Goal: Task Accomplishment & Management: Manage account settings

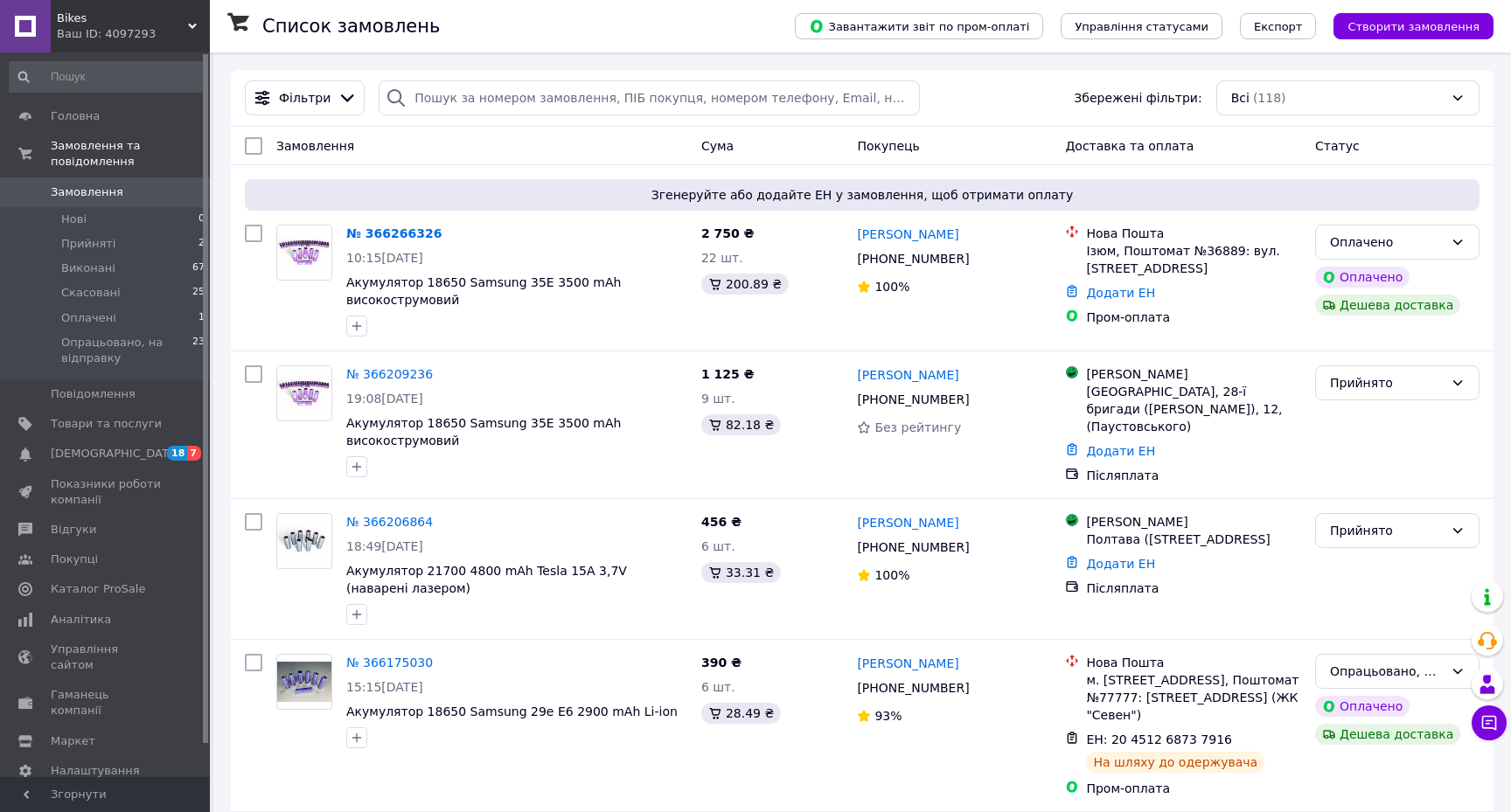
click at [349, 2] on div "Список замовлень" at bounding box center [511, 26] width 497 height 52
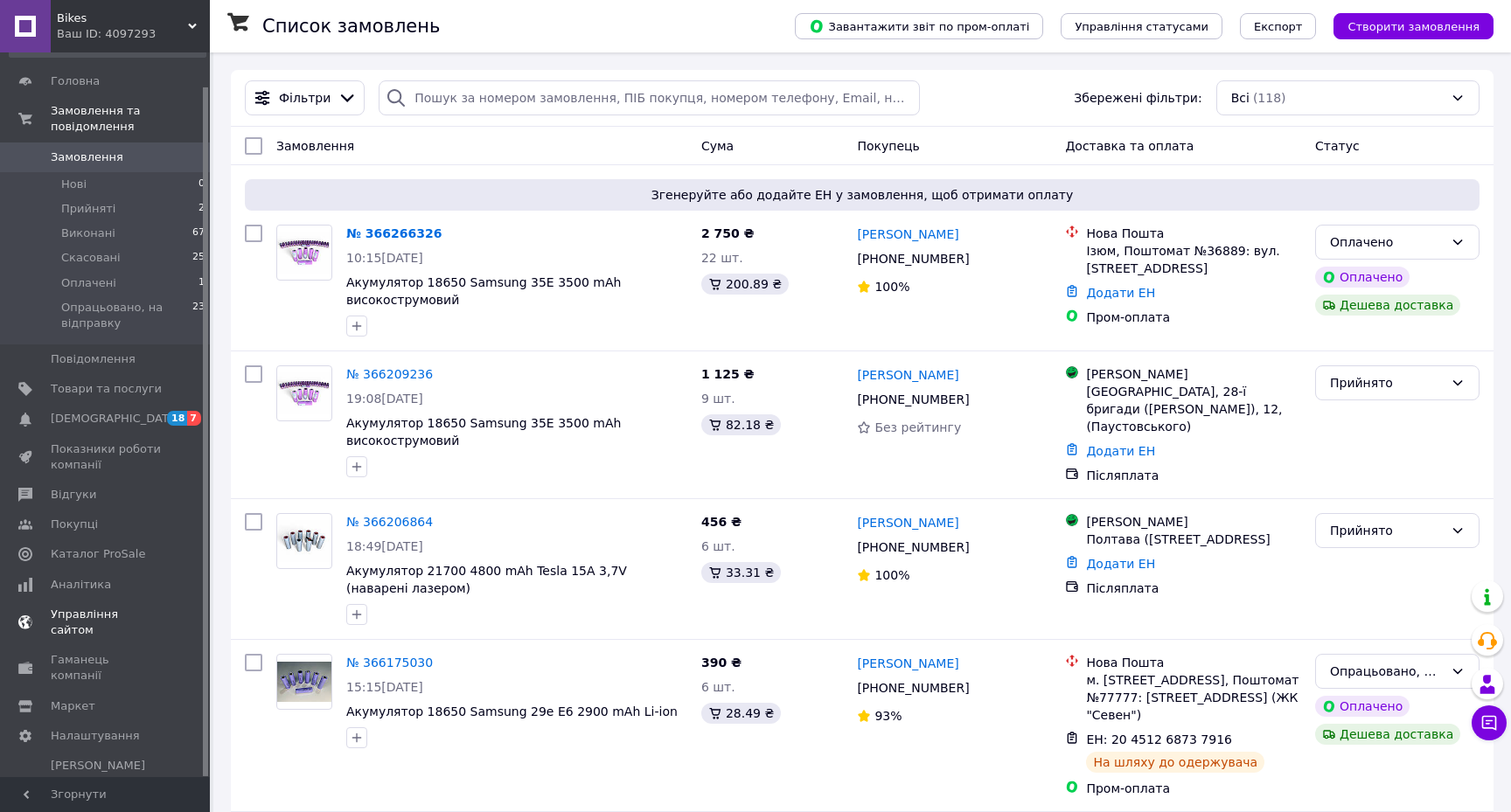
scroll to position [34, 0]
click at [132, 121] on span "Замовлення та повідомлення" at bounding box center [130, 120] width 159 height 32
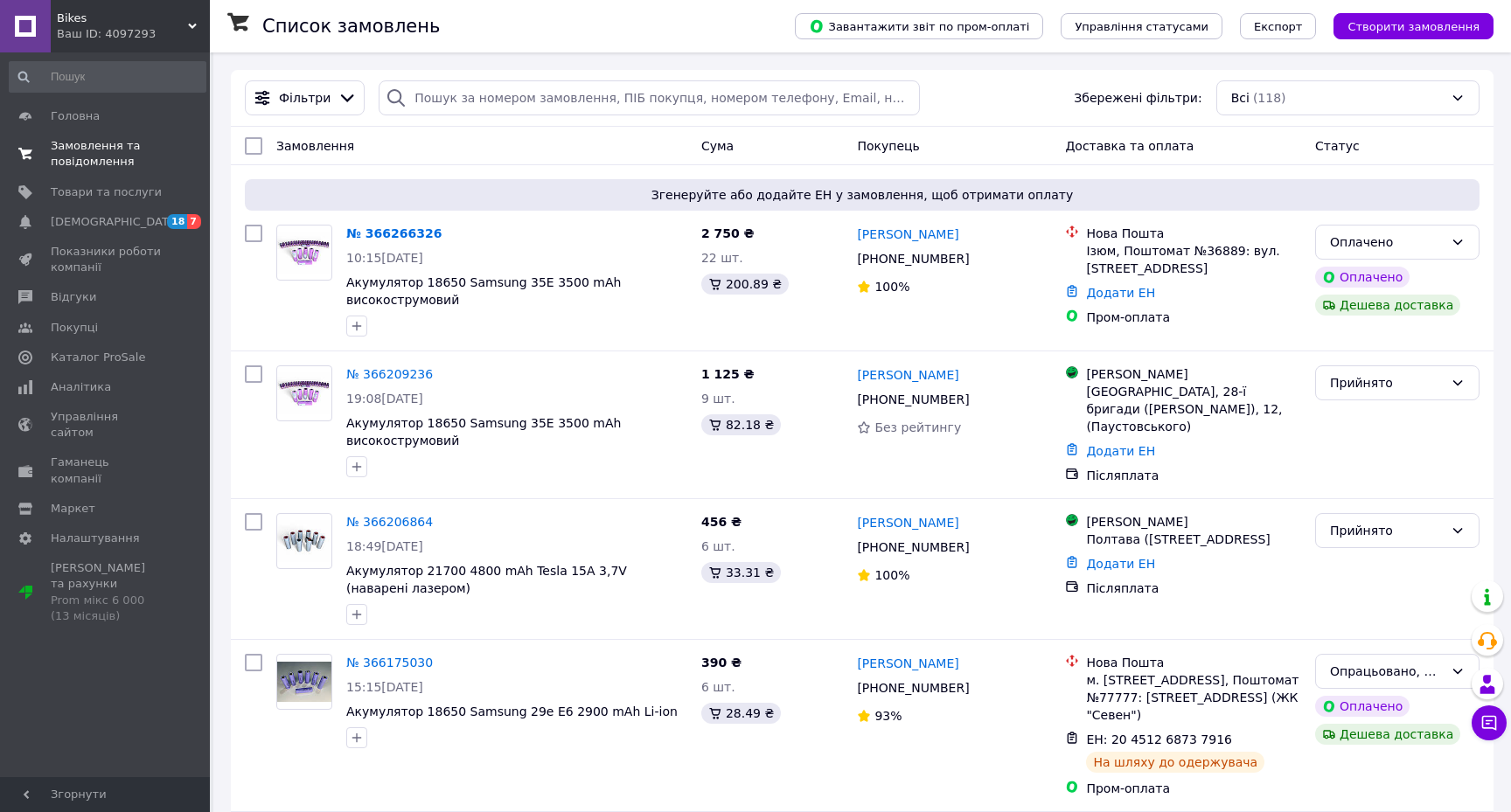
click at [113, 158] on span "Замовлення та повідомлення" at bounding box center [105, 153] width 111 height 32
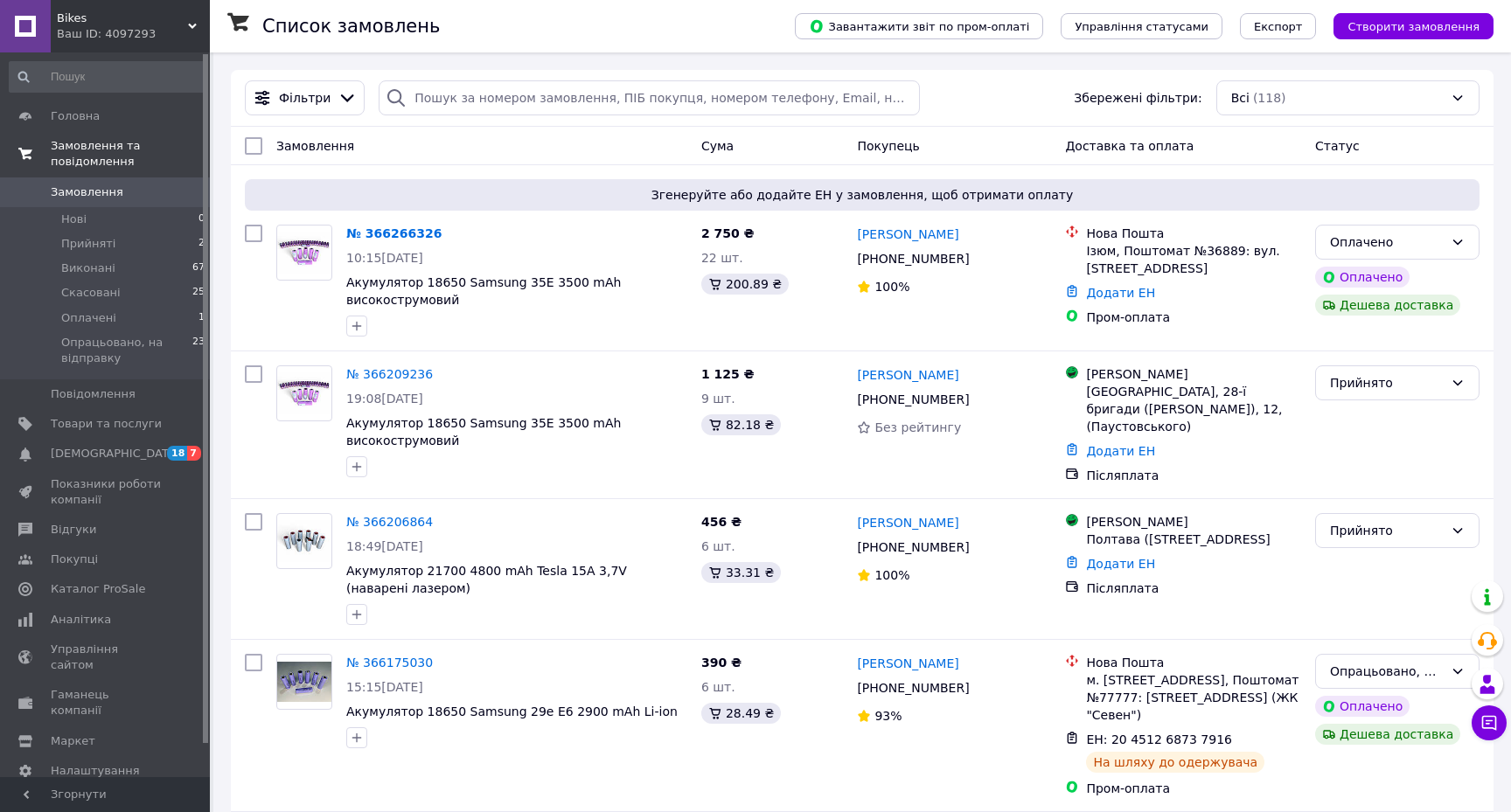
click at [122, 151] on span "Замовлення та повідомлення" at bounding box center [130, 153] width 159 height 32
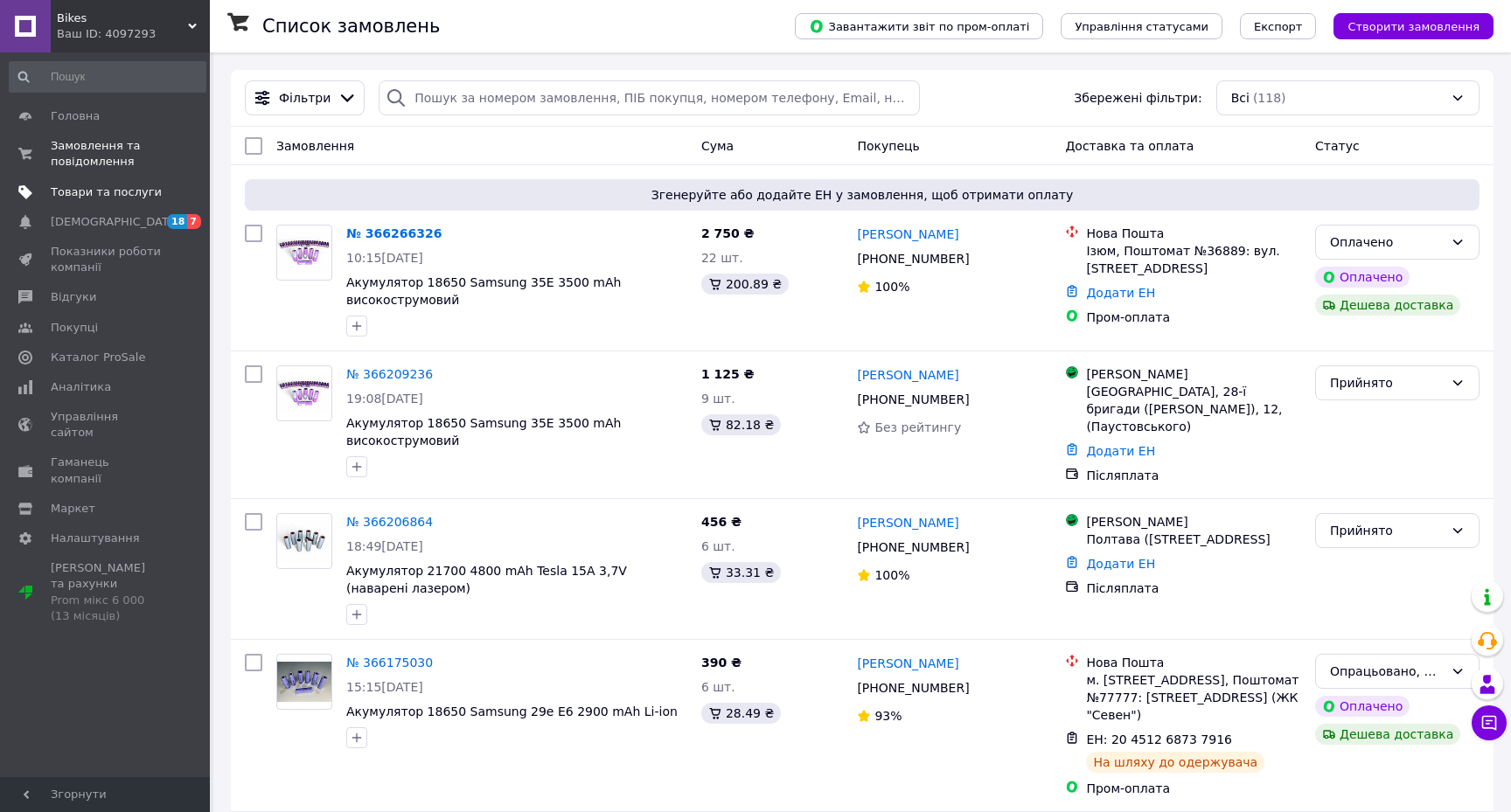
click at [134, 201] on link "Товари та послуги" at bounding box center [107, 192] width 215 height 30
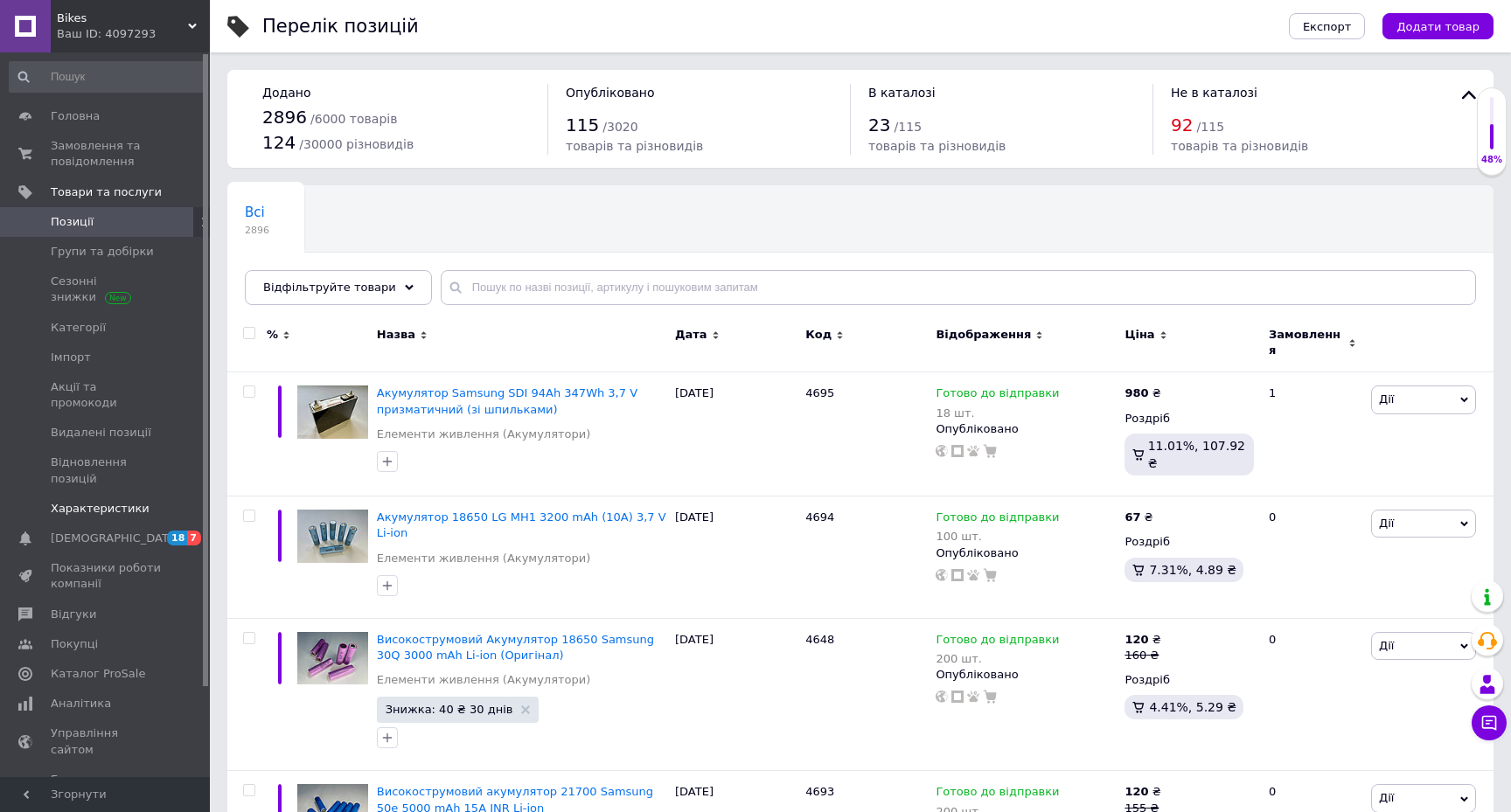
scroll to position [103, 0]
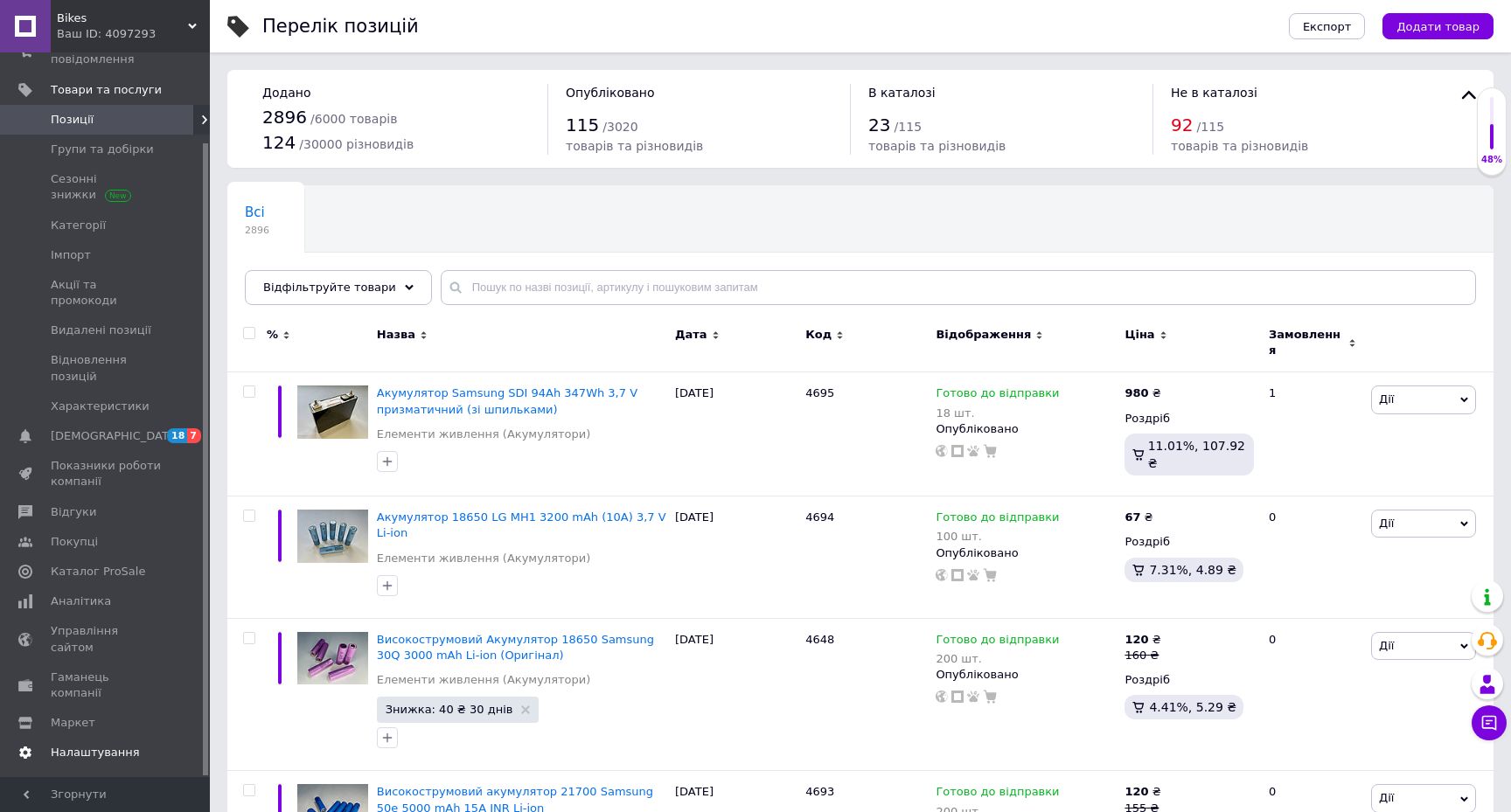
click at [104, 744] on span "Налаштування" at bounding box center [95, 752] width 89 height 15
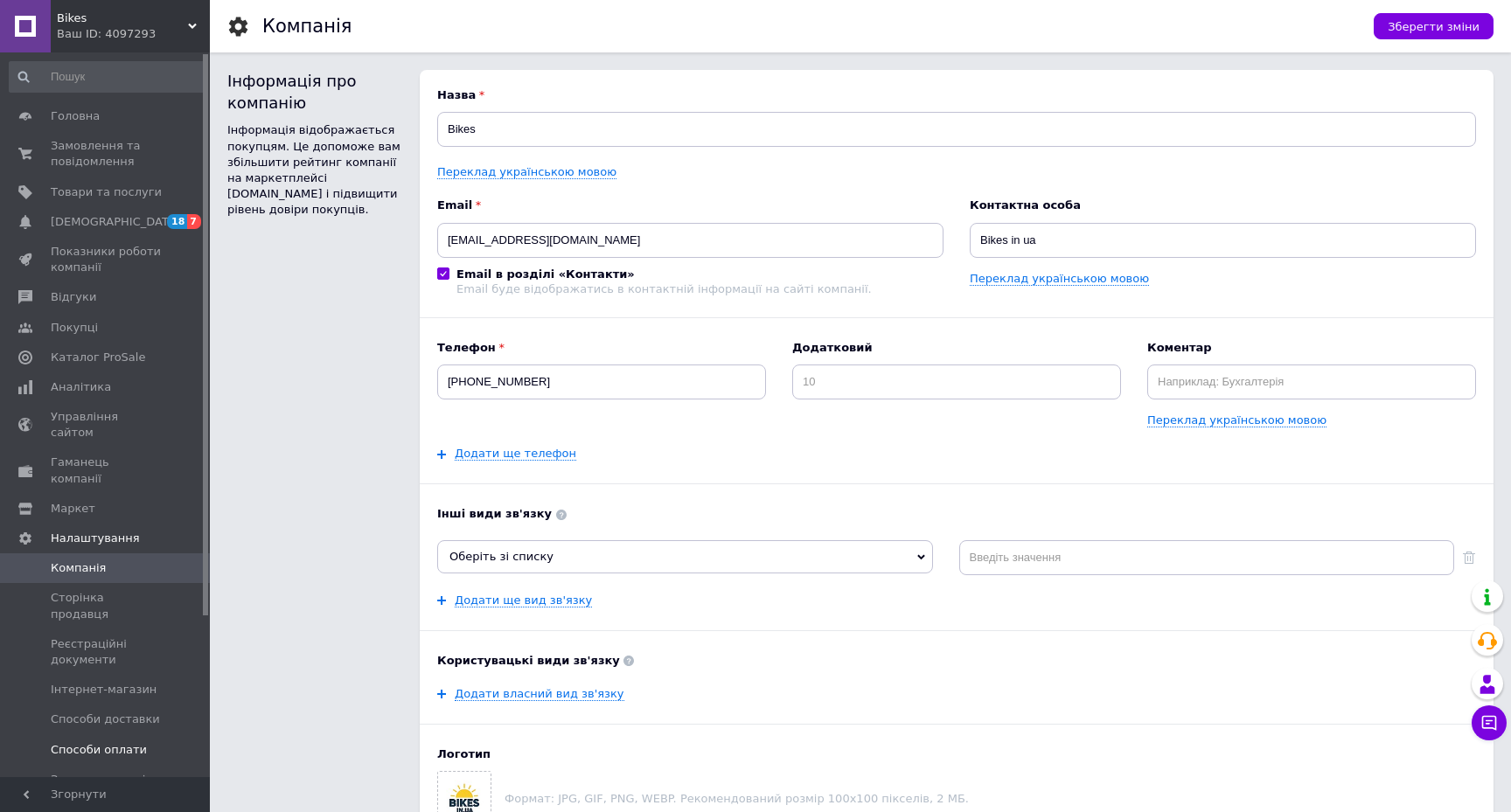
click at [102, 742] on span "Способи оплати" at bounding box center [98, 749] width 96 height 15
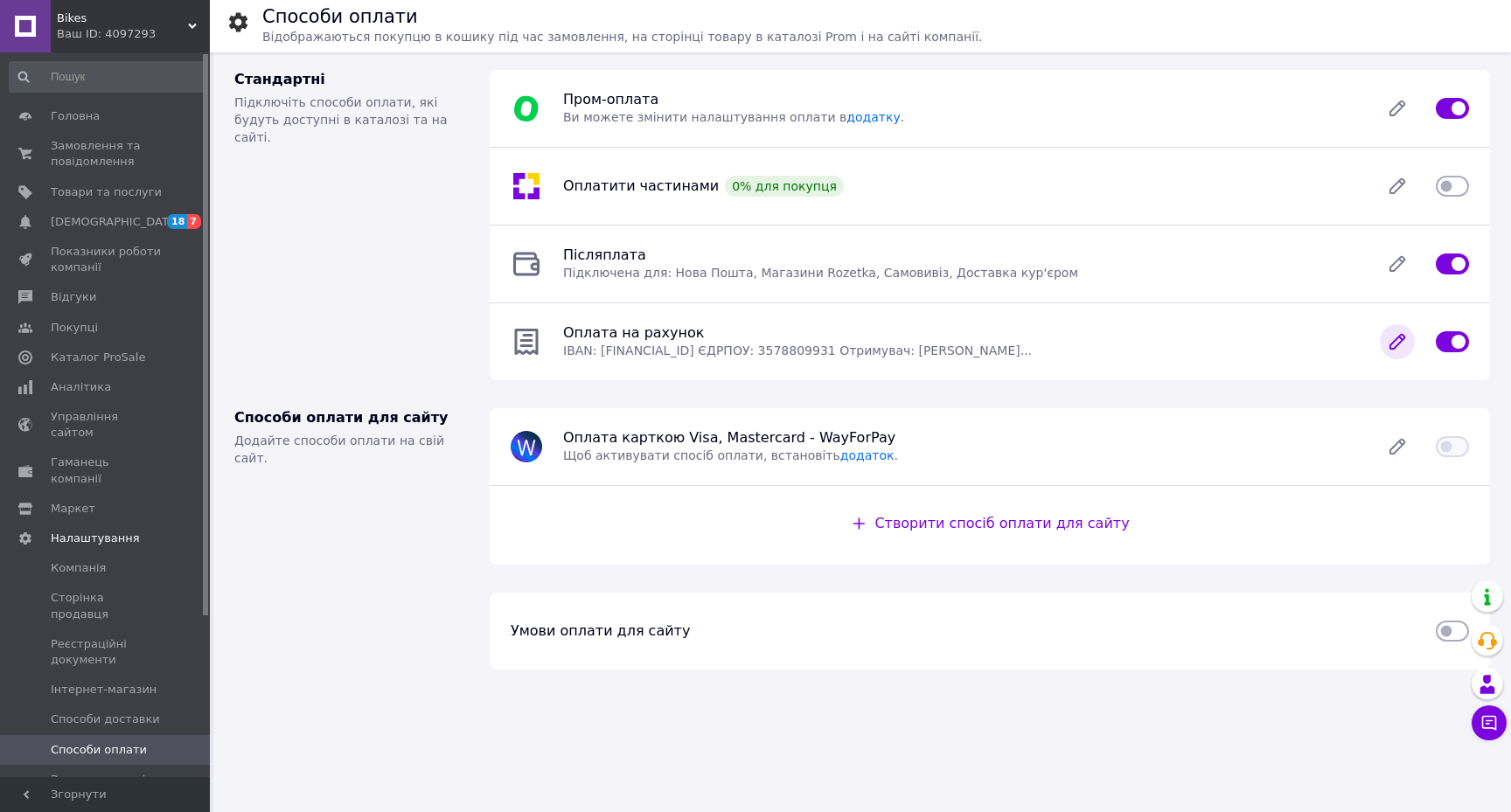
click at [1390, 331] on icon at bounding box center [1397, 341] width 35 height 35
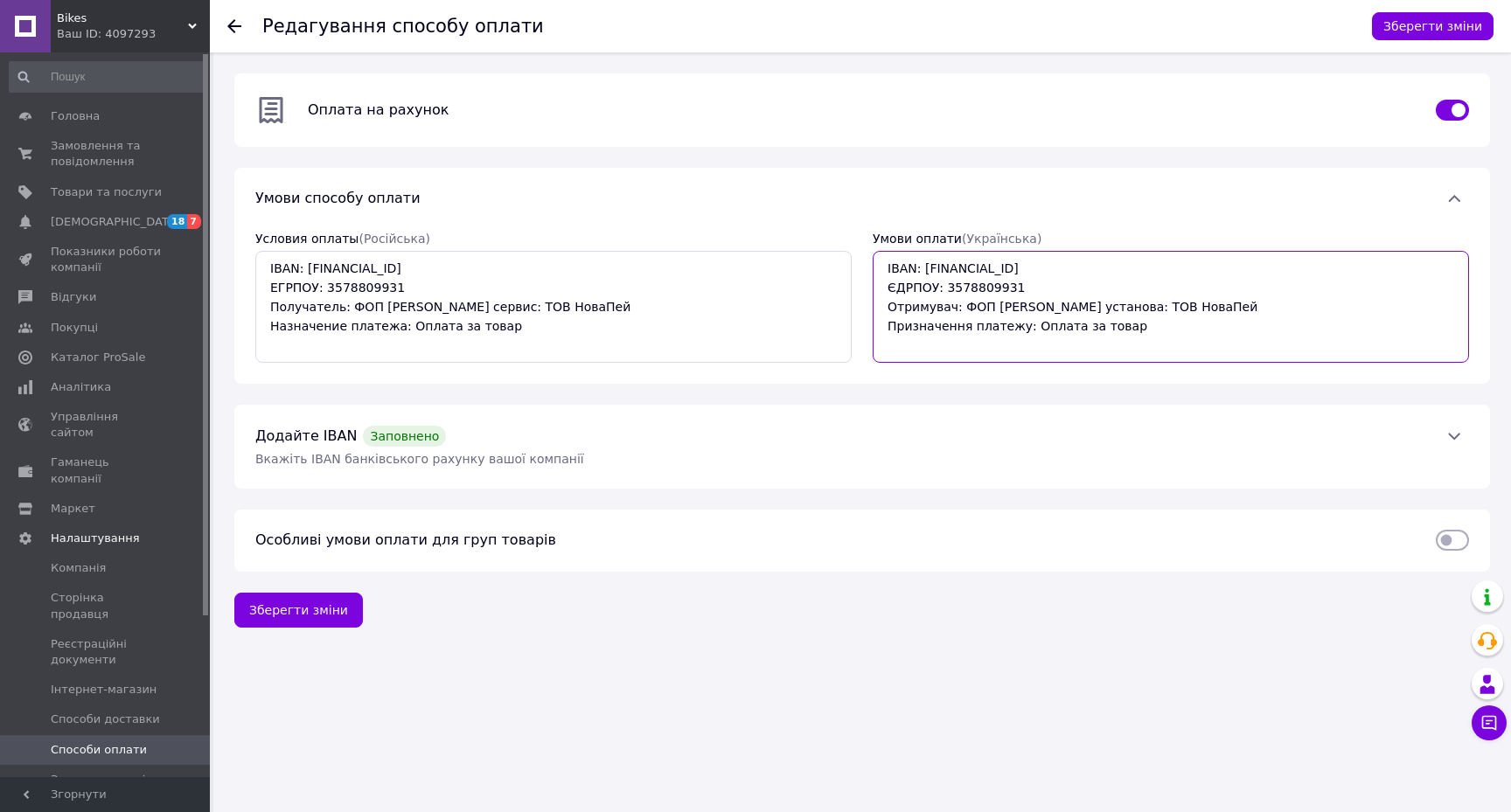
drag, startPoint x: 884, startPoint y: 263, endPoint x: 1225, endPoint y: 399, distance: 367.1
click at [1225, 399] on div "Редагування способу оплати Зберегти зміни Оплата на рахунок  Умови способу опла…" at bounding box center [862, 350] width 1298 height 596
click at [1462, 432] on span at bounding box center [1453, 436] width 30 height 17
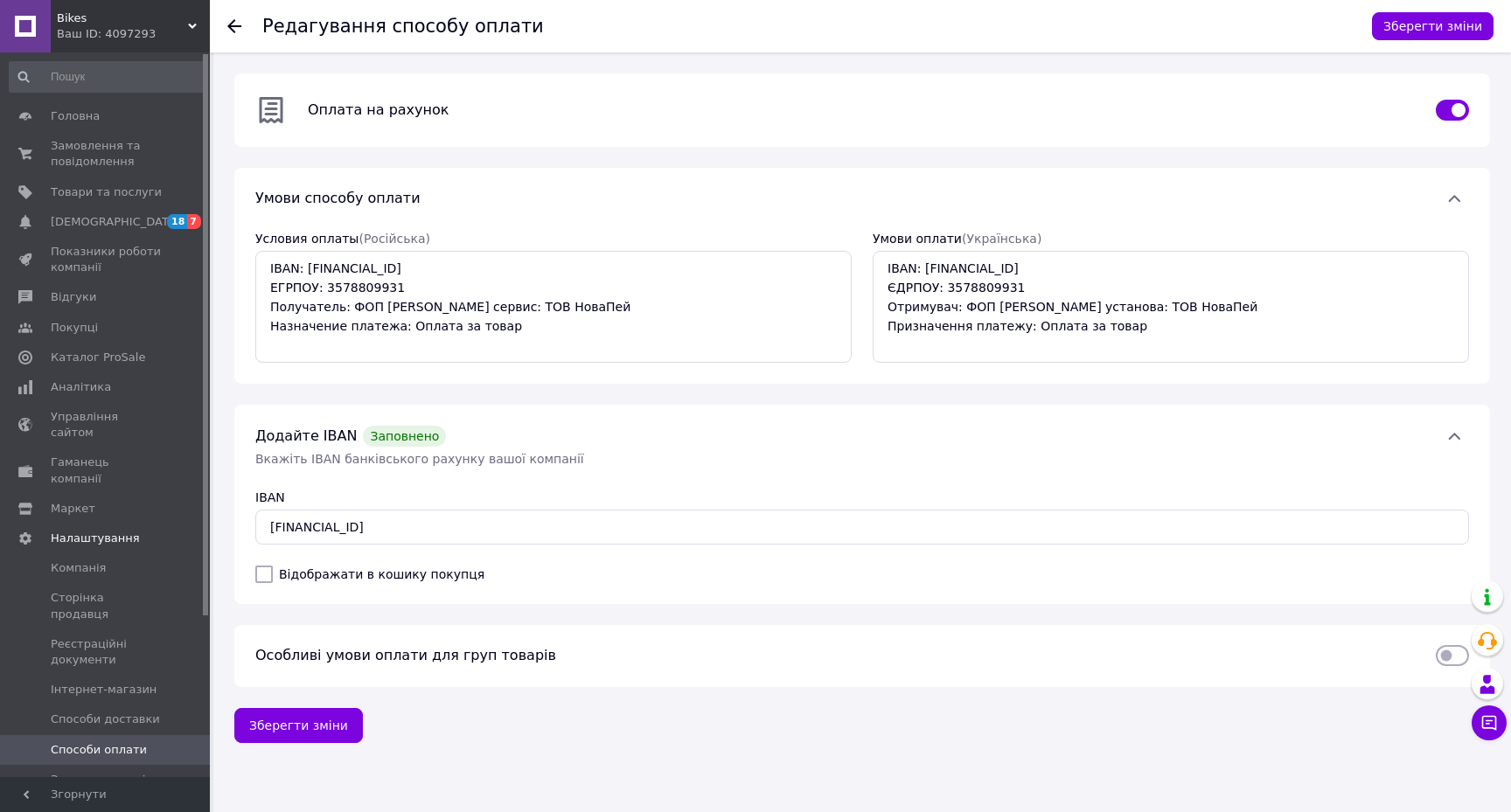
click at [265, 568] on input "Відображати в кошику покупця" at bounding box center [264, 573] width 17 height 17
checkbox input "true"
click at [1425, 28] on button "Зберегти зміни" at bounding box center [1432, 26] width 122 height 28
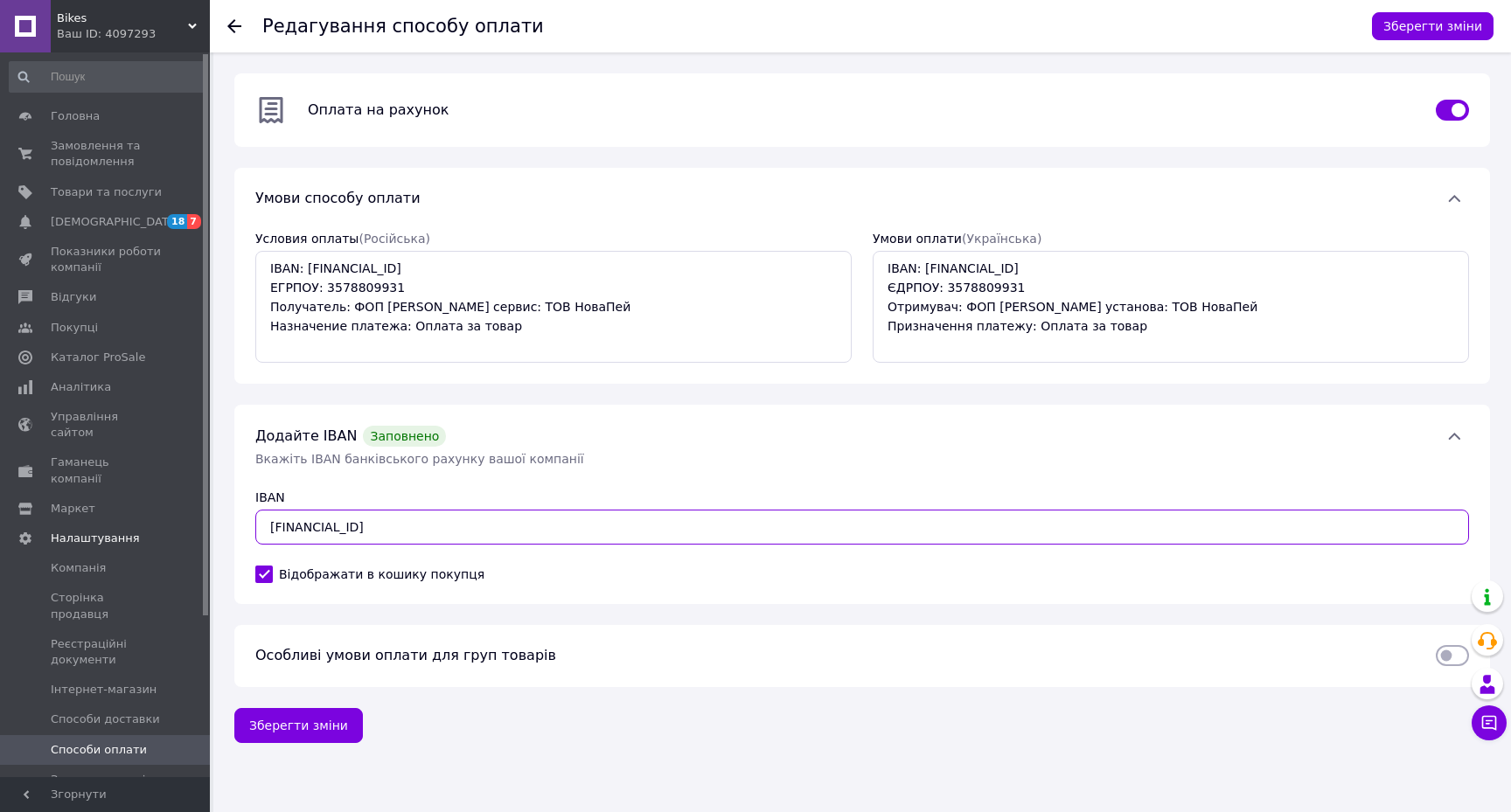
click at [523, 534] on input "[FINANCIAL_ID]" at bounding box center [863, 527] width 1214 height 35
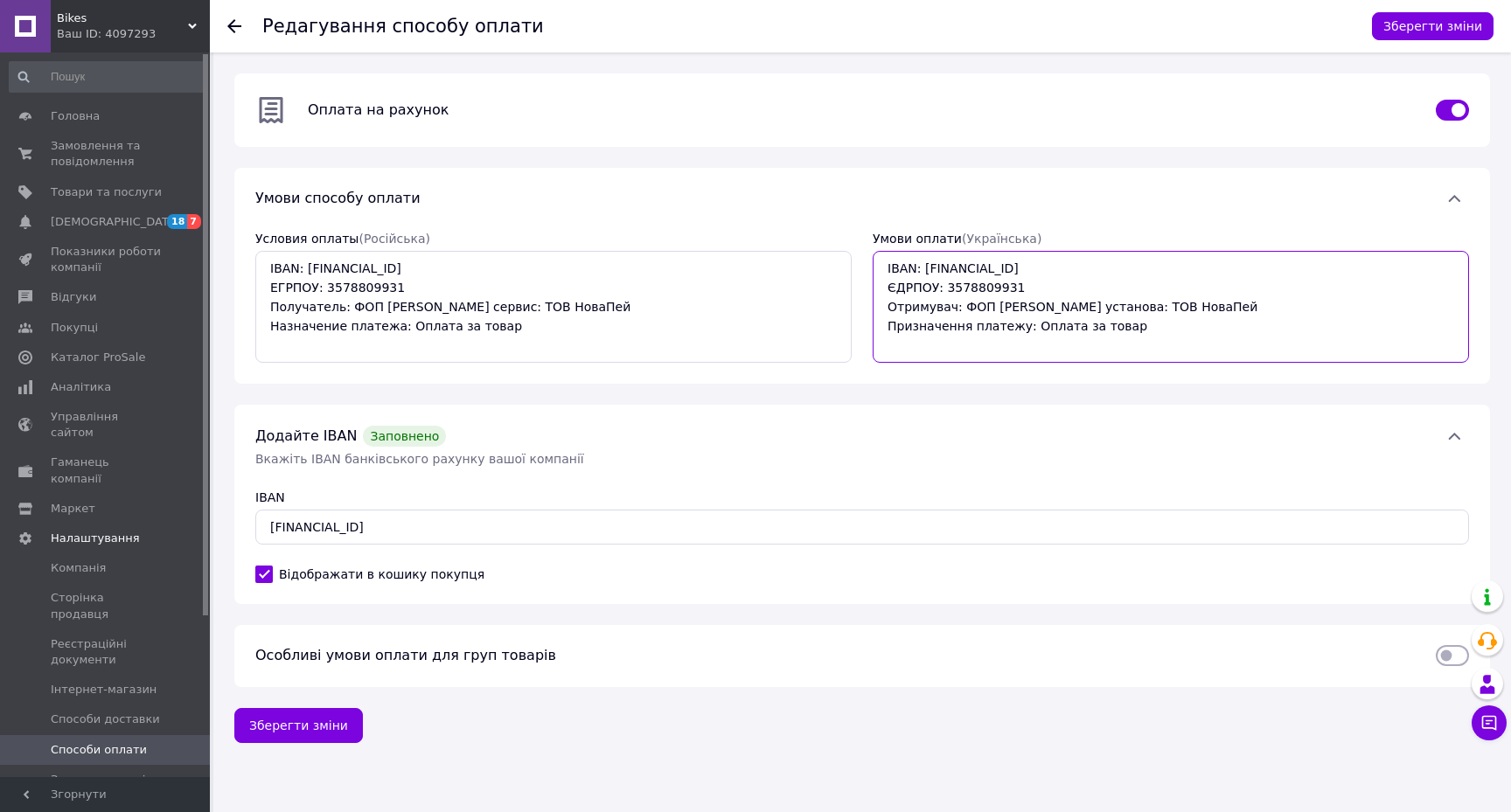
drag, startPoint x: 887, startPoint y: 266, endPoint x: 1227, endPoint y: 368, distance: 355.0
click at [1227, 368] on div "Умови оплати  (Українська) IBAN: [FINANCIAL_ID] ЄДРПОУ: 3578809931 Отримувач: Ф…" at bounding box center [1170, 296] width 617 height 154
click at [1466, 430] on span at bounding box center [1453, 436] width 30 height 17
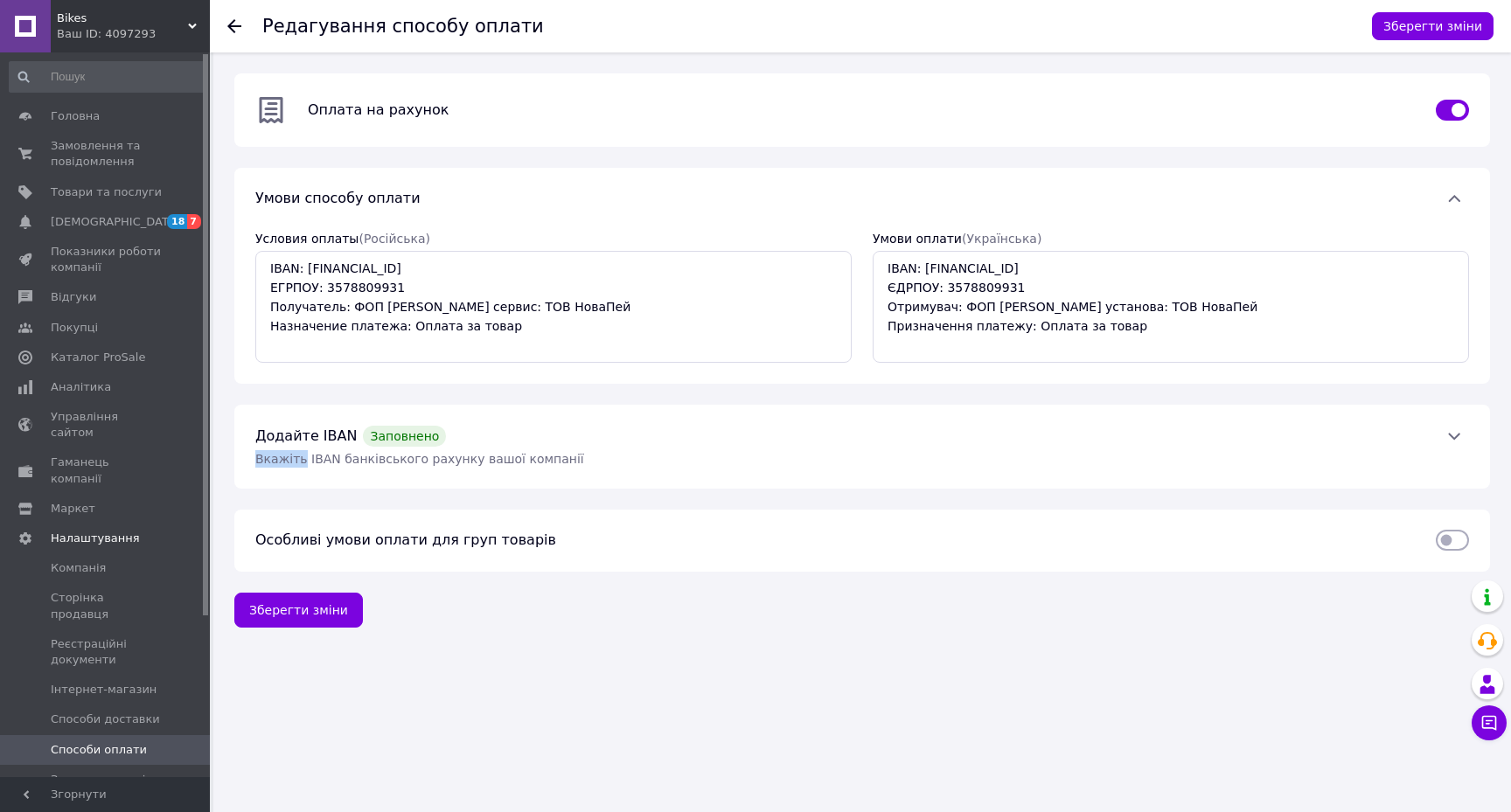
click at [1466, 430] on span at bounding box center [1453, 436] width 30 height 17
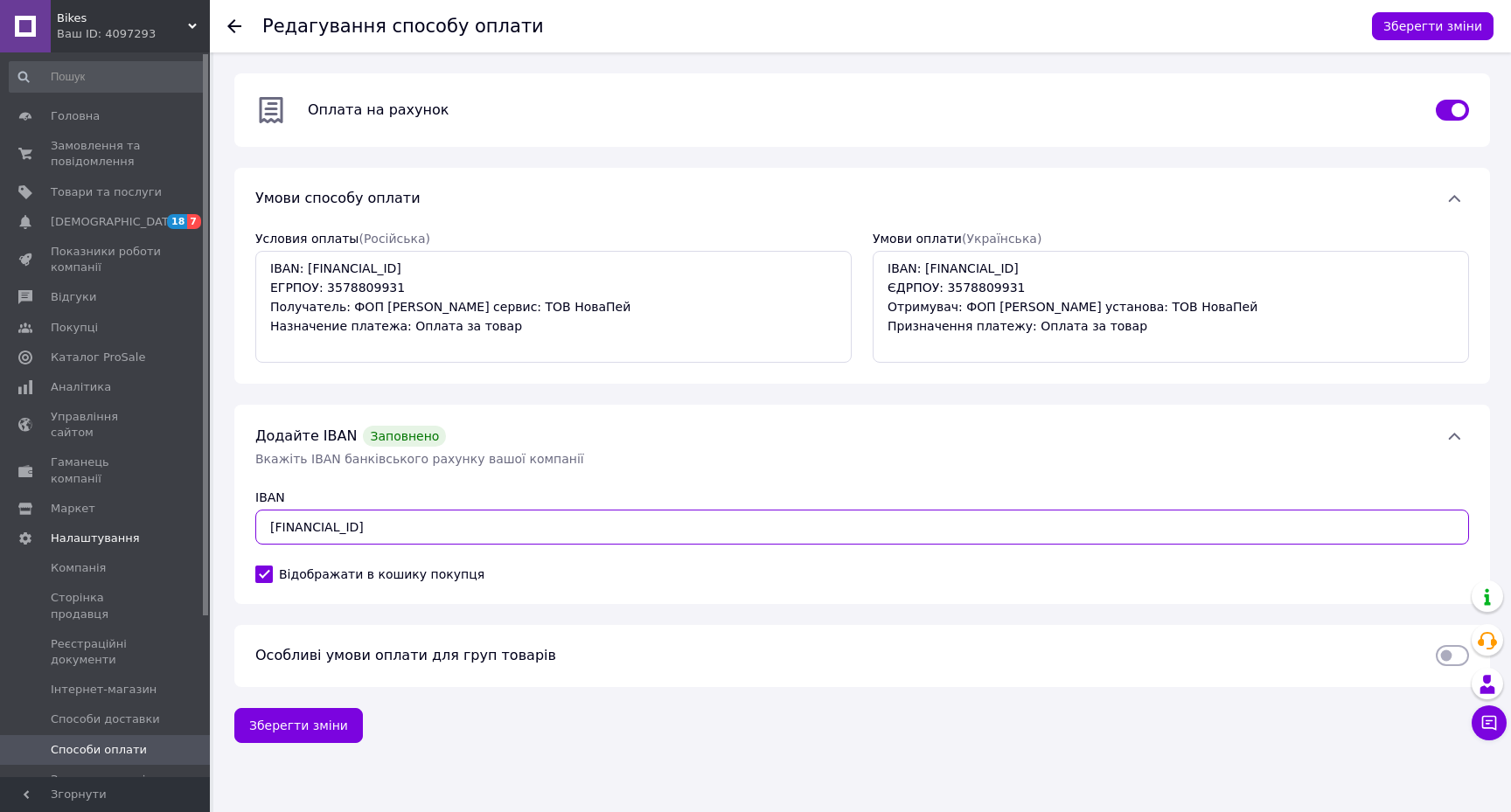
click at [506, 522] on input "[FINANCIAL_ID]" at bounding box center [863, 527] width 1214 height 35
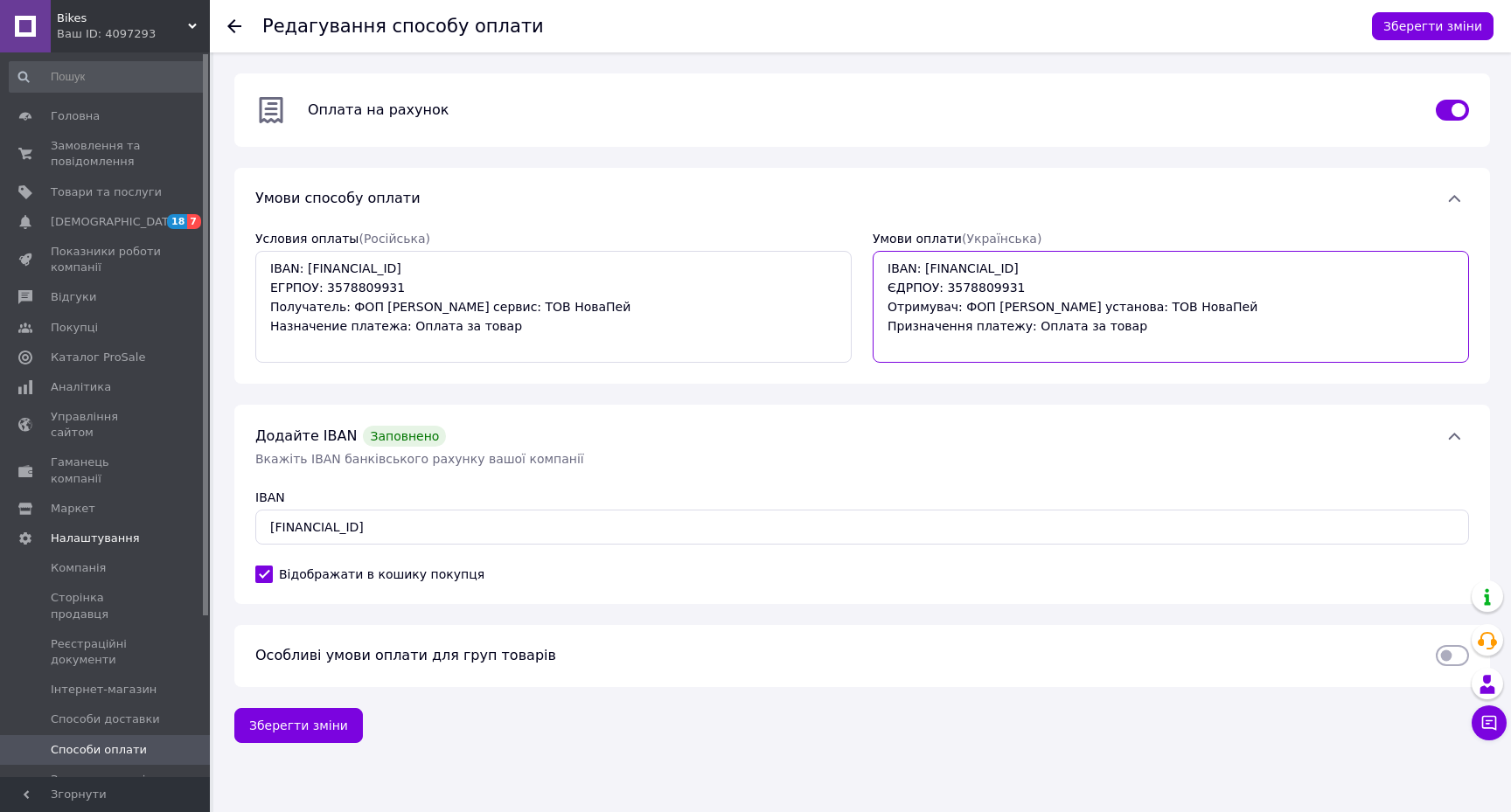
drag, startPoint x: 887, startPoint y: 284, endPoint x: 1035, endPoint y: 292, distance: 148.2
click at [1035, 292] on textarea "IBAN: [FINANCIAL_ID] ЄДРПОУ: 3578809931 Отримувач: ФОП [PERSON_NAME] установа: …" at bounding box center [1171, 307] width 596 height 112
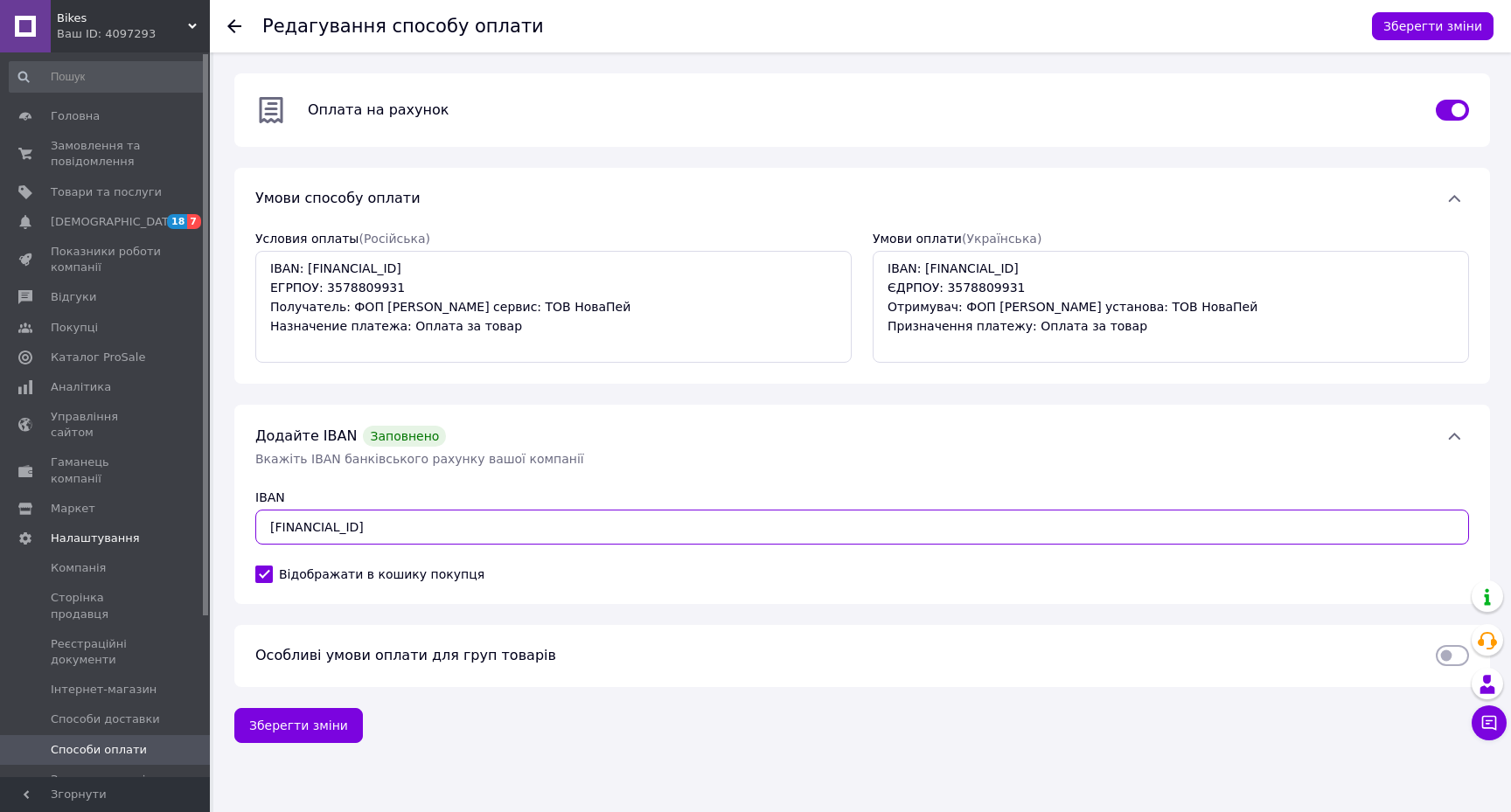
click at [555, 525] on input "[FINANCIAL_ID]" at bounding box center [863, 527] width 1214 height 35
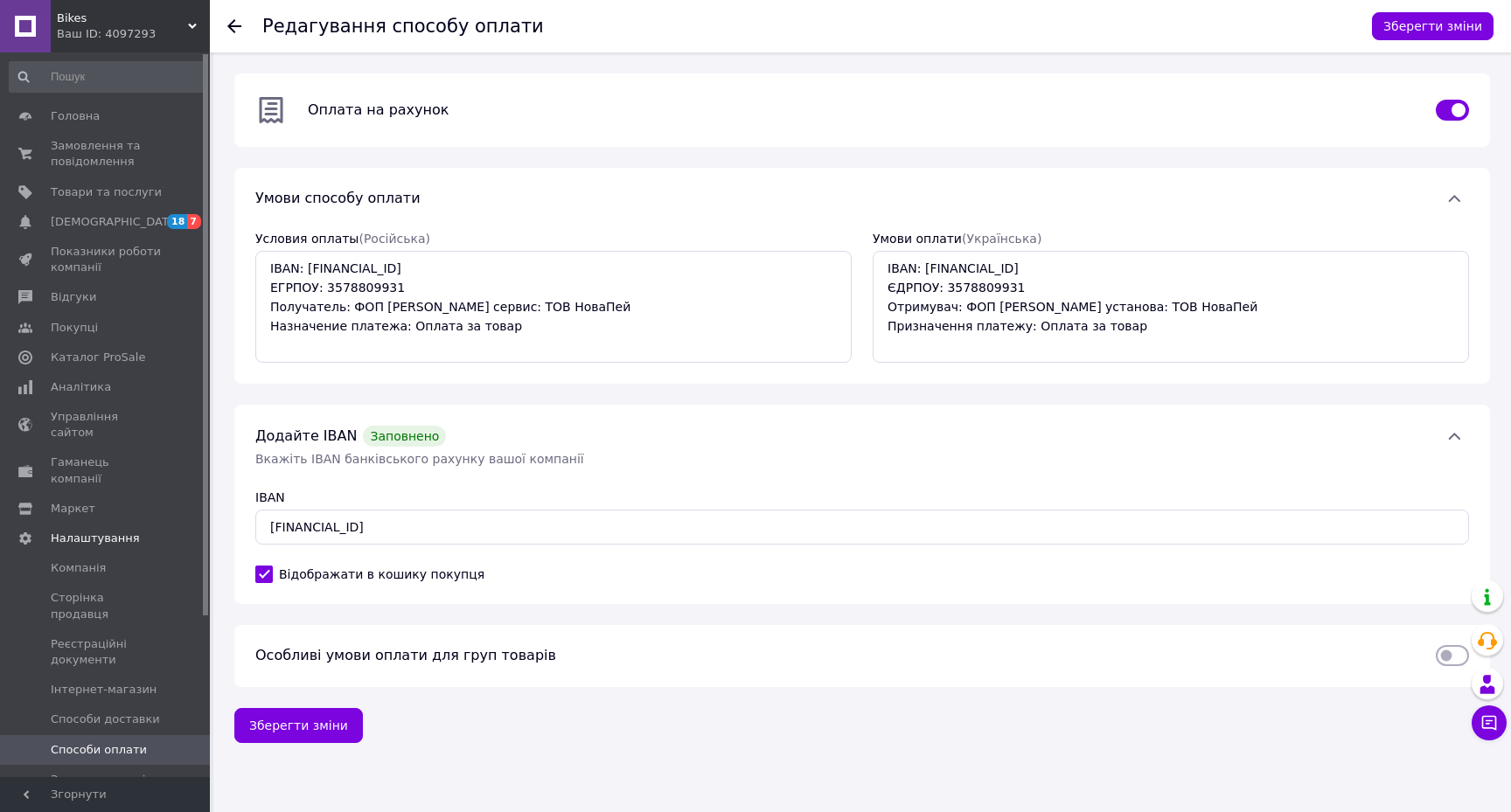
click at [726, 659] on div "Особливі умови оплати для груп товарів" at bounding box center [835, 656] width 1181 height 20
click at [789, 717] on div "Зберегти зміни" at bounding box center [862, 725] width 1255 height 35
click at [235, 24] on icon at bounding box center [234, 26] width 14 height 14
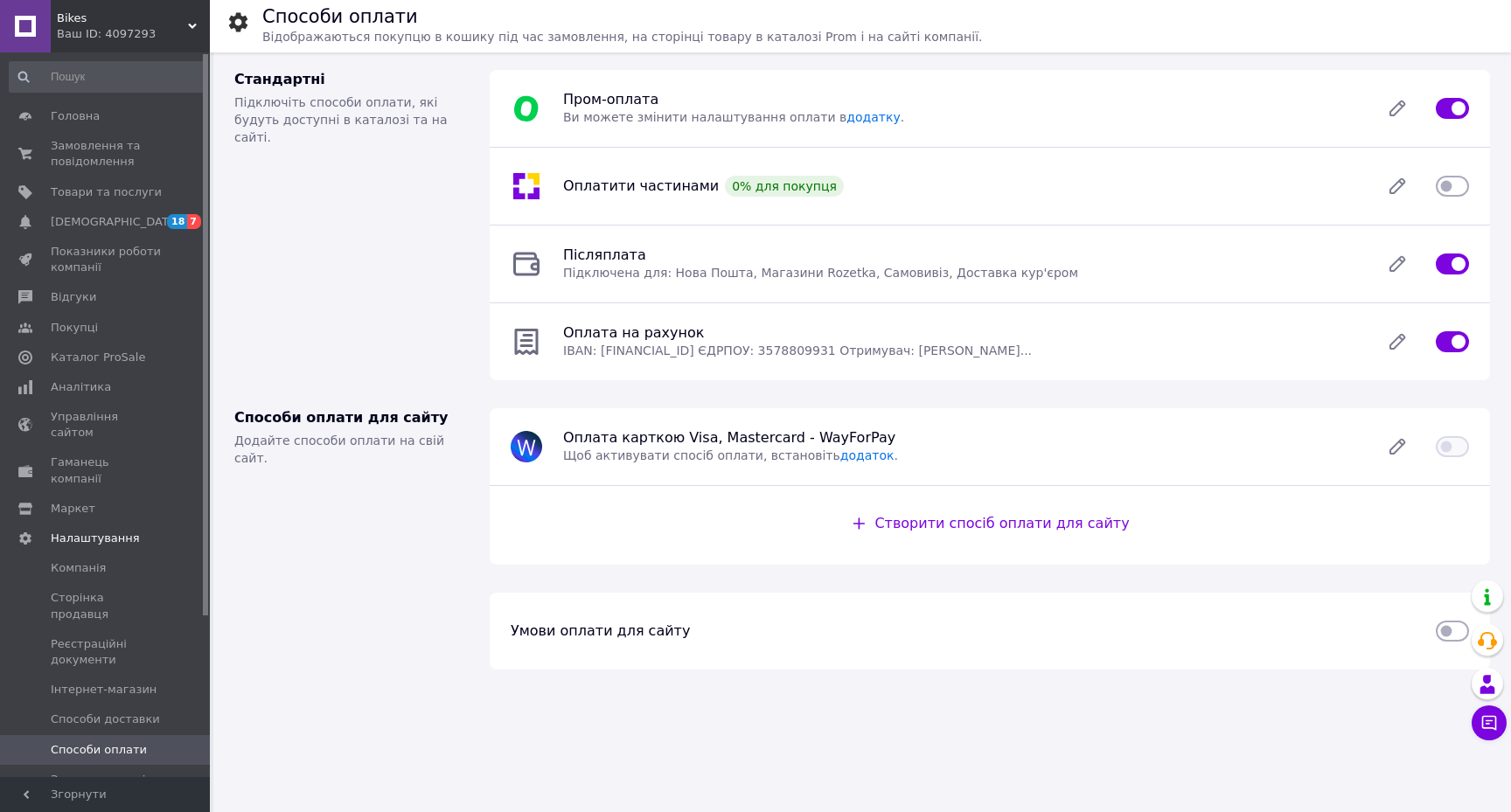
click at [1451, 631] on input "checkbox" at bounding box center [1452, 630] width 33 height 17
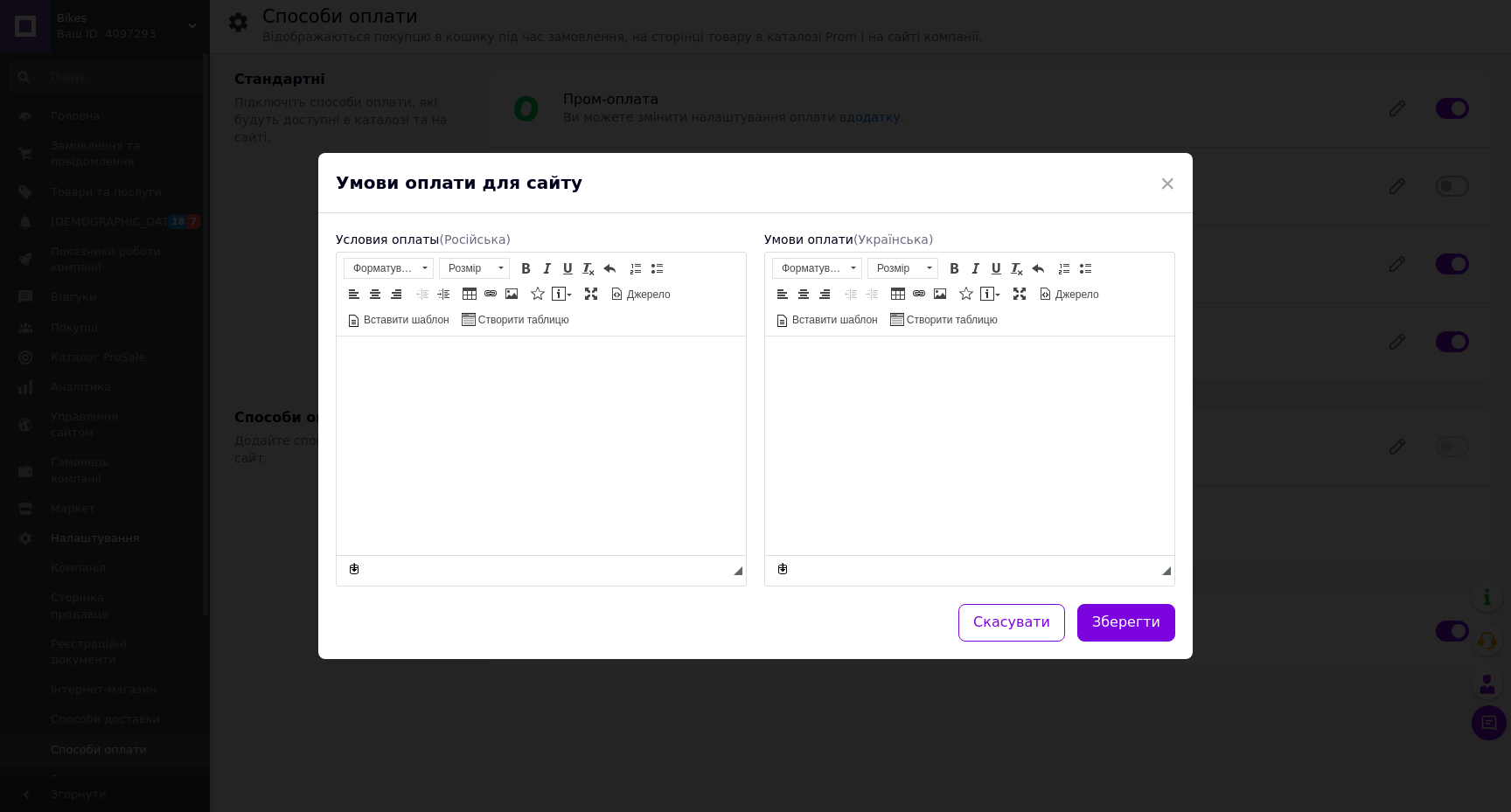
click at [886, 390] on html at bounding box center [970, 363] width 409 height 53
click at [1023, 625] on button "Скасувати" at bounding box center [1011, 623] width 106 height 38
checkbox input "false"
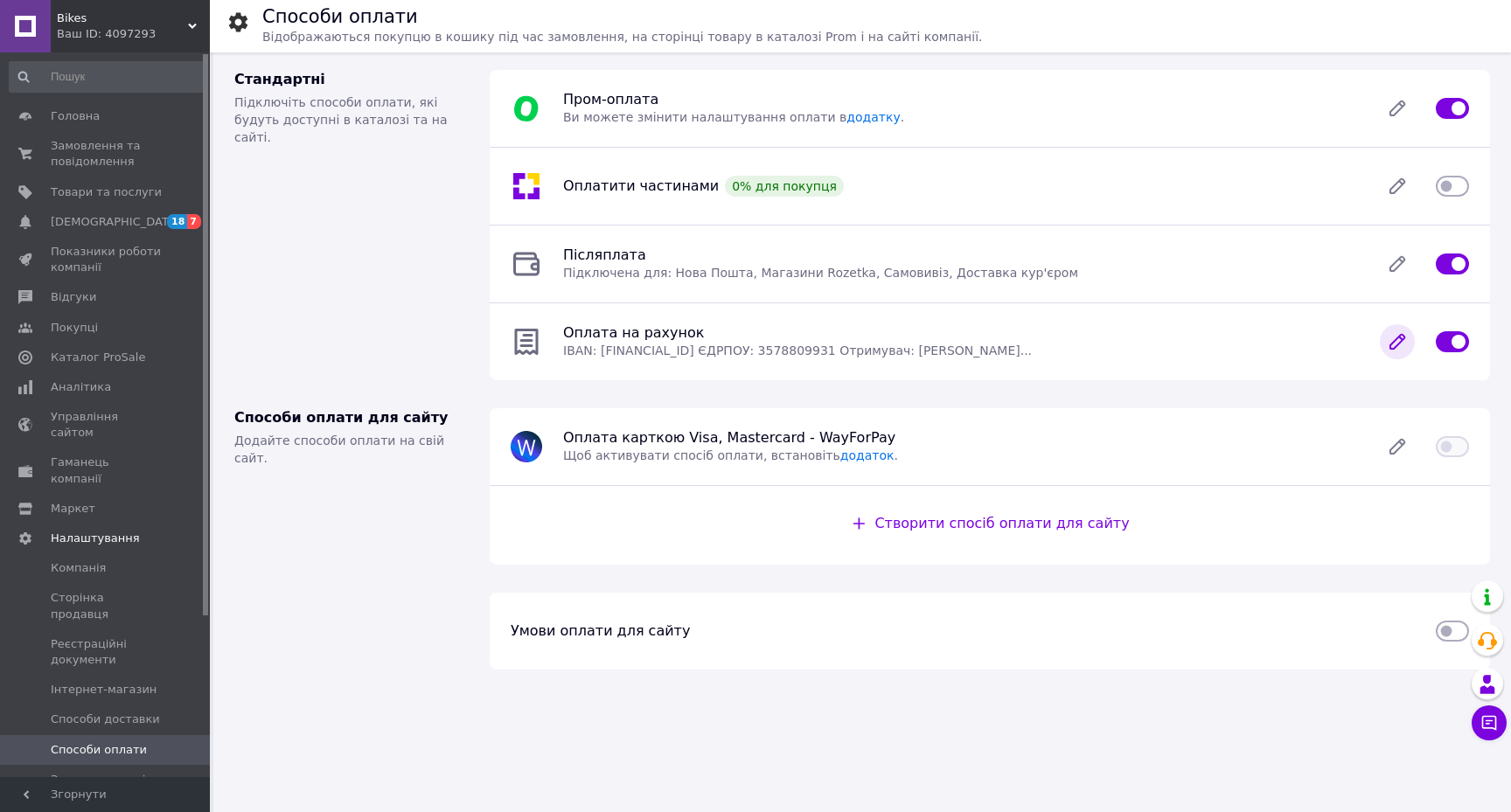
click at [1400, 347] on icon at bounding box center [1397, 341] width 35 height 35
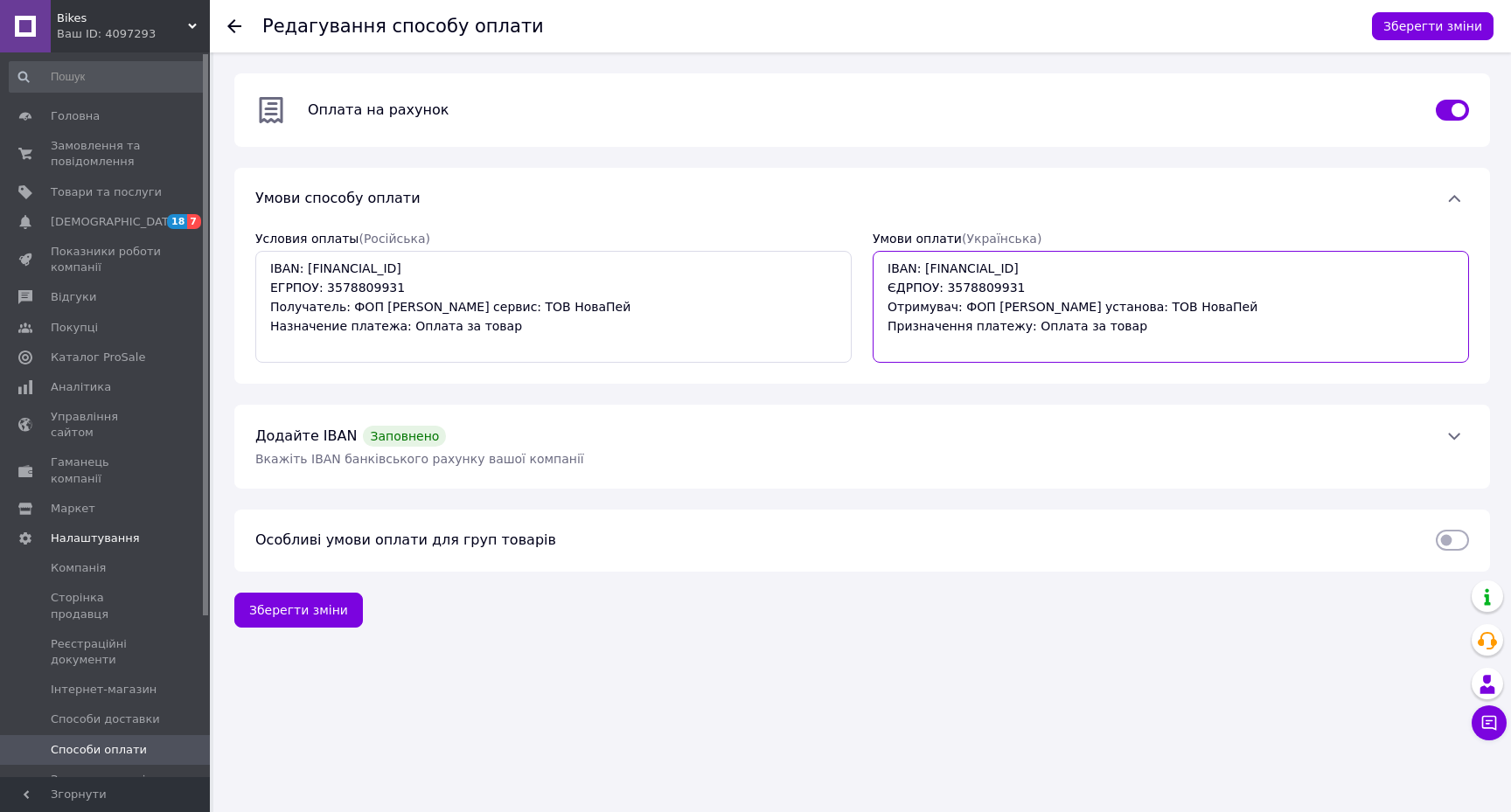
drag, startPoint x: 882, startPoint y: 264, endPoint x: 1222, endPoint y: 359, distance: 353.0
click at [1222, 358] on textarea "IBAN: [FINANCIAL_ID] ЄДРПОУ: 3578809931 Отримувач: ФОП [PERSON_NAME] установа: …" at bounding box center [1171, 307] width 596 height 112
drag, startPoint x: 266, startPoint y: 265, endPoint x: 578, endPoint y: 361, distance: 326.4
click at [578, 361] on textarea "IBAN: [FINANCIAL_ID] ЕГРПОУ: 3578809931 Получатель: ФОП [PERSON_NAME] сервис: Т…" at bounding box center [554, 307] width 596 height 112
click at [227, 27] on icon at bounding box center [234, 26] width 14 height 14
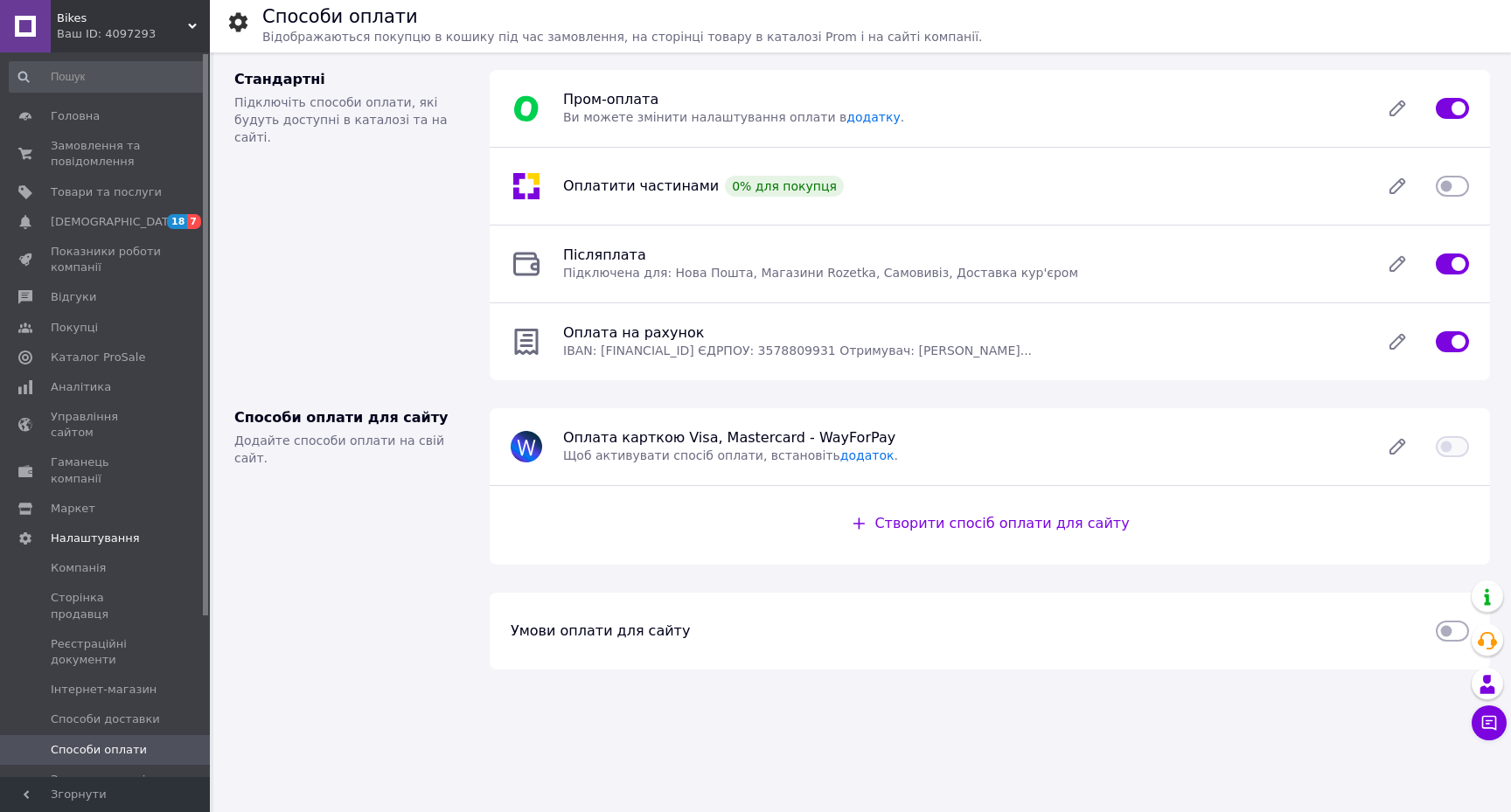
click at [1451, 635] on input "checkbox" at bounding box center [1452, 630] width 33 height 17
checkbox input "true"
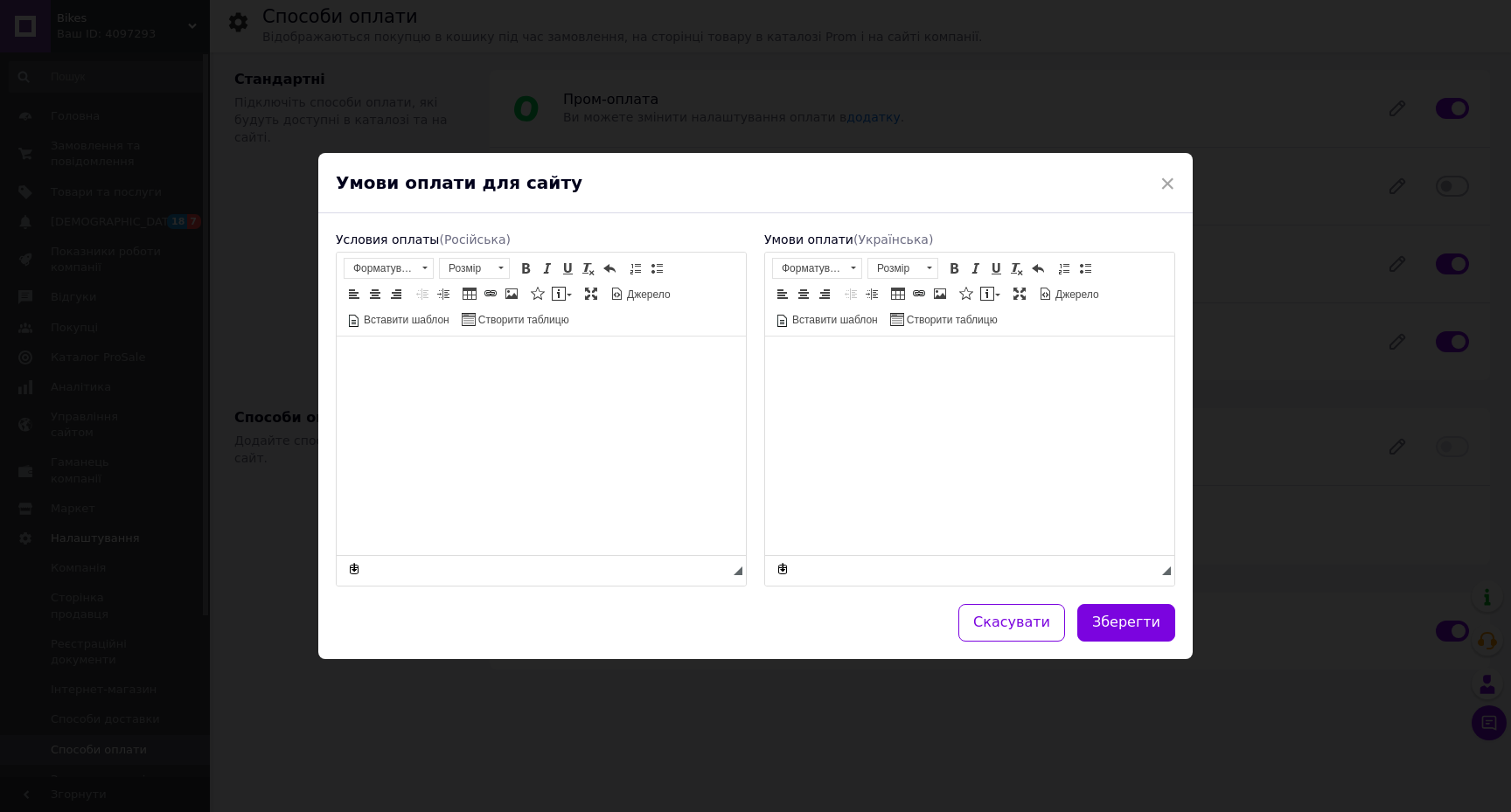
click at [529, 390] on html at bounding box center [541, 363] width 409 height 53
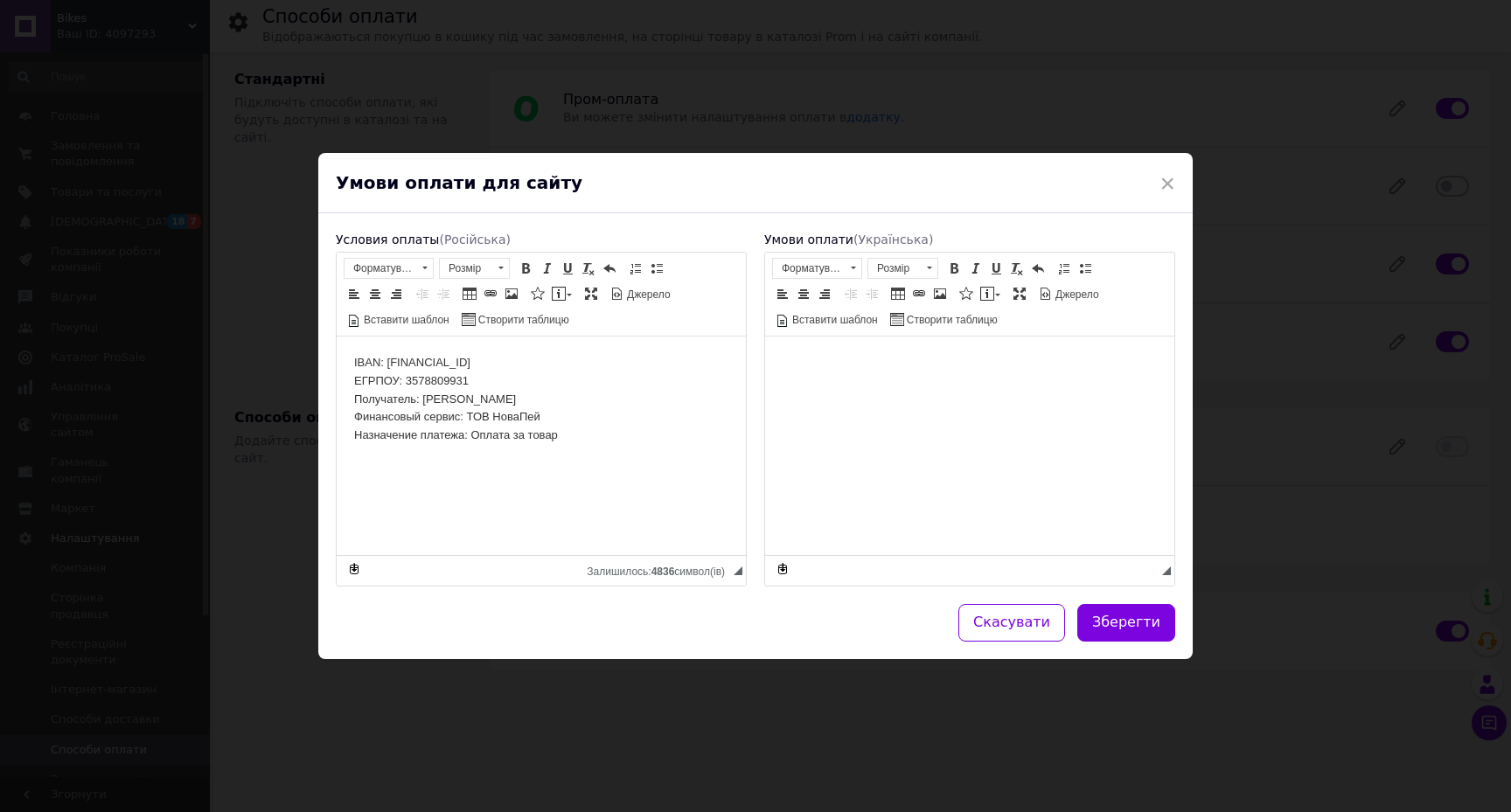
click at [815, 390] on html at bounding box center [970, 363] width 409 height 53
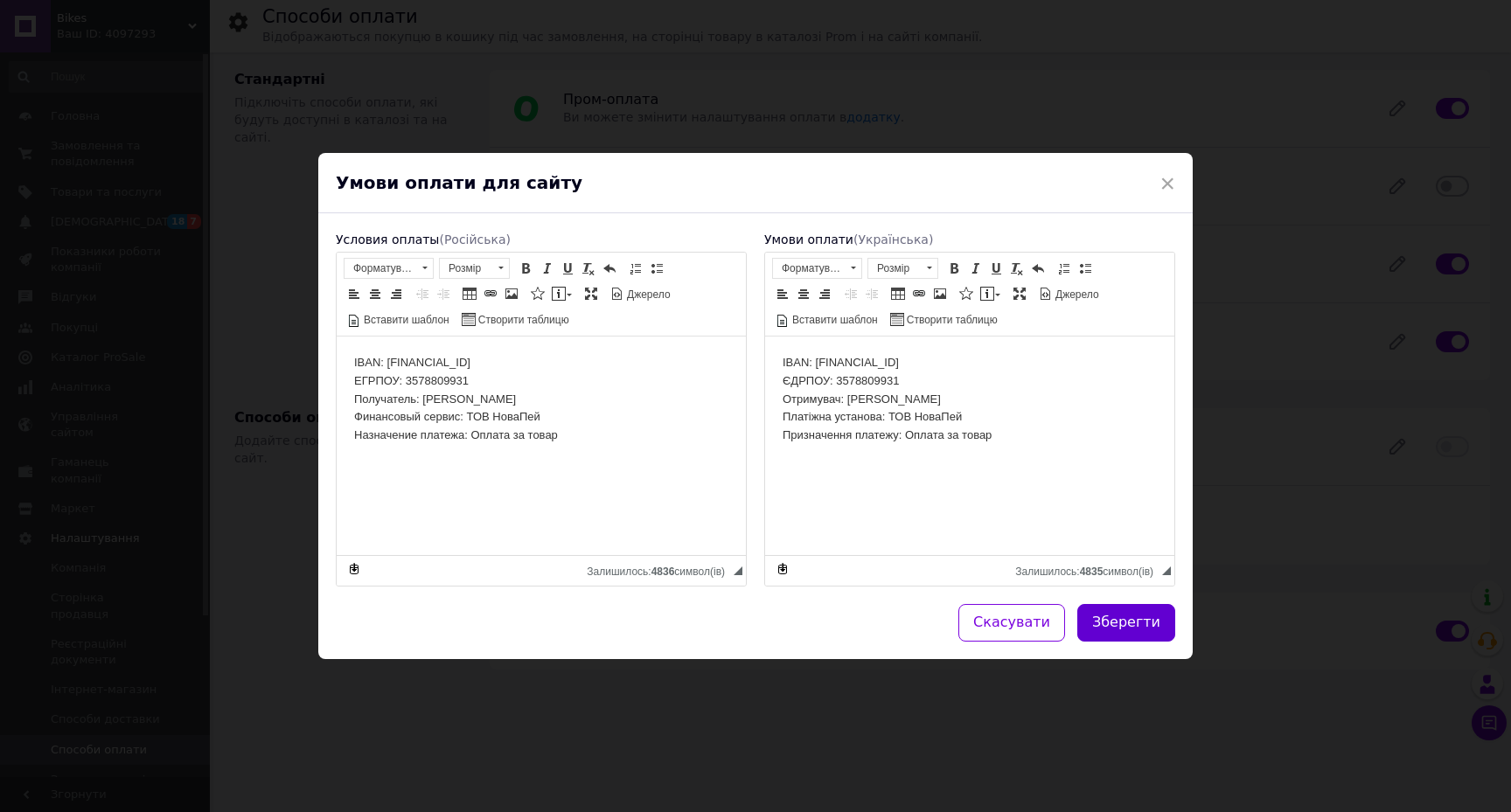
click at [1130, 620] on button "Зберегти" at bounding box center [1126, 623] width 98 height 38
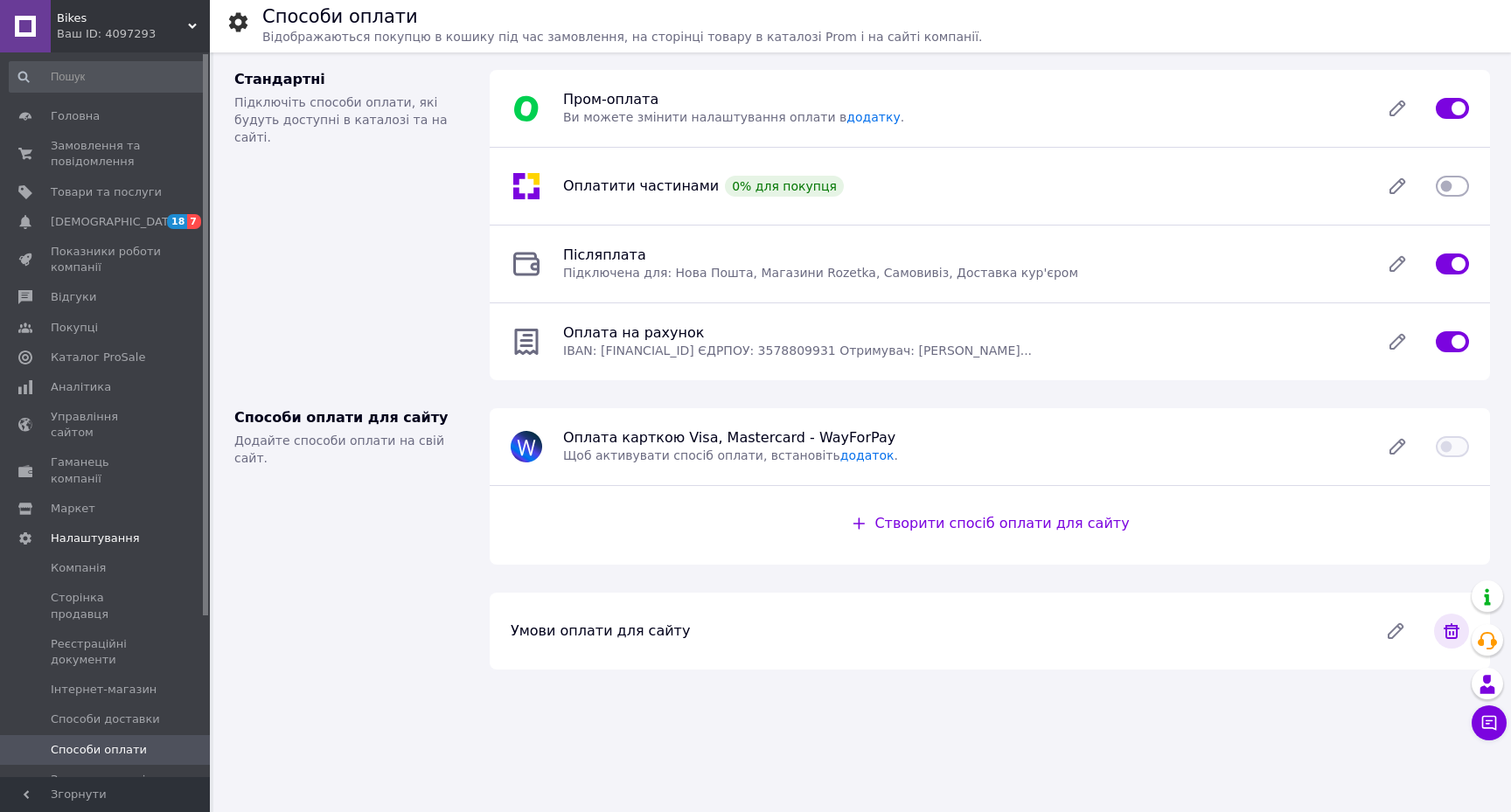
click at [1448, 627] on icon at bounding box center [1451, 630] width 15 height 15
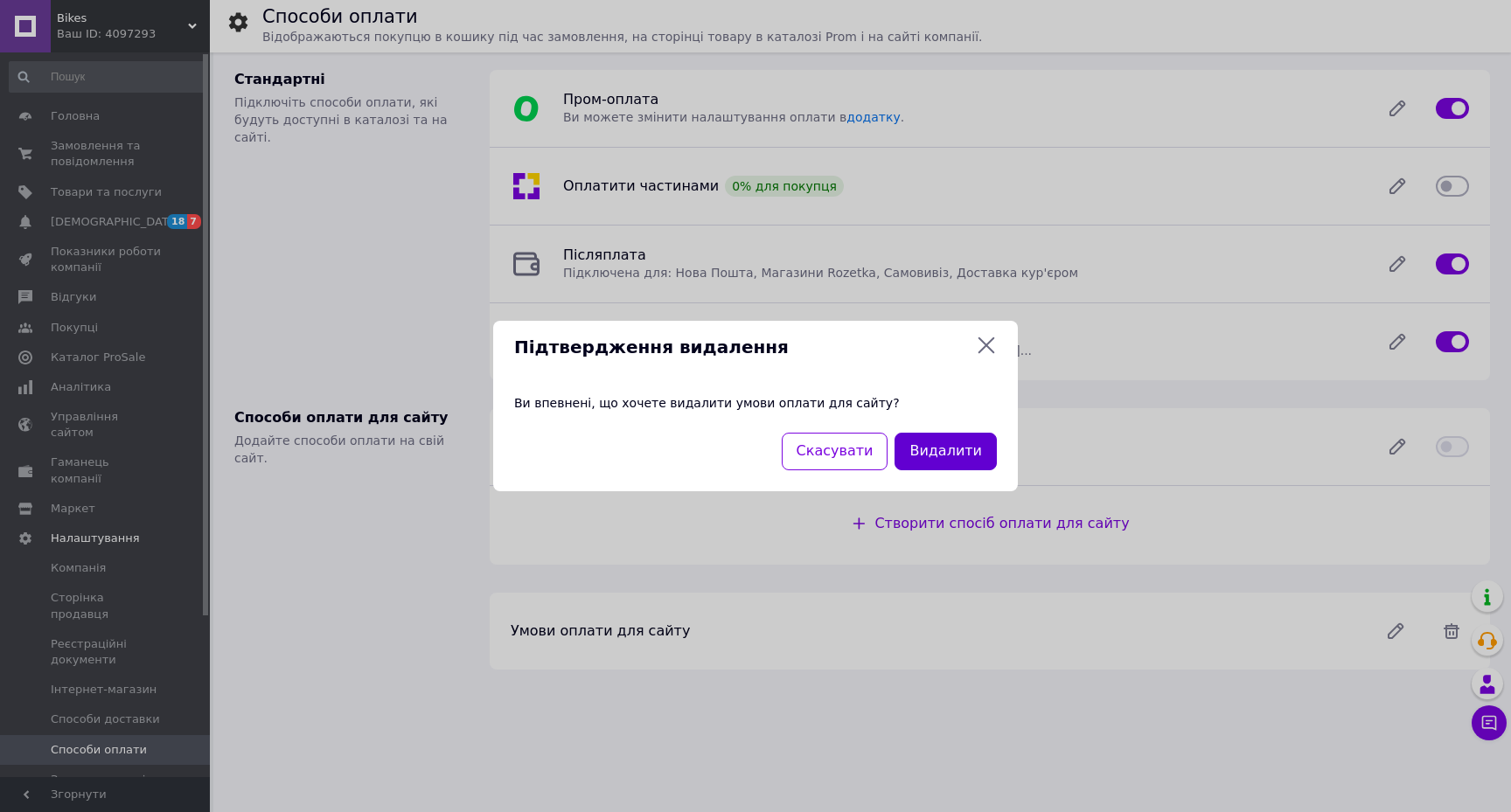
click at [954, 452] on button "Видалити" at bounding box center [946, 452] width 103 height 38
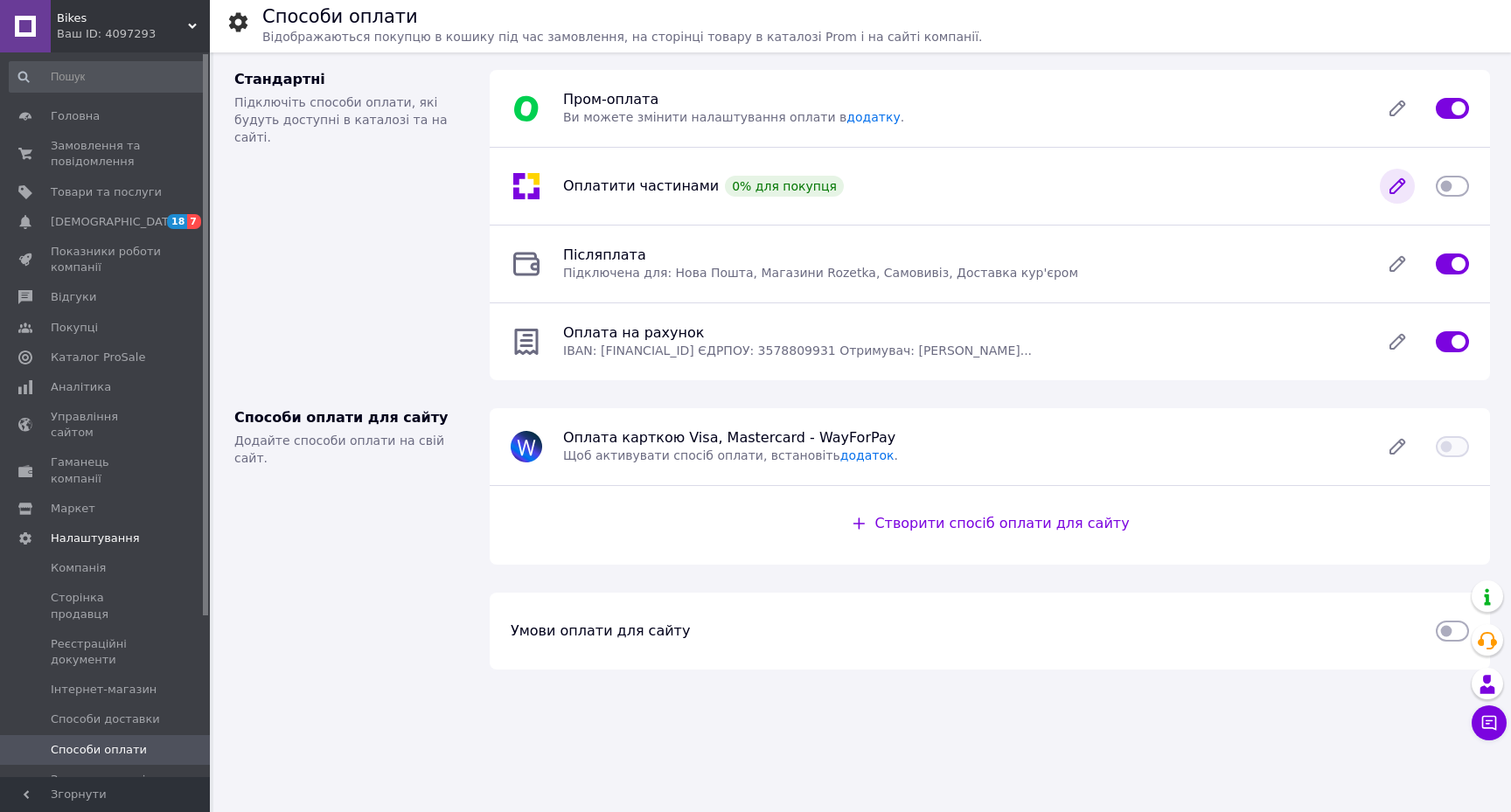
click at [1399, 180] on icon at bounding box center [1398, 186] width 14 height 14
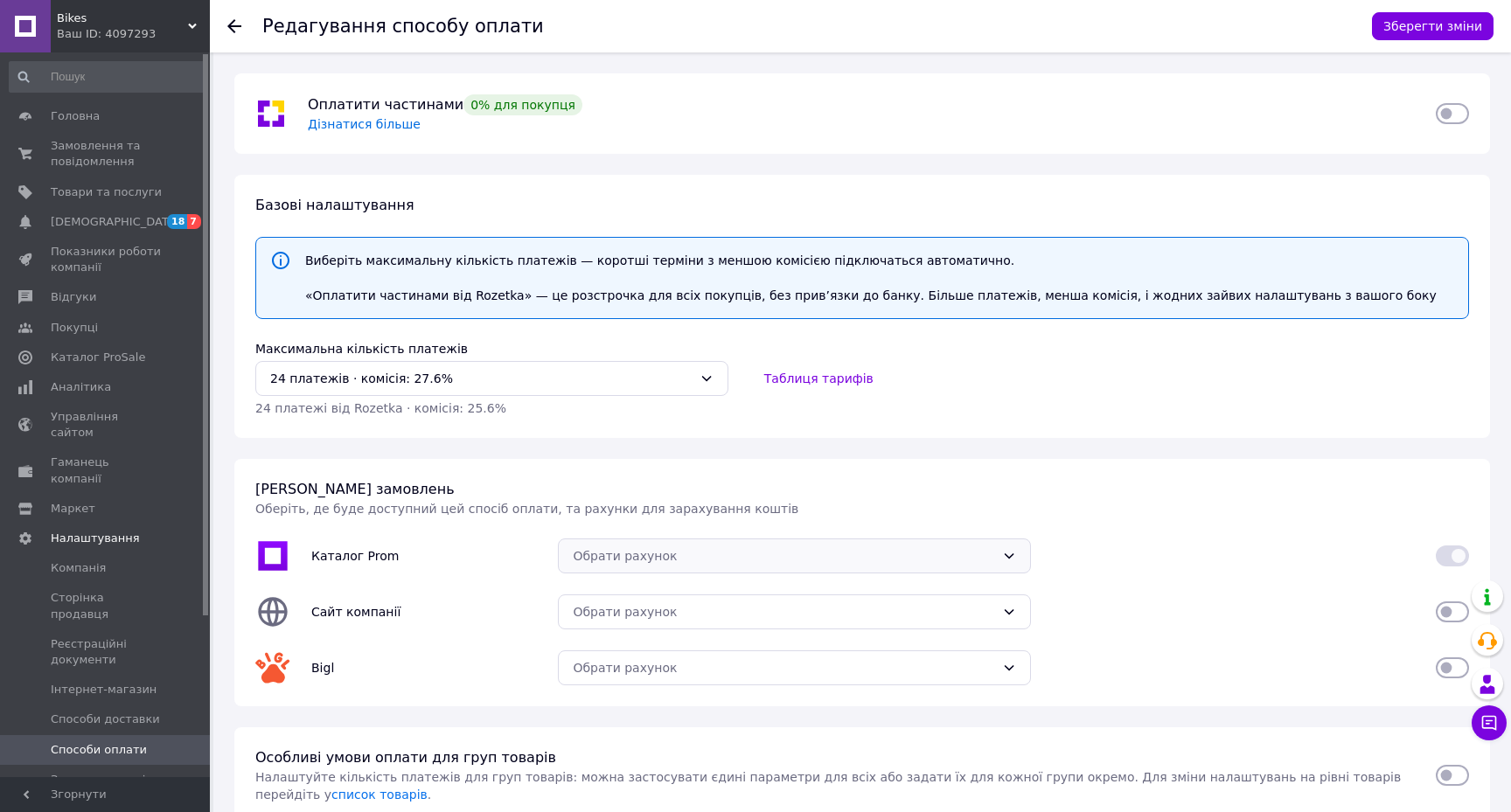
click at [874, 554] on div "Обрати рахунок" at bounding box center [783, 555] width 422 height 19
click at [792, 626] on div "Обрати рахунок" at bounding box center [793, 611] width 473 height 35
click at [797, 624] on div "Обрати рахунок" at bounding box center [793, 611] width 473 height 35
click at [789, 660] on div "Обрати рахунок" at bounding box center [783, 667] width 422 height 19
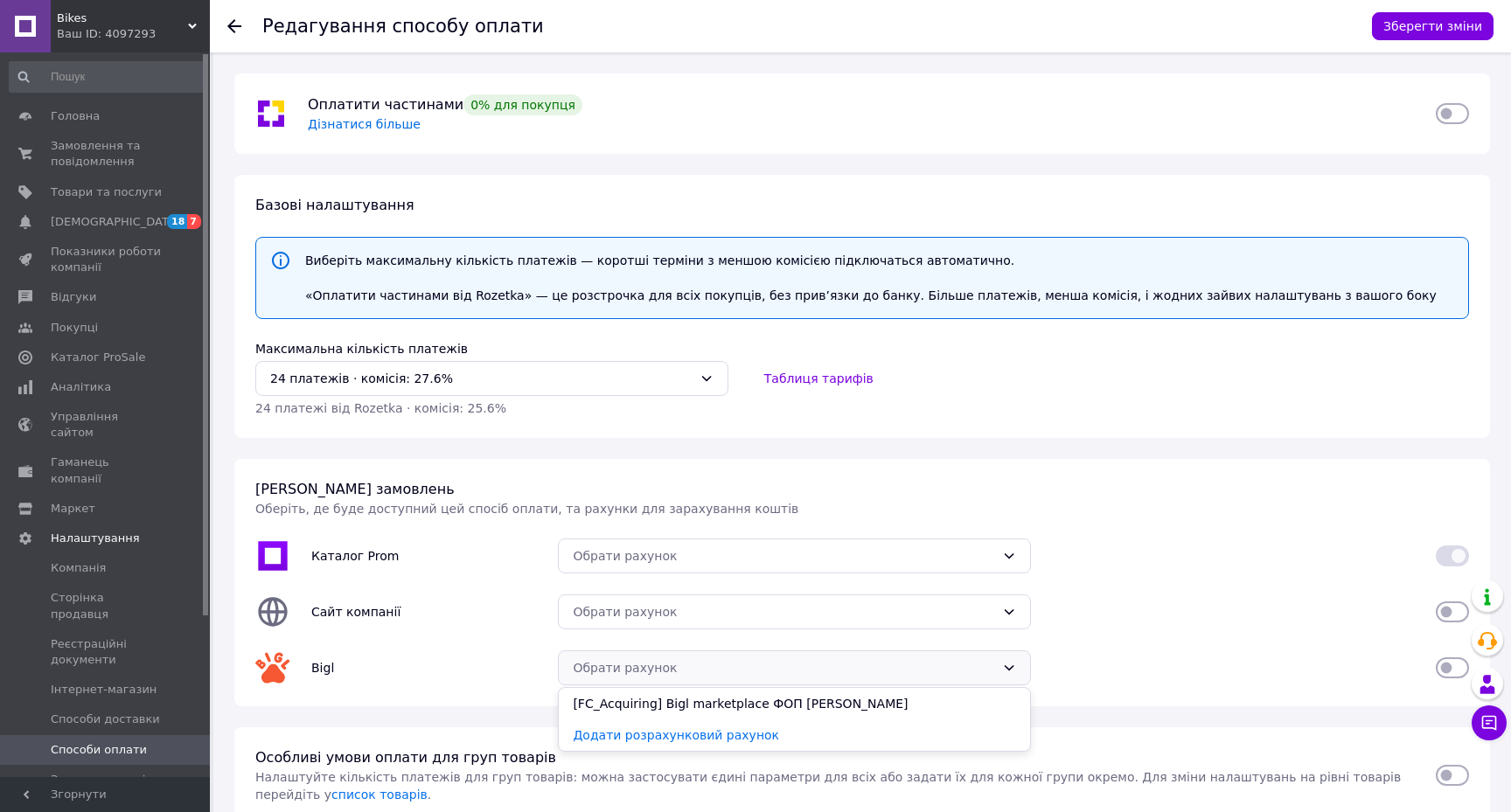
click at [789, 660] on div "Обрати рахунок" at bounding box center [783, 667] width 422 height 19
click at [704, 383] on icon at bounding box center [707, 379] width 14 height 14
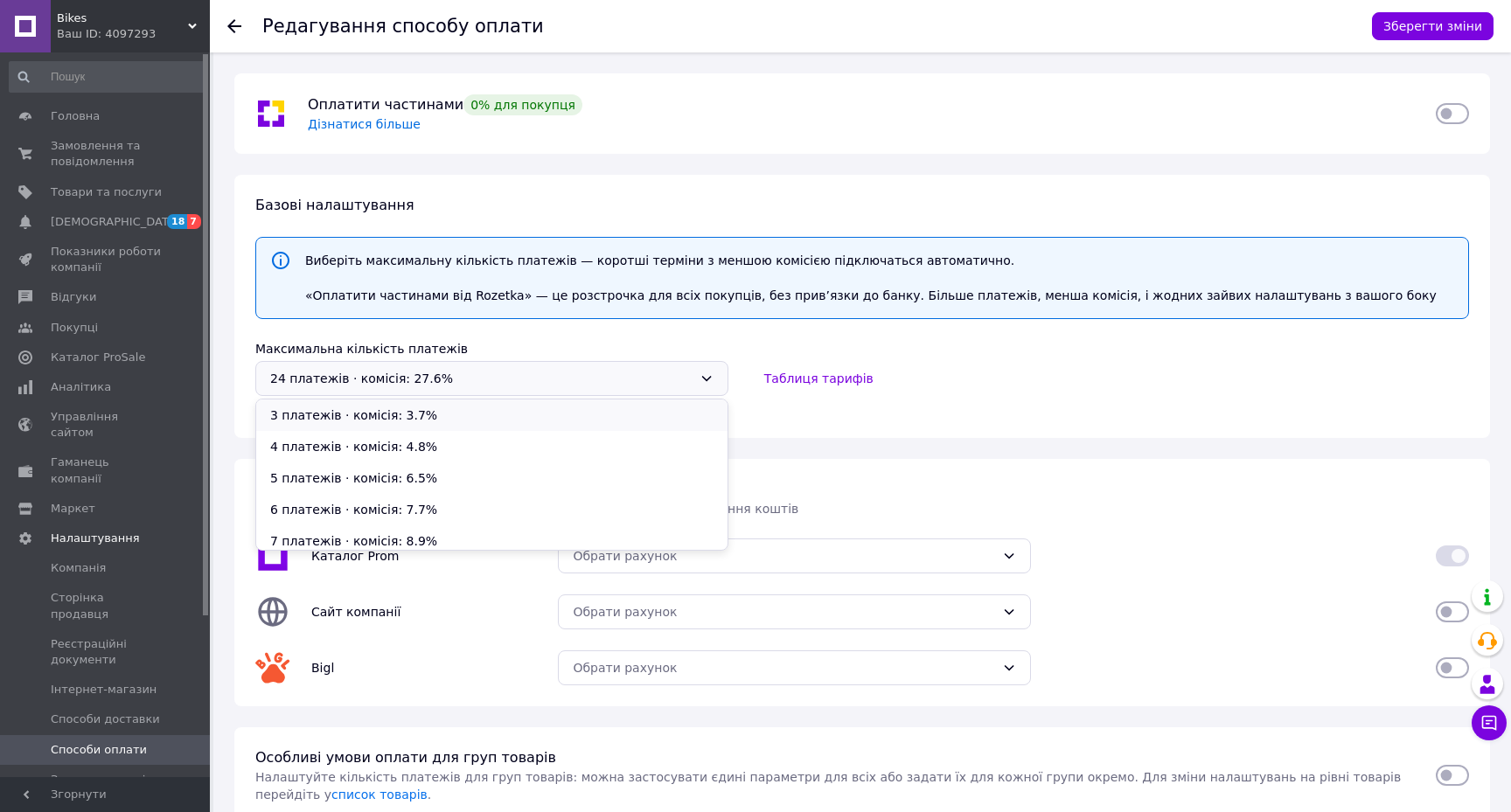
click at [593, 410] on li "3 платежів ⋅ комісія: 3.7%" at bounding box center [491, 415] width 471 height 32
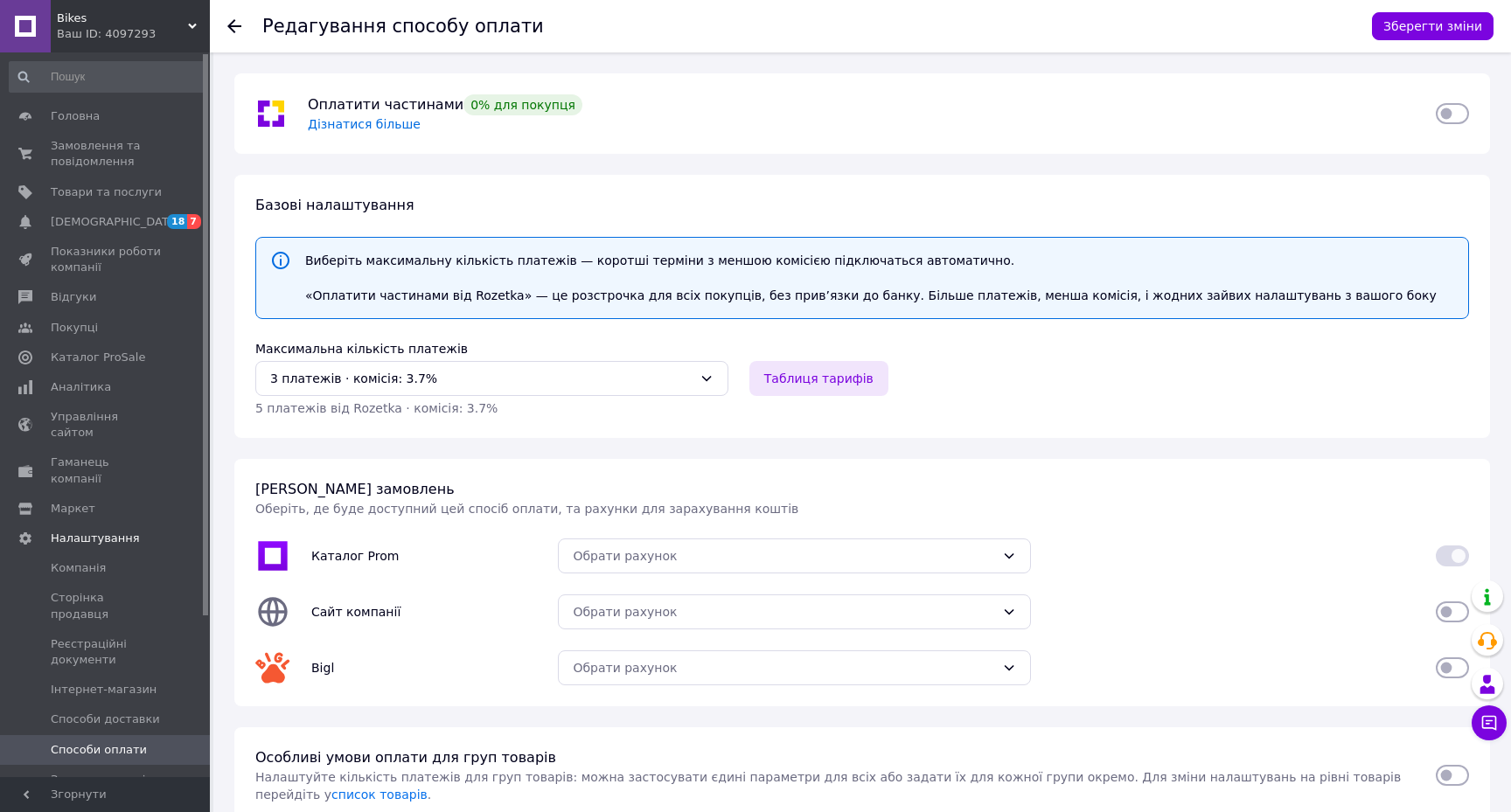
click at [827, 382] on button "Таблиця тарифів" at bounding box center [819, 378] width 139 height 35
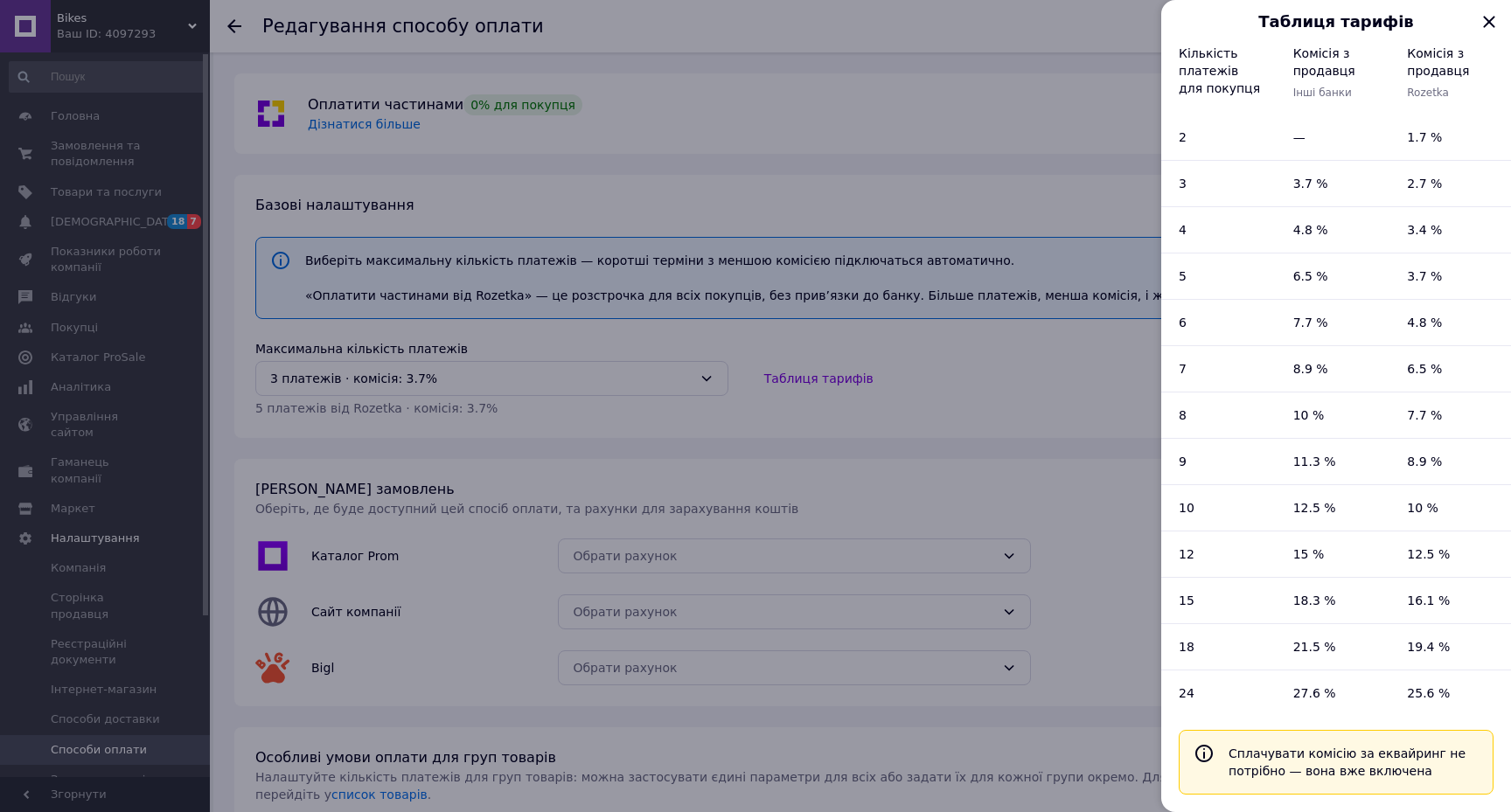
scroll to position [16, 0]
click at [1493, 27] on icon "Закрыть" at bounding box center [1488, 21] width 12 height 12
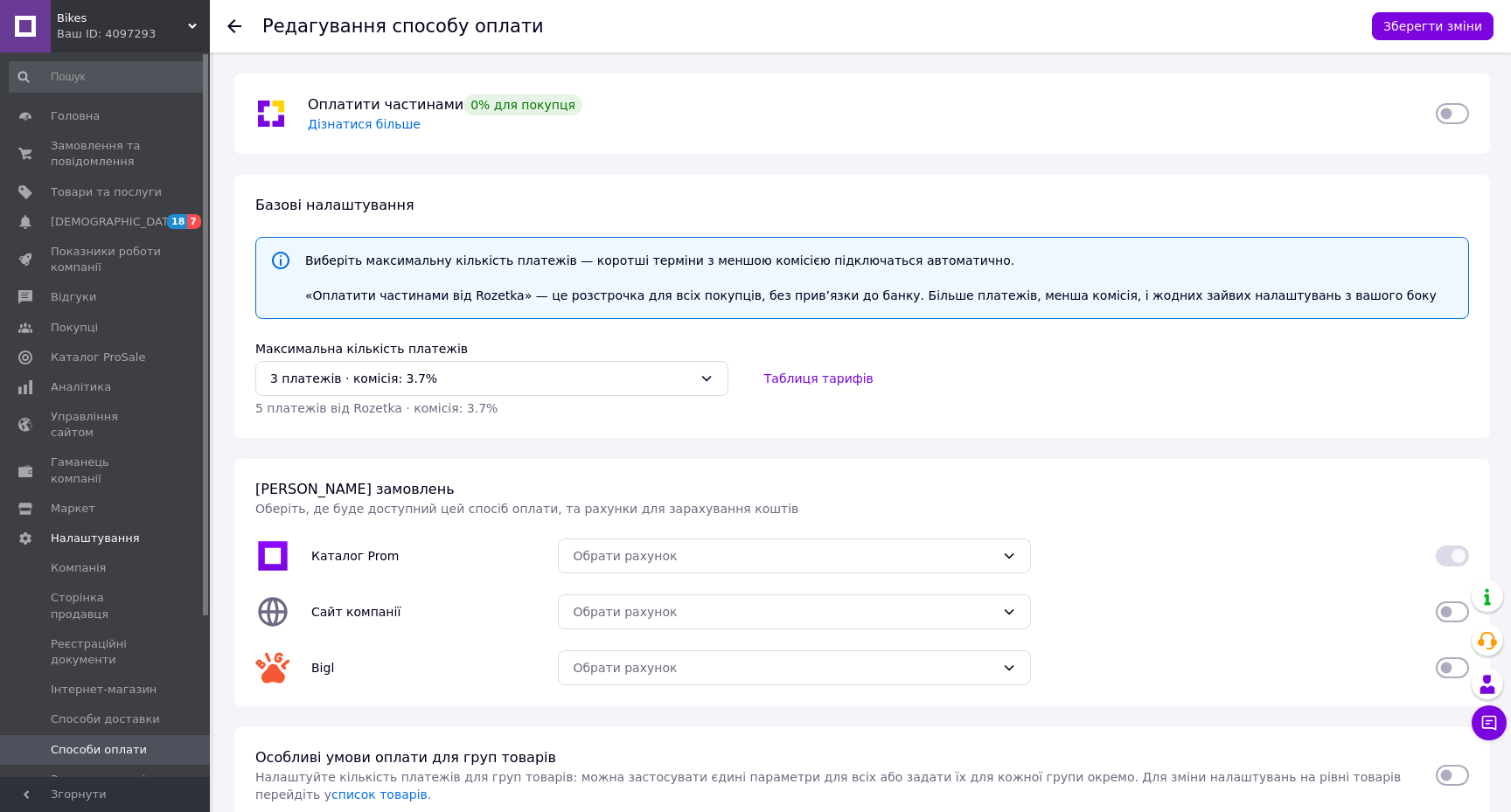
click at [233, 18] on div at bounding box center [234, 25] width 14 height 17
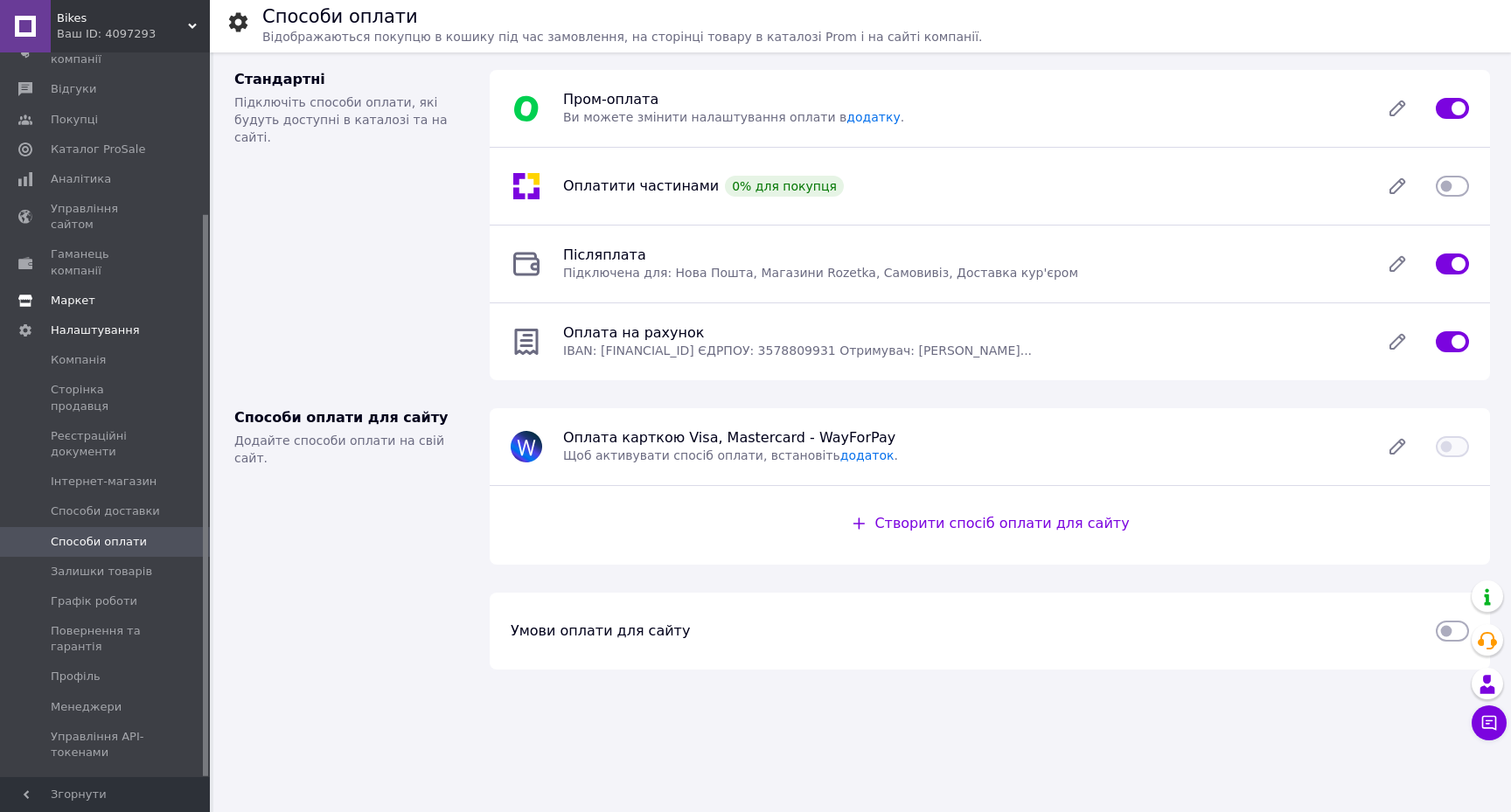
scroll to position [207, 0]
click at [70, 353] on span "Компанія" at bounding box center [77, 360] width 55 height 15
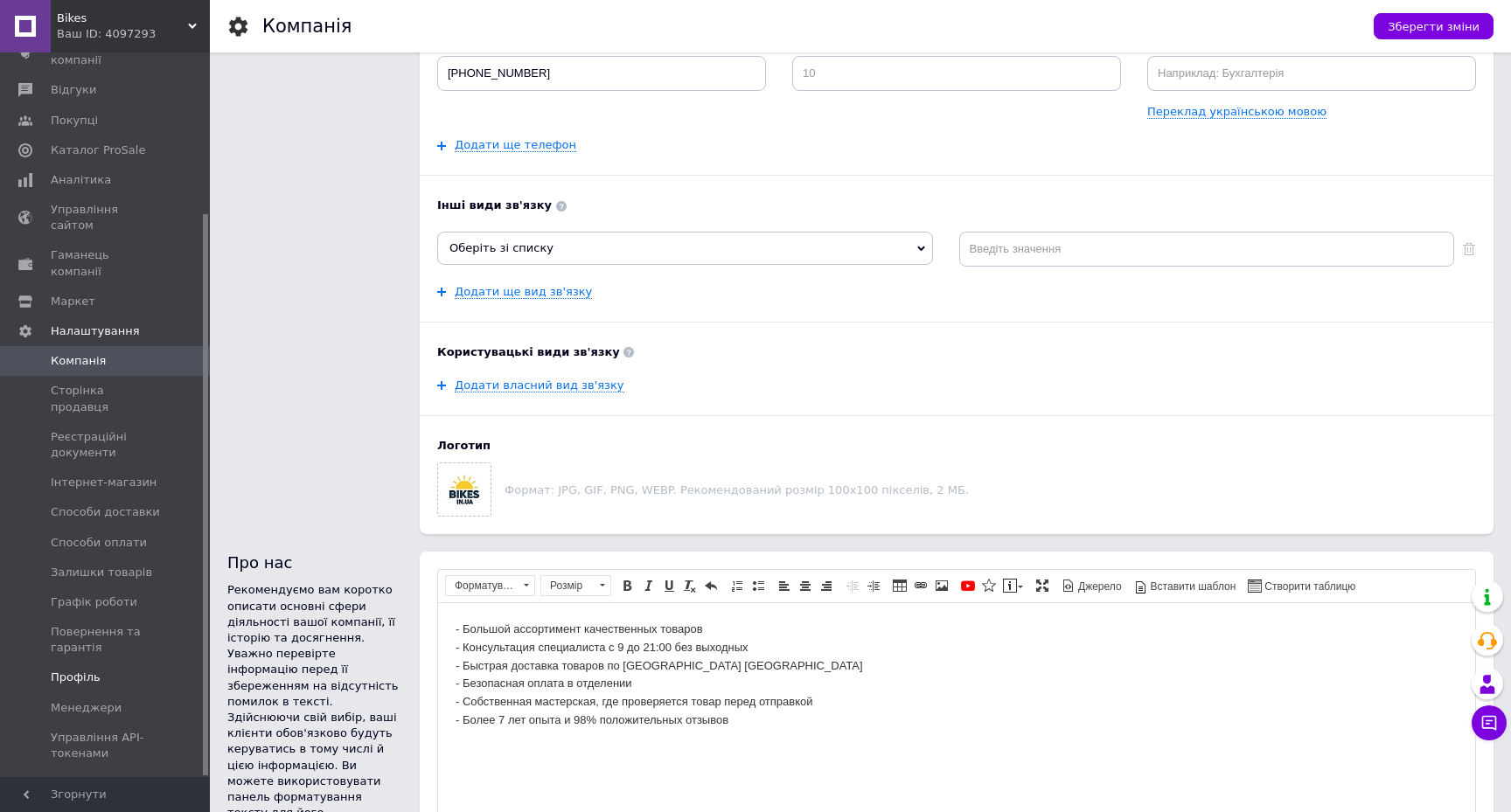
scroll to position [403, 0]
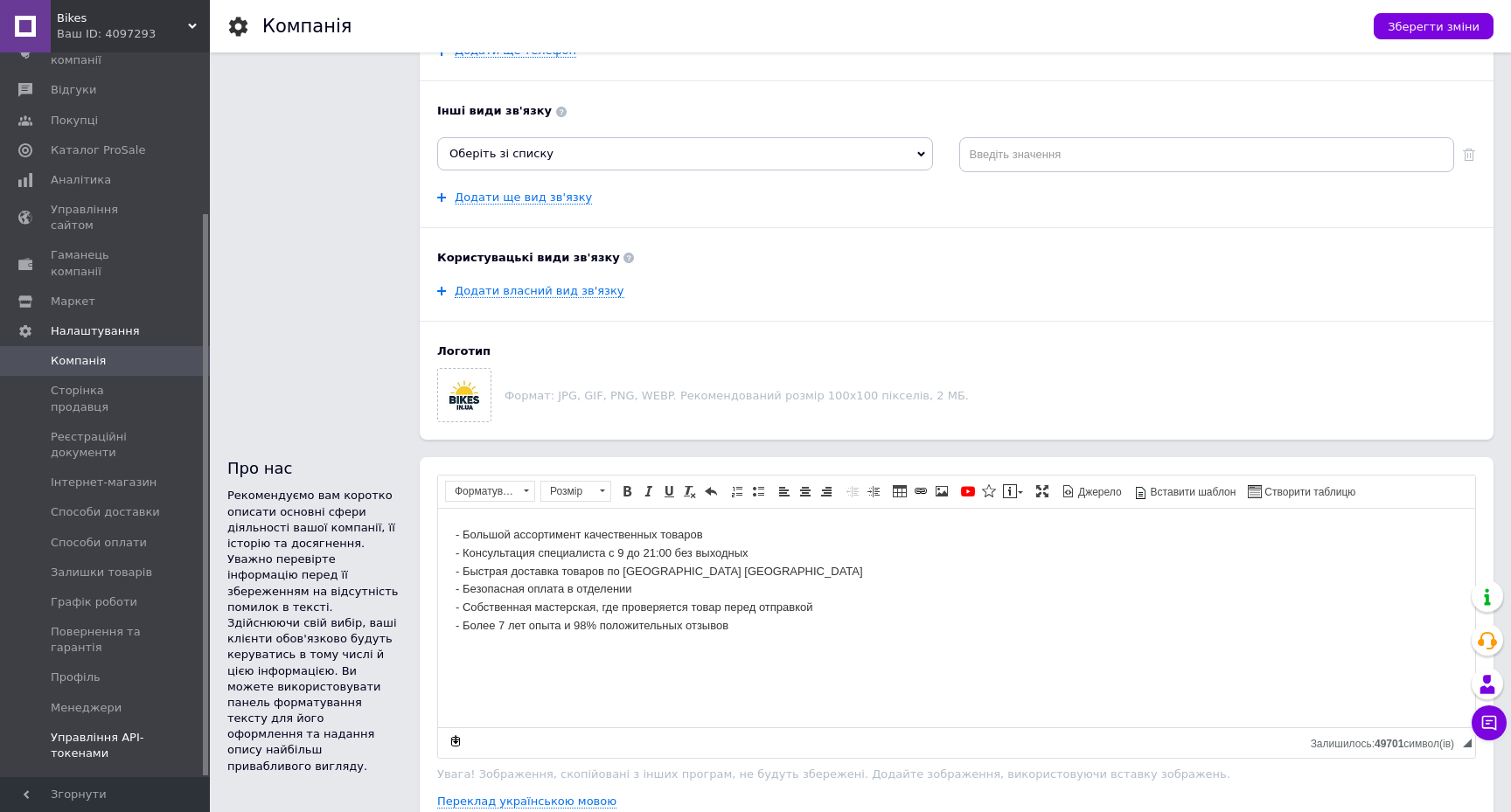
click at [103, 730] on span "Управління API-токенами" at bounding box center [105, 745] width 111 height 32
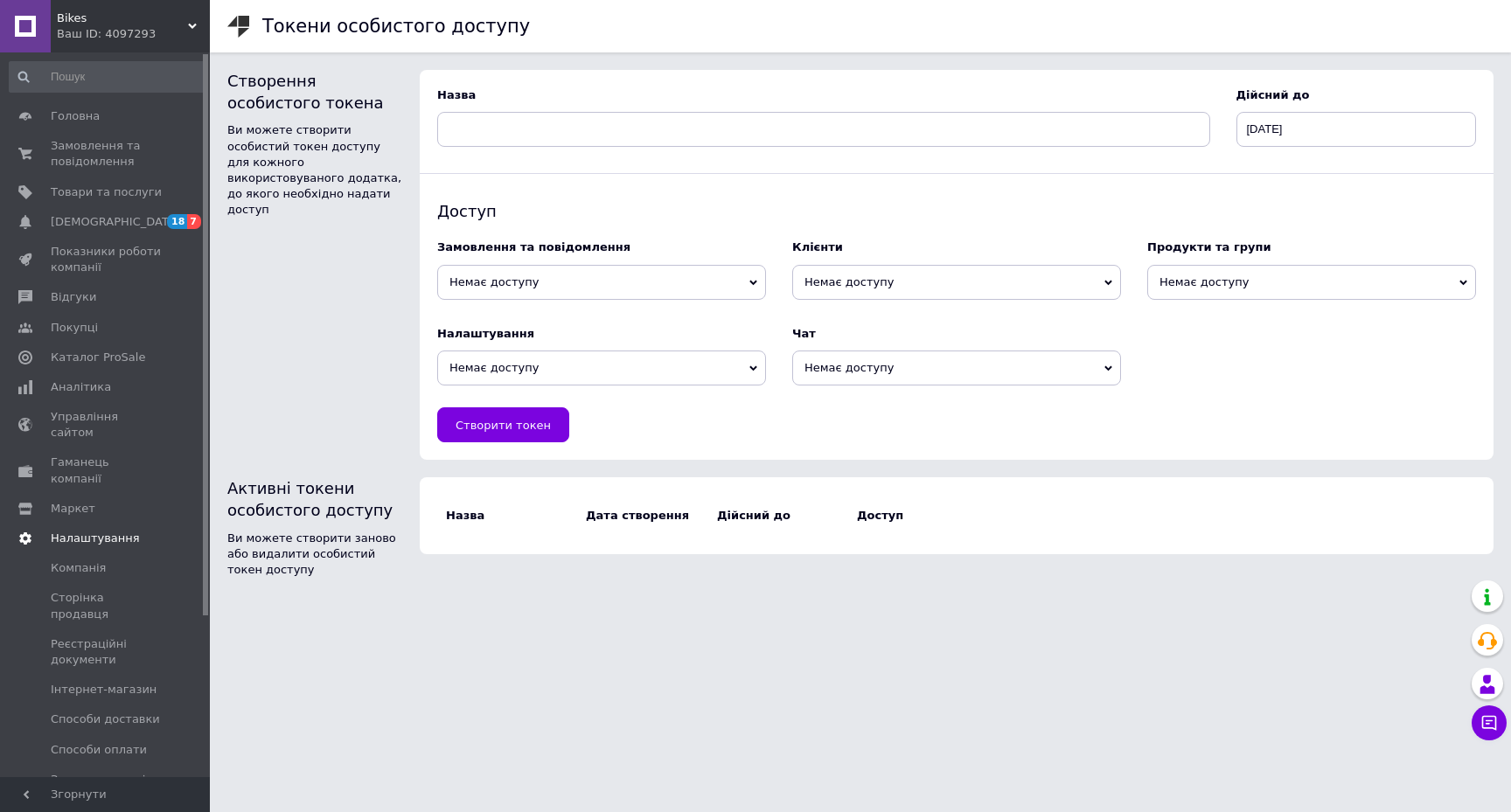
click at [109, 530] on span "Налаштування" at bounding box center [95, 537] width 89 height 15
click at [143, 414] on span "Управління сайтом" at bounding box center [105, 424] width 111 height 32
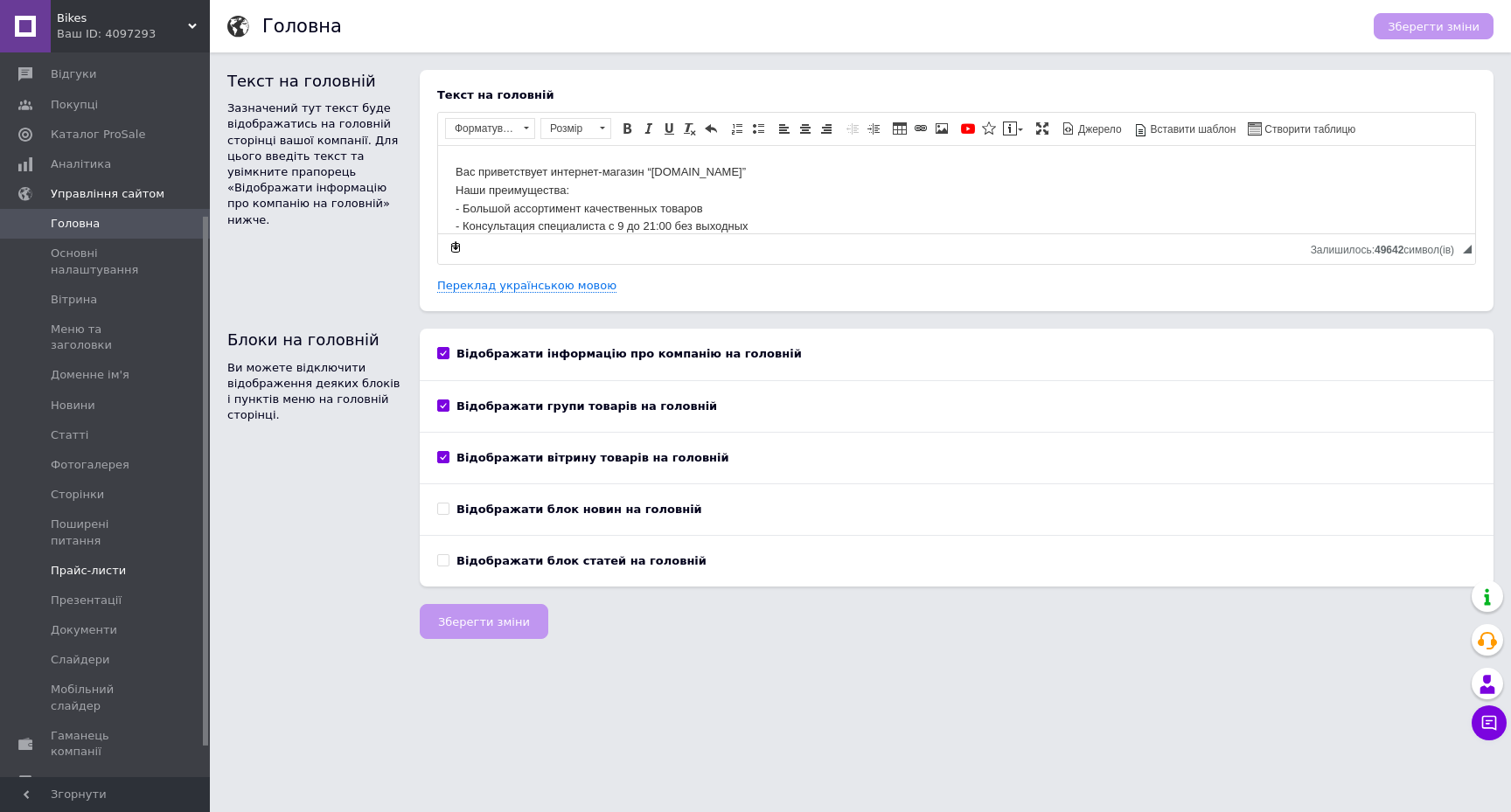
scroll to position [221, 0]
click at [87, 624] on span "Документи" at bounding box center [84, 631] width 67 height 15
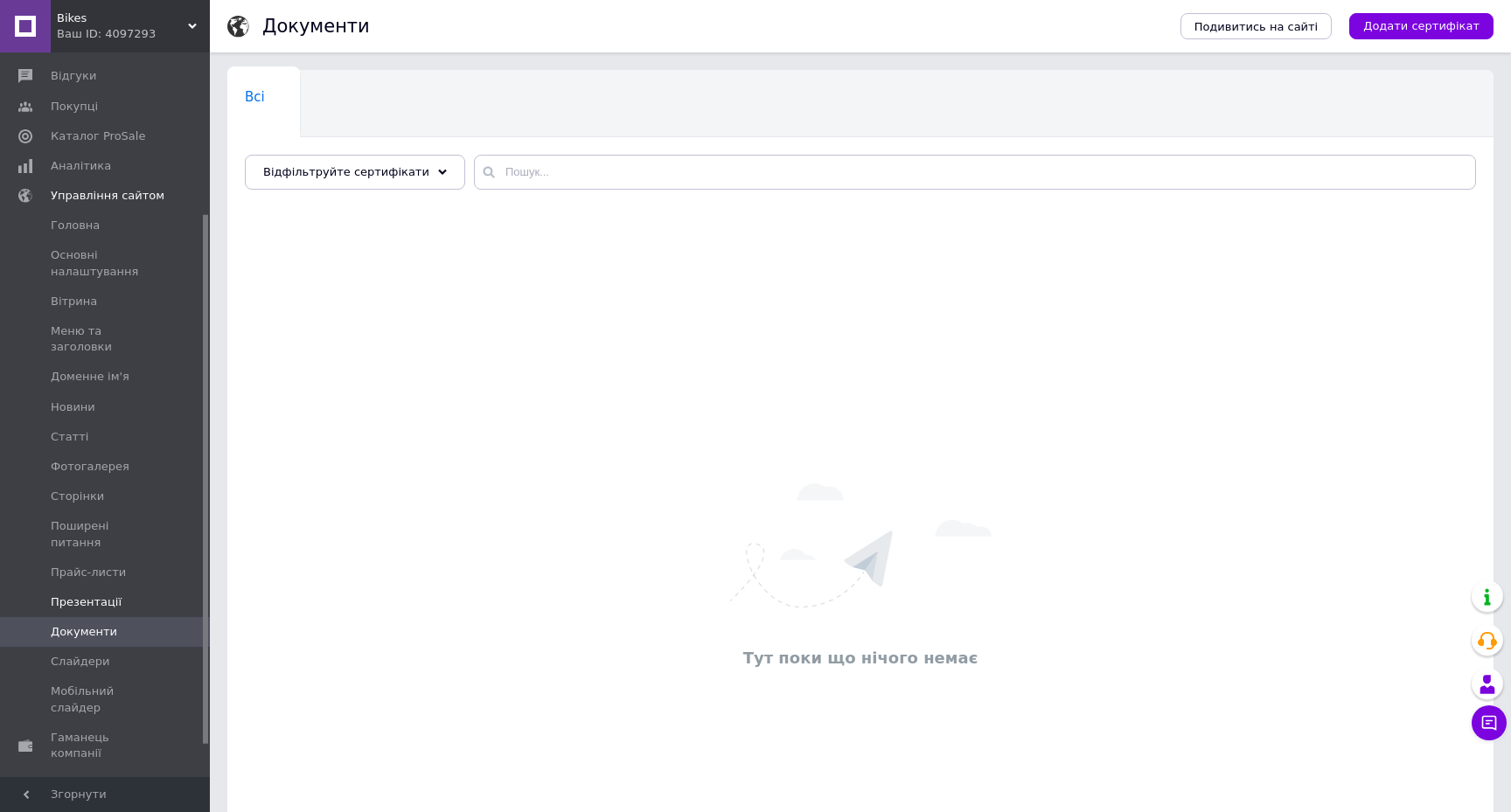
click at [108, 594] on span "Презентації" at bounding box center [86, 601] width 71 height 15
click at [128, 564] on span "Прайс-листи" at bounding box center [105, 572] width 111 height 15
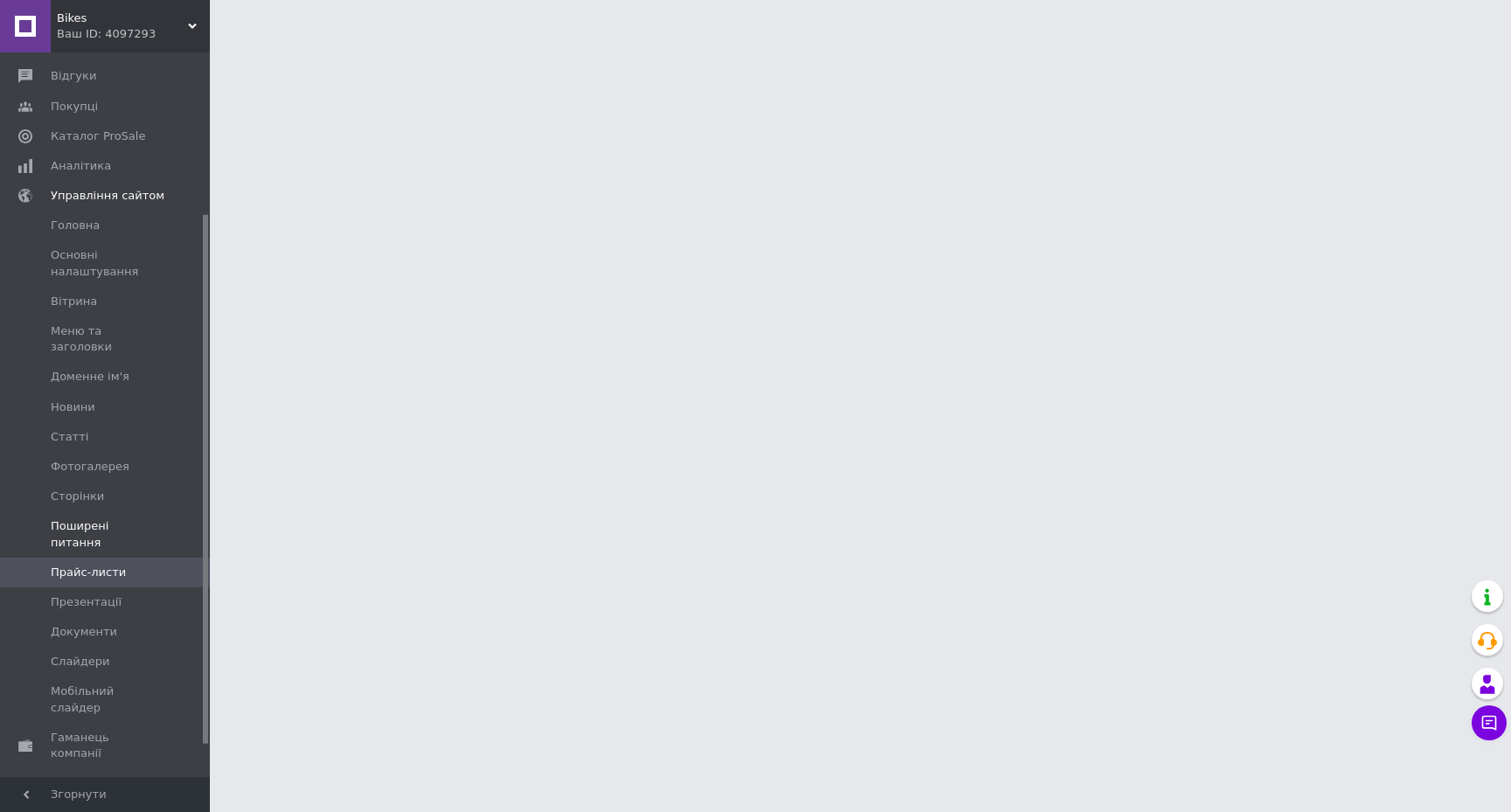
click at [130, 519] on span "Поширені питання" at bounding box center [105, 534] width 111 height 32
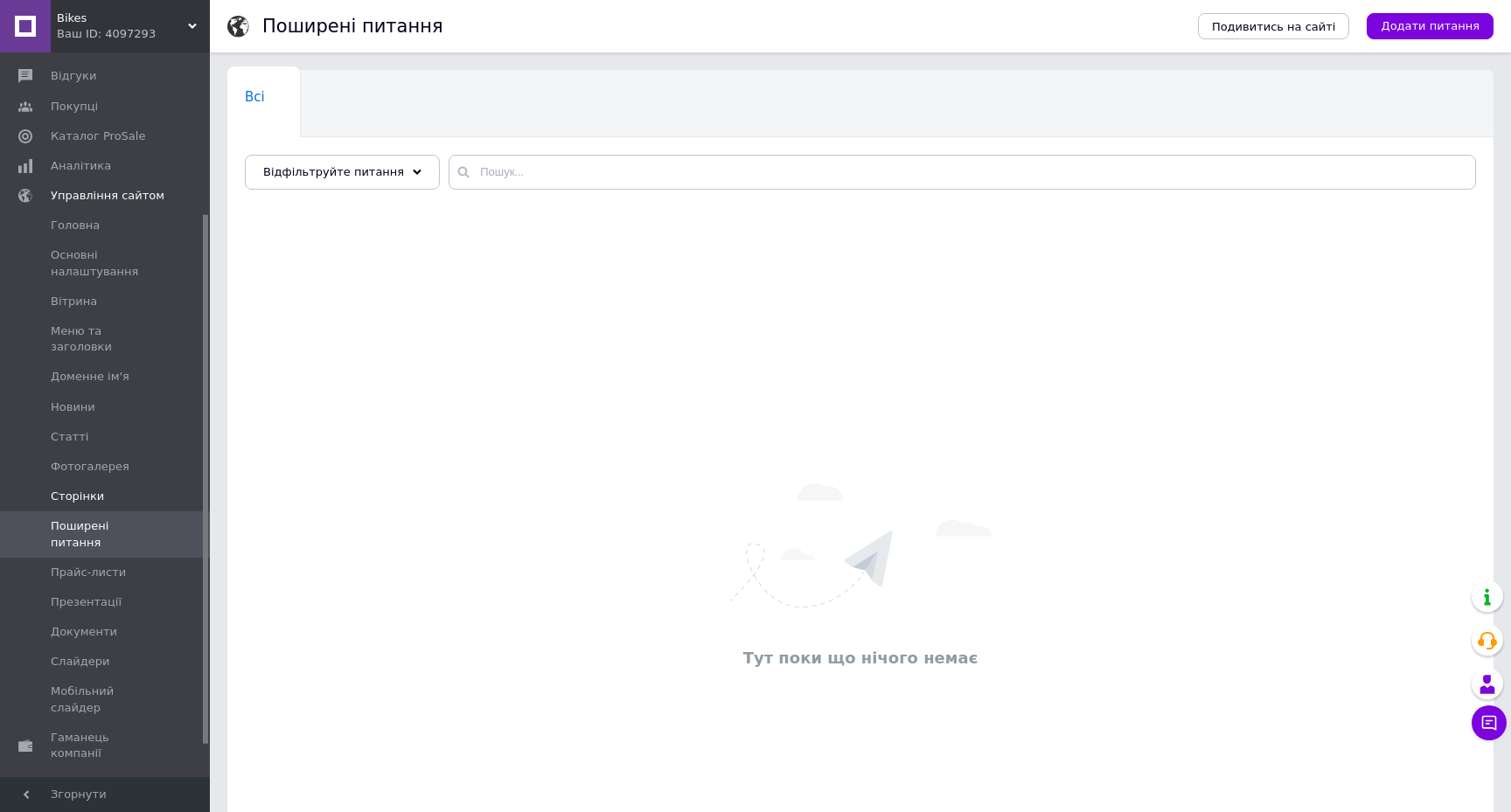
click at [120, 489] on span "Сторінки" at bounding box center [105, 496] width 111 height 15
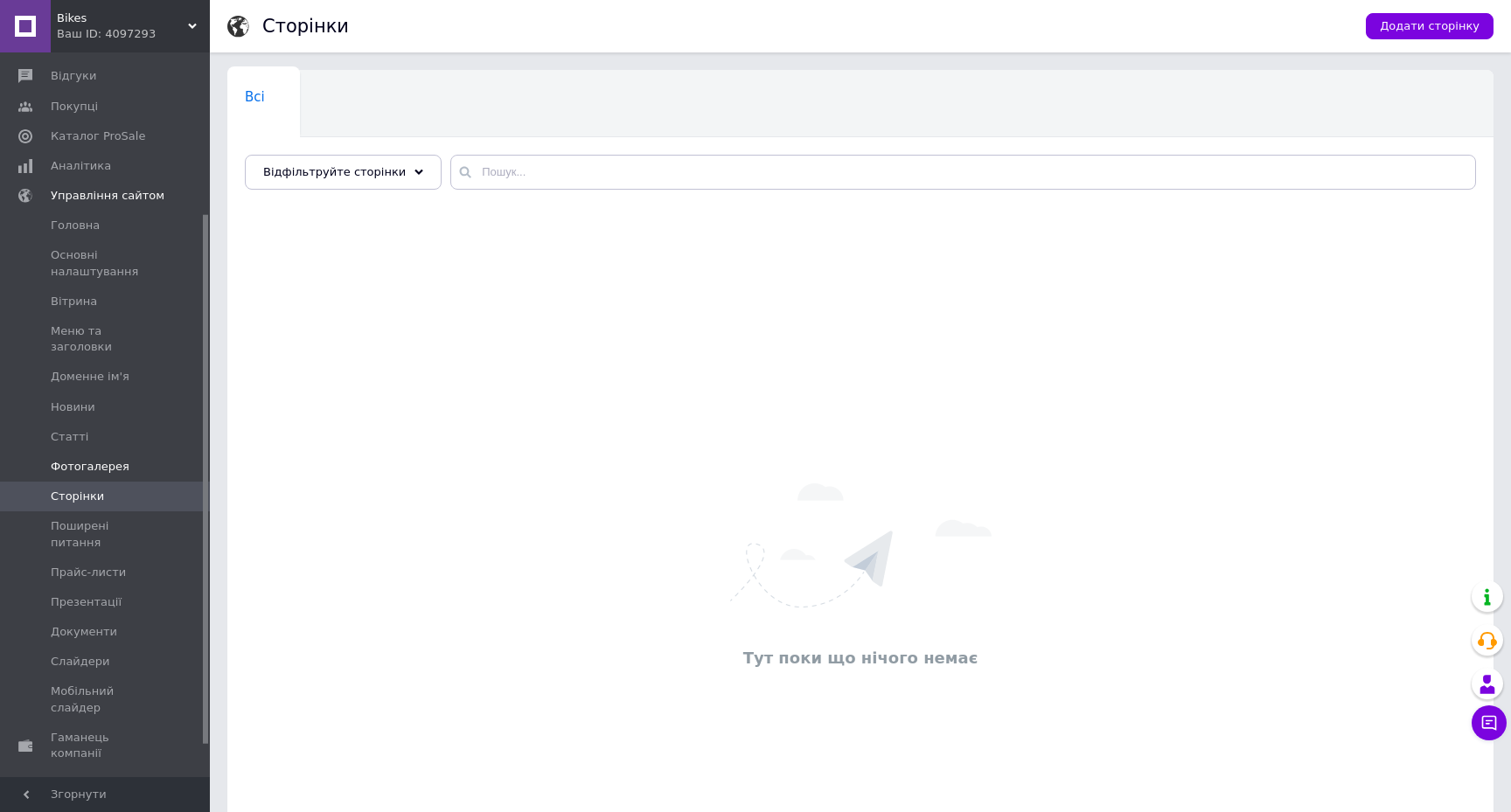
click at [134, 459] on span "Фотогалерея" at bounding box center [105, 466] width 111 height 15
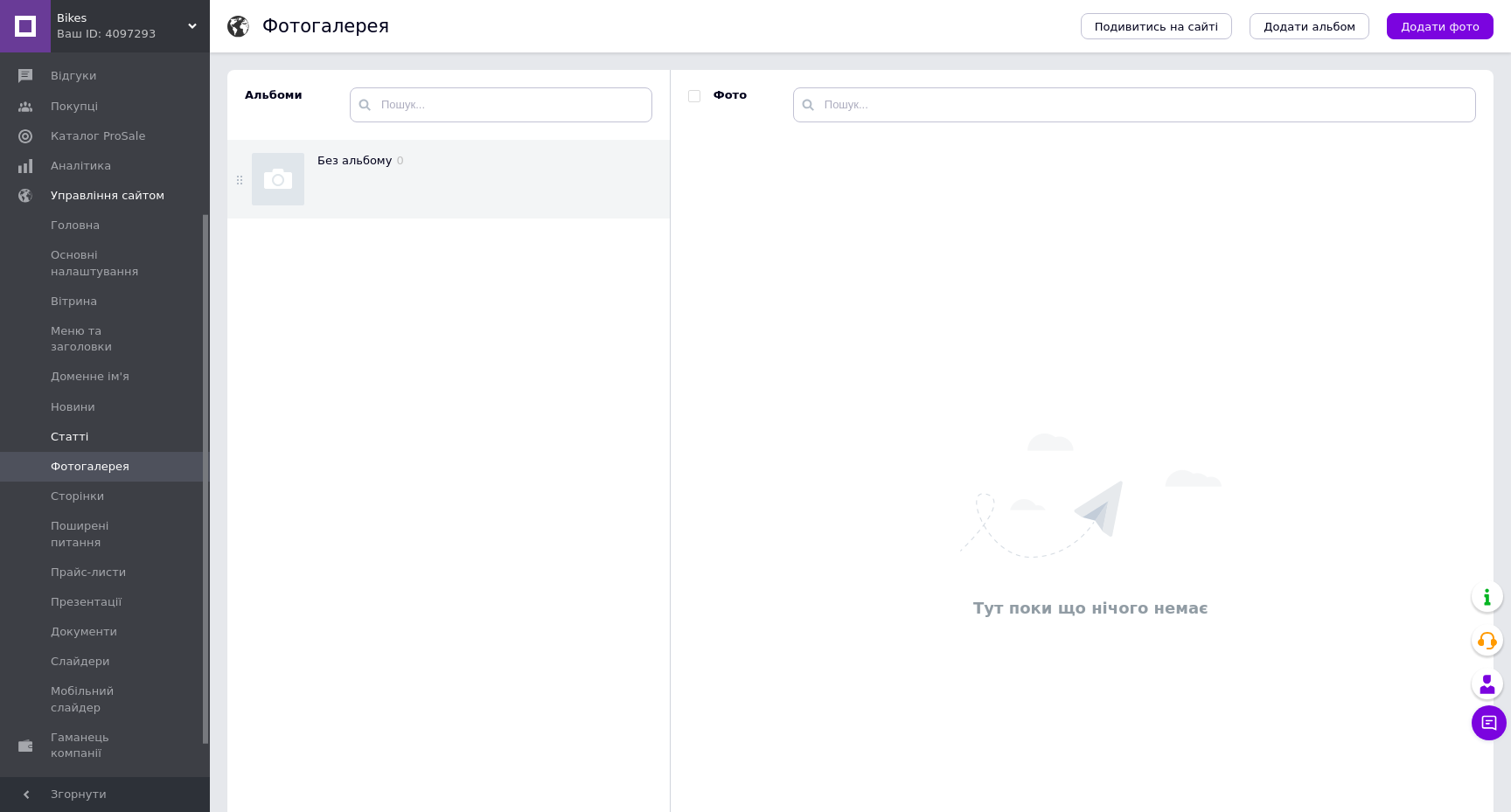
click at [135, 429] on span "Статті" at bounding box center [105, 437] width 111 height 15
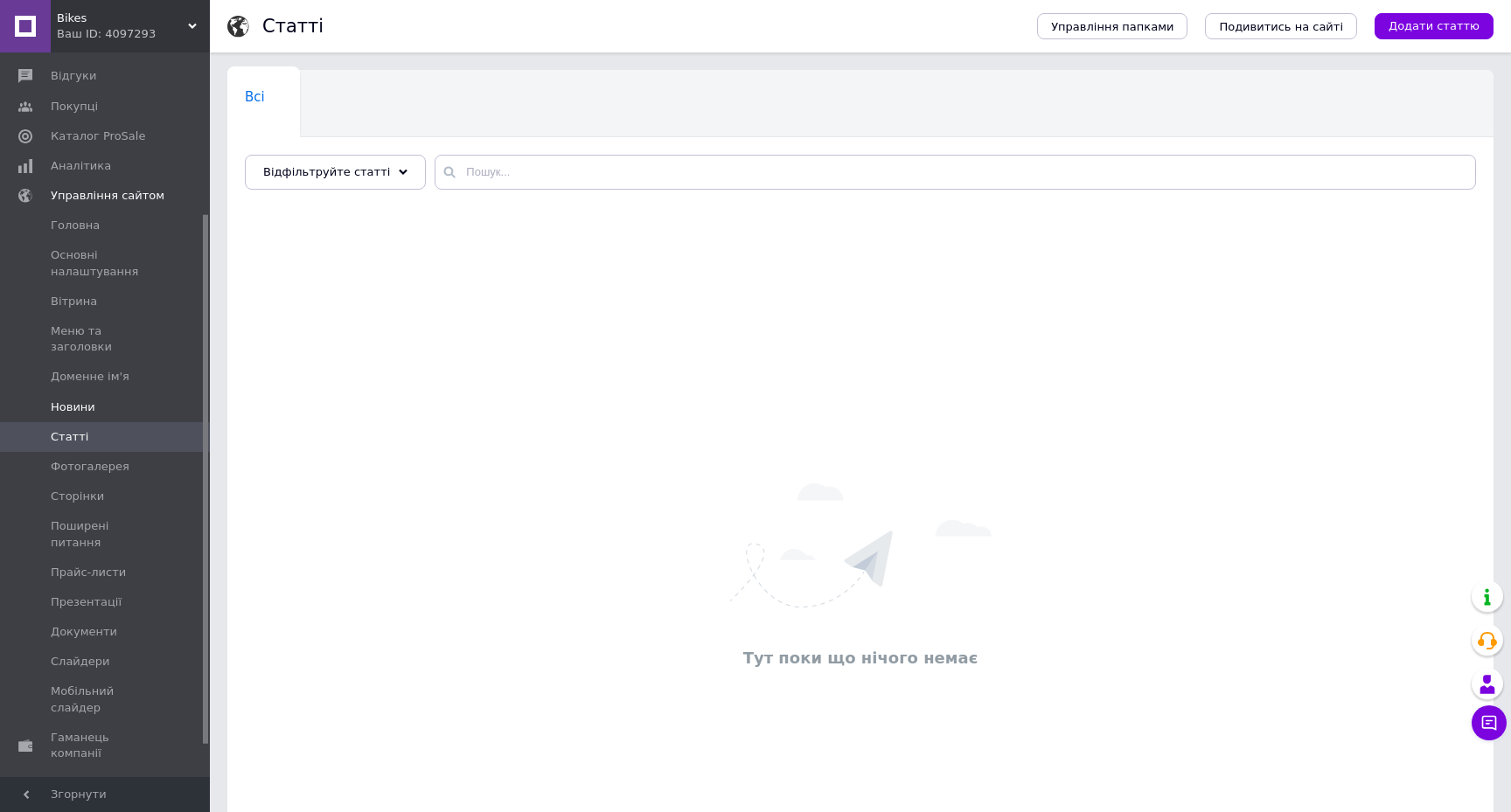
click at [136, 400] on span "Новини" at bounding box center [105, 407] width 111 height 15
click at [136, 369] on span "Доменне ім'я" at bounding box center [105, 376] width 111 height 15
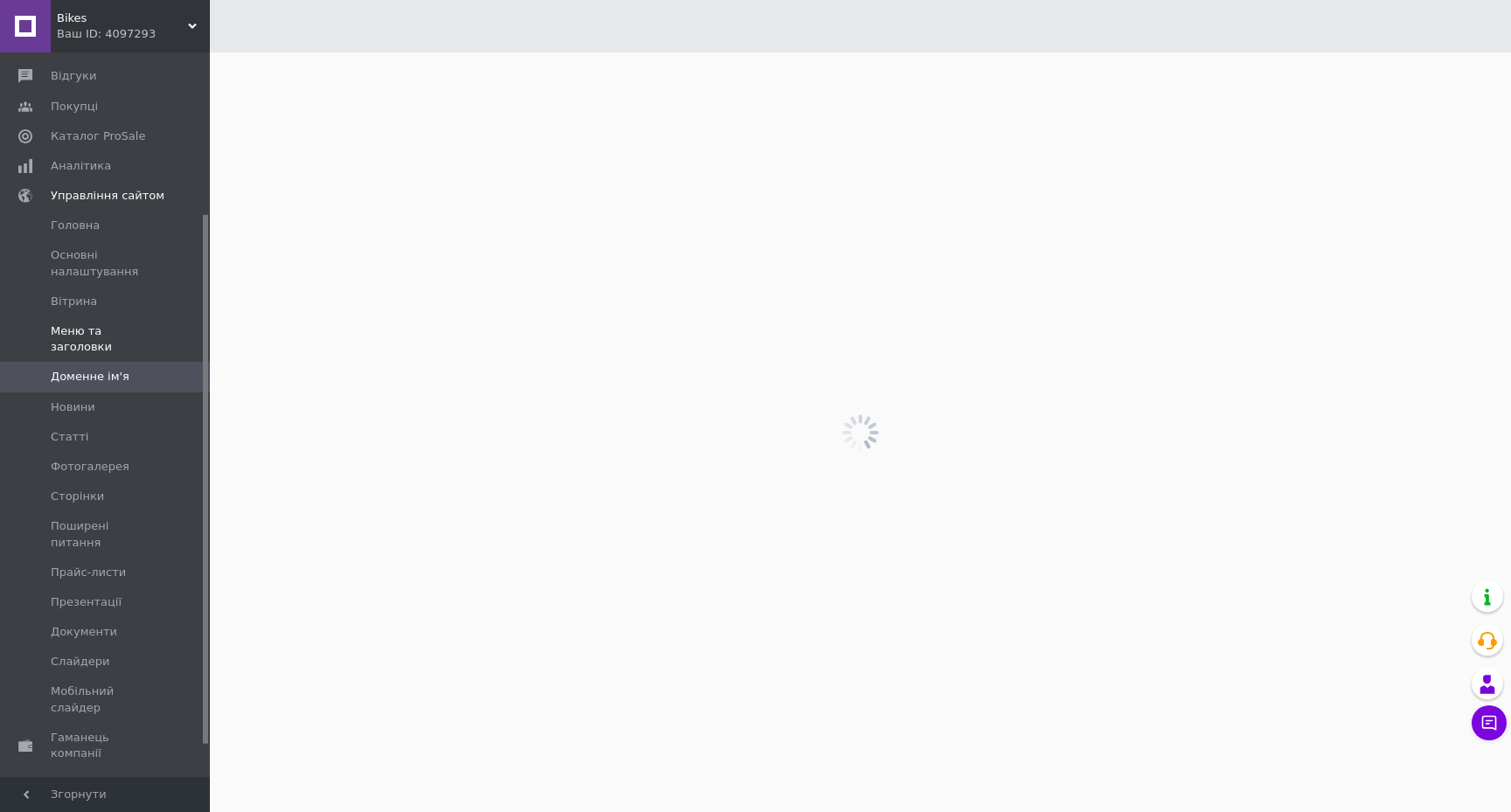
click at [141, 329] on span "Меню та заголовки" at bounding box center [105, 338] width 111 height 32
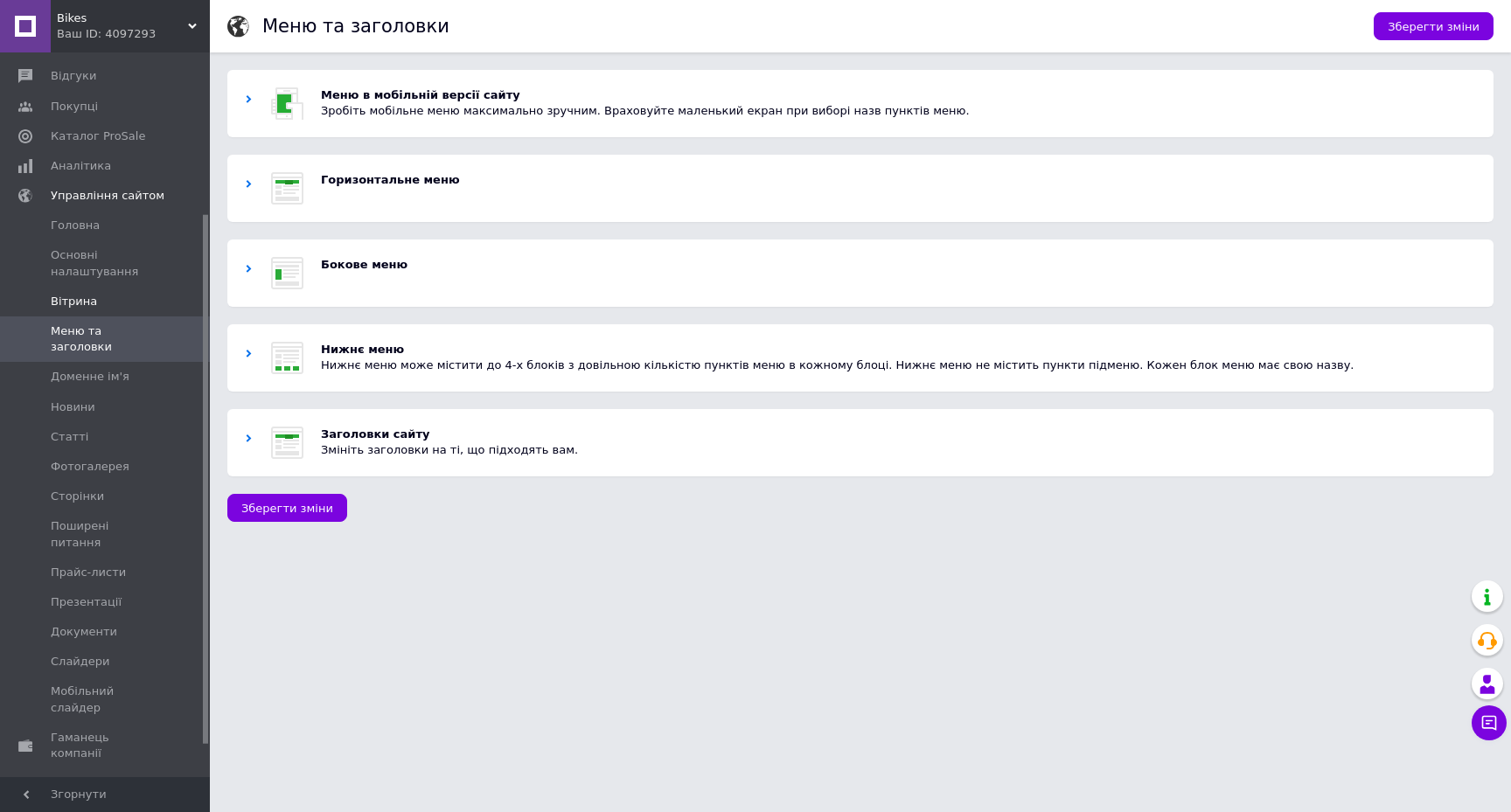
click at [147, 295] on span "Вітрина" at bounding box center [105, 301] width 111 height 15
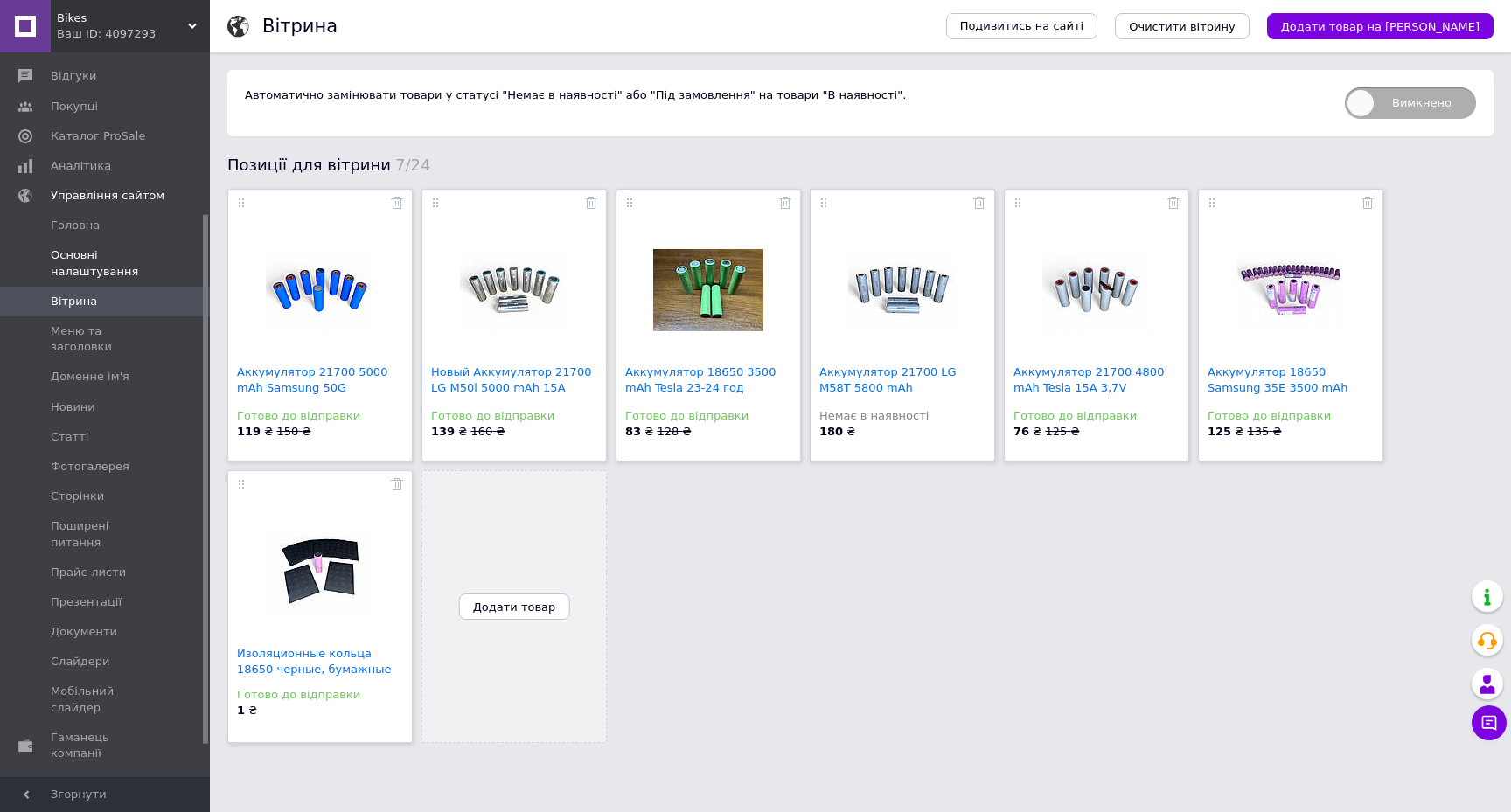
click at [149, 266] on span "Основні налаштування" at bounding box center [105, 263] width 111 height 32
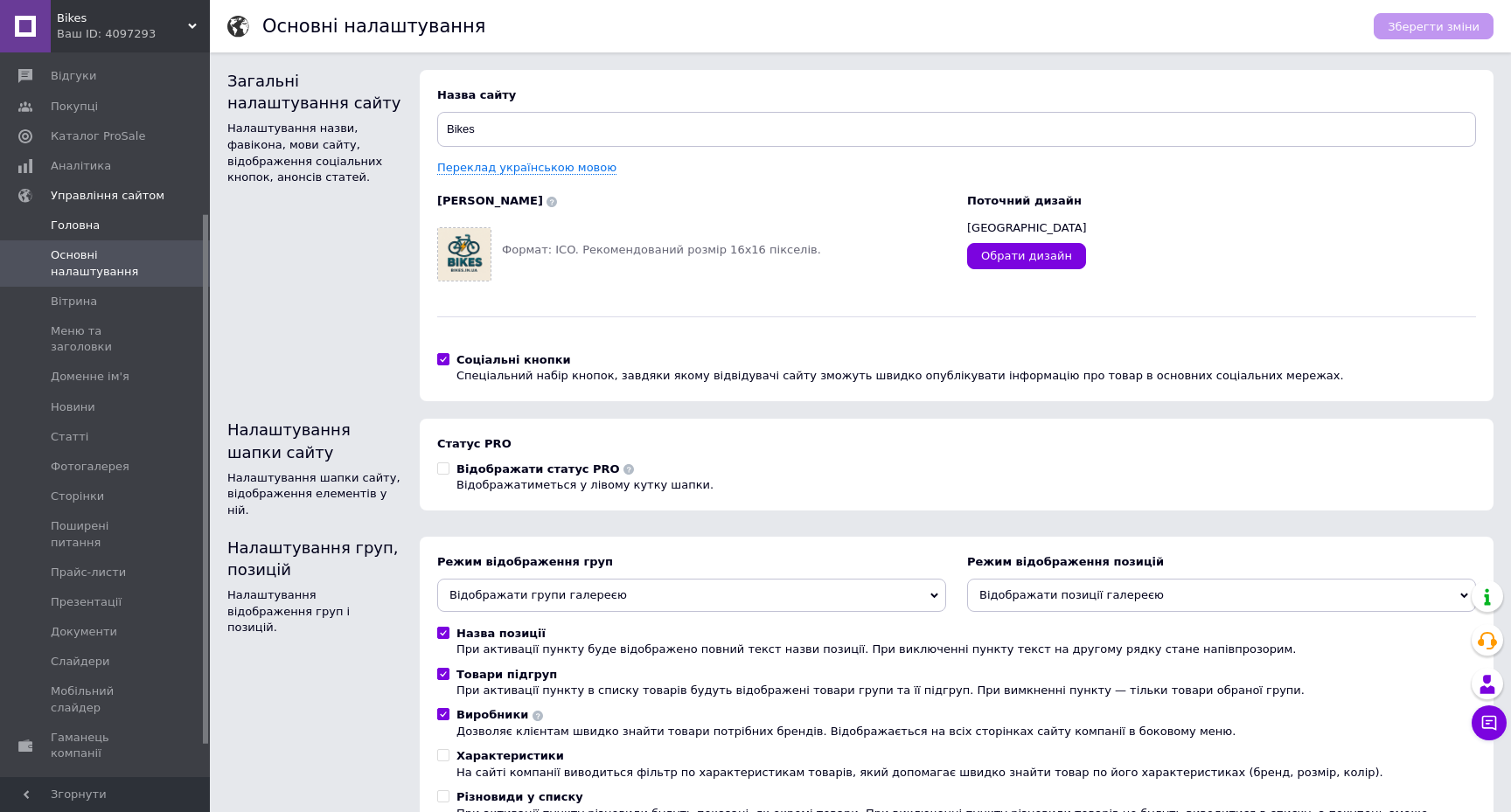
click at [109, 221] on span "Головна" at bounding box center [105, 225] width 111 height 15
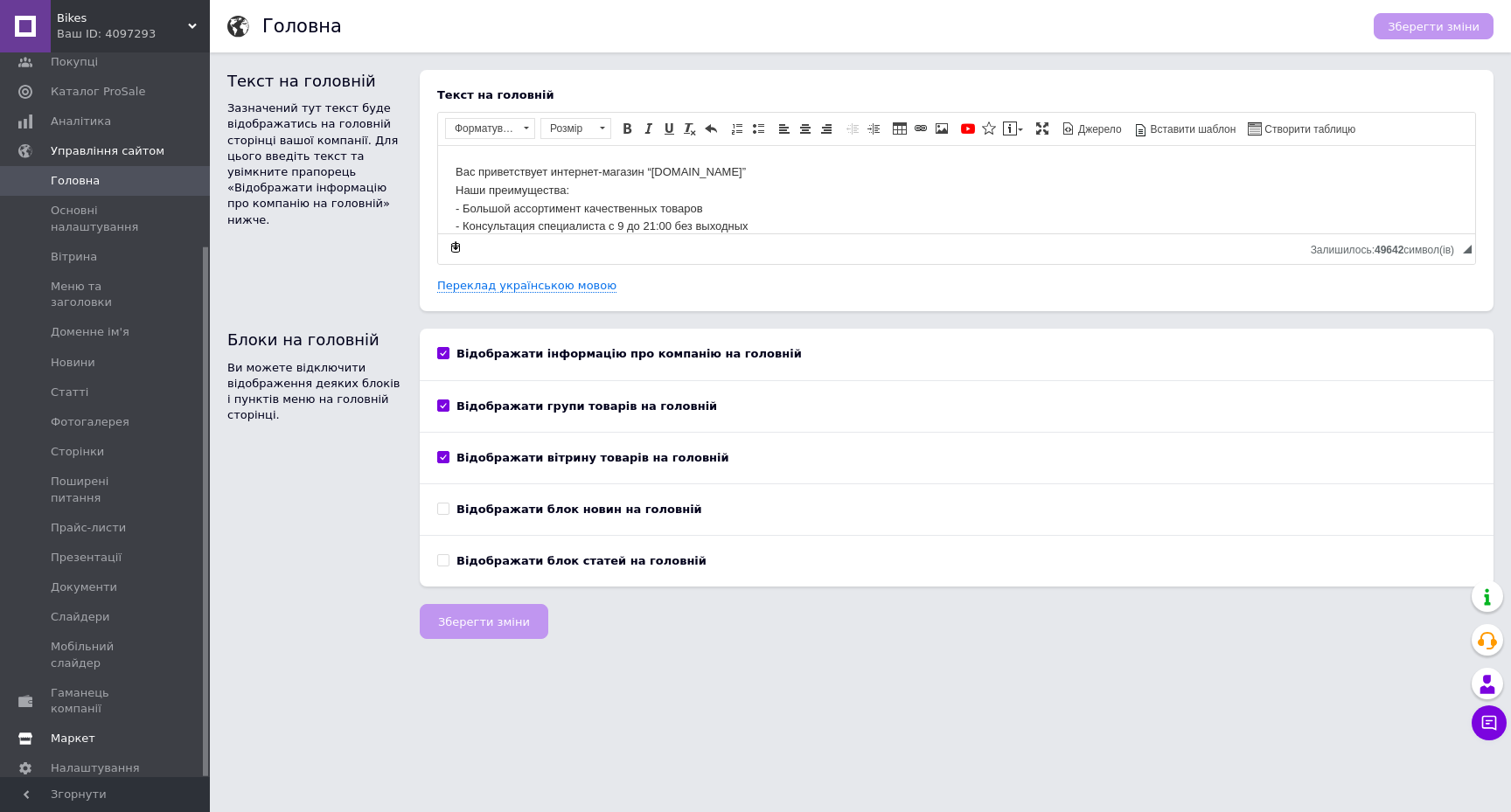
scroll to position [265, 0]
click at [121, 762] on span "Налаштування" at bounding box center [95, 769] width 89 height 15
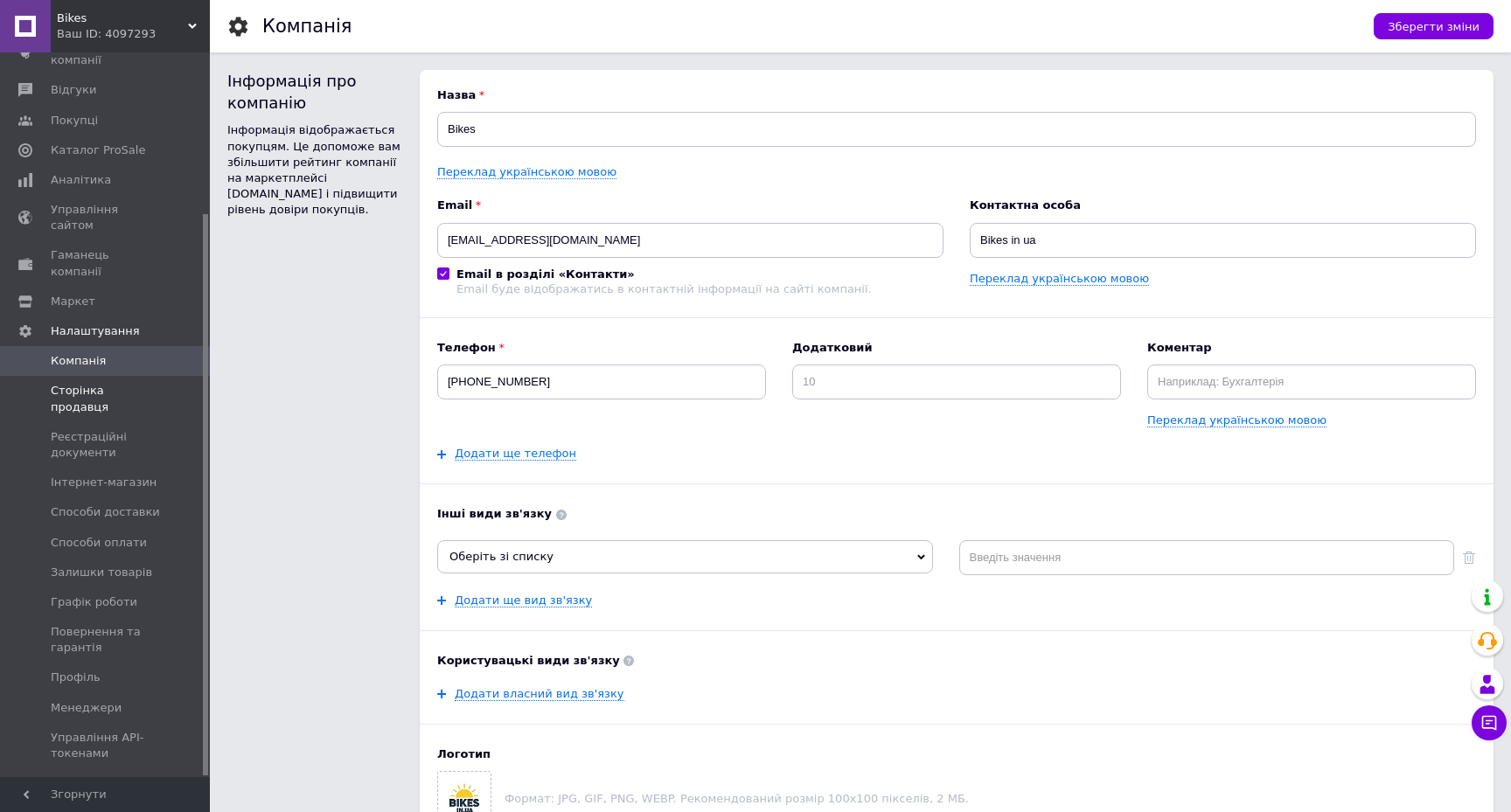
click at [97, 383] on span "Сторінка продавця" at bounding box center [105, 398] width 111 height 32
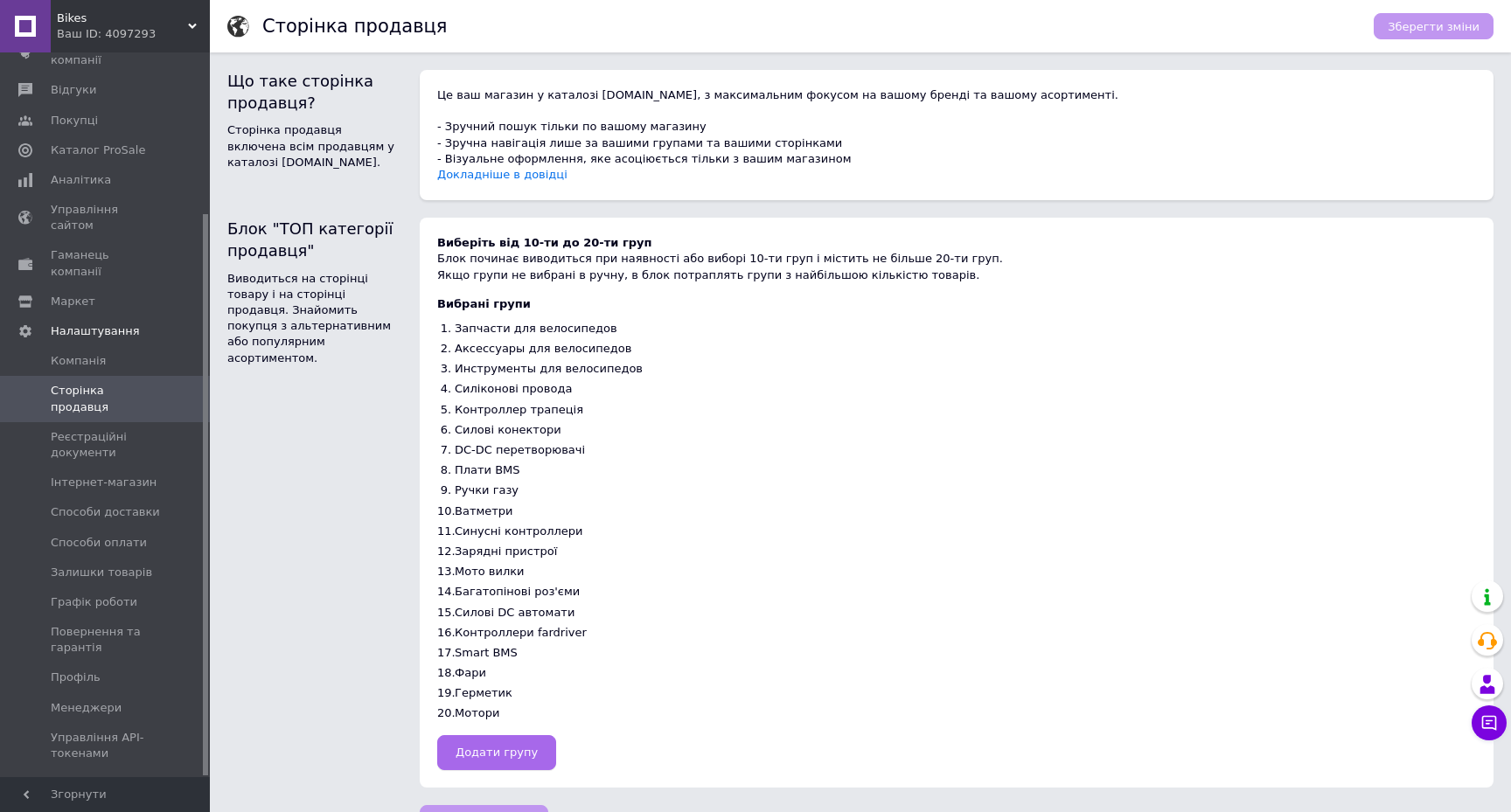
click at [498, 745] on span "Додати групу" at bounding box center [496, 752] width 82 height 14
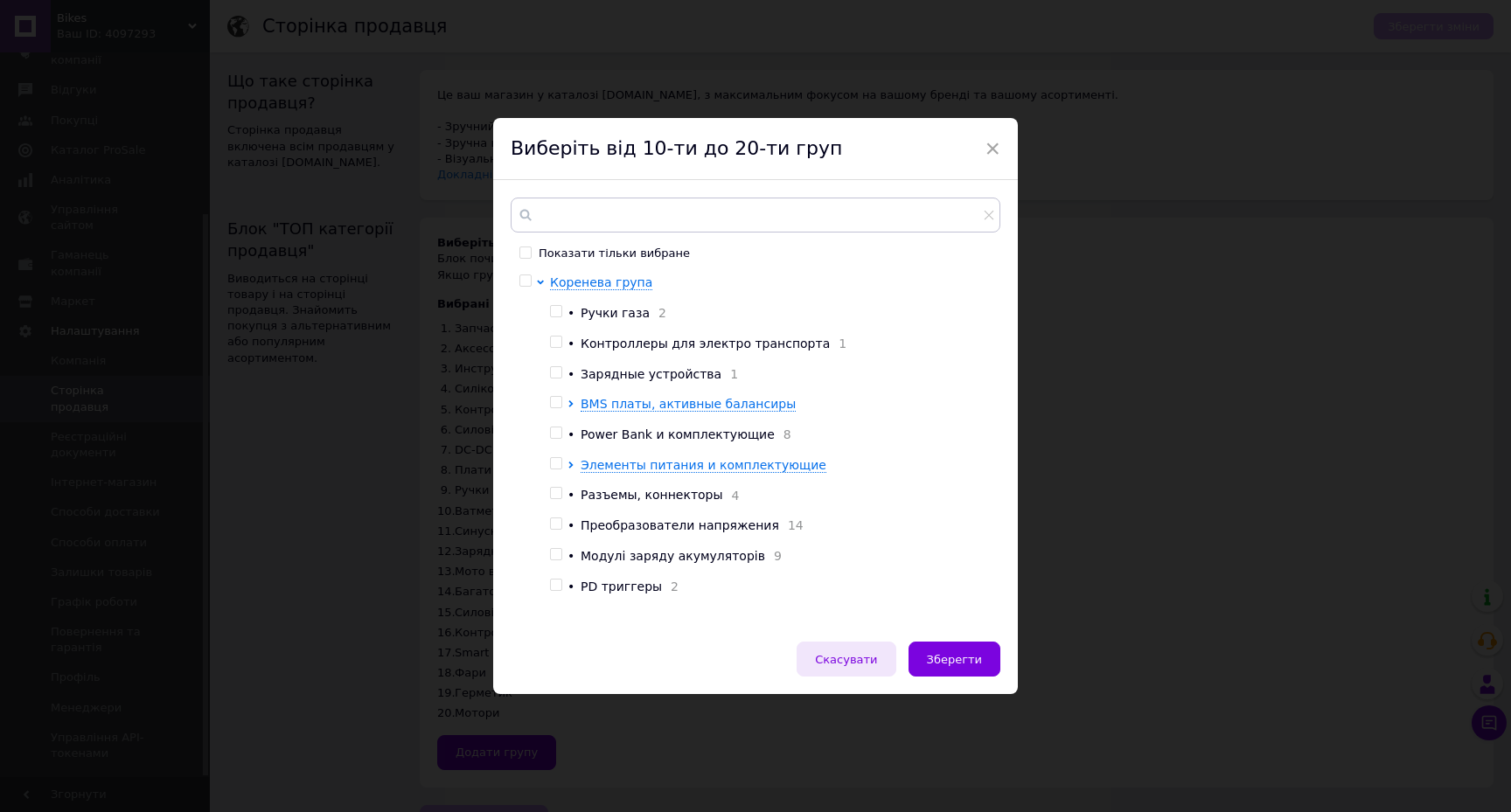
click at [865, 655] on span "Скасувати" at bounding box center [846, 659] width 62 height 14
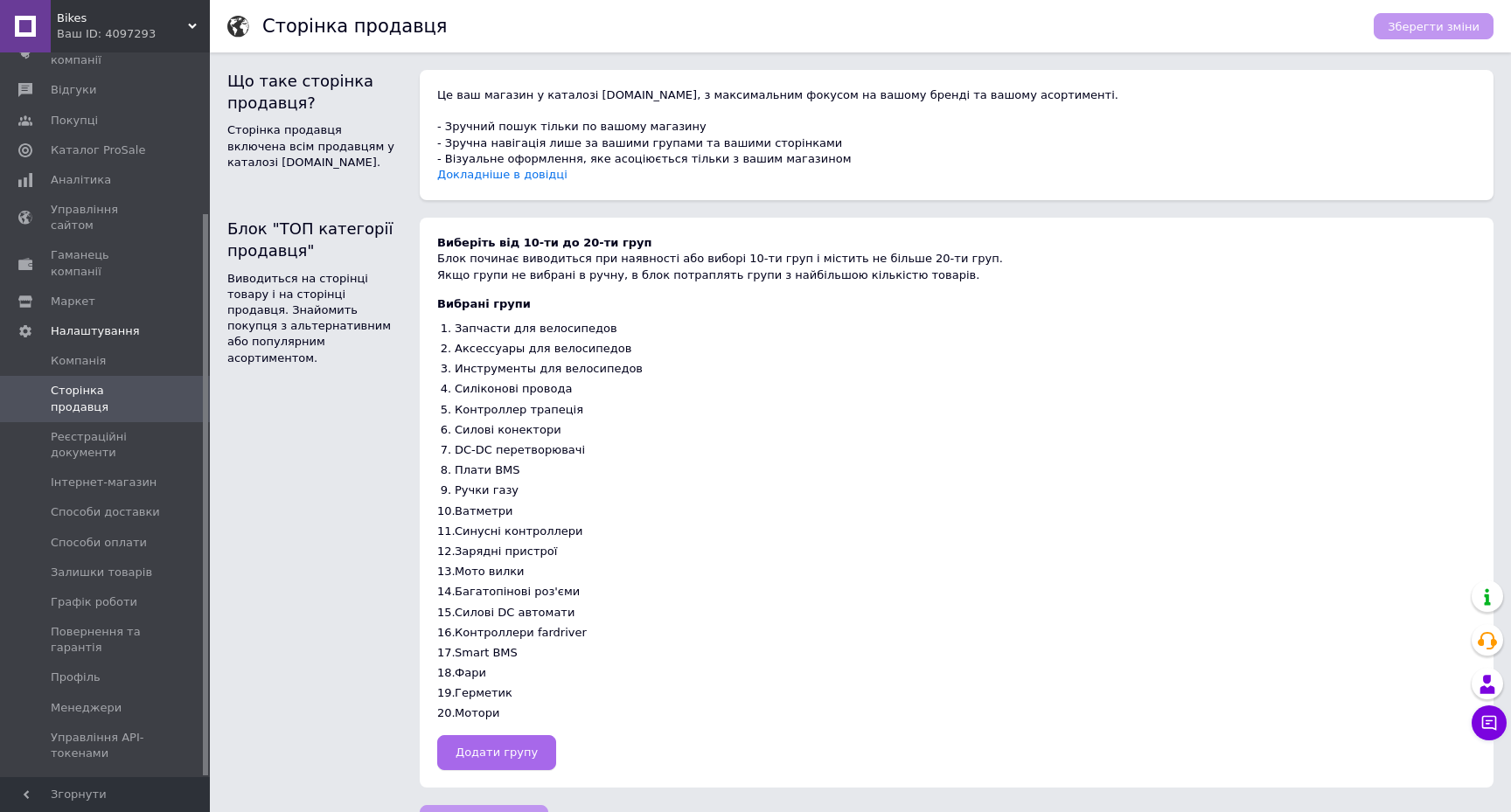
click at [493, 745] on span "Додати групу" at bounding box center [496, 752] width 82 height 14
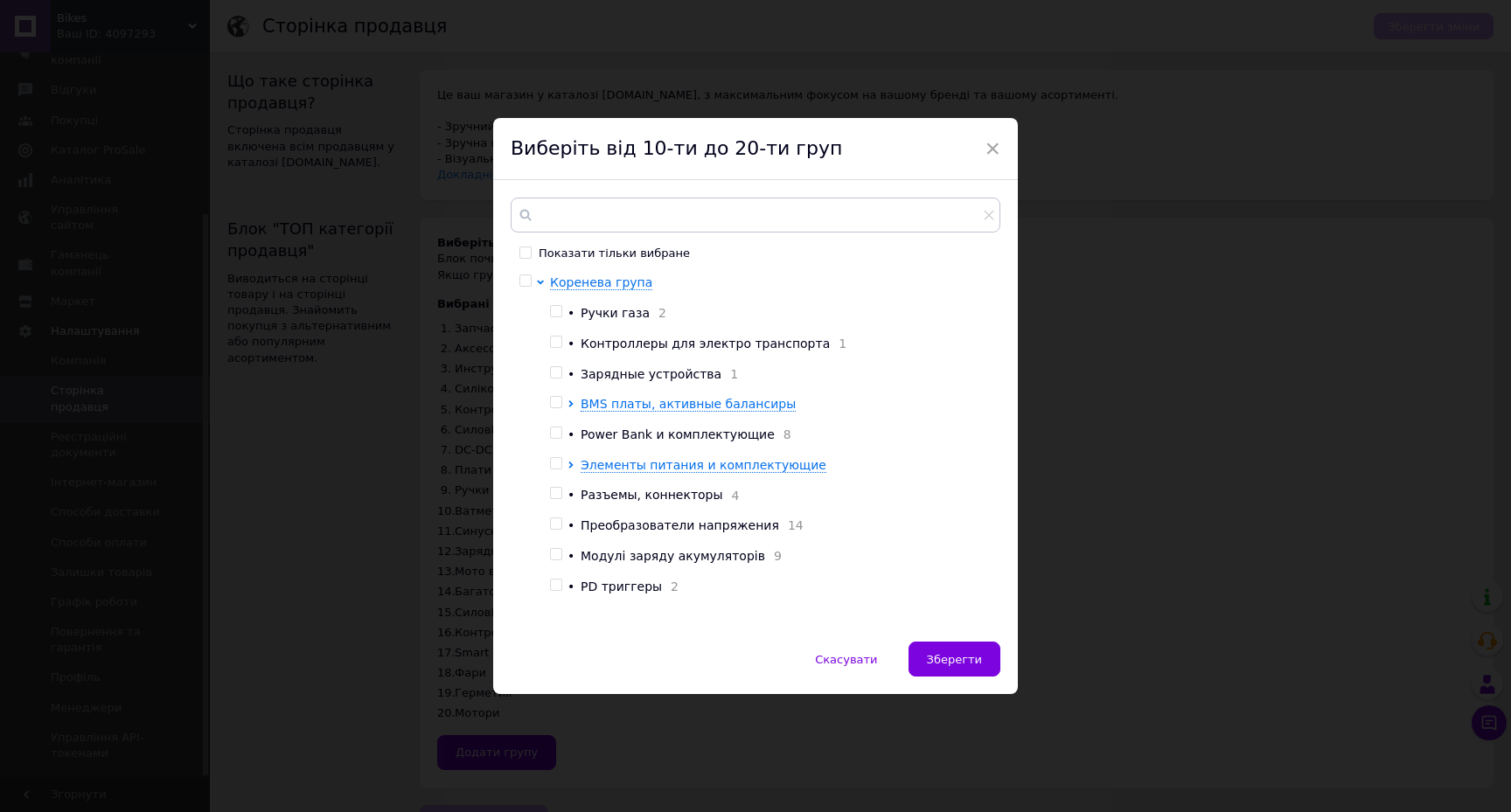
click at [553, 403] on input "checkbox" at bounding box center [556, 402] width 12 height 12
click at [554, 394] on ul "• Ручки газа 2 • Контроллеры для электро транспорта 1 • Зарядные устройства 1 B…" at bounding box center [770, 450] width 440 height 291
click at [553, 403] on input "checkbox" at bounding box center [556, 402] width 12 height 12
checkbox input "false"
click at [864, 663] on span "Скасувати" at bounding box center [846, 659] width 62 height 14
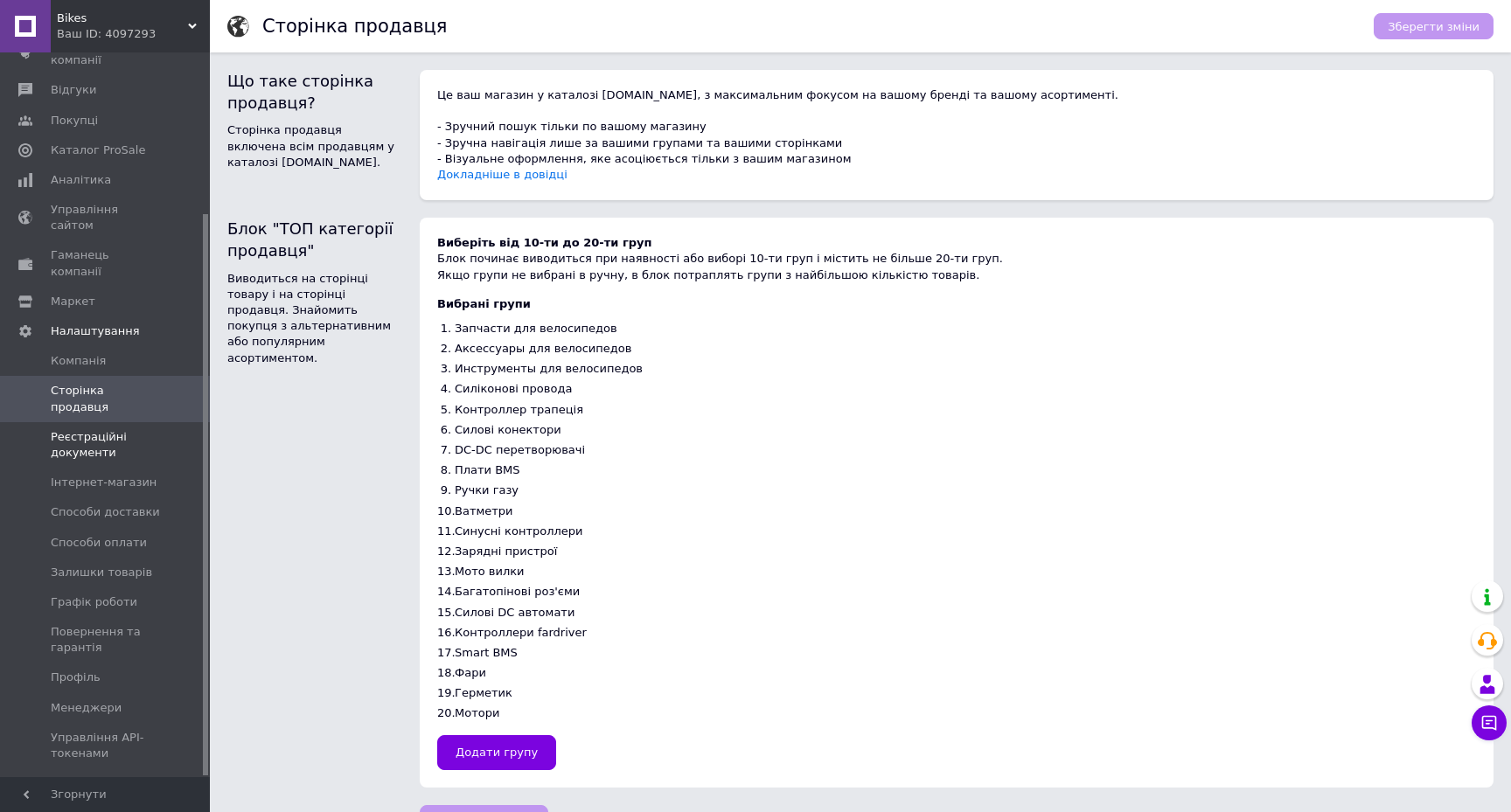
click at [123, 429] on span "Реєстраційні документи" at bounding box center [105, 445] width 111 height 32
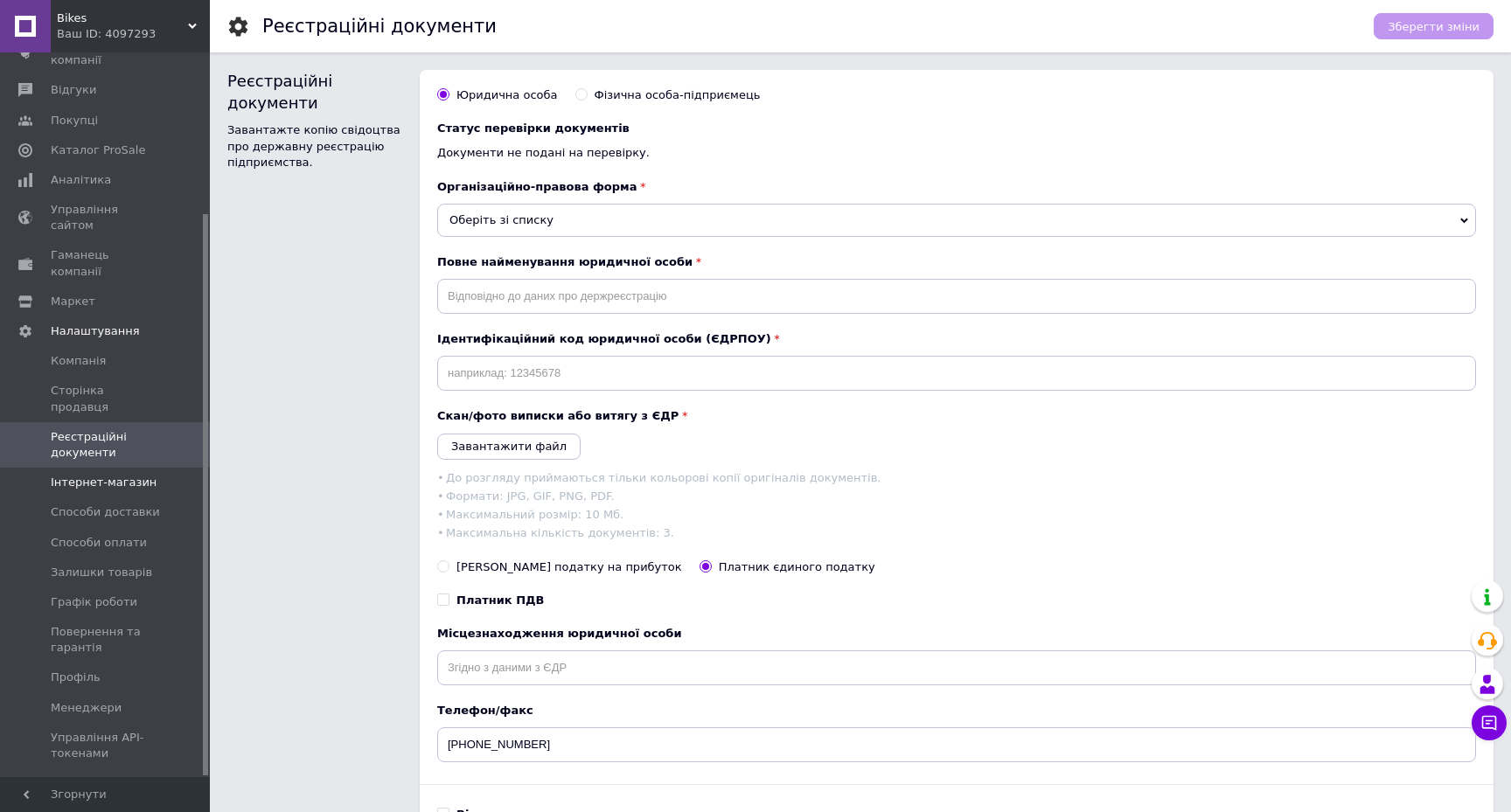
click at [101, 474] on span "Інтернет-магазин" at bounding box center [103, 482] width 105 height 15
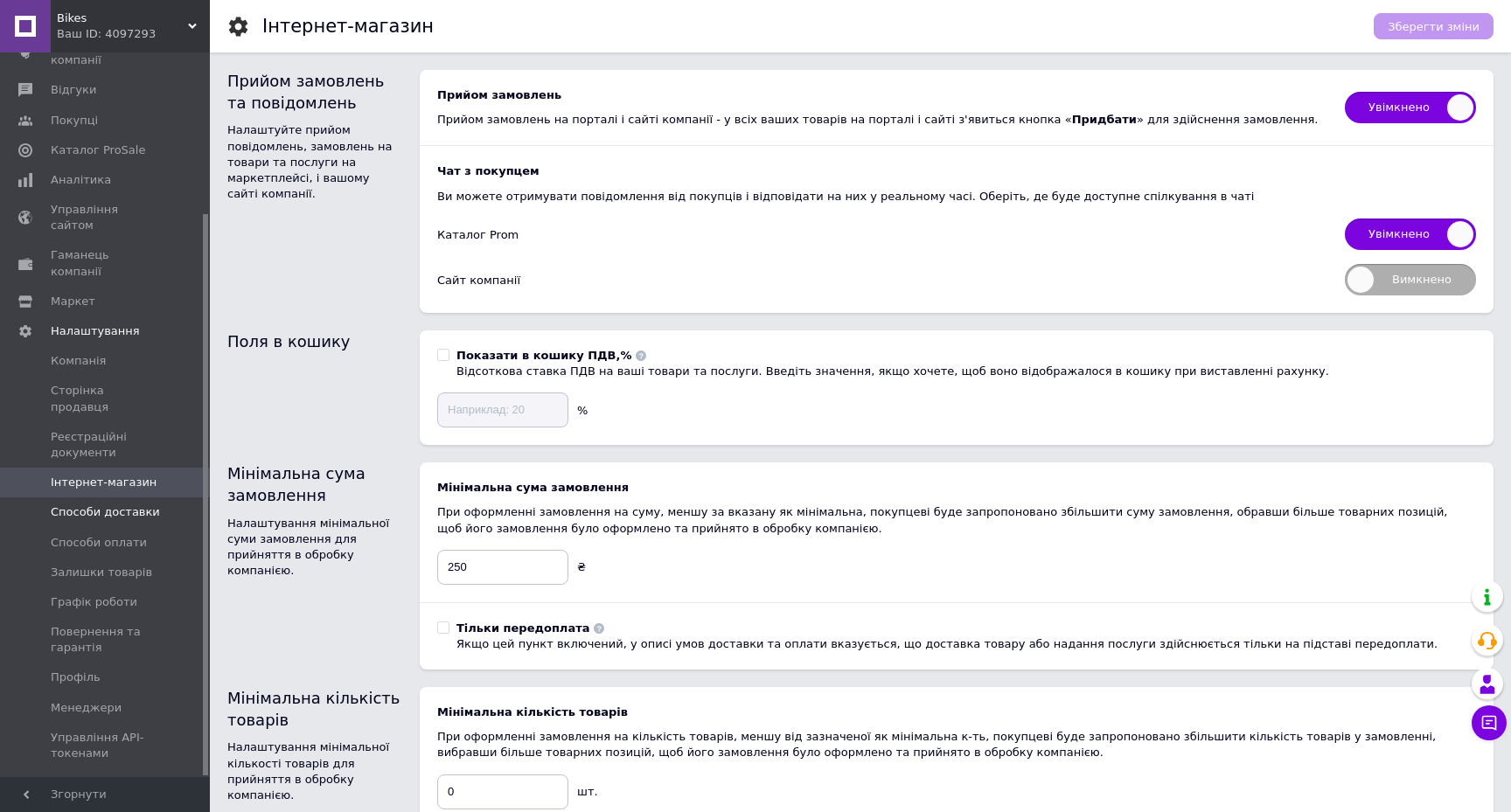
click at [98, 504] on span "Способи доставки" at bounding box center [104, 511] width 109 height 15
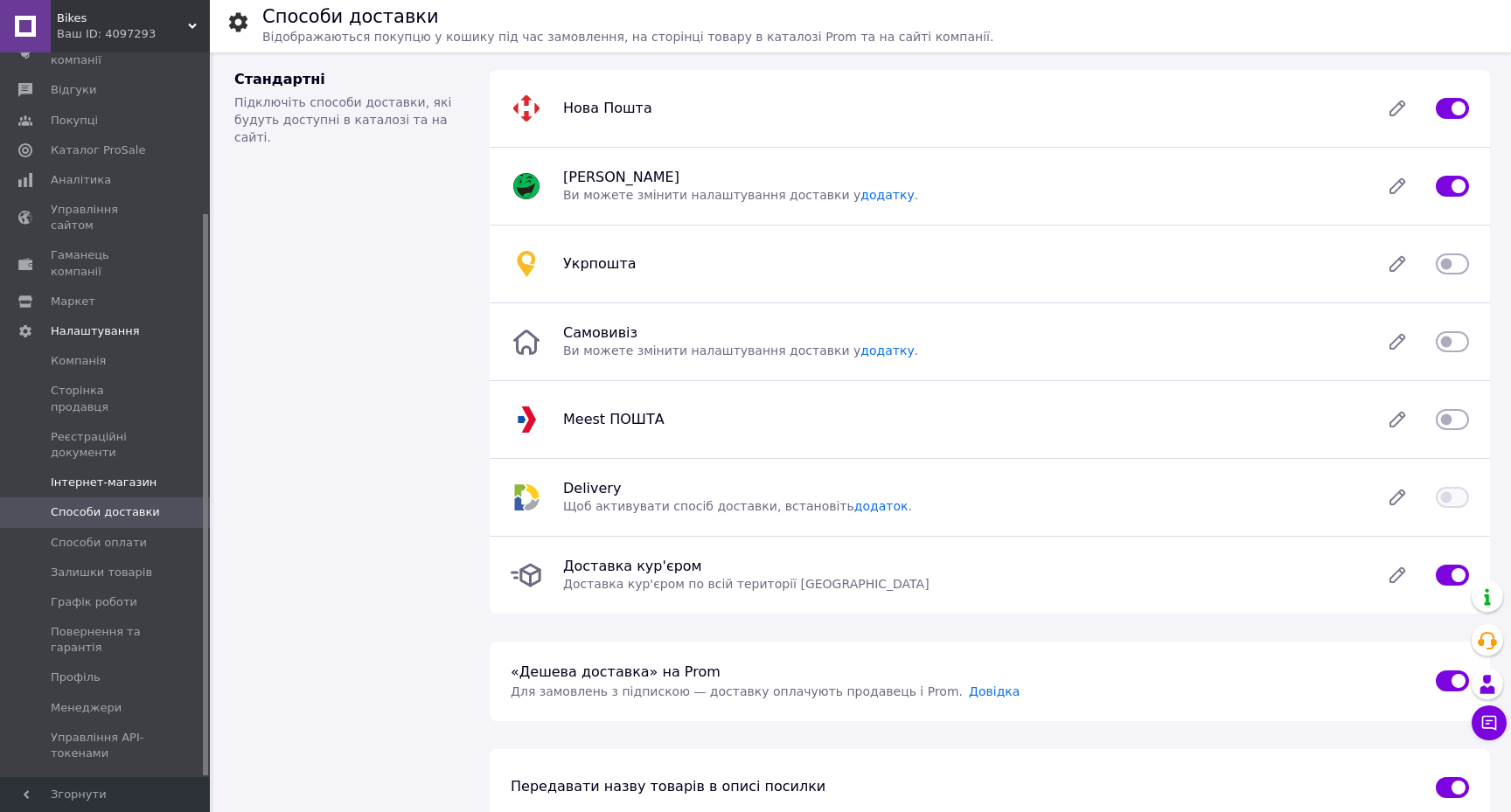
click at [105, 467] on link "Інтернет-магазин" at bounding box center [107, 482] width 215 height 30
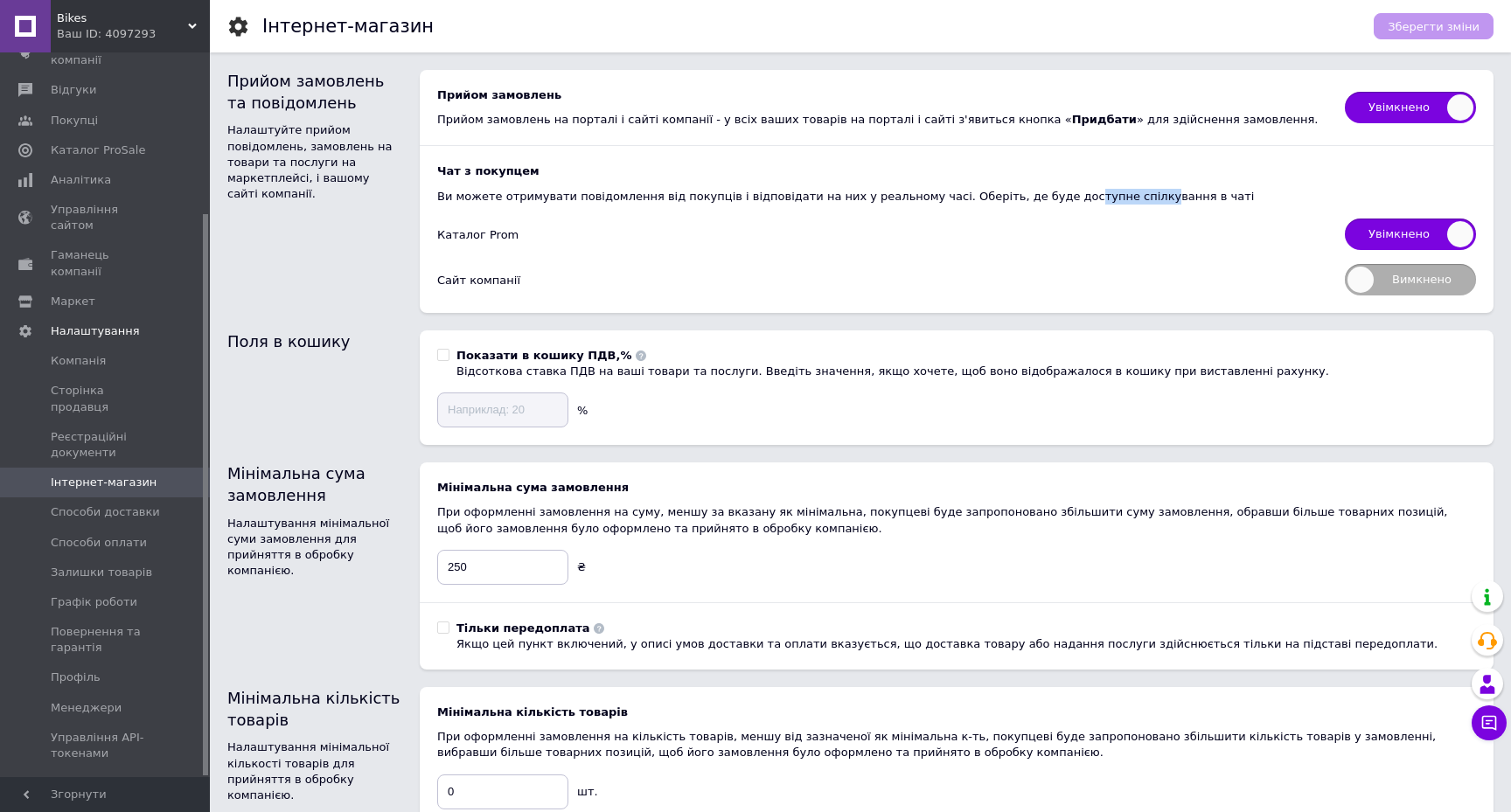
drag, startPoint x: 1048, startPoint y: 193, endPoint x: 1118, endPoint y: 195, distance: 70.0
click at [1118, 195] on div "Ви можете отримувати повідомлення від покупців і відповідати на них у реальному…" at bounding box center [955, 196] width 1038 height 15
click at [1385, 275] on span "Вимкнено" at bounding box center [1410, 279] width 131 height 32
click at [1344, 264] on input "Вимкнено" at bounding box center [1339, 258] width 12 height 12
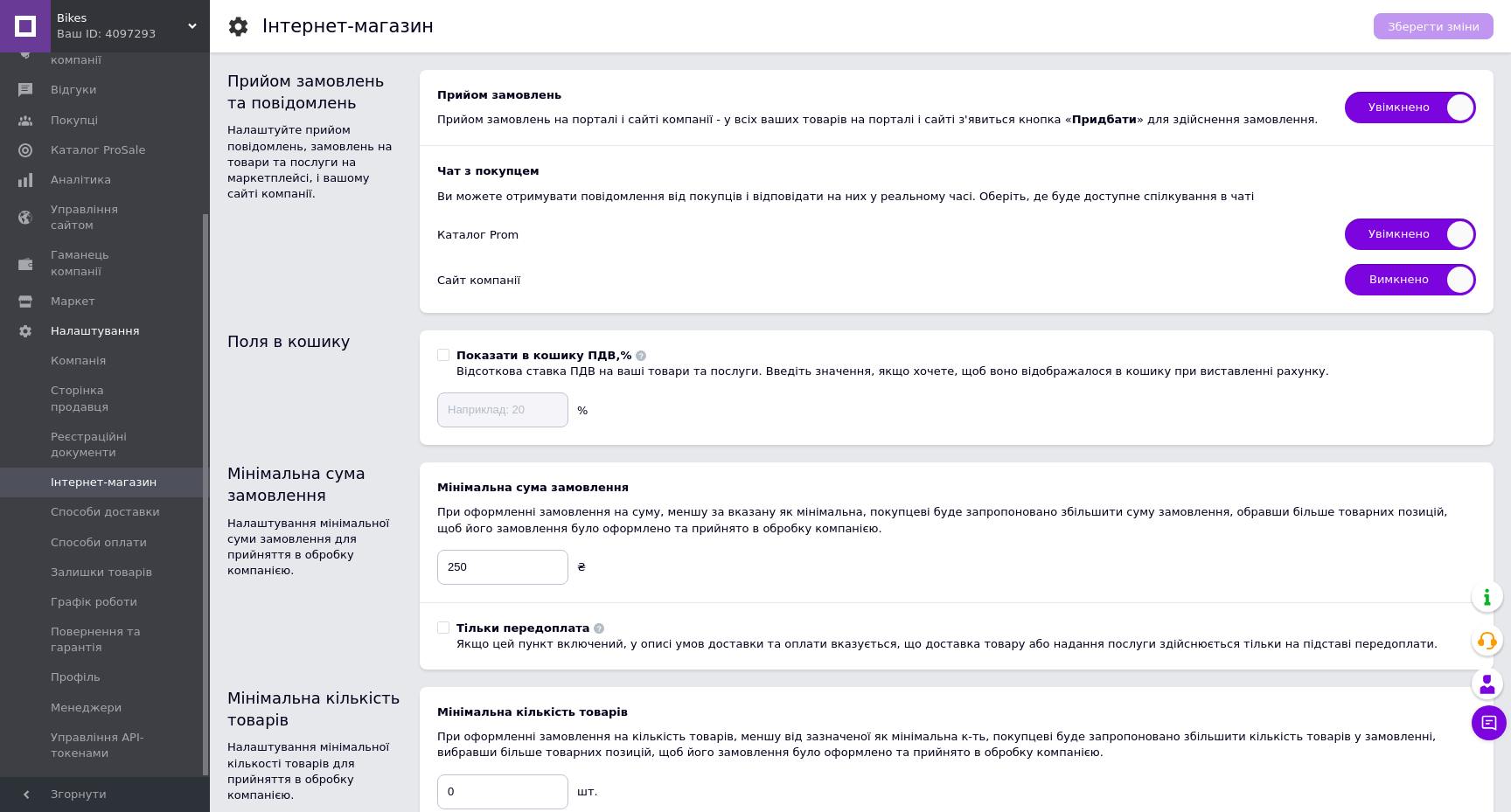
checkbox input "true"
click at [1436, 27] on span "Зберегти зміни" at bounding box center [1434, 26] width 92 height 14
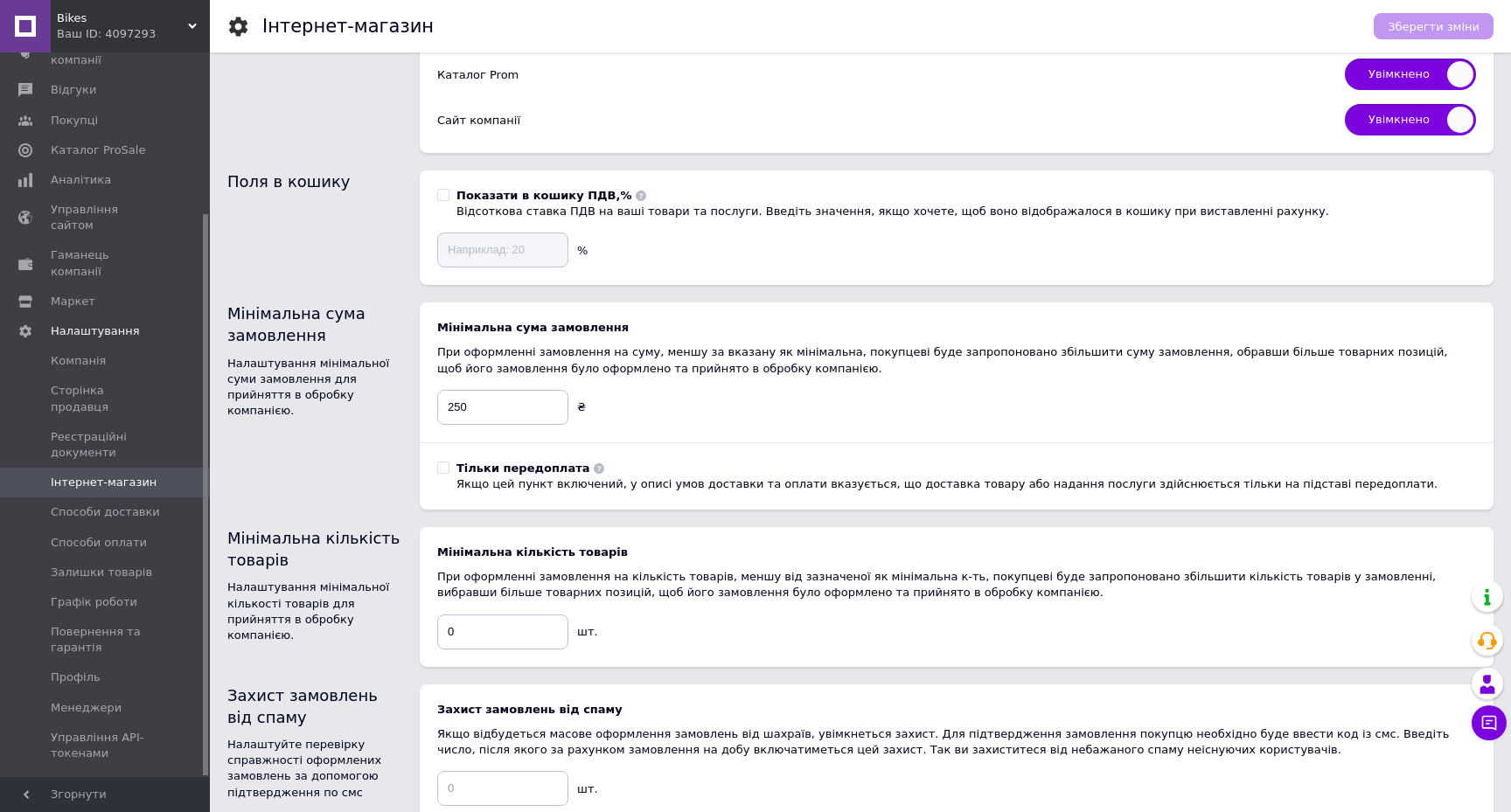
scroll to position [153, 0]
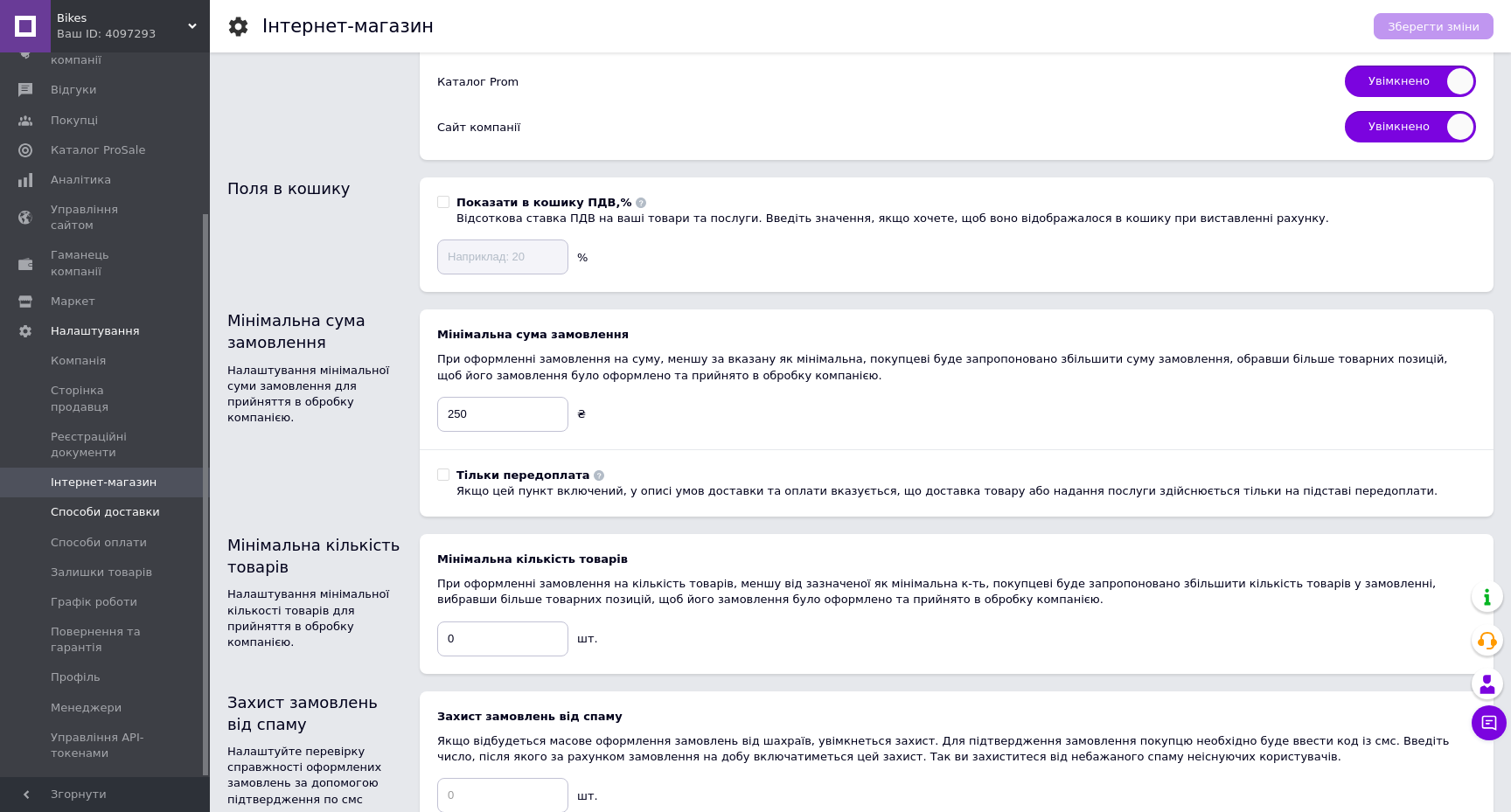
click at [101, 504] on span "Способи доставки" at bounding box center [104, 511] width 109 height 15
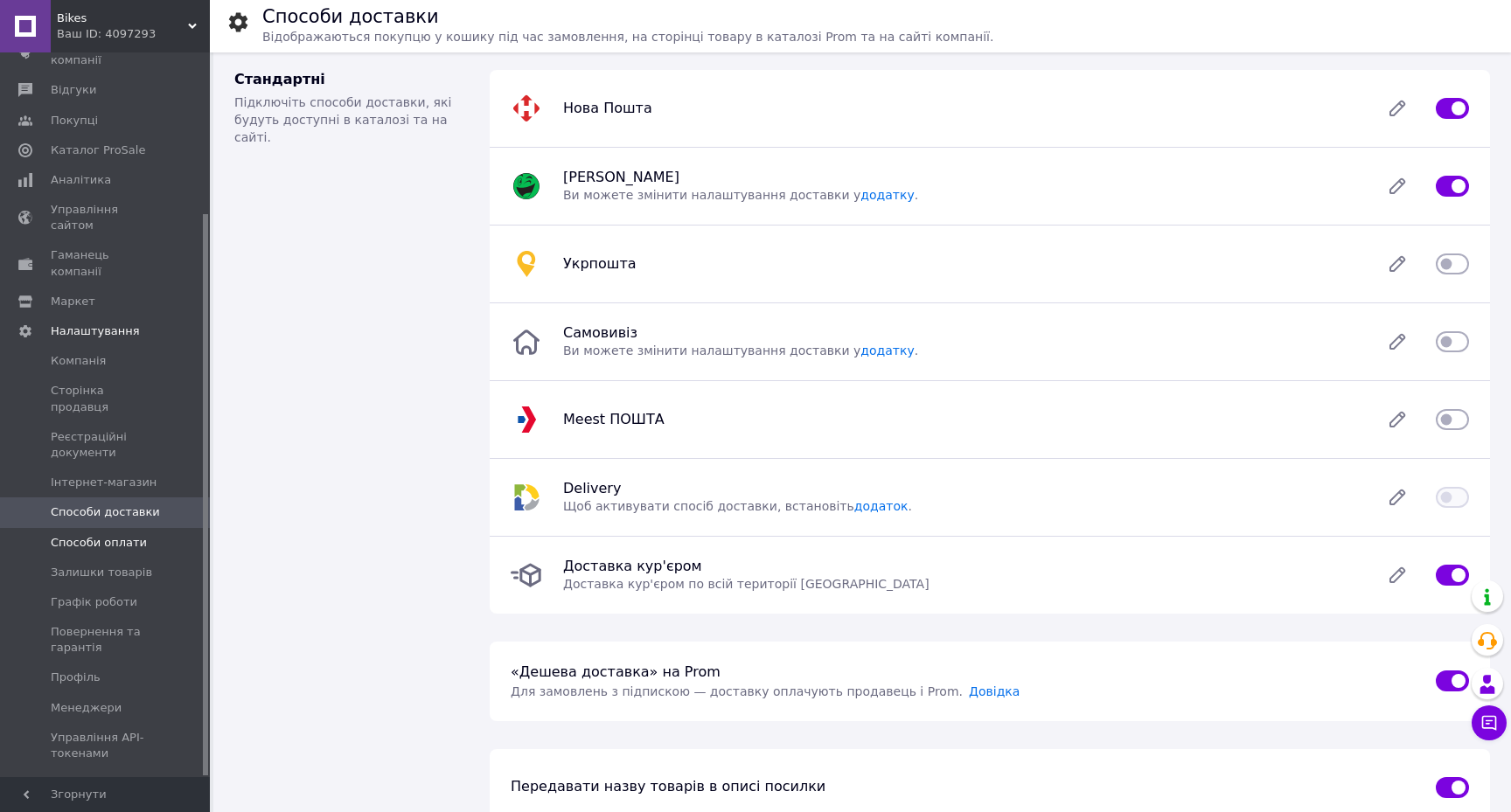
click at [98, 535] on span "Способи оплати" at bounding box center [98, 542] width 96 height 15
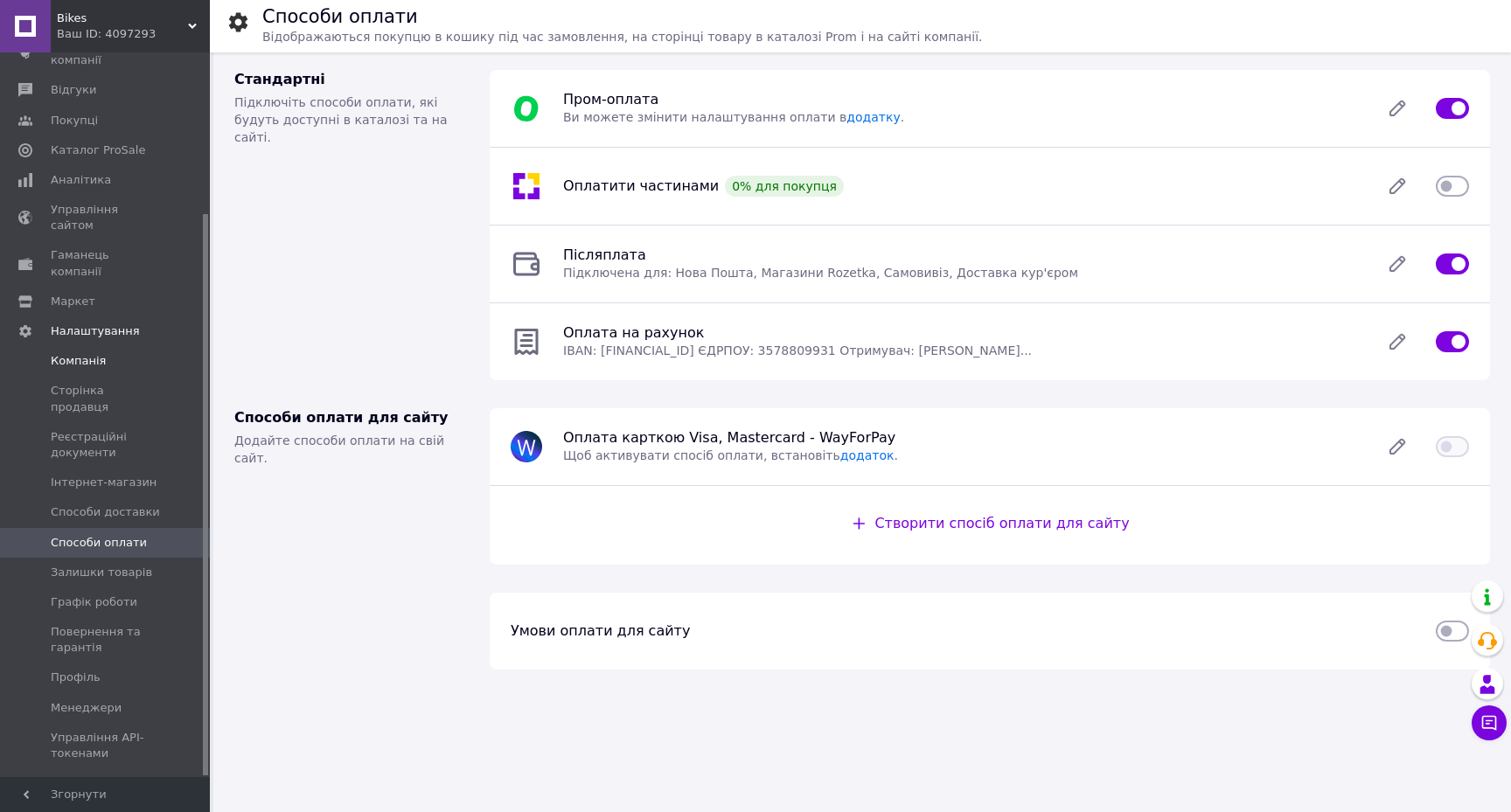
click at [113, 353] on span "Компанія" at bounding box center [105, 360] width 111 height 15
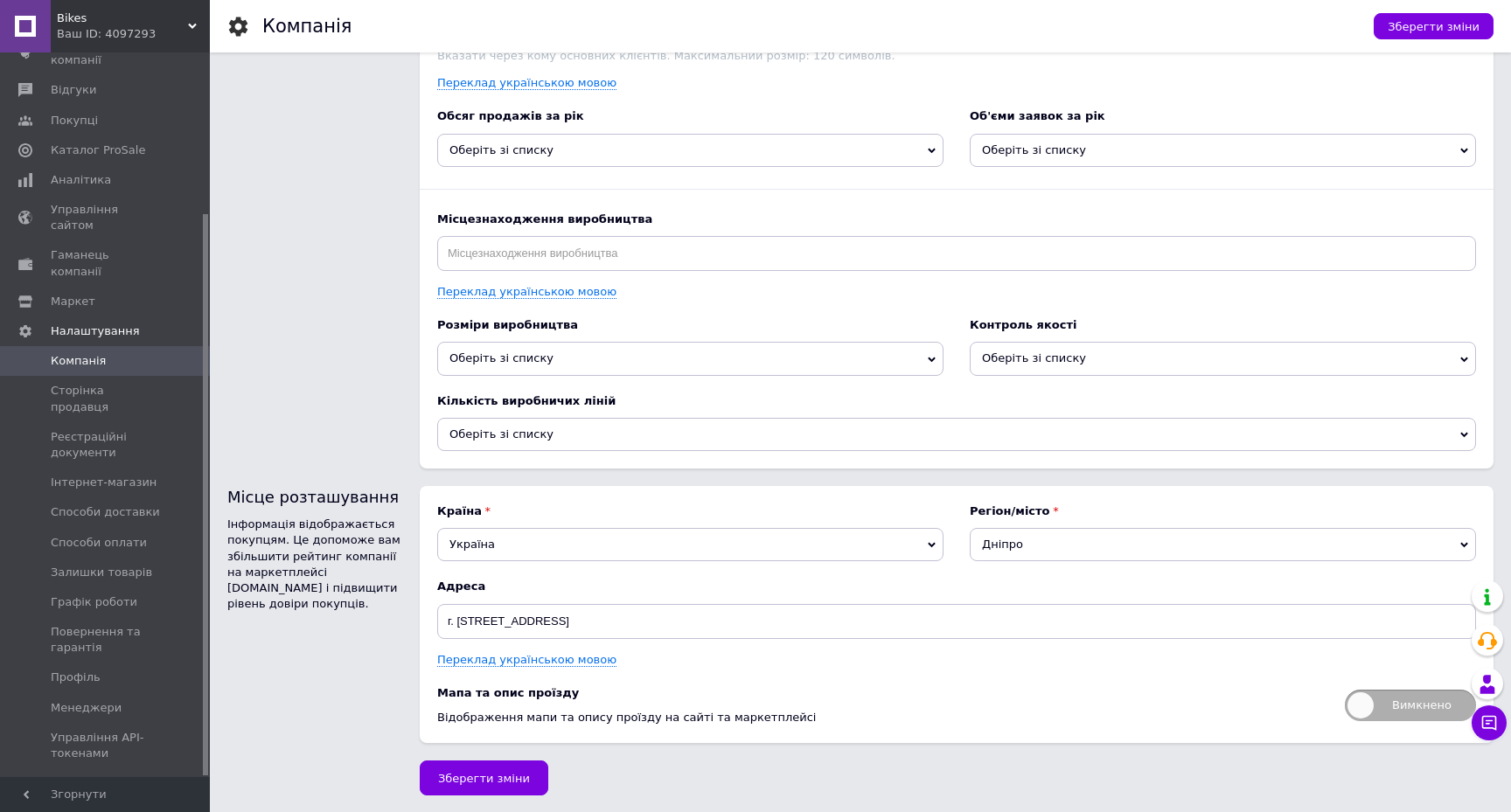
scroll to position [1989, 0]
click at [114, 383] on span "Сторінка продавця" at bounding box center [105, 398] width 111 height 32
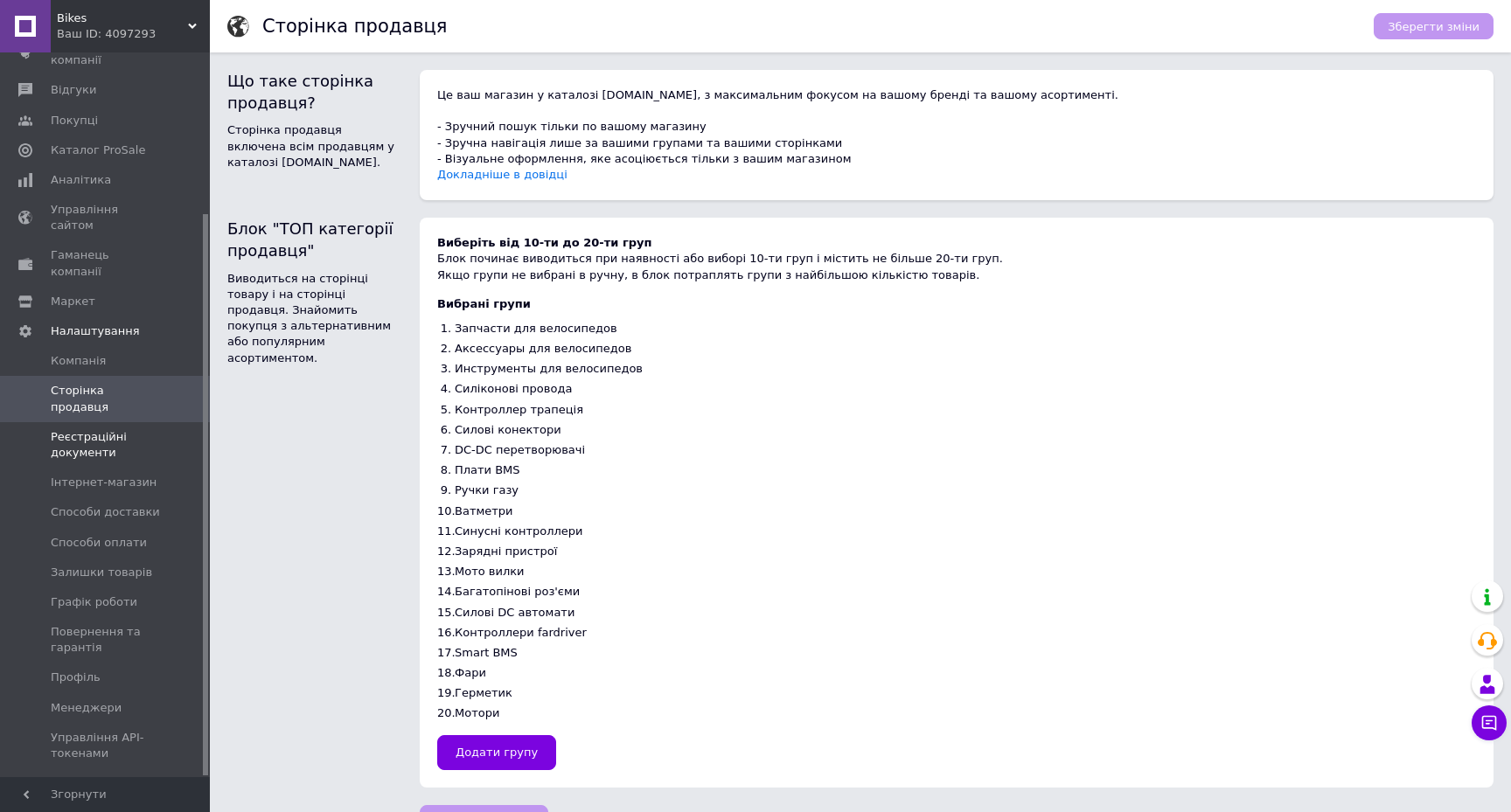
click at [113, 429] on span "Реєстраційні документи" at bounding box center [105, 445] width 111 height 32
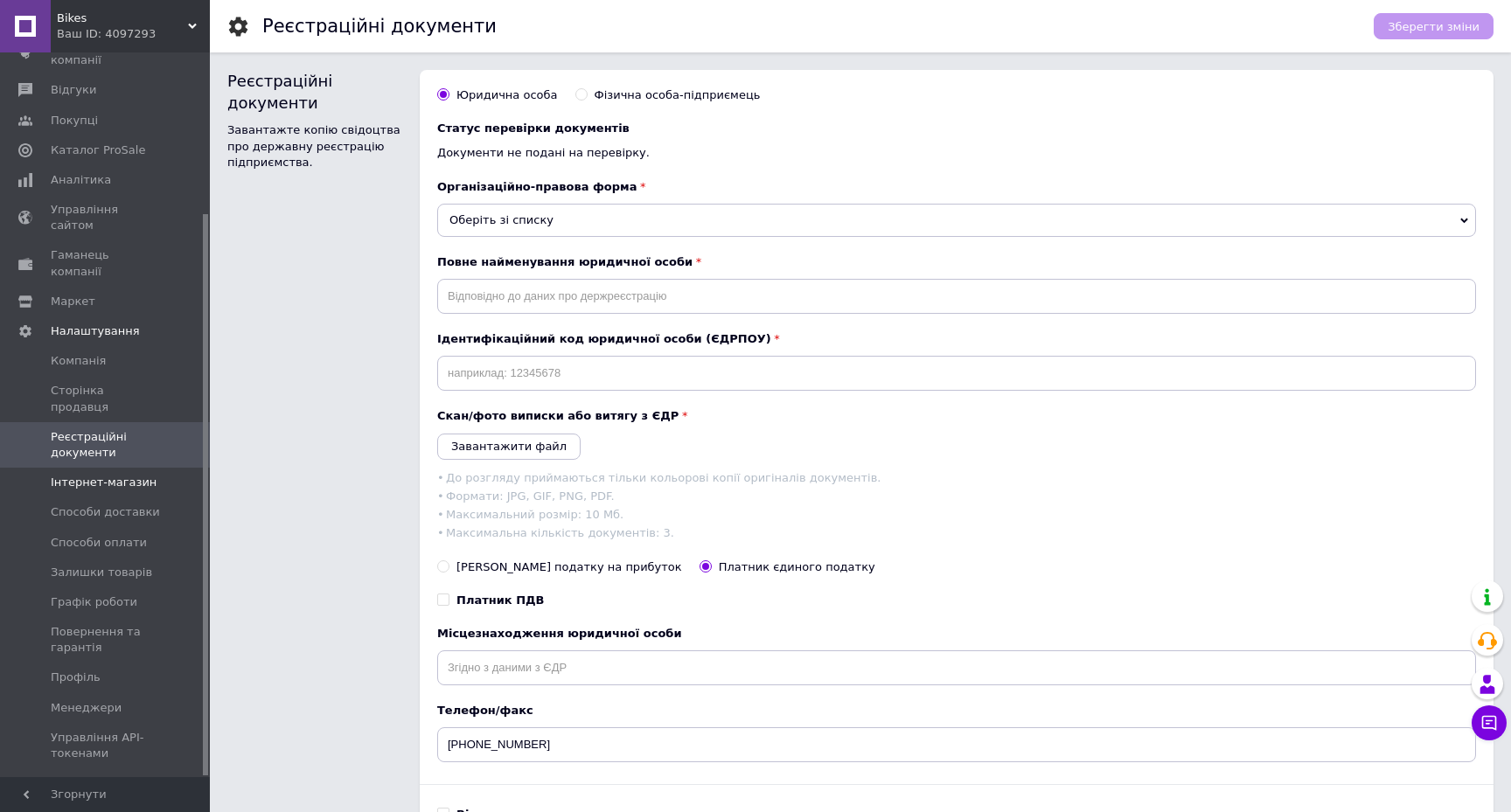
click at [105, 467] on link "Інтернет-магазин" at bounding box center [107, 482] width 215 height 30
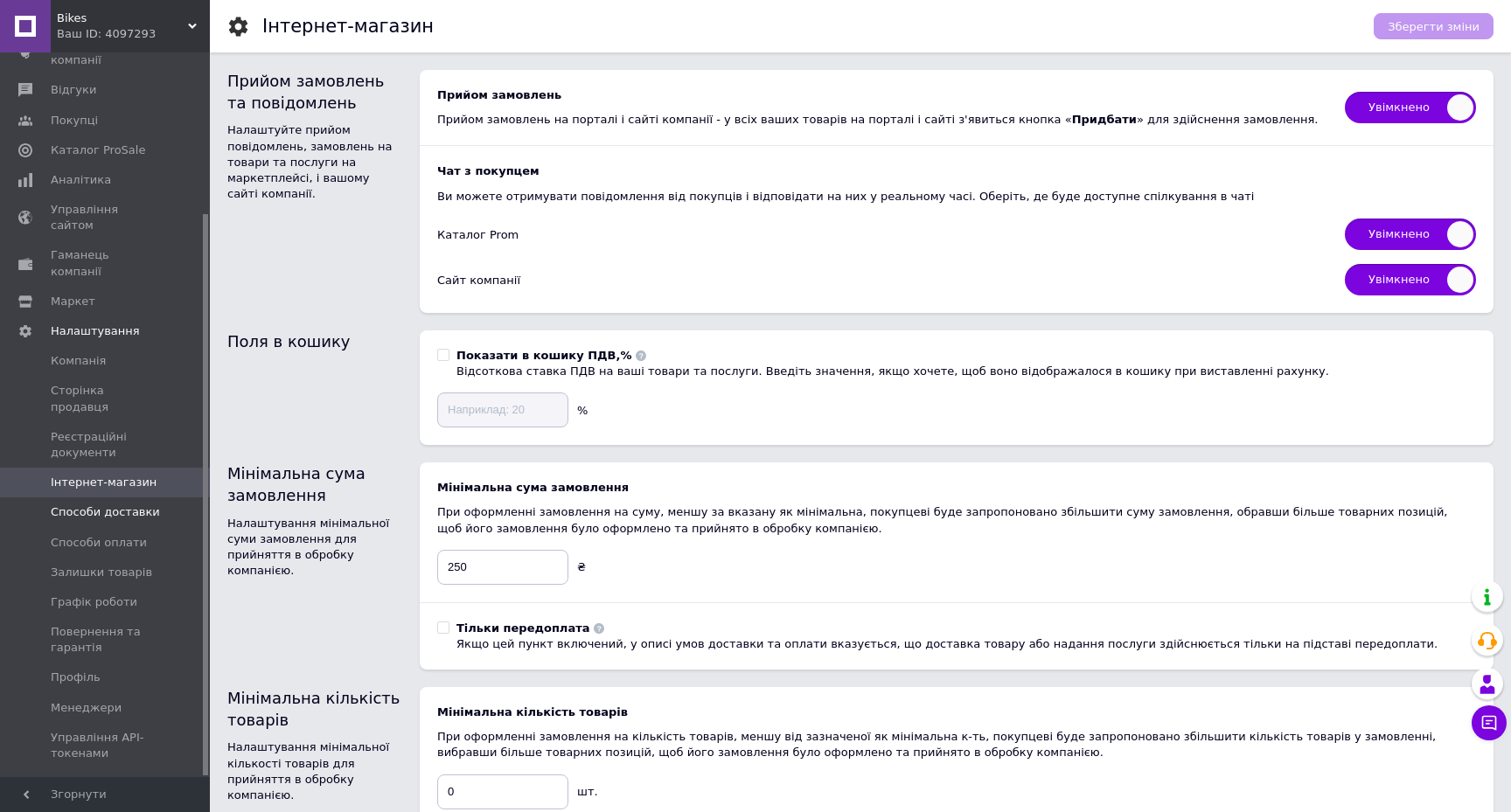
click at [116, 504] on span "Способи доставки" at bounding box center [104, 511] width 109 height 15
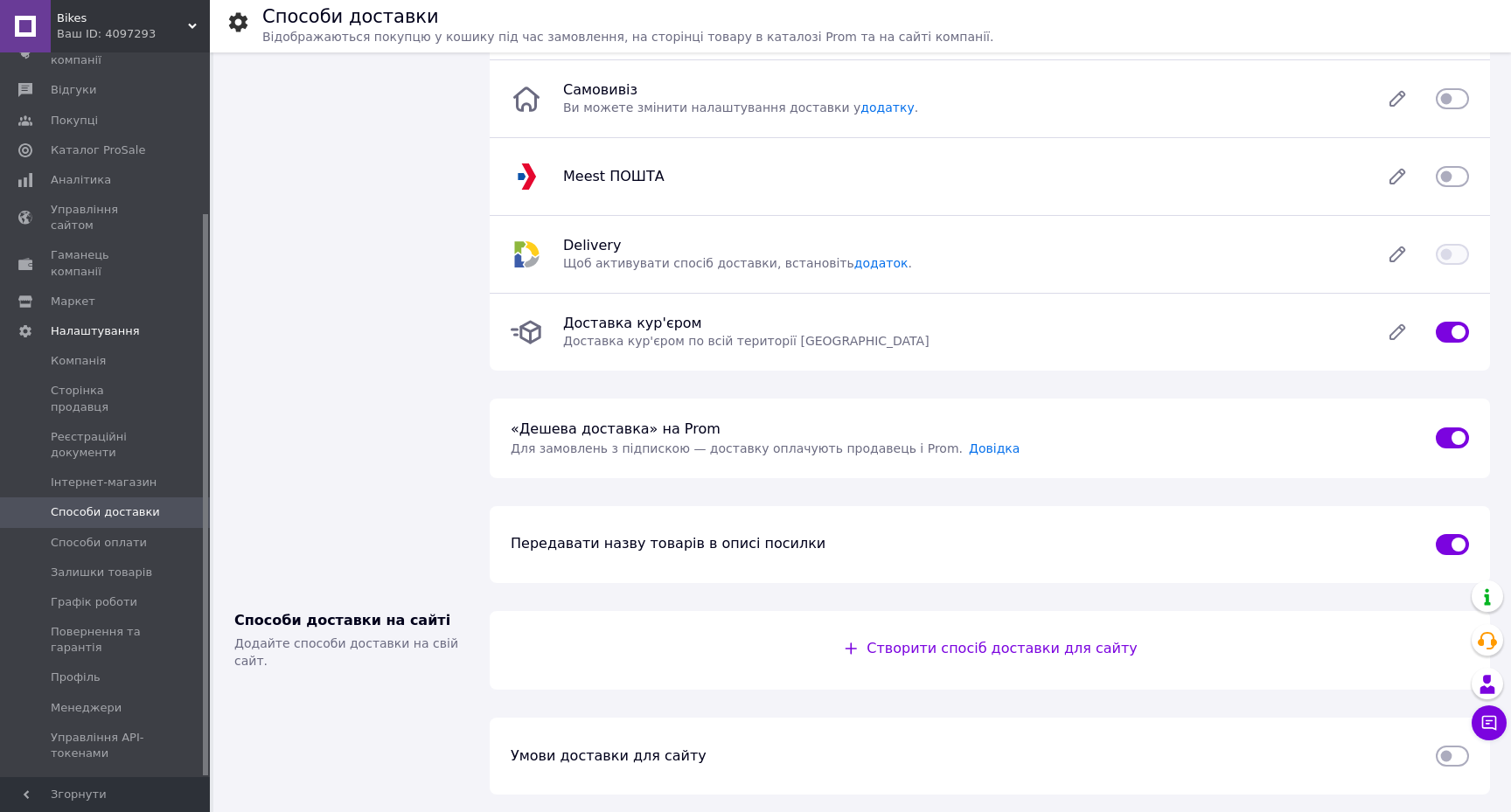
scroll to position [242, 0]
click at [109, 535] on span "Способи оплати" at bounding box center [98, 542] width 96 height 15
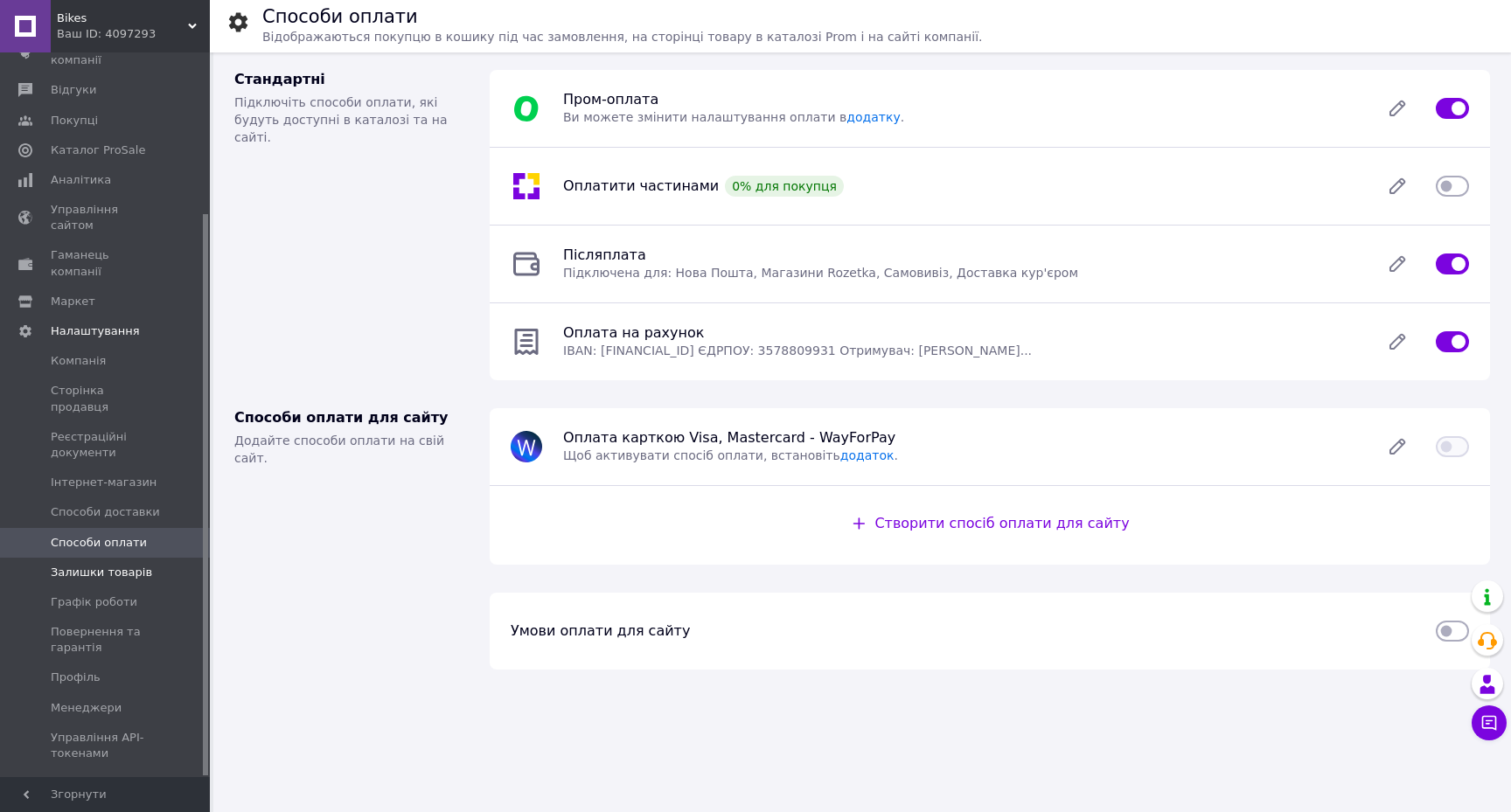
click at [99, 557] on link "Залишки товарів" at bounding box center [107, 572] width 215 height 30
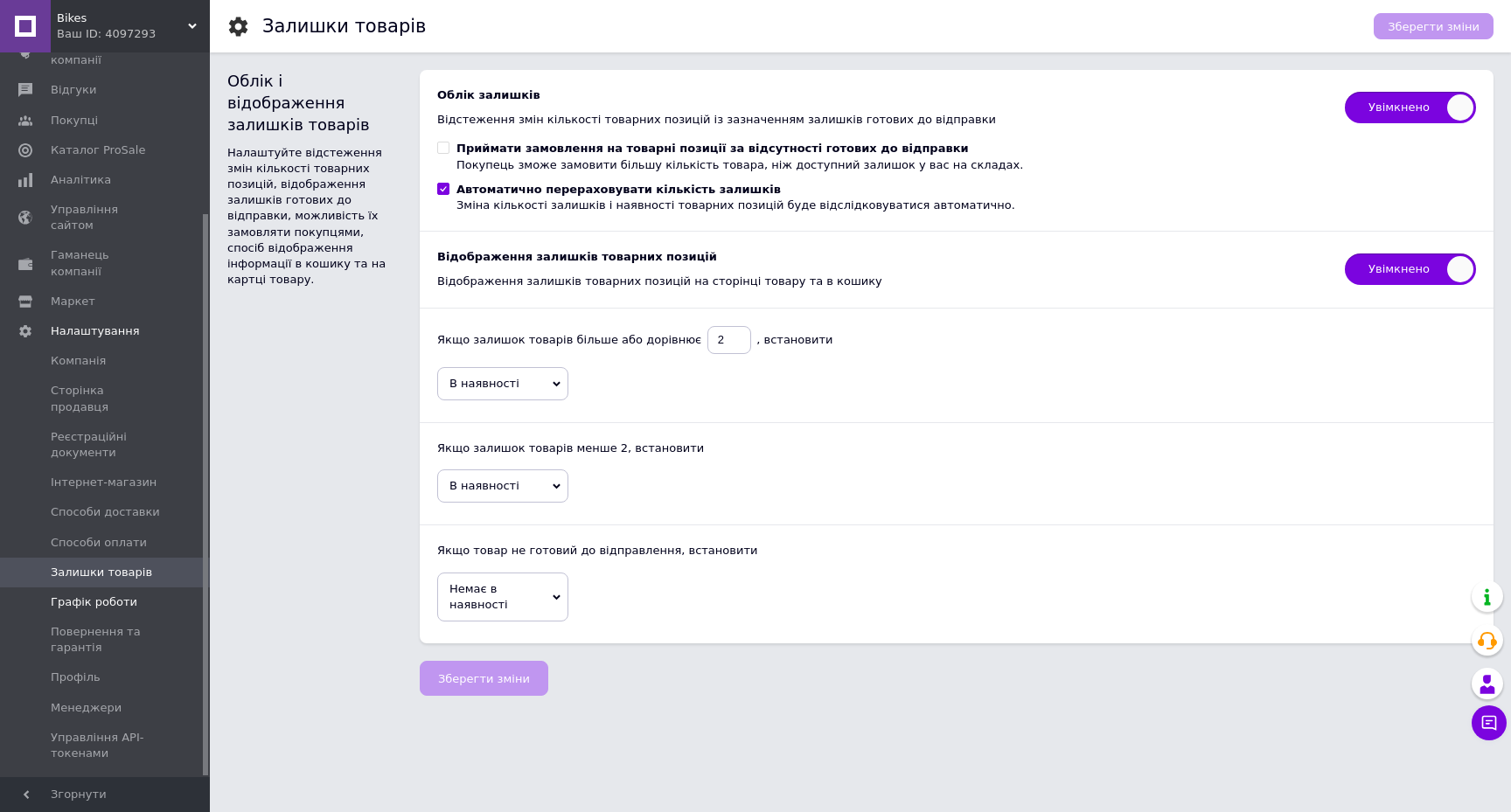
click at [102, 594] on span "Графік роботи" at bounding box center [94, 601] width 86 height 15
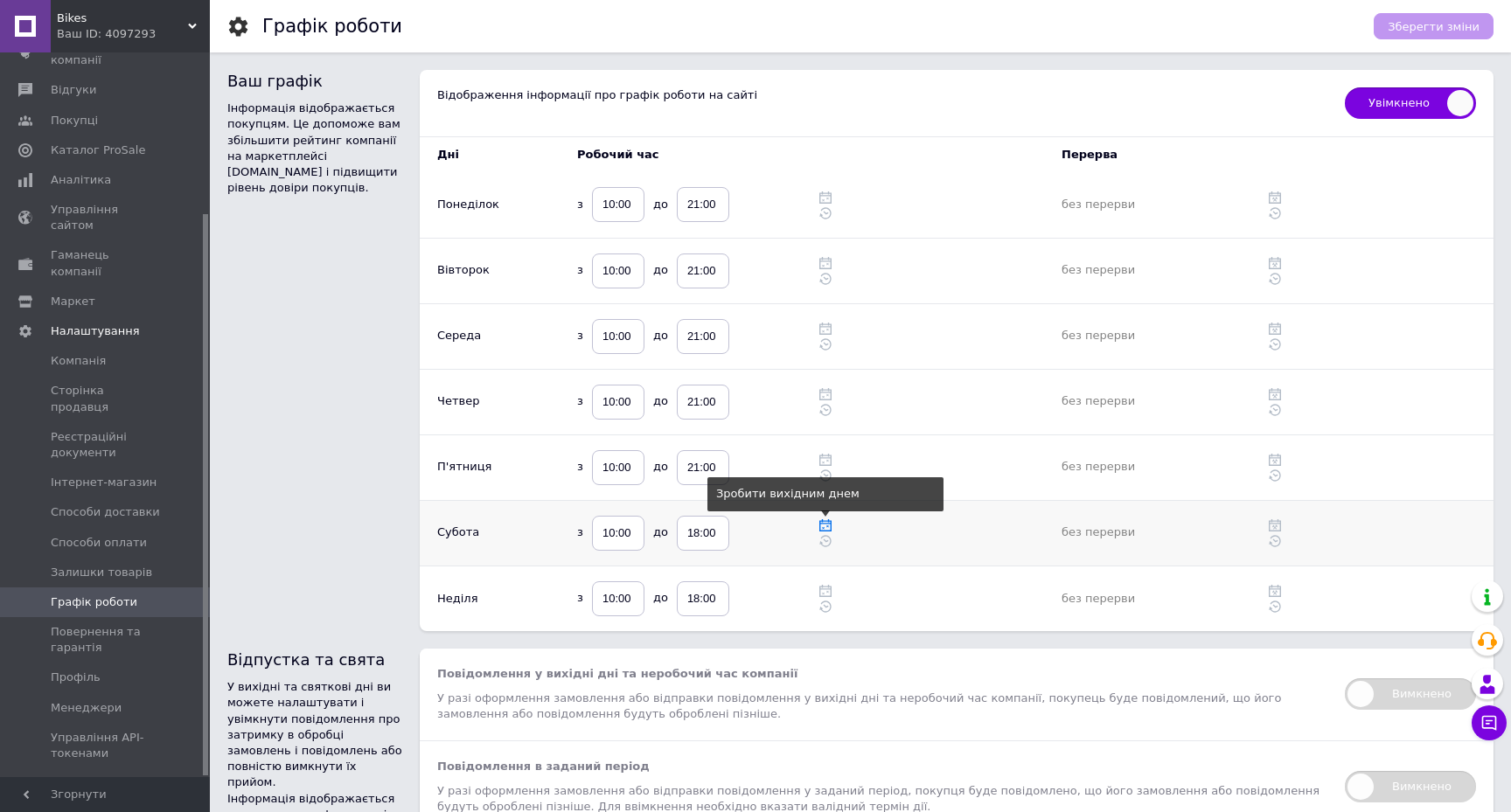
click at [826, 527] on icon at bounding box center [826, 526] width 13 height 13
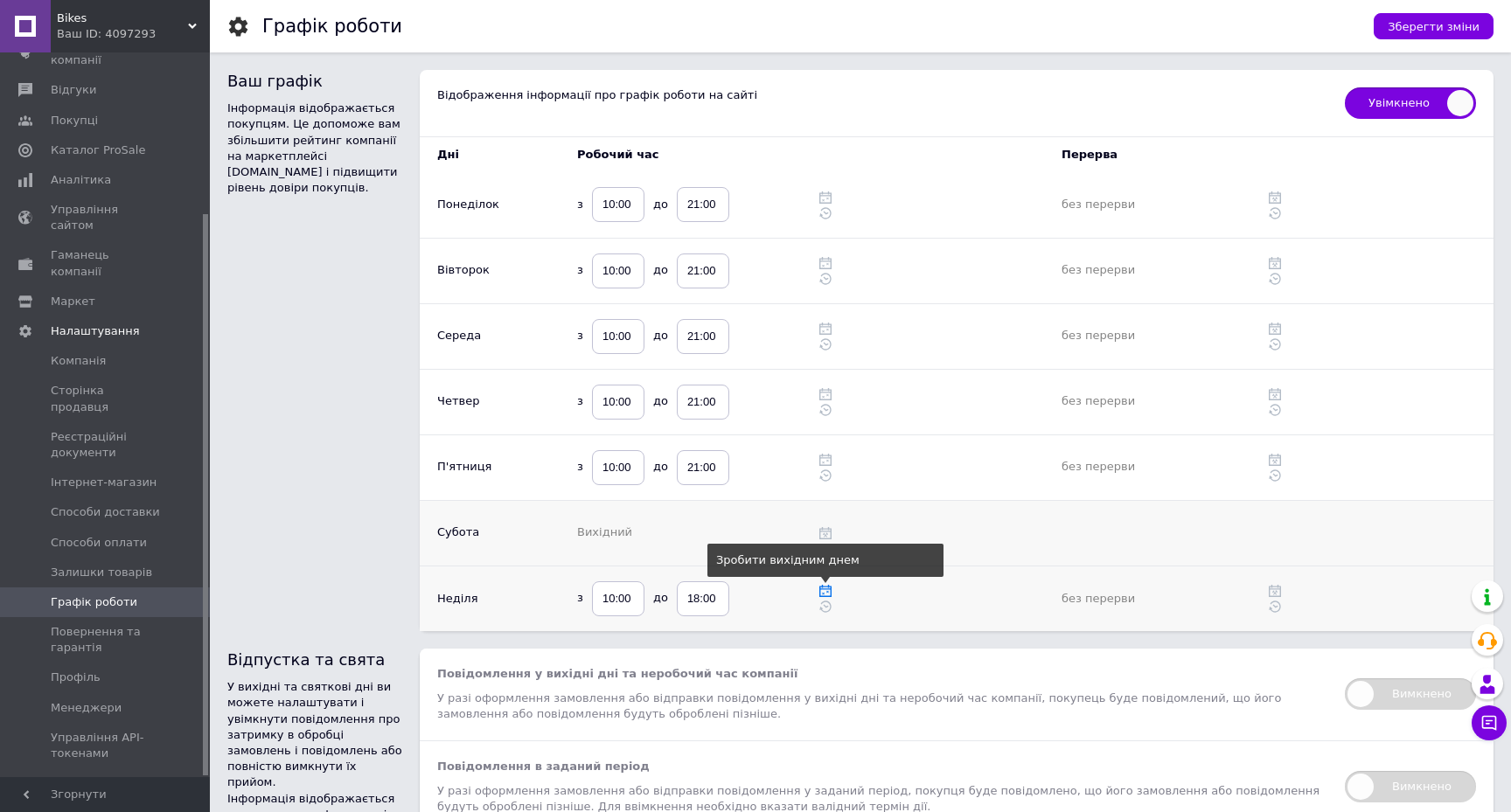
click at [828, 589] on icon at bounding box center [826, 591] width 13 height 13
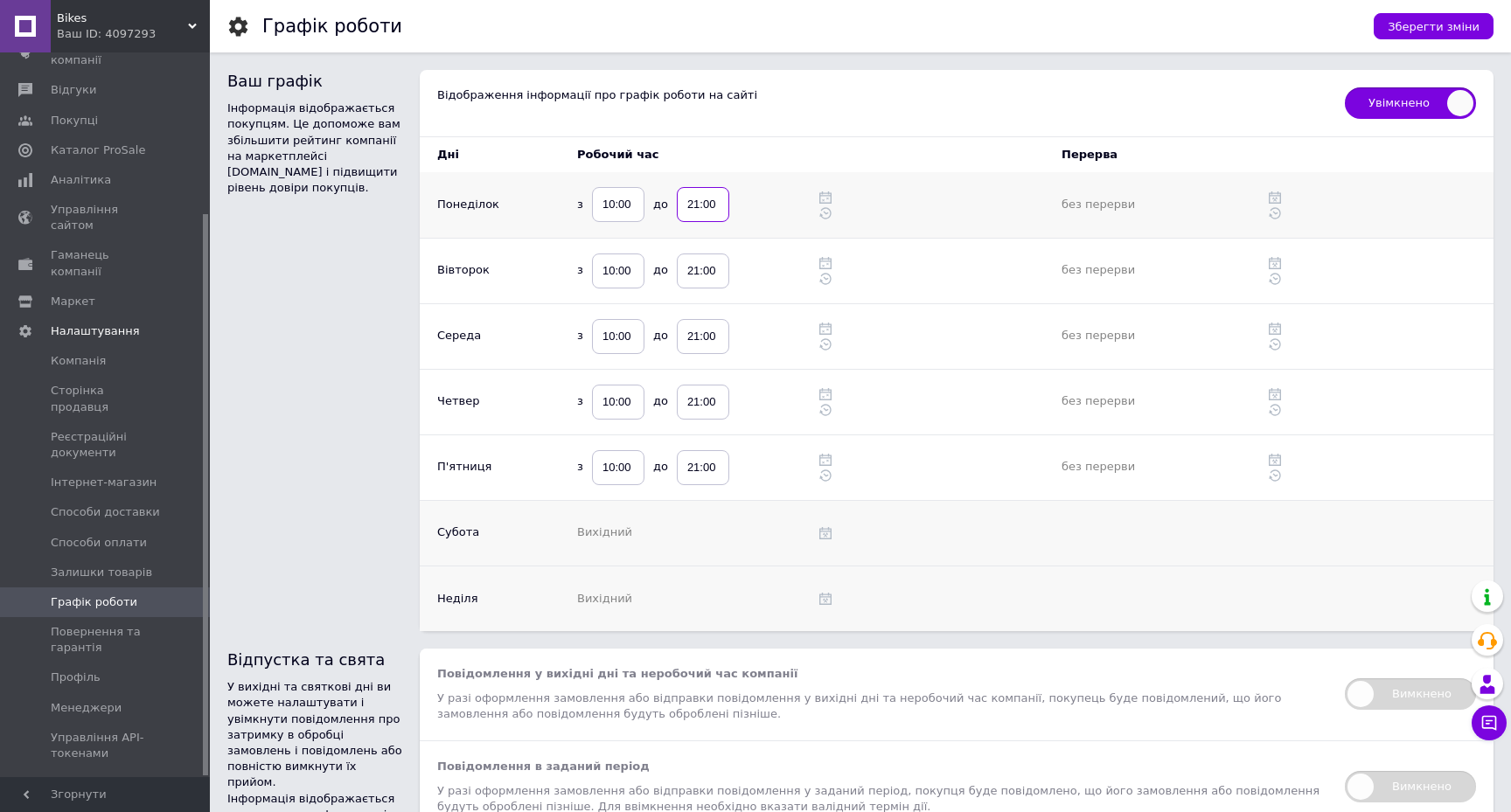
click at [720, 208] on input "21:00" at bounding box center [703, 204] width 52 height 35
type input "2"
type input "19:00"
click at [719, 267] on input "21:00" at bounding box center [703, 271] width 52 height 35
type input "2"
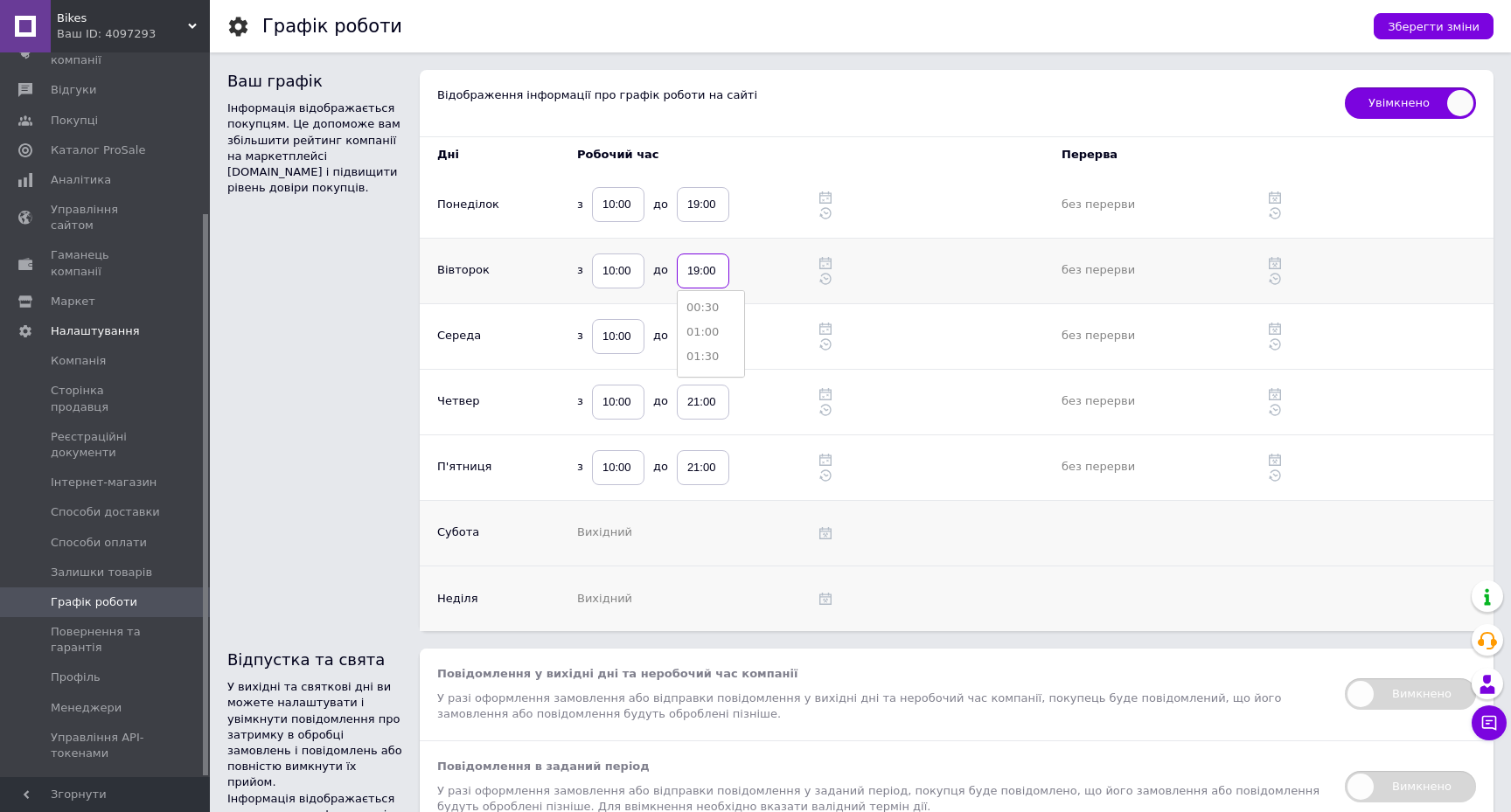
type input "19:00"
click at [715, 338] on input "21:00" at bounding box center [703, 336] width 52 height 35
type input "19:00"
click at [774, 402] on div "з 10:00 до 21:00" at bounding box center [681, 401] width 207 height 35
click at [715, 401] on input "21:00" at bounding box center [703, 401] width 52 height 35
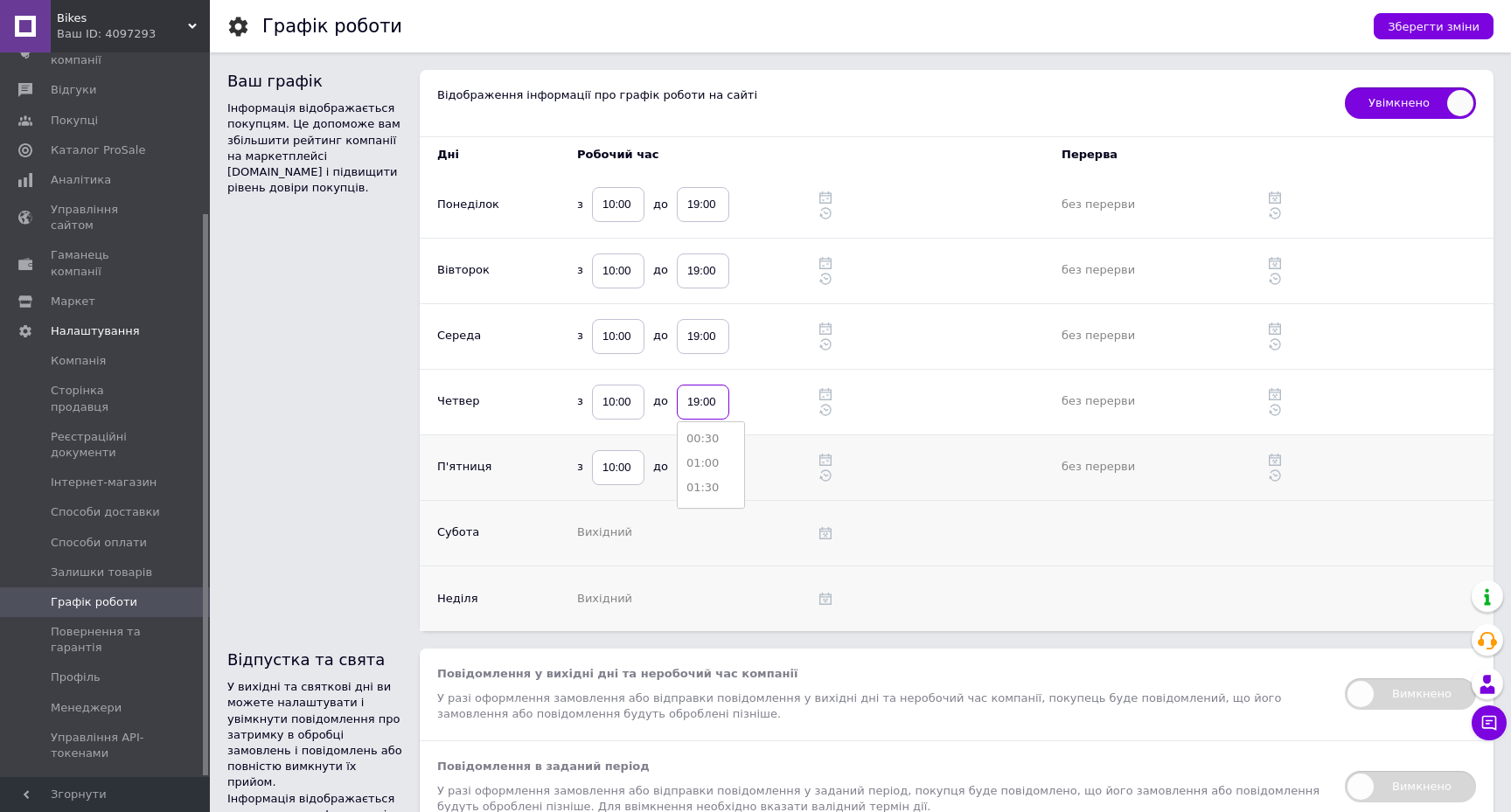
type input "19:00"
click at [771, 439] on td "з 10:00 до 21:00" at bounding box center [672, 467] width 225 height 66
click at [719, 462] on input "21:00" at bounding box center [703, 467] width 52 height 35
type input "19:00"
click at [1434, 20] on span "Зберегти зміни" at bounding box center [1434, 26] width 92 height 14
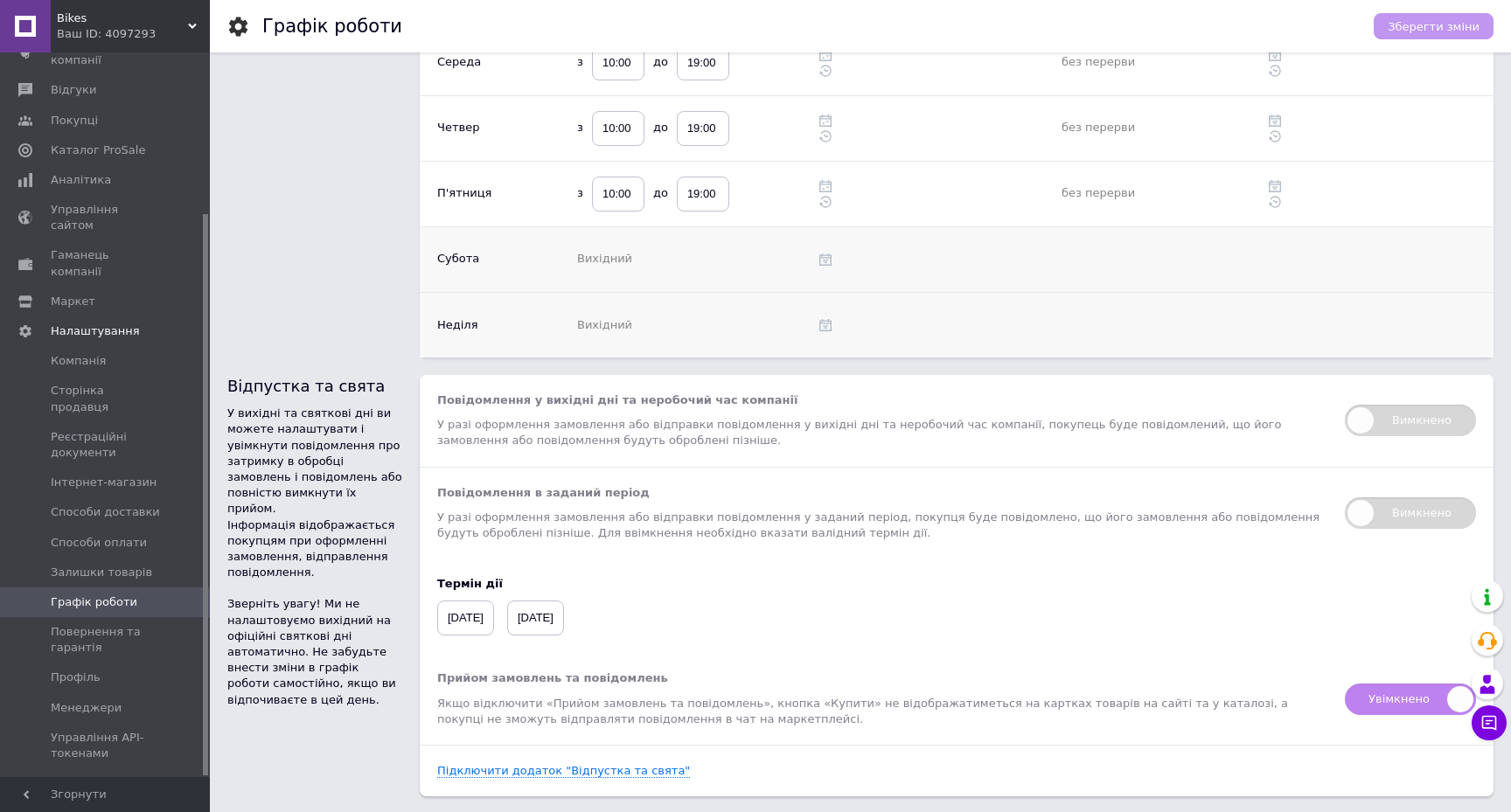
scroll to position [275, 0]
click at [1400, 421] on span "Вимкнено" at bounding box center [1410, 419] width 131 height 32
click at [1344, 403] on input "Вимкнено" at bounding box center [1339, 397] width 12 height 12
click at [1400, 421] on span "Вимкнено" at bounding box center [1410, 419] width 131 height 32
click at [1344, 403] on input "Вимкнено" at bounding box center [1339, 397] width 12 height 12
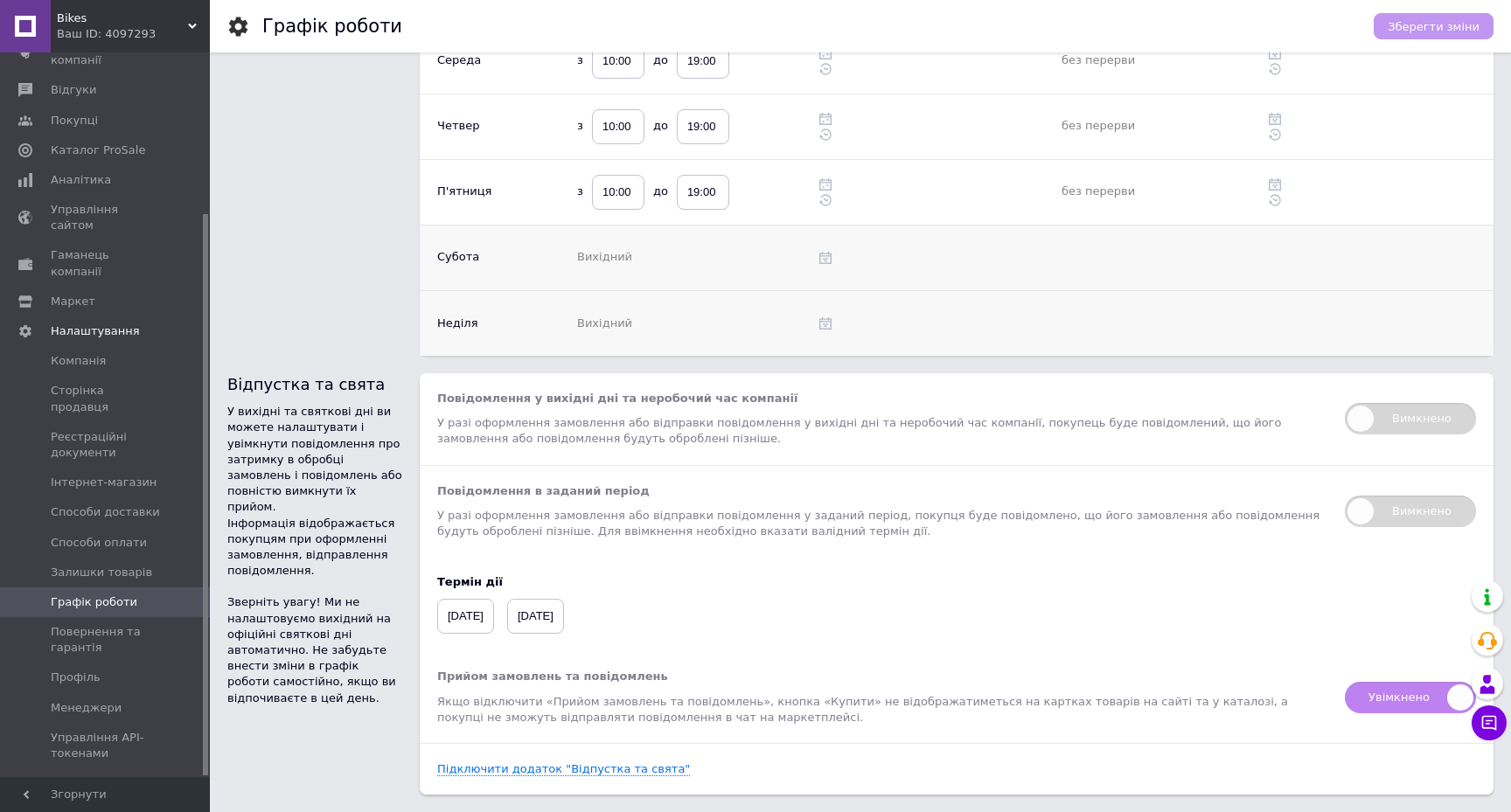
click at [1400, 421] on span "Вимкнено" at bounding box center [1410, 419] width 131 height 32
click at [1344, 403] on input "Вимкнено" at bounding box center [1339, 397] width 12 height 12
click at [1400, 421] on span "Вимкнено" at bounding box center [1410, 419] width 131 height 32
click at [1344, 403] on input "Вимкнено" at bounding box center [1339, 397] width 12 height 12
click at [1400, 421] on span "Вимкнено" at bounding box center [1410, 419] width 131 height 32
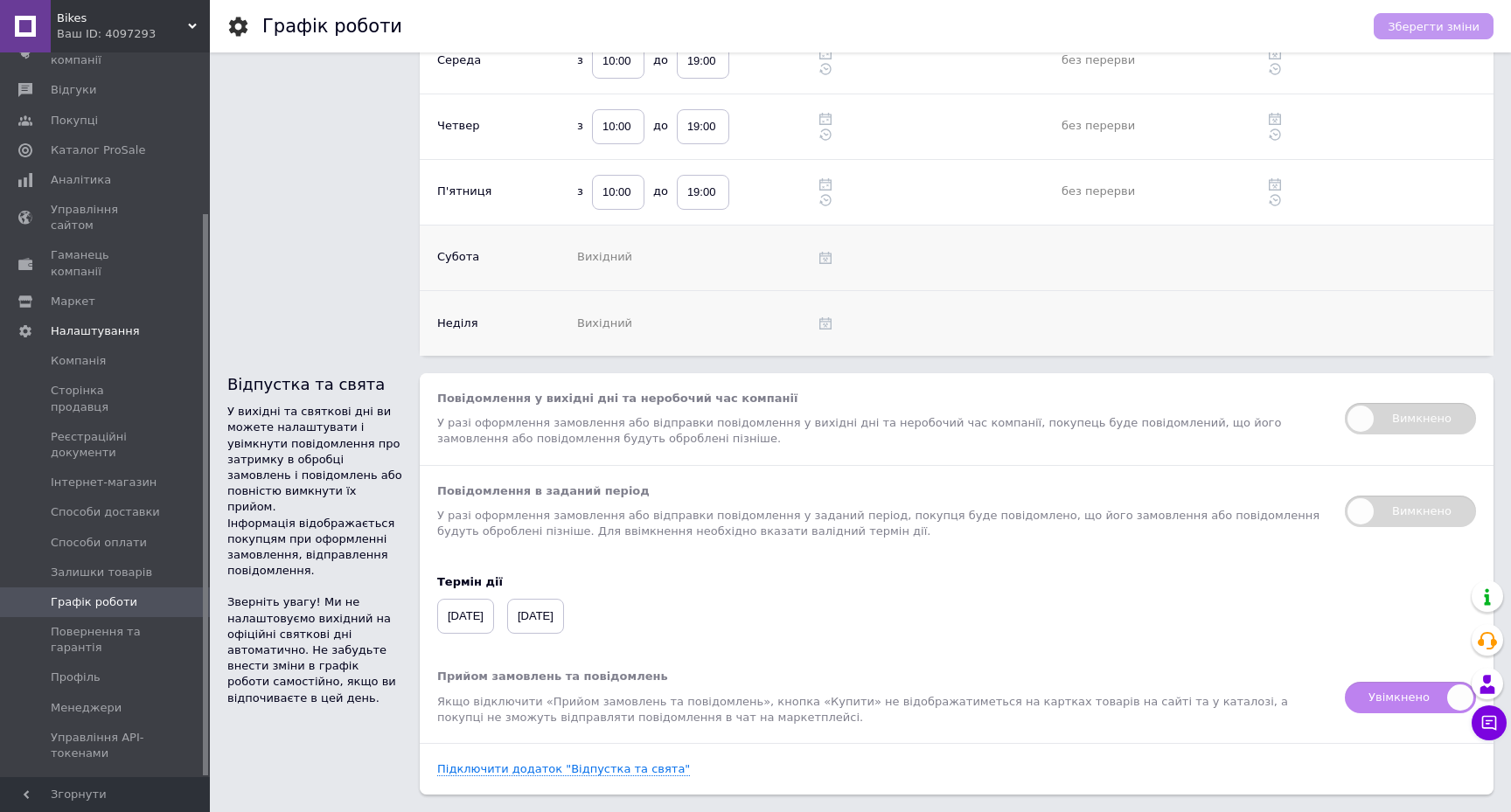
click at [1344, 403] on input "Вимкнено" at bounding box center [1339, 397] width 12 height 12
click at [1400, 421] on span "Вимкнено" at bounding box center [1410, 419] width 131 height 32
click at [1344, 403] on input "Вимкнено" at bounding box center [1339, 397] width 12 height 12
click at [1400, 421] on span "Вимкнено" at bounding box center [1410, 419] width 131 height 32
click at [1344, 403] on input "Вимкнено" at bounding box center [1339, 397] width 12 height 12
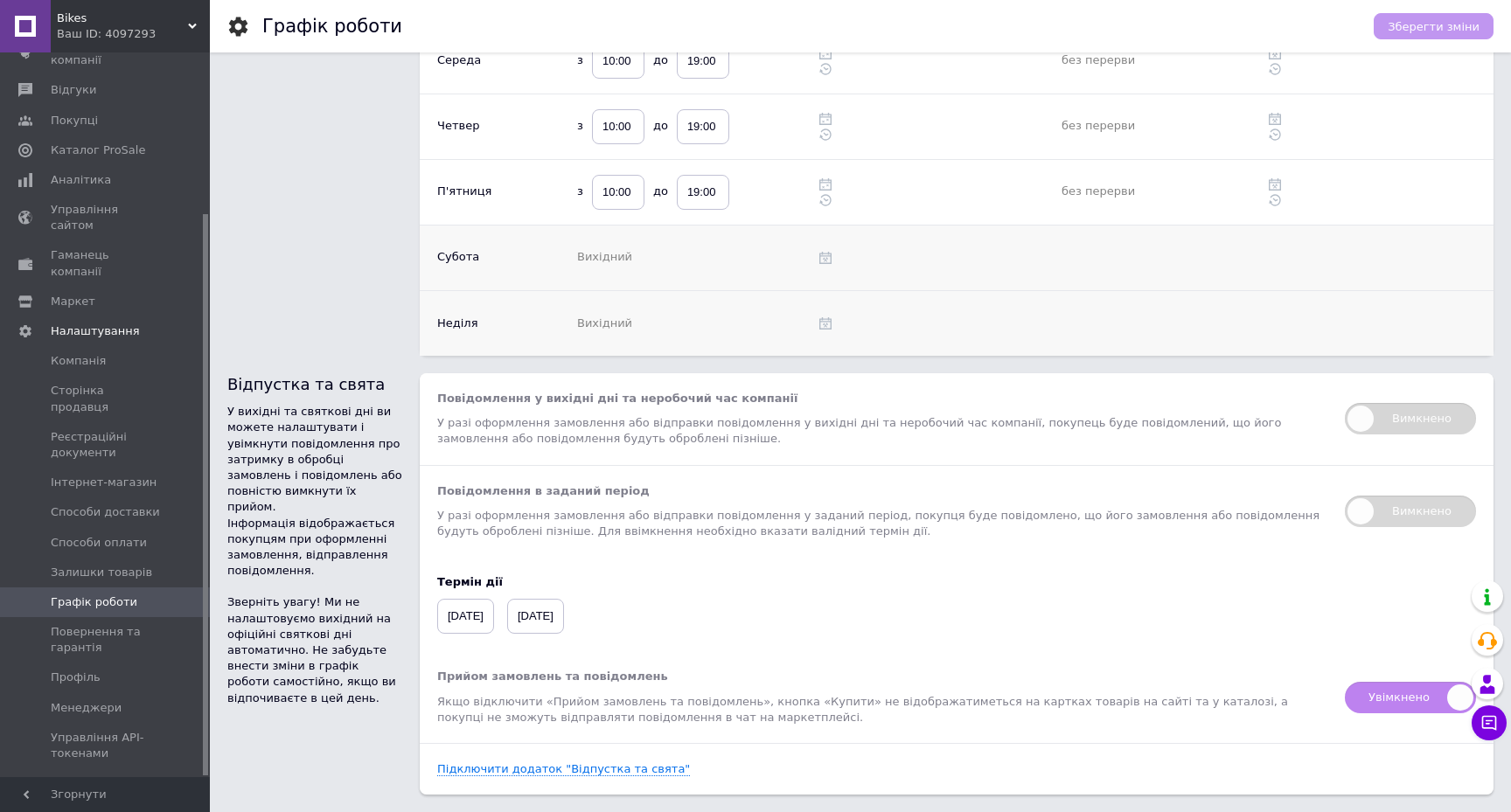
click at [1400, 421] on span "Вимкнено" at bounding box center [1410, 419] width 131 height 32
click at [1344, 403] on input "Вимкнено" at bounding box center [1339, 397] width 12 height 12
click at [1400, 421] on span "Вимкнено" at bounding box center [1410, 419] width 131 height 32
click at [1344, 403] on input "Вимкнено" at bounding box center [1339, 397] width 12 height 12
click at [1400, 421] on span "Вимкнено" at bounding box center [1410, 419] width 131 height 32
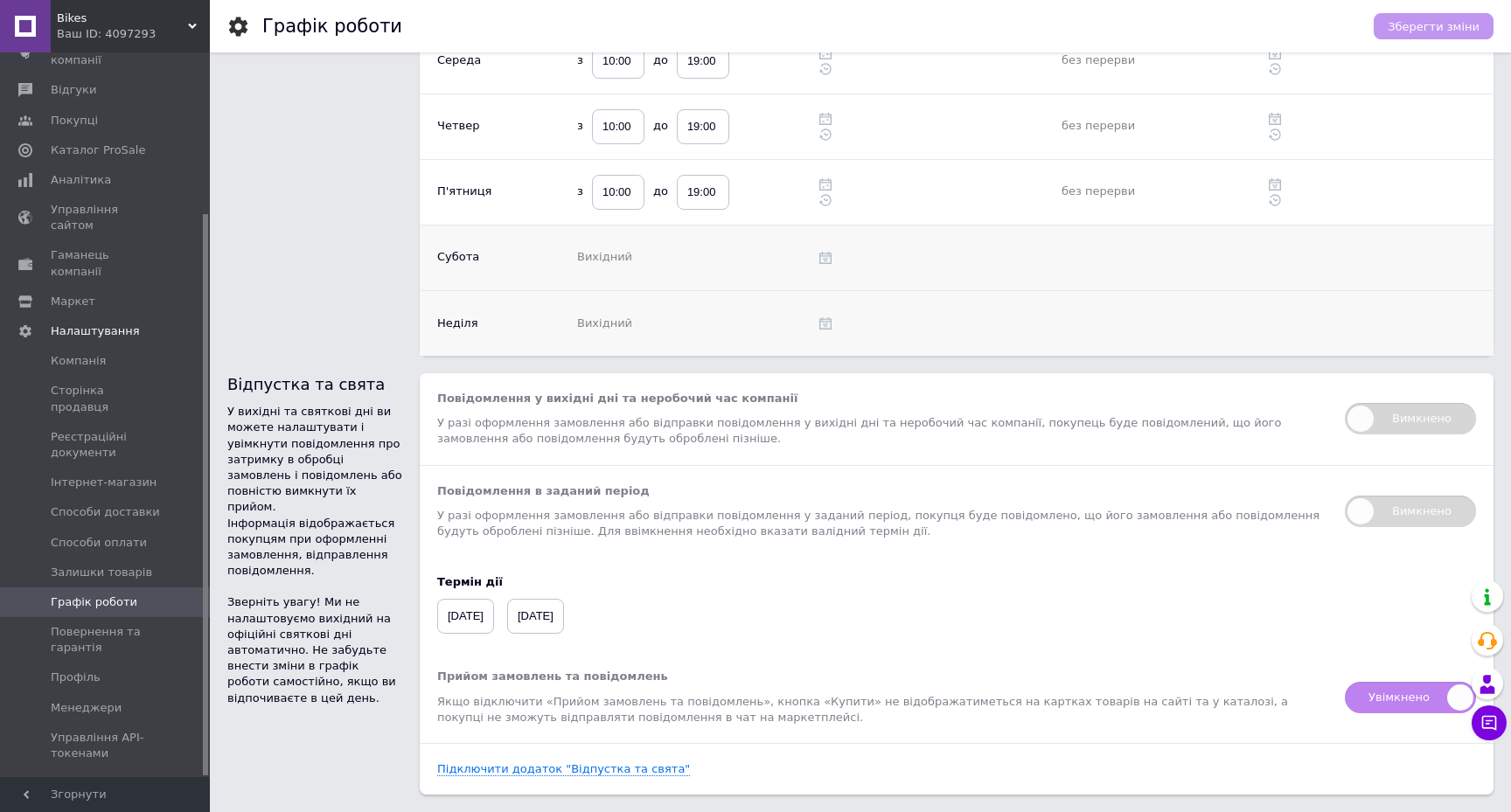
click at [1344, 403] on input "Вимкнено" at bounding box center [1339, 397] width 12 height 12
click at [1400, 421] on span "Вимкнено" at bounding box center [1410, 419] width 131 height 32
click at [1344, 403] on input "Вимкнено" at bounding box center [1339, 397] width 12 height 12
click at [1400, 421] on span "Вимкнено" at bounding box center [1410, 419] width 131 height 32
click at [1344, 403] on input "Вимкнено" at bounding box center [1339, 397] width 12 height 12
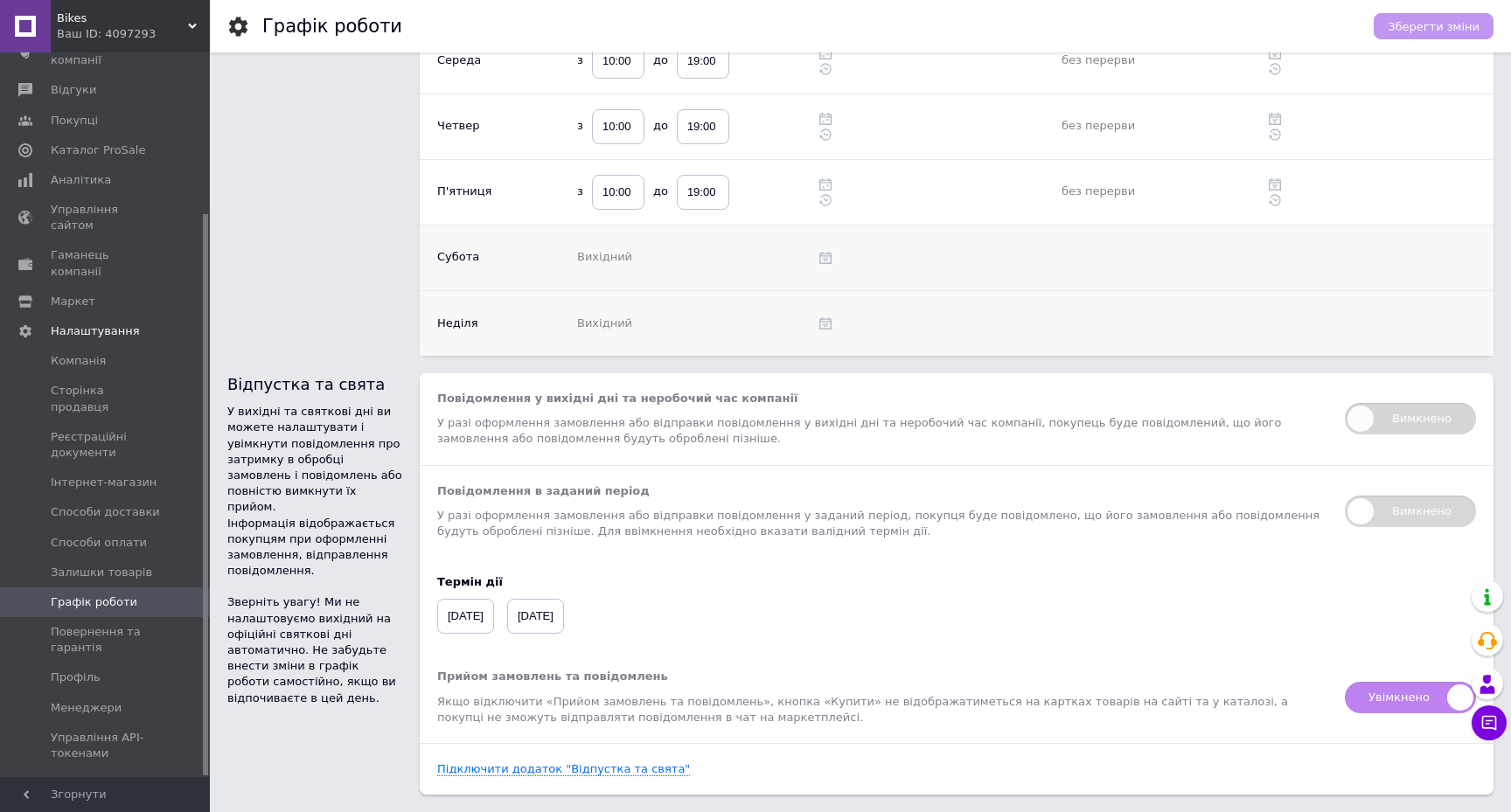
click at [1400, 421] on span "Вимкнено" at bounding box center [1410, 419] width 131 height 32
click at [1344, 403] on input "Вимкнено" at bounding box center [1339, 397] width 12 height 12
click at [1400, 421] on span "Вимкнено" at bounding box center [1410, 419] width 131 height 32
click at [1344, 403] on input "Вимкнено" at bounding box center [1339, 397] width 12 height 12
click at [1400, 421] on span "Вимкнено" at bounding box center [1410, 419] width 131 height 32
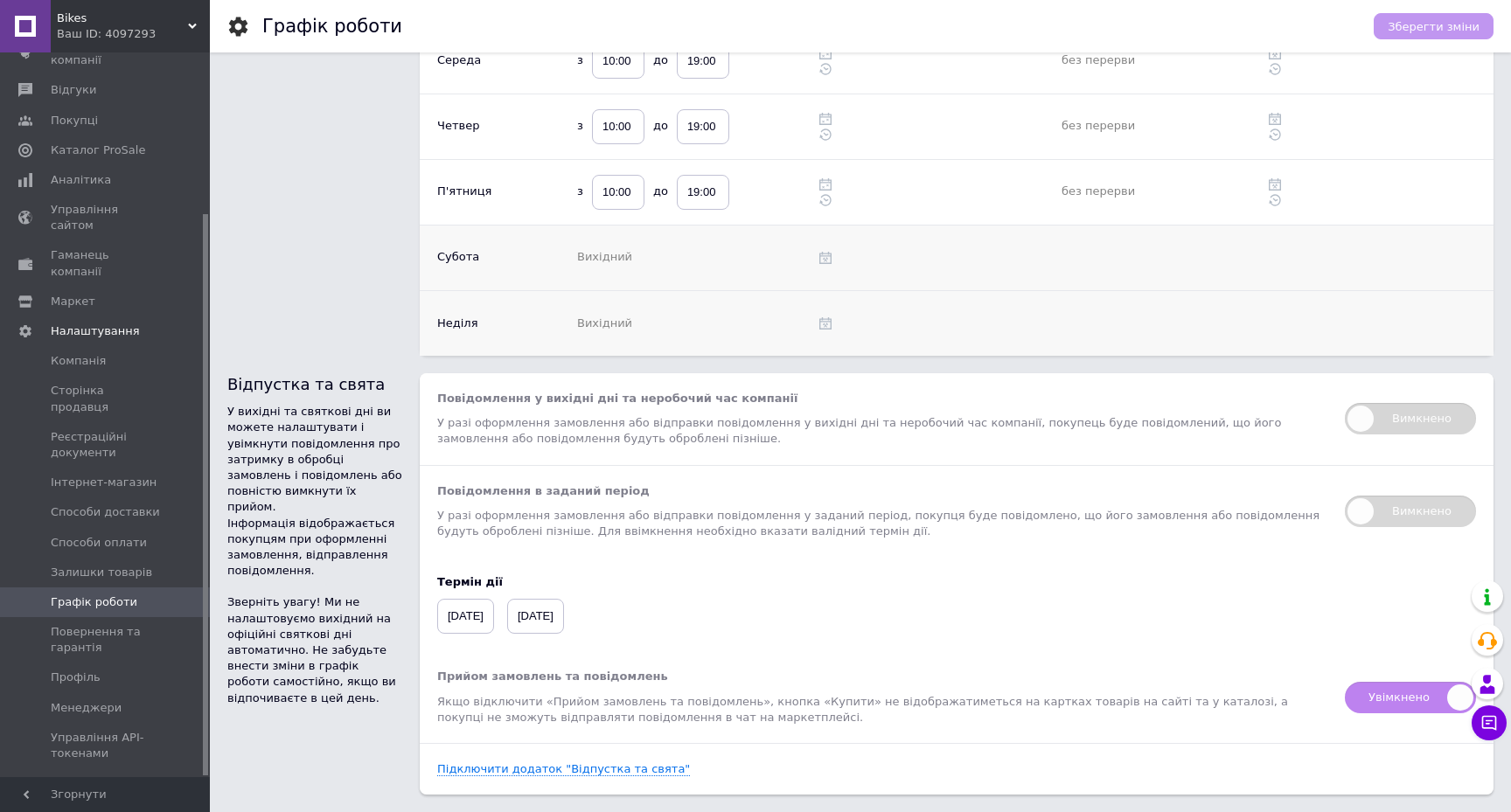
click at [1344, 403] on input "Вимкнено" at bounding box center [1339, 397] width 12 height 12
checkbox input "false"
click at [494, 608] on span "[DATE]" at bounding box center [465, 616] width 57 height 35
click at [885, 613] on div "Термін дії [DATE] ‹ [DATE] › пн вт ср чт пт сб нд 28 29 30 1 2 3 4 5 6 7 8 9 10…" at bounding box center [956, 603] width 1073 height 95
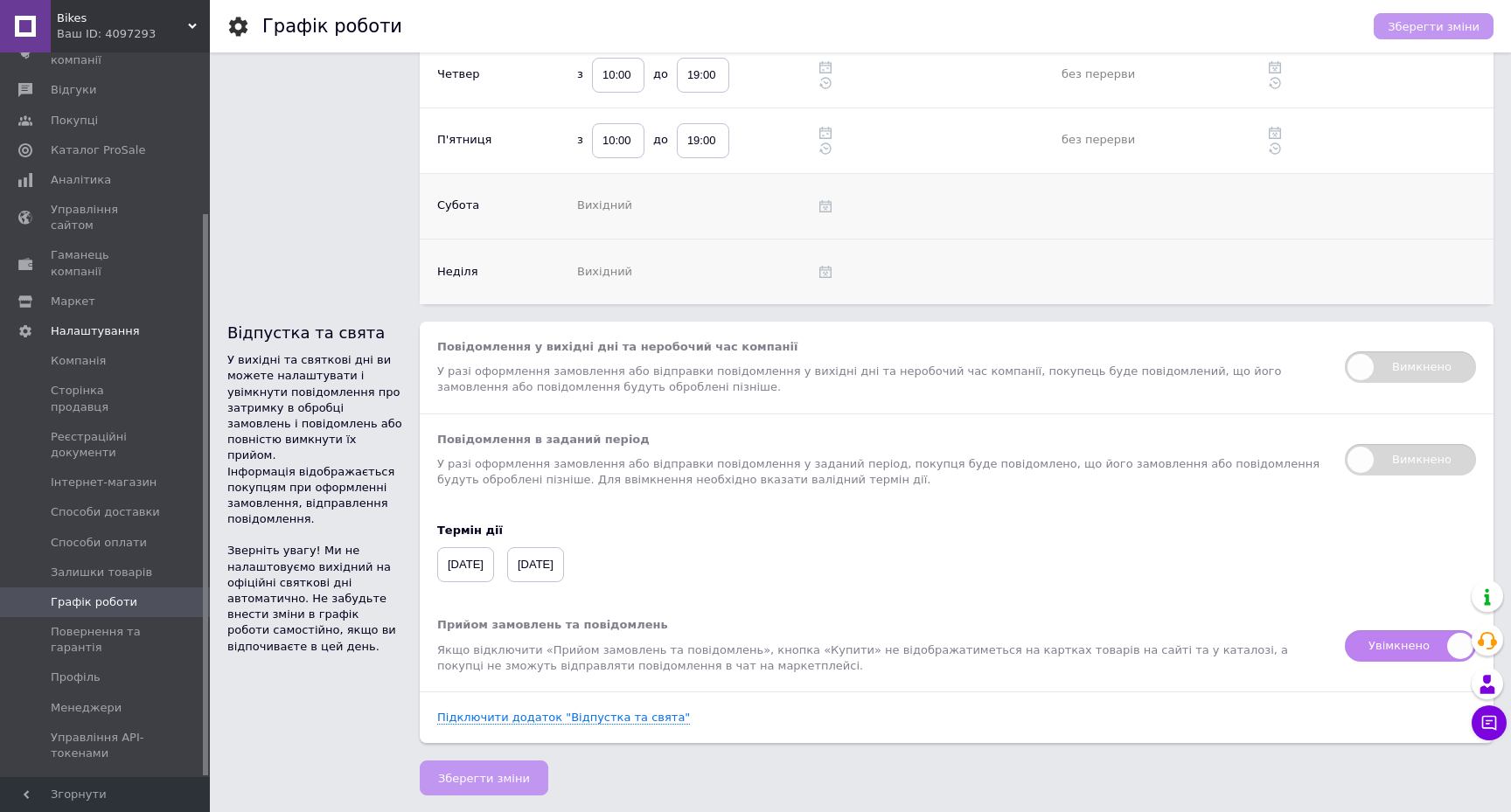
scroll to position [326, 0]
click at [85, 624] on span "Повернення та гарантія" at bounding box center [105, 639] width 111 height 32
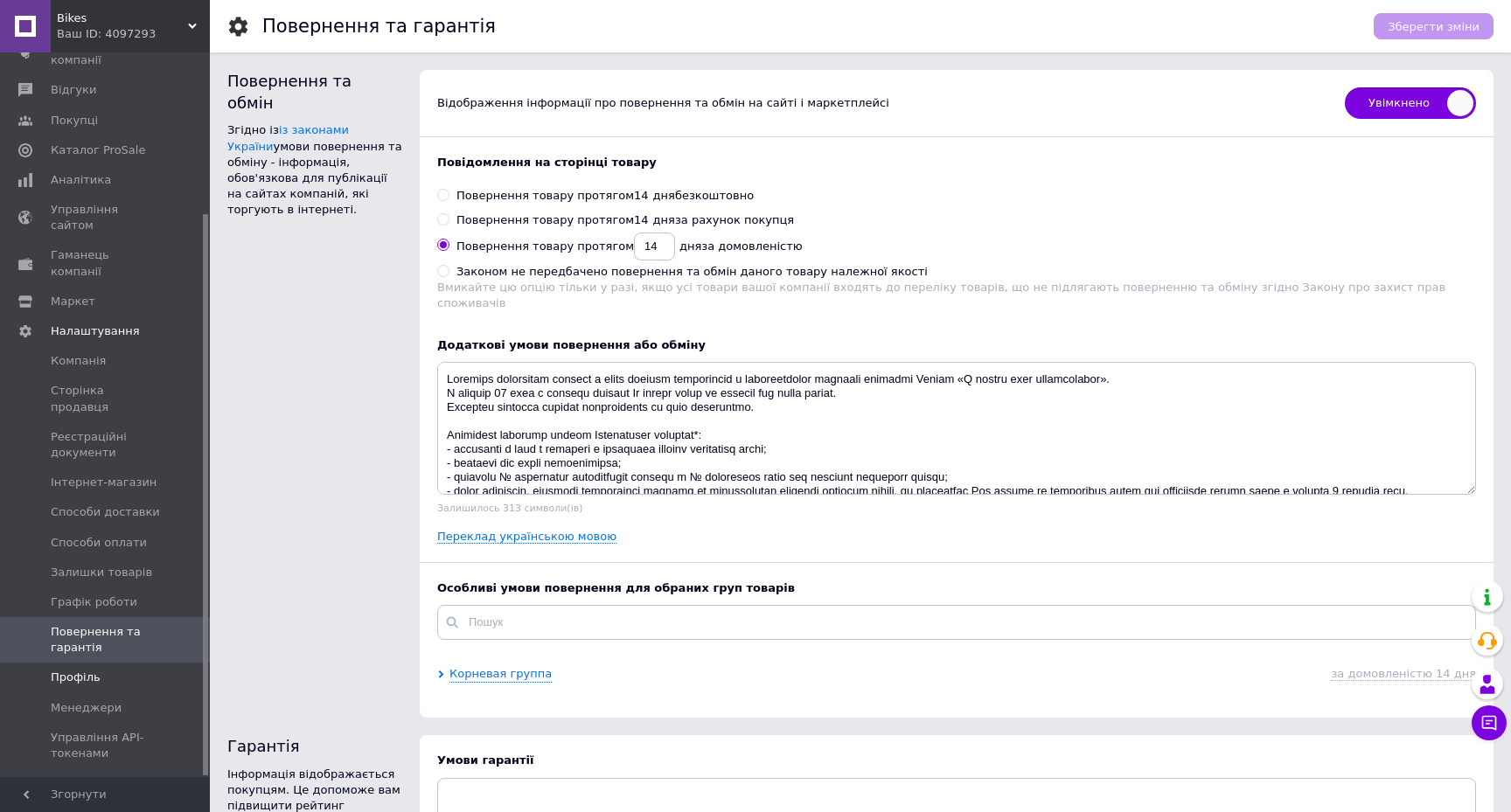
click at [90, 670] on span "Профіль" at bounding box center [75, 677] width 50 height 15
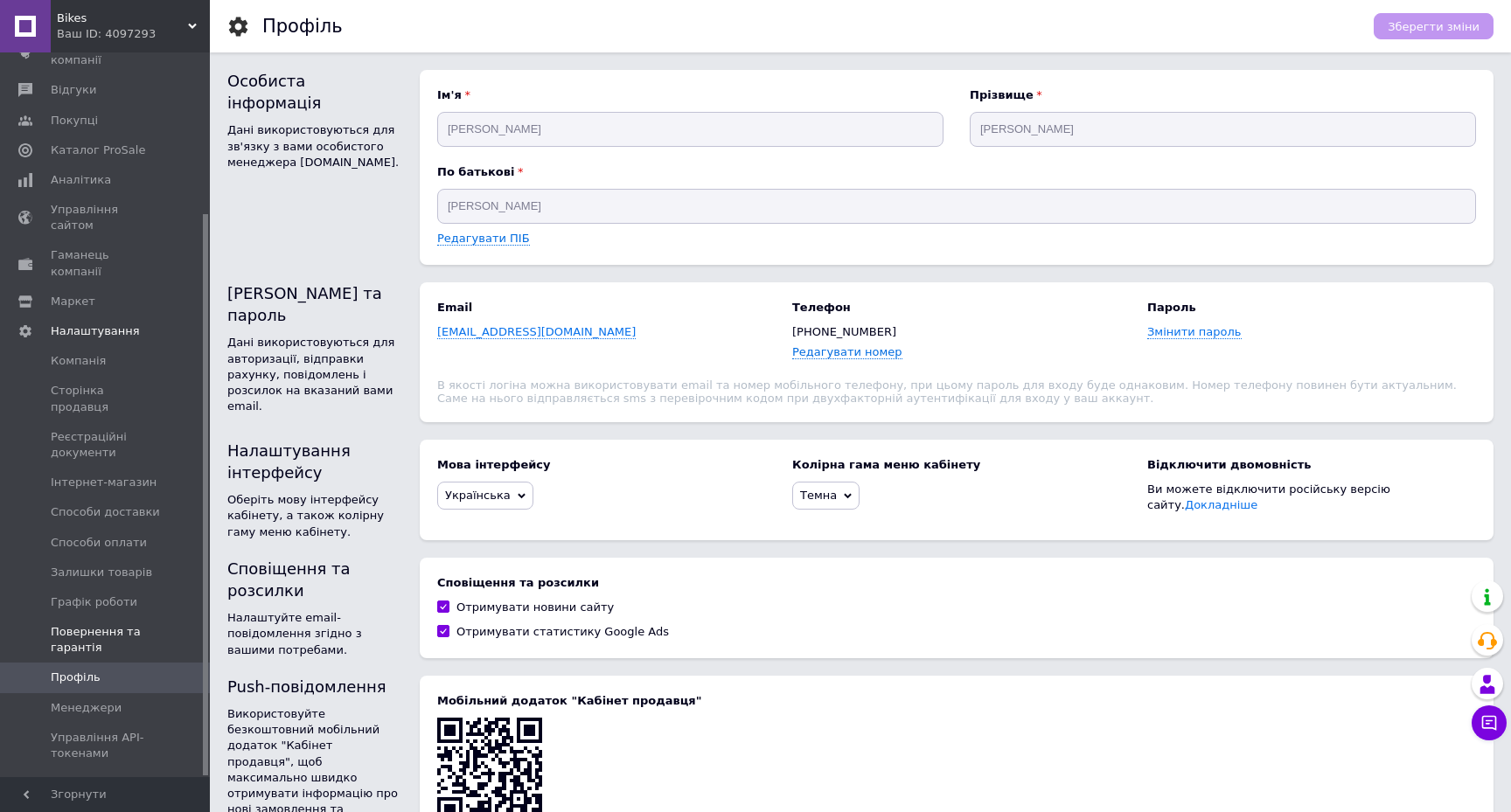
click at [109, 624] on span "Повернення та гарантія" at bounding box center [105, 639] width 111 height 32
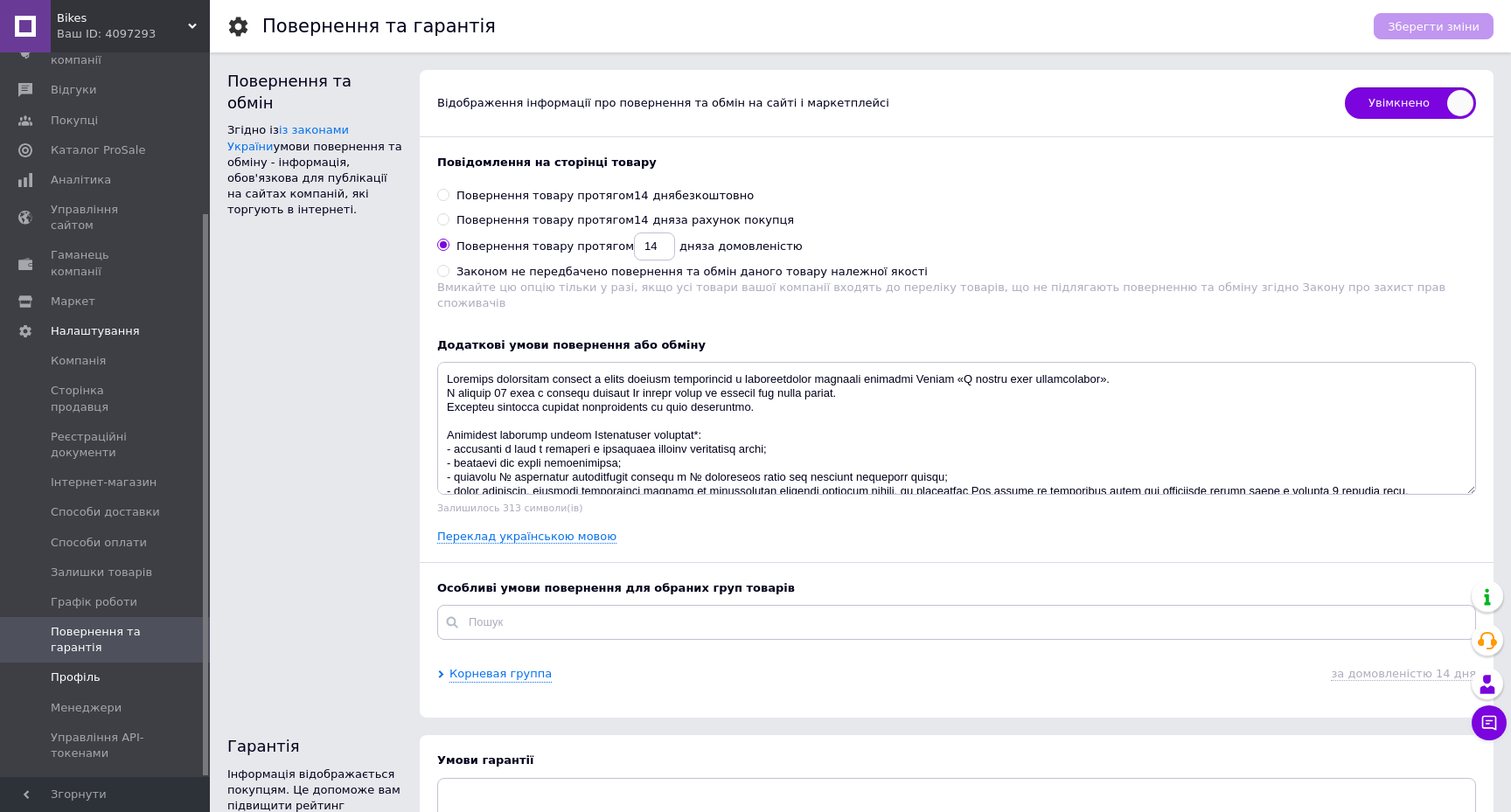
click at [95, 670] on span "Профіль" at bounding box center [75, 677] width 50 height 15
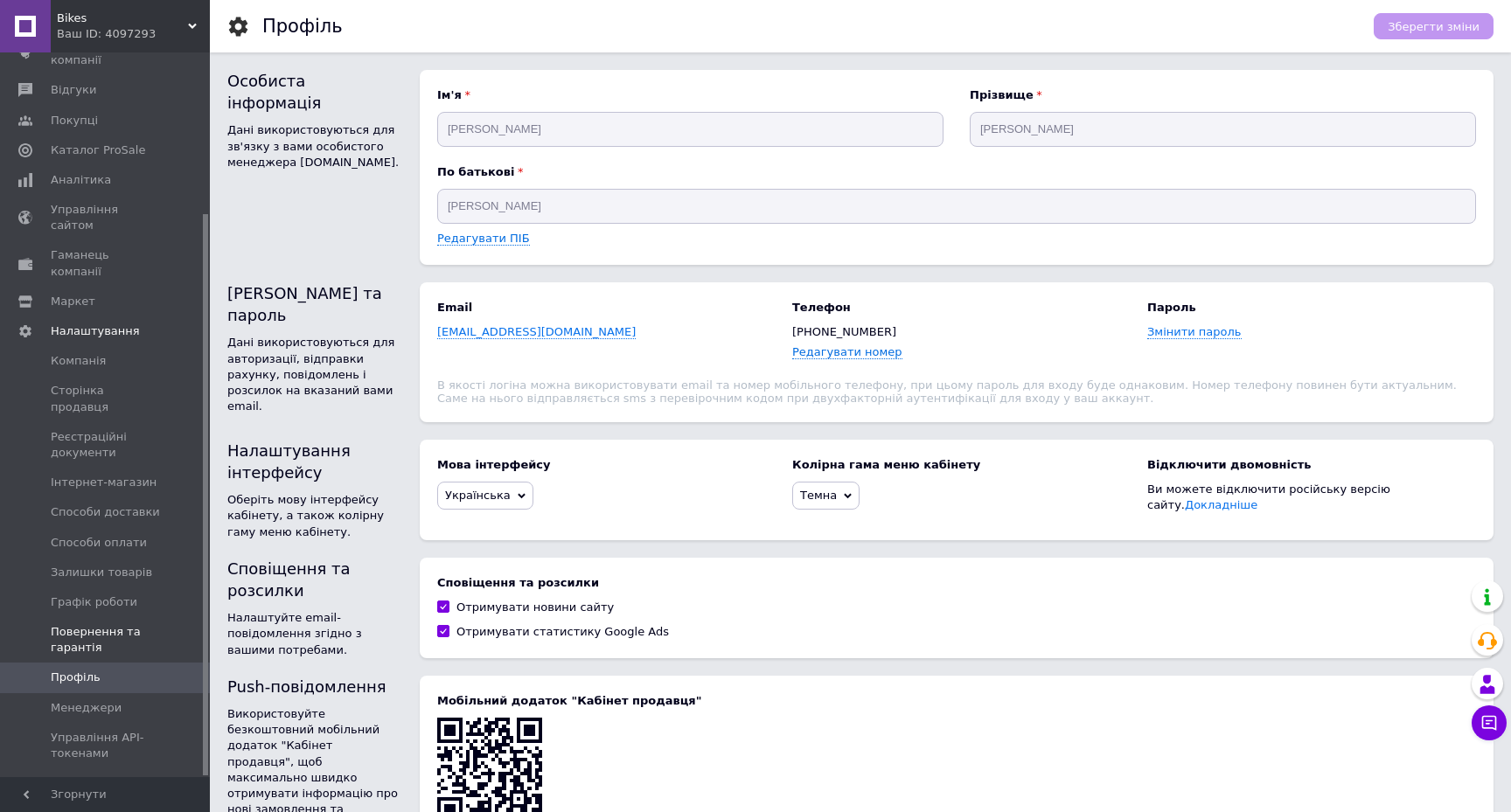
click at [115, 624] on span "Повернення та гарантія" at bounding box center [105, 639] width 111 height 32
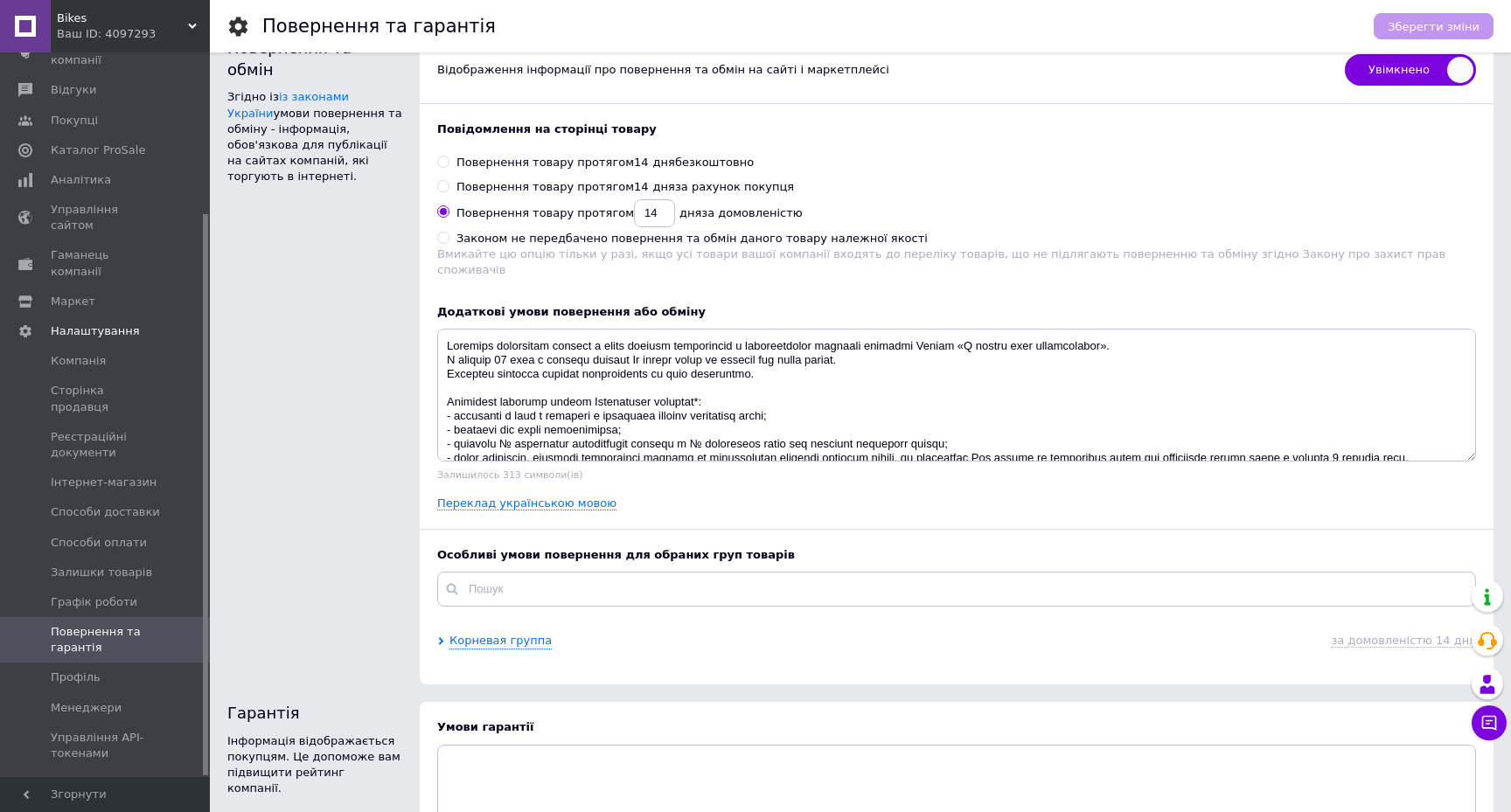
click at [443, 183] on input "Повернення товару протягом 14 дня за рахунок покупця" at bounding box center [442, 185] width 12 height 12
radio input "true"
radio input "false"
click at [1481, 21] on button "Зберегти зміни" at bounding box center [1433, 26] width 120 height 26
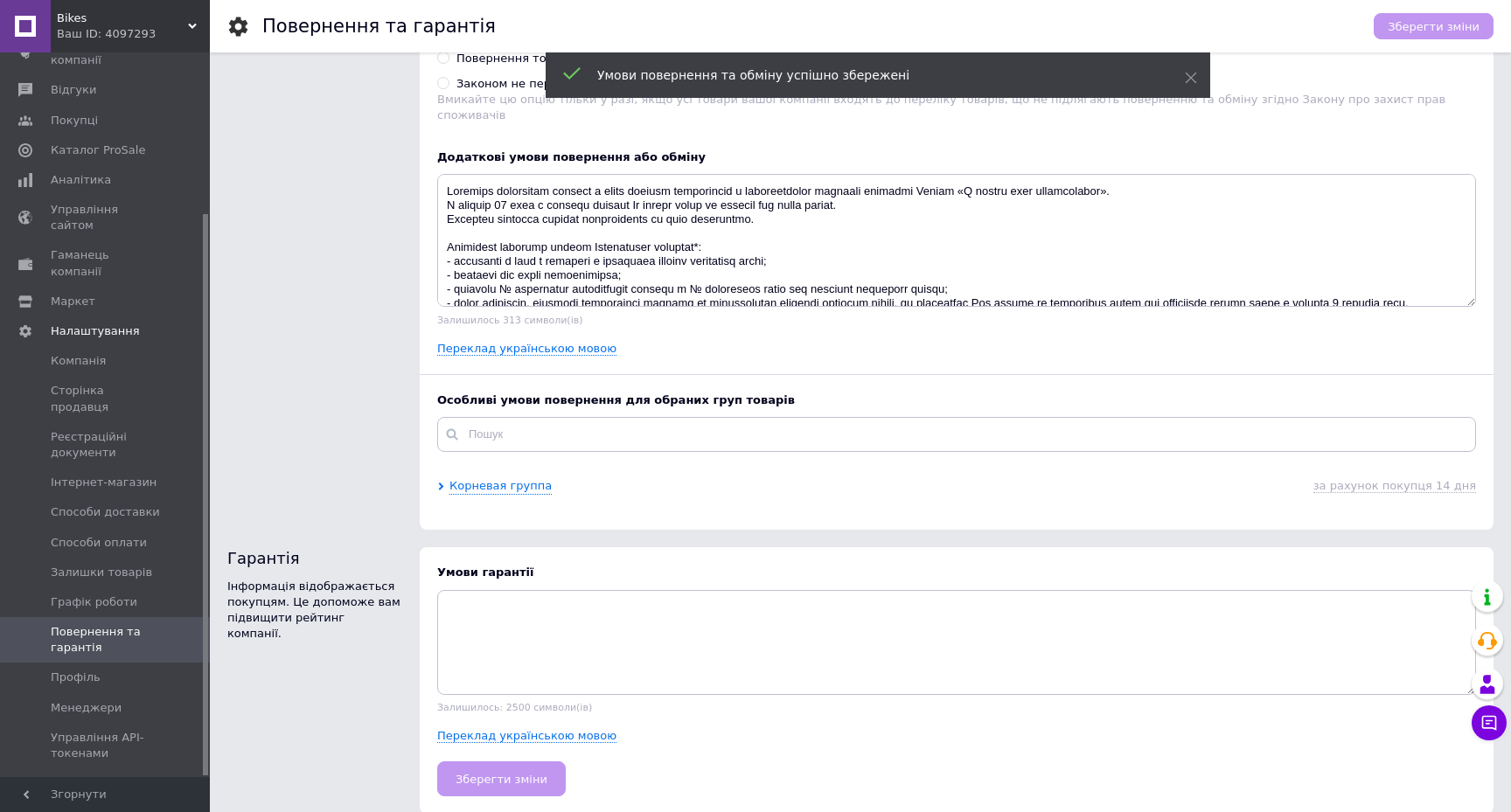
scroll to position [187, 0]
click at [516, 479] on link "Корневая группа" at bounding box center [501, 487] width 103 height 16
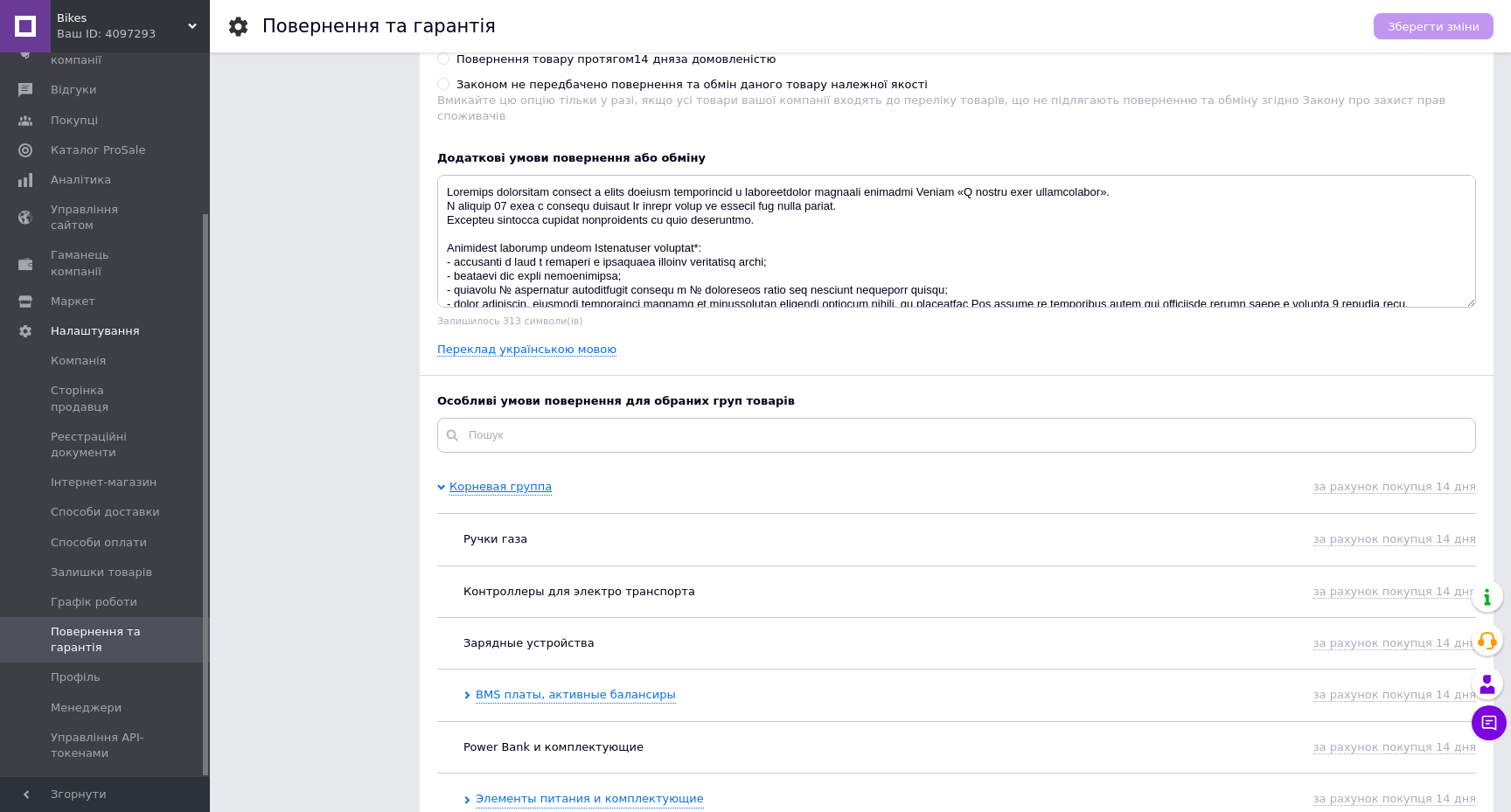
click at [516, 479] on link "Корневая группа" at bounding box center [501, 487] width 103 height 16
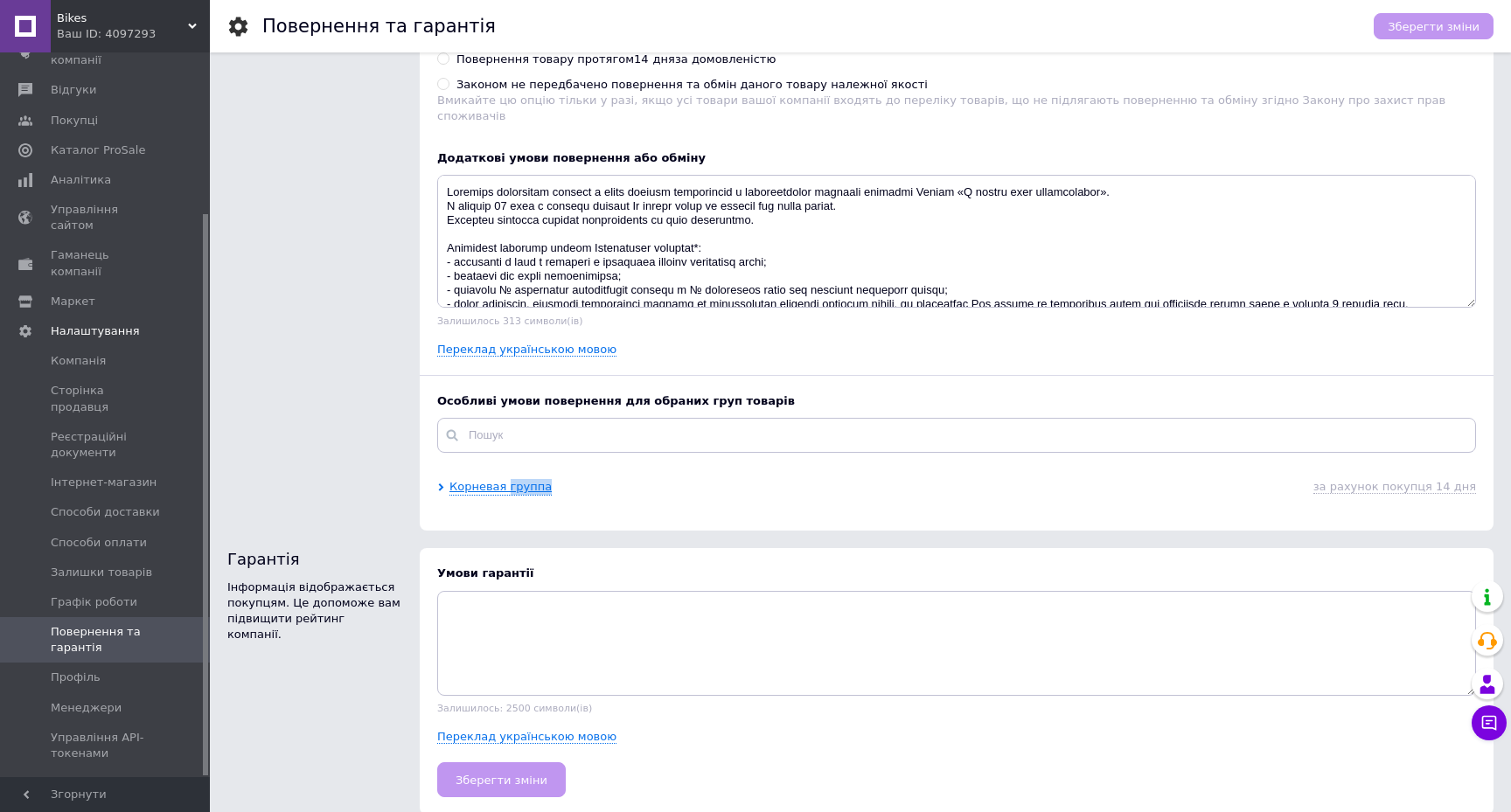
click at [516, 479] on link "Корневая группа" at bounding box center [501, 487] width 103 height 16
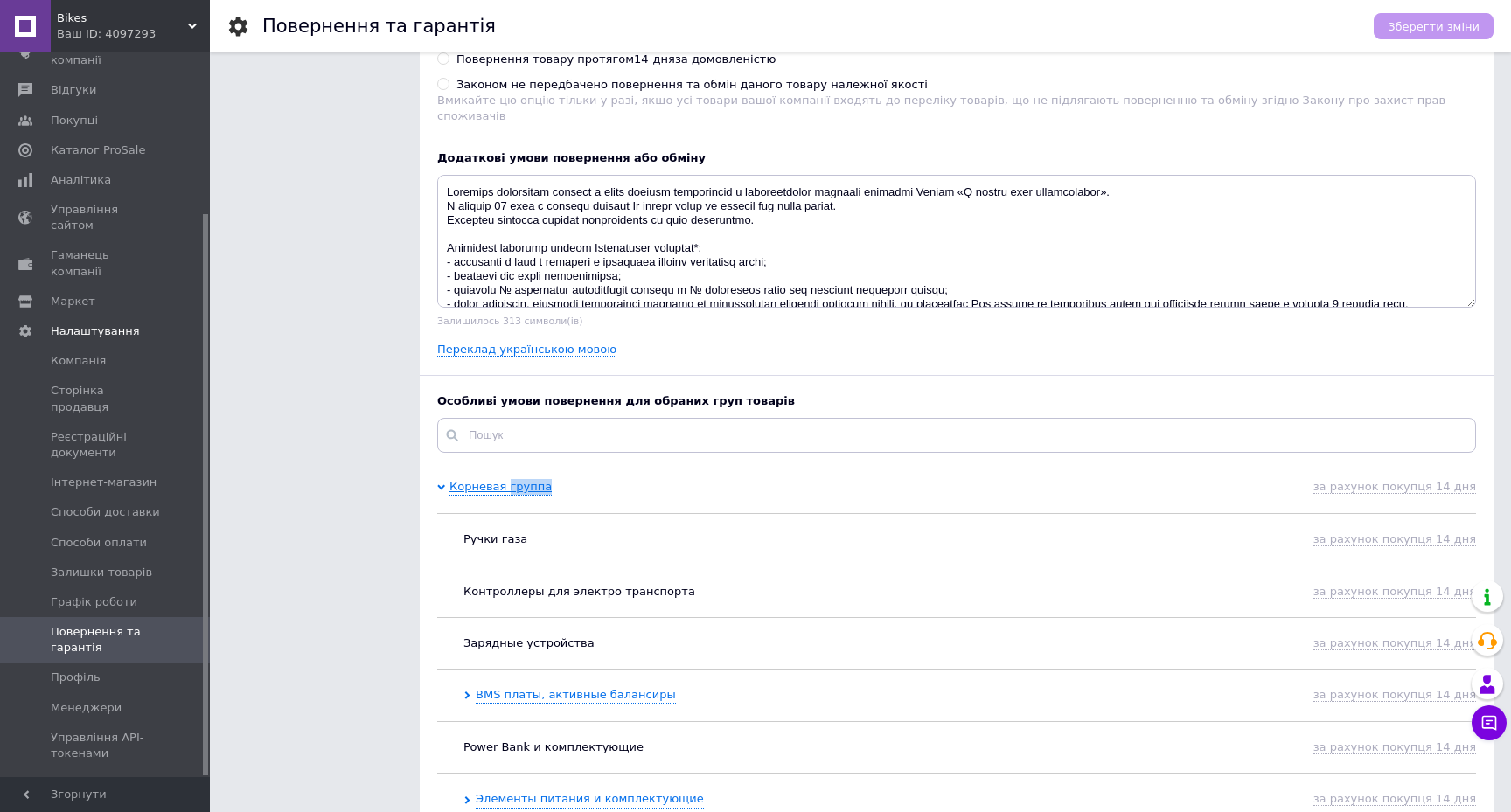
click at [516, 479] on link "Корневая группа" at bounding box center [501, 487] width 103 height 16
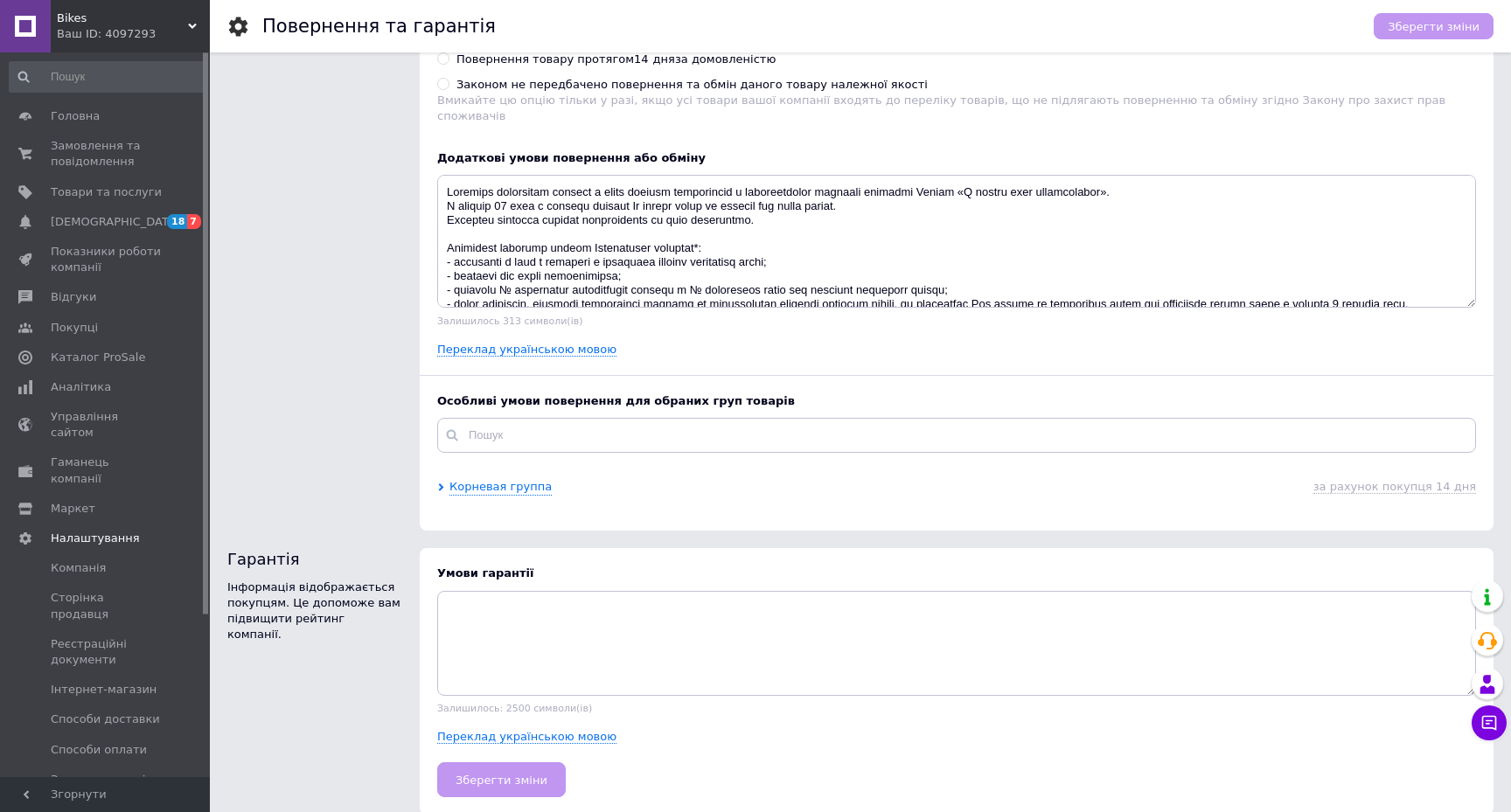
scroll to position [0, 0]
click at [86, 84] on input at bounding box center [107, 77] width 197 height 32
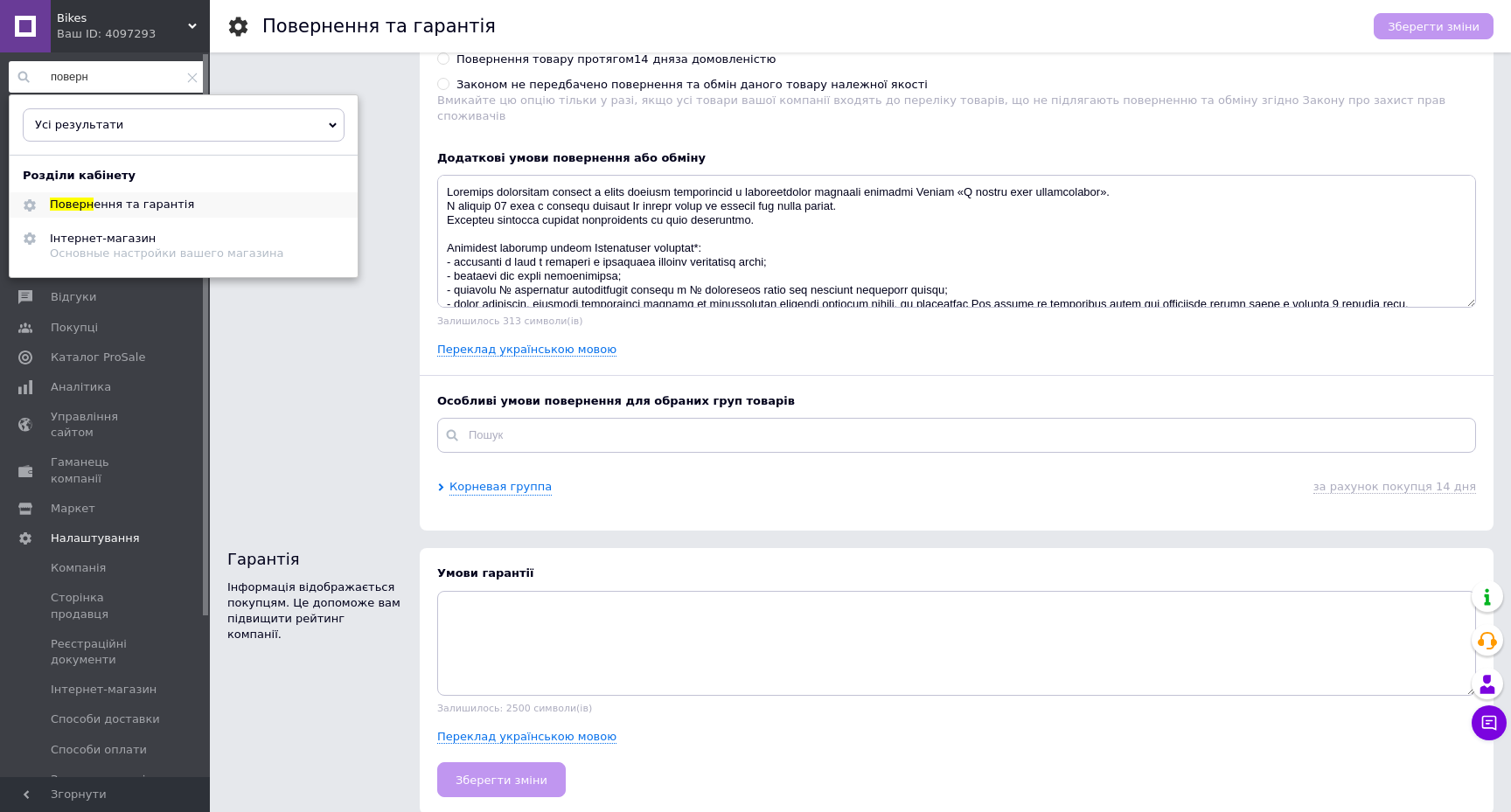
type input "поверн"
click at [94, 200] on span "ення та гарантія" at bounding box center [144, 203] width 101 height 14
click at [139, 247] on div "Основные настройки вашего магазина" at bounding box center [167, 253] width 234 height 14
click at [405, 346] on div "Повернення та обмін Згідно із із законами України умови повернення та обміну - …" at bounding box center [315, 206] width 193 height 665
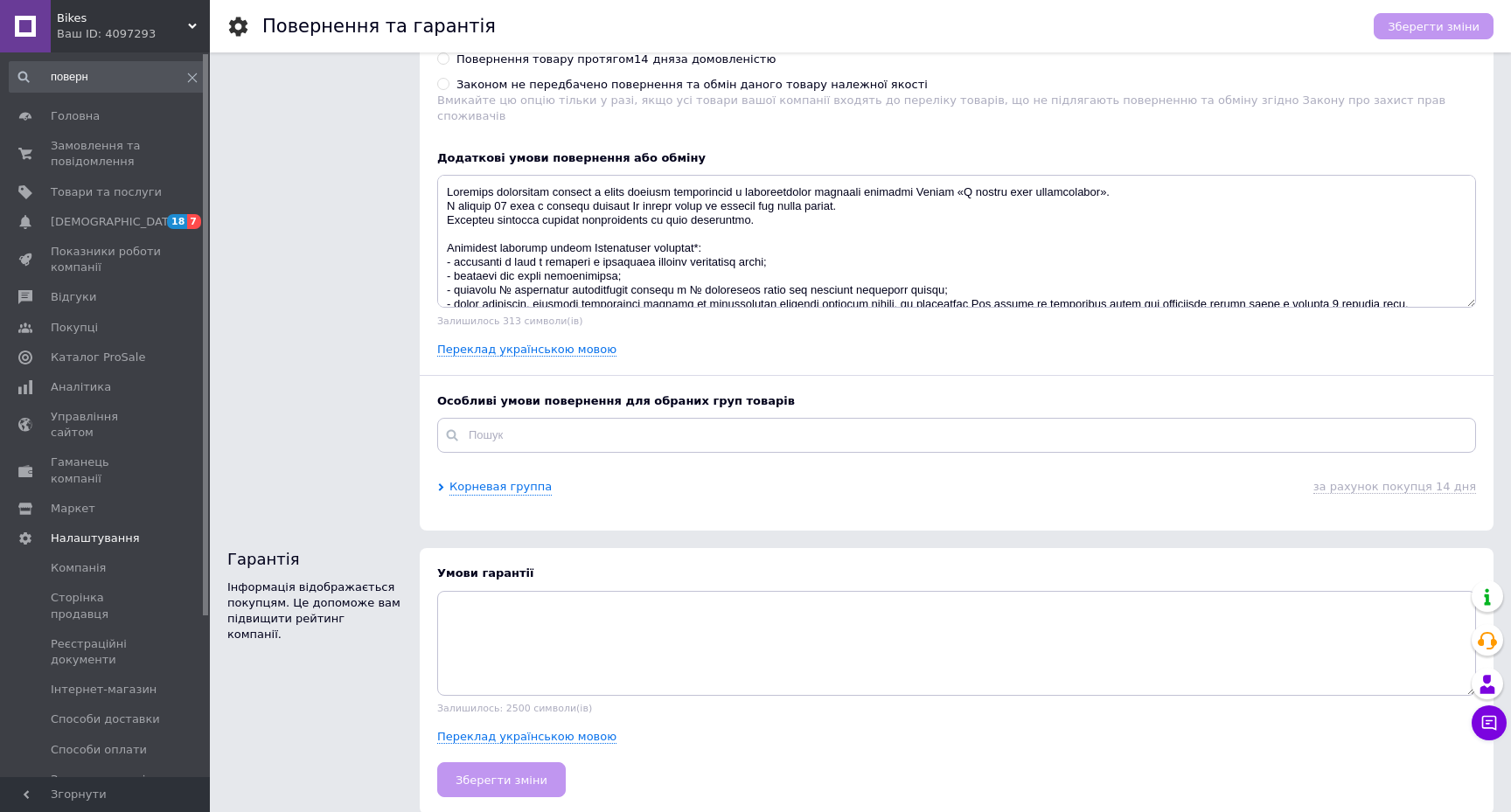
click at [187, 77] on icon at bounding box center [193, 78] width 11 height 11
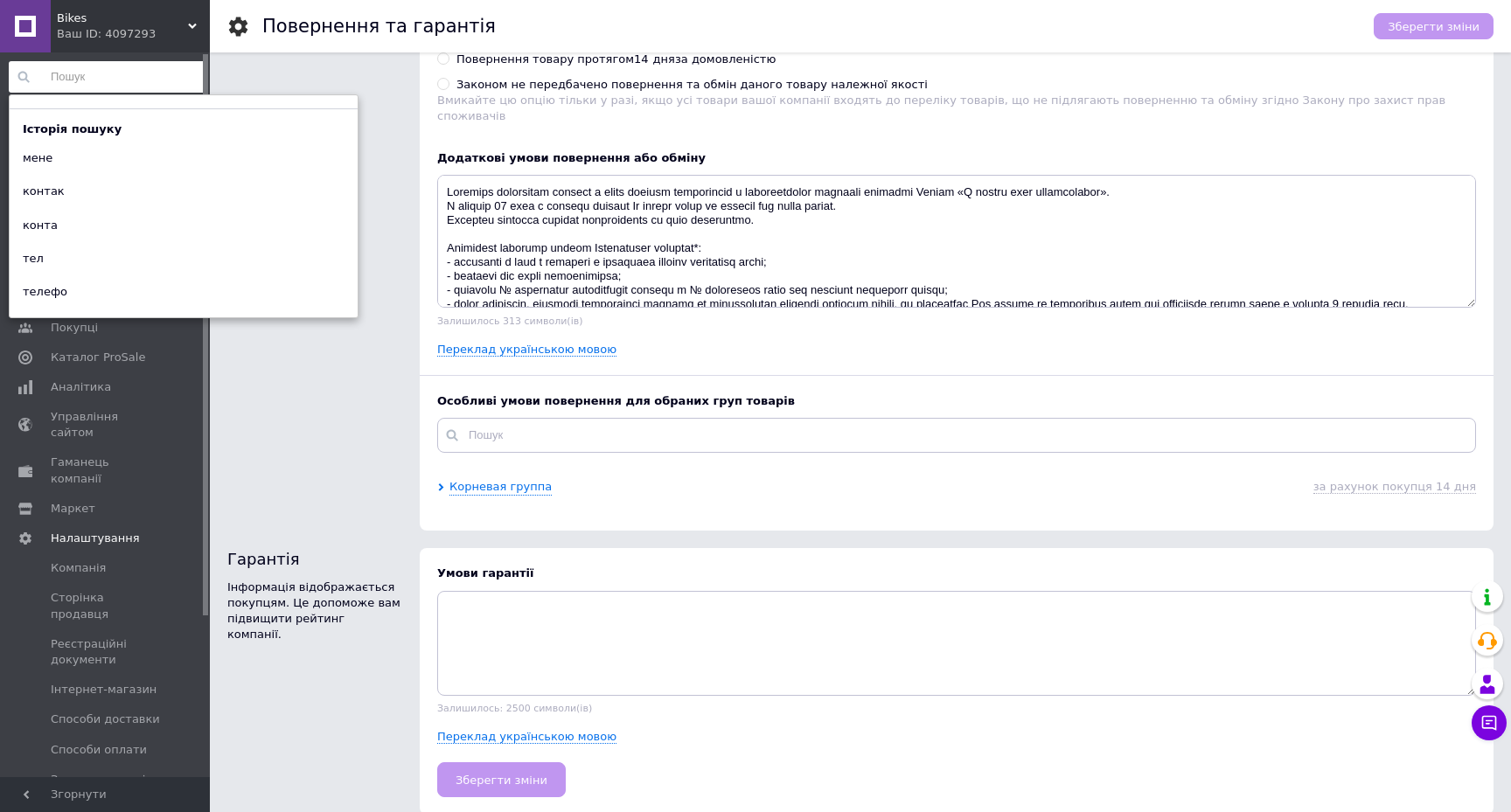
click at [143, 19] on span "Bikes" at bounding box center [122, 18] width 131 height 15
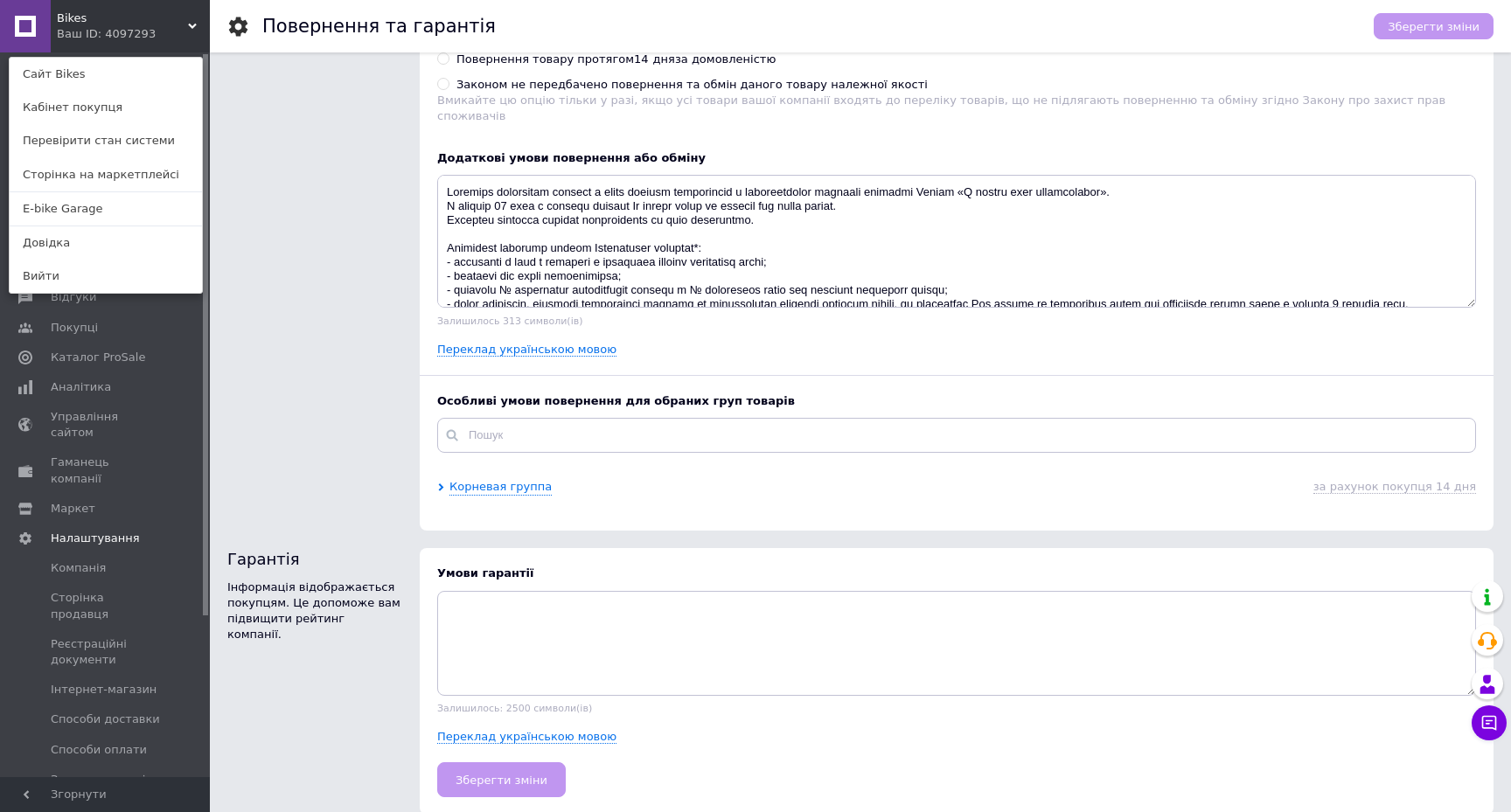
click at [150, 21] on div "Bikes Ваш ID: 4097293 Сайт Bikes Кабінет покупця Перевірити стан системи Сторін…" at bounding box center [104, 26] width 210 height 52
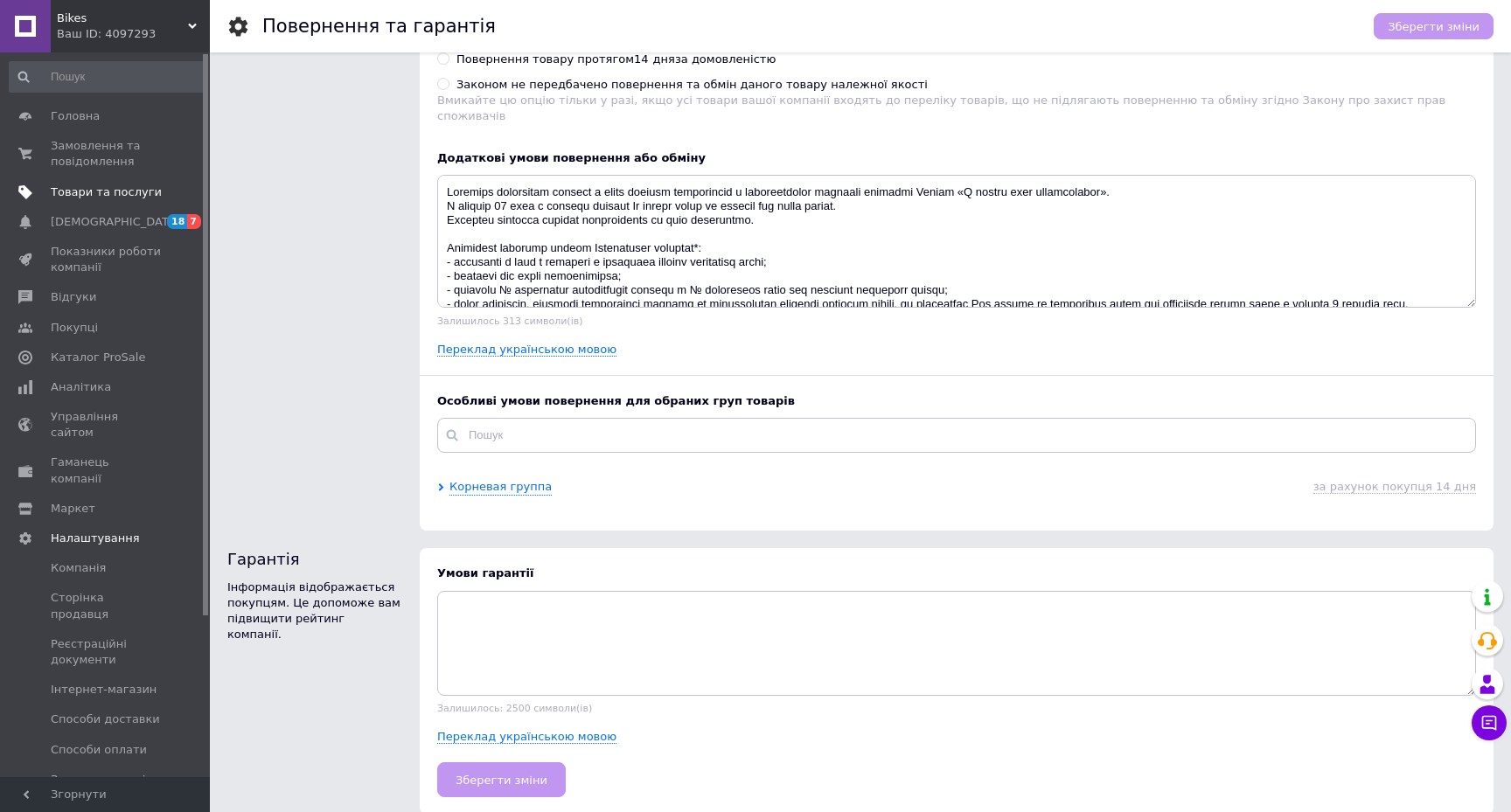
click at [96, 187] on span "Товари та послуги" at bounding box center [105, 192] width 111 height 15
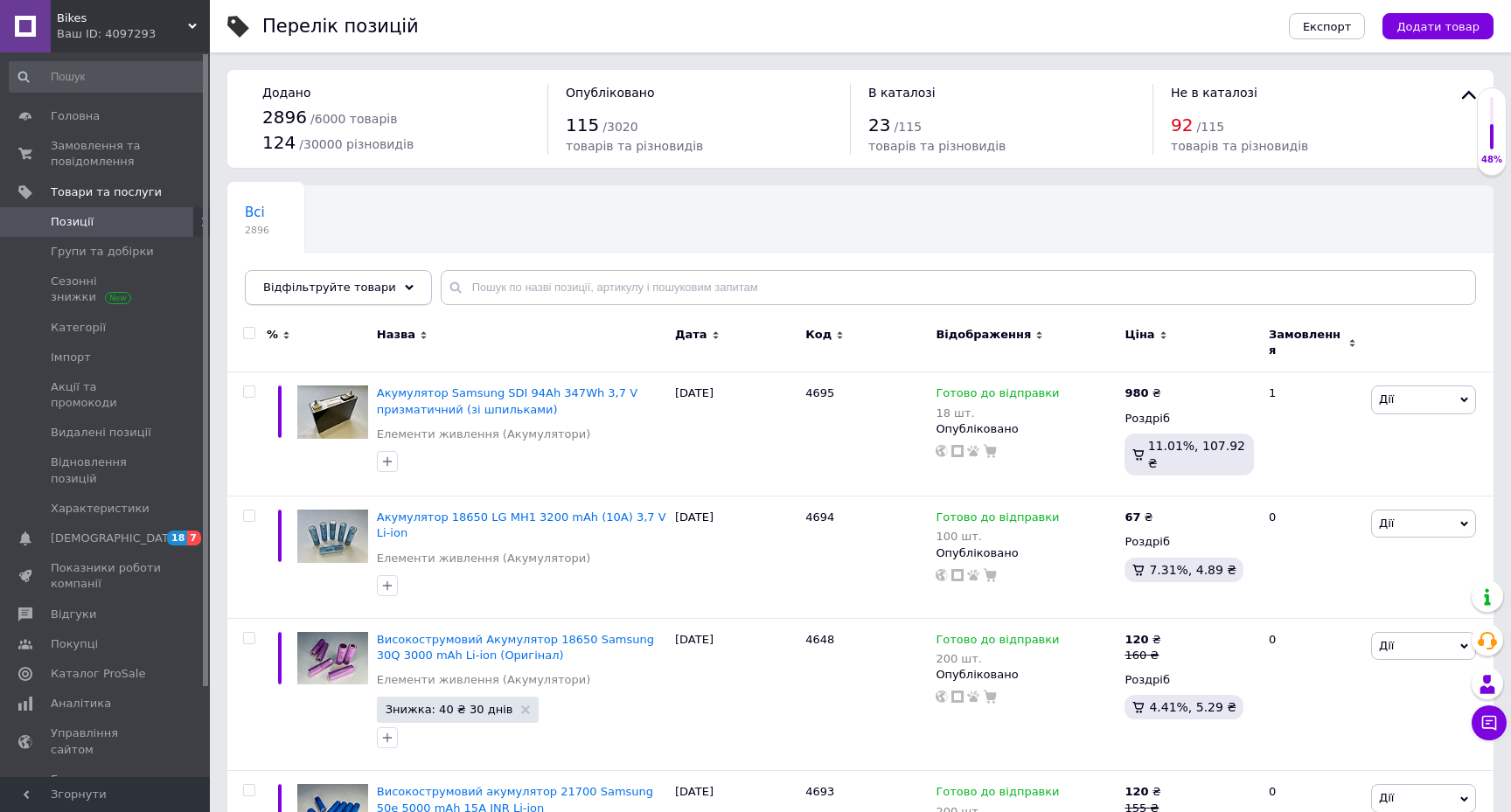
click at [373, 297] on div "Відфільтруйте товари" at bounding box center [339, 287] width 187 height 35
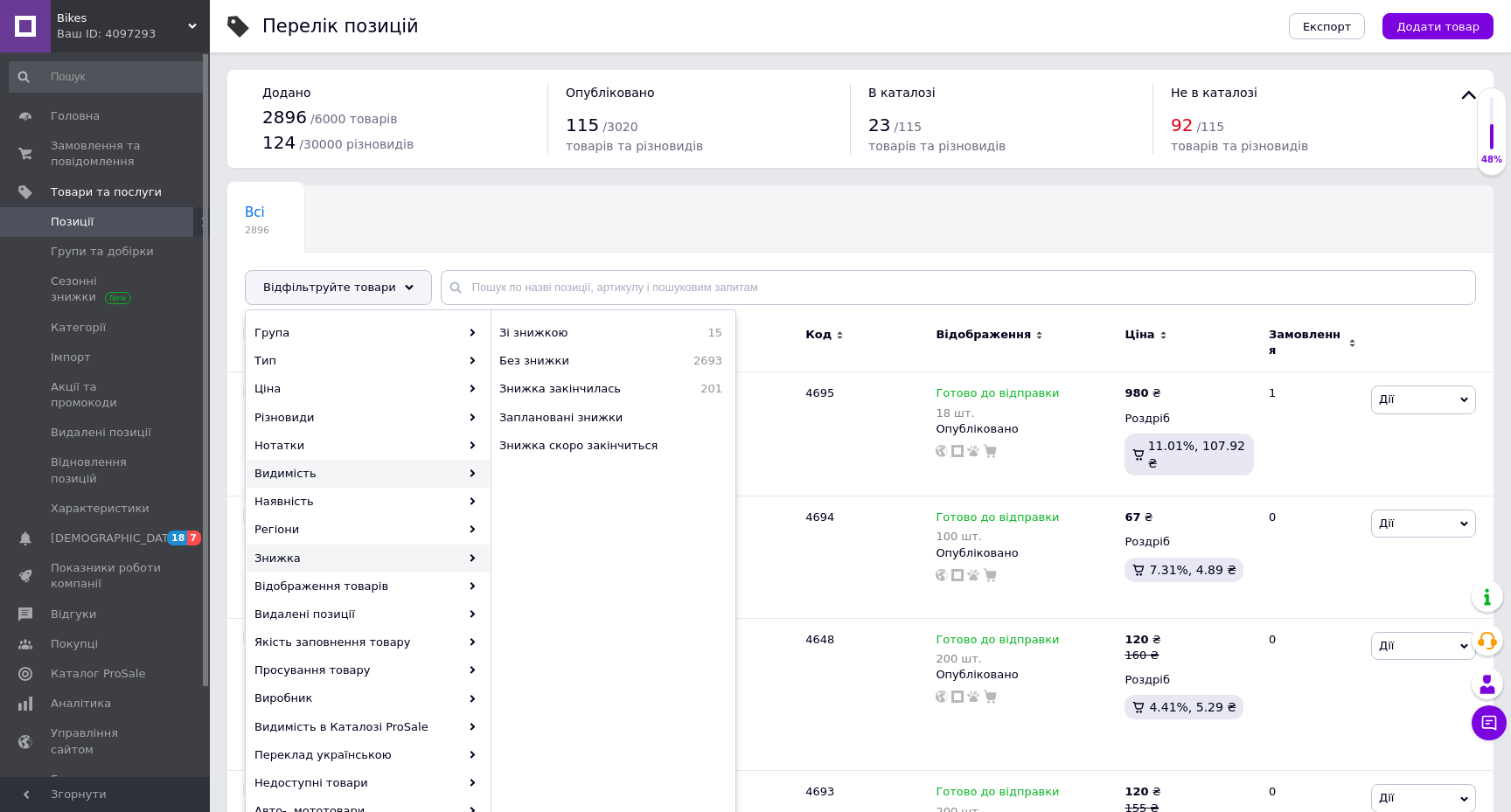
click at [474, 474] on icon at bounding box center [472, 473] width 8 height 8
click at [406, 470] on div "Видимість" at bounding box center [368, 474] width 243 height 28
click at [607, 326] on span "Опубліковані" at bounding box center [584, 332] width 172 height 15
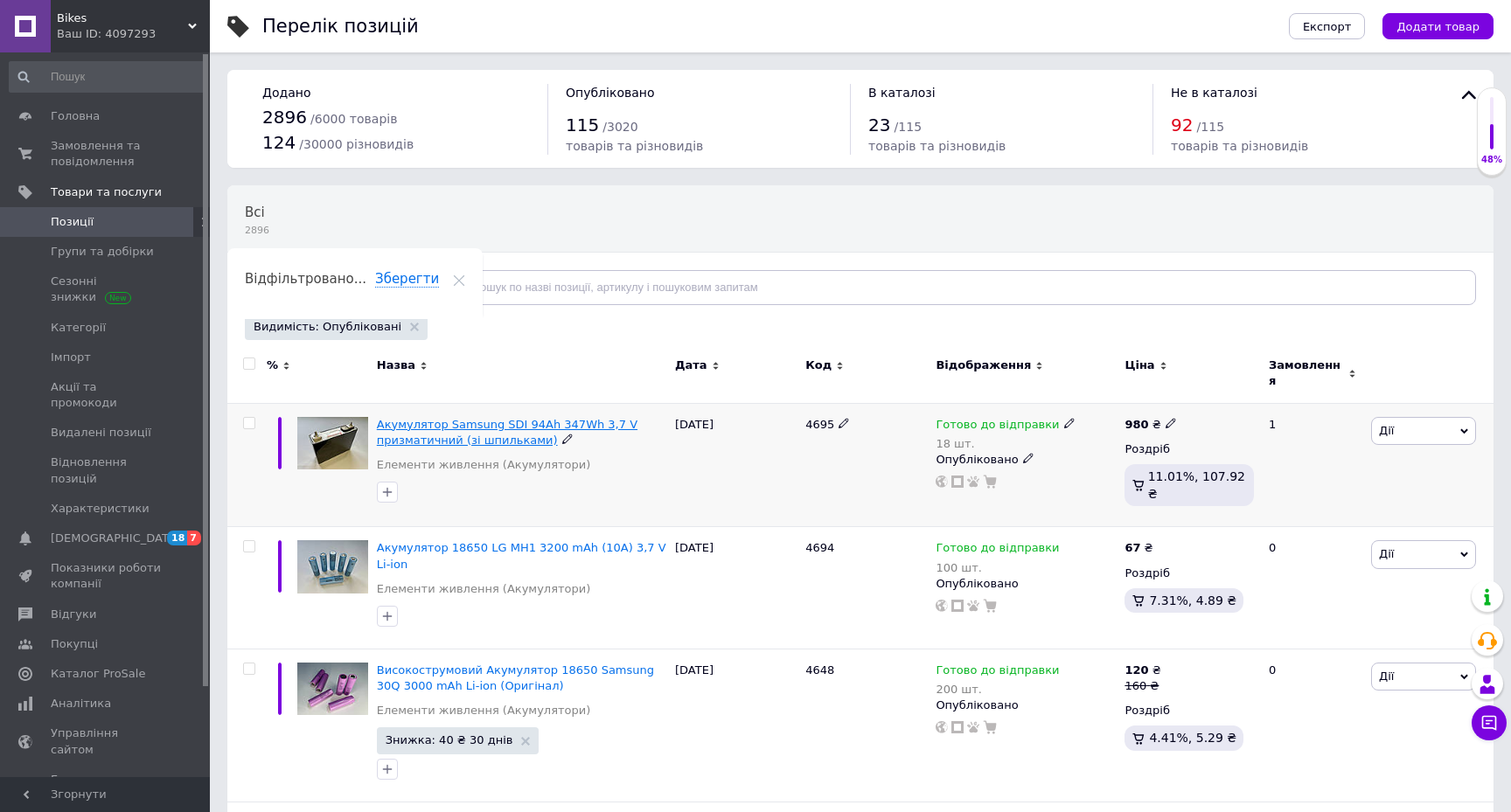
click at [468, 418] on span "Акумулятор Samsung SDI 94Ah 347Wh 3,7 V призматичний (зі шпильками)" at bounding box center [506, 432] width 260 height 29
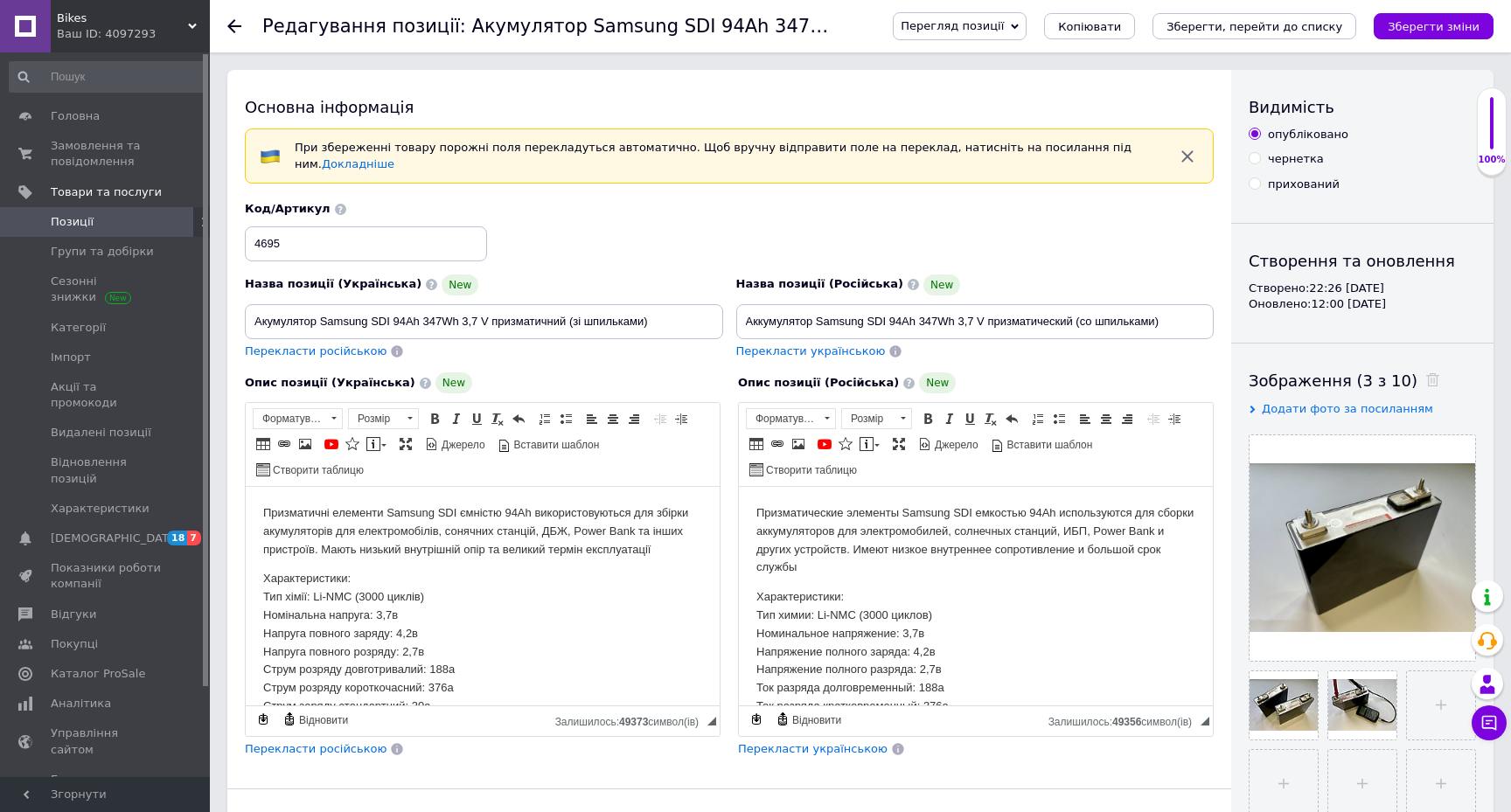
click at [232, 23] on icon at bounding box center [234, 26] width 14 height 14
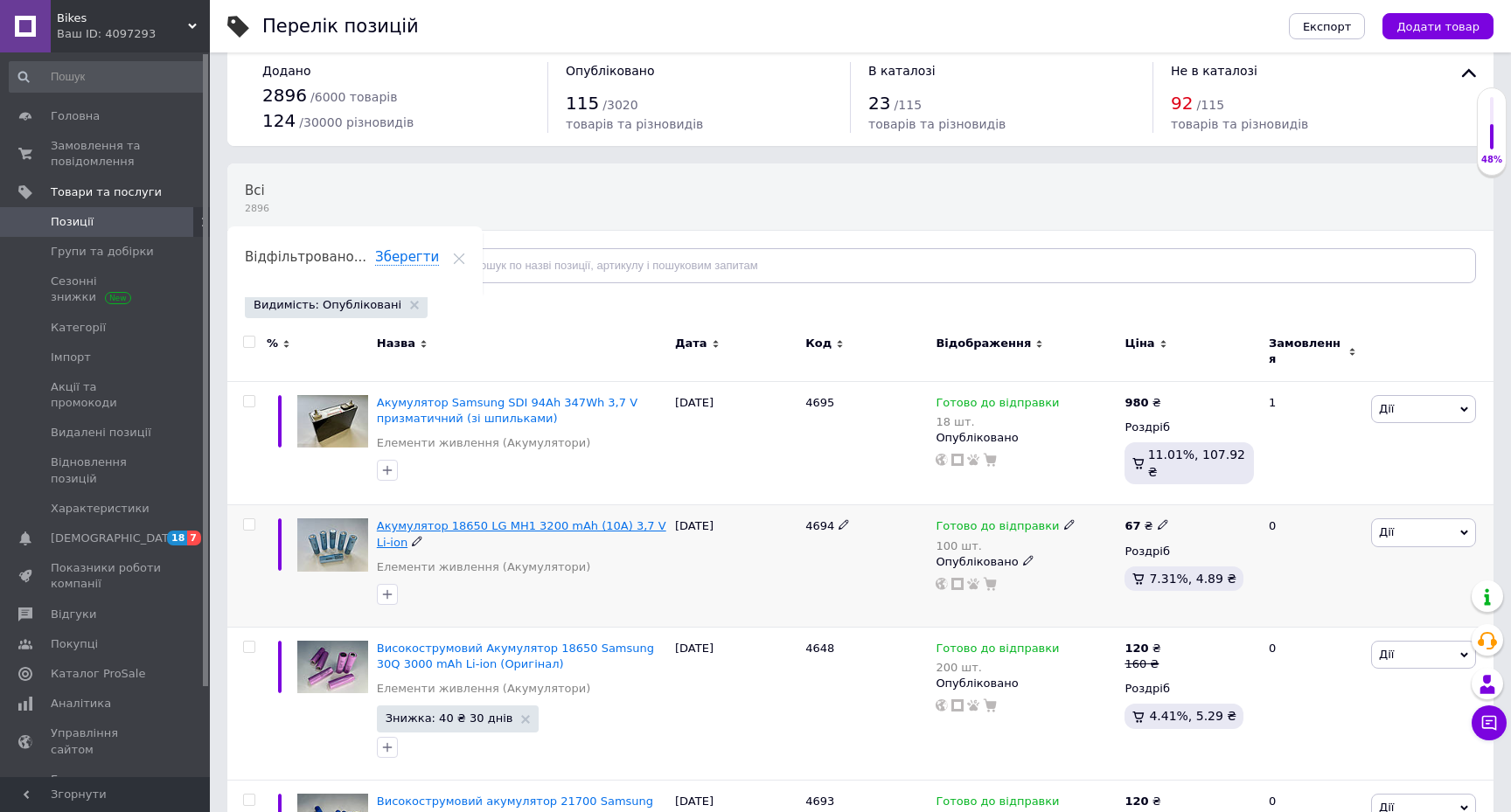
scroll to position [48, 0]
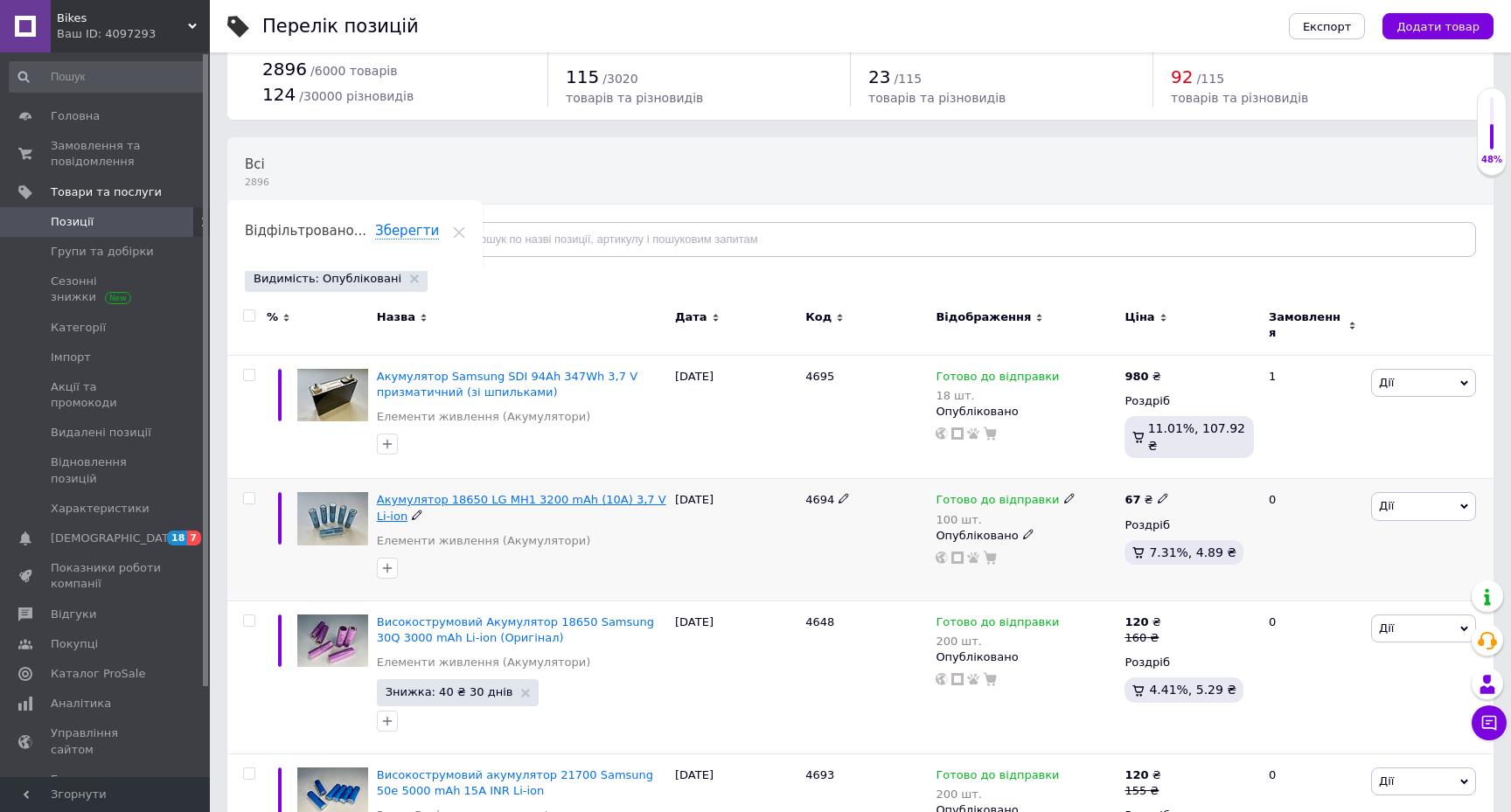
click at [542, 493] on span "Акумулятор 18650 LG MH1 3200 mAh (10А) 3,7 V Li-ion" at bounding box center [520, 508] width 289 height 29
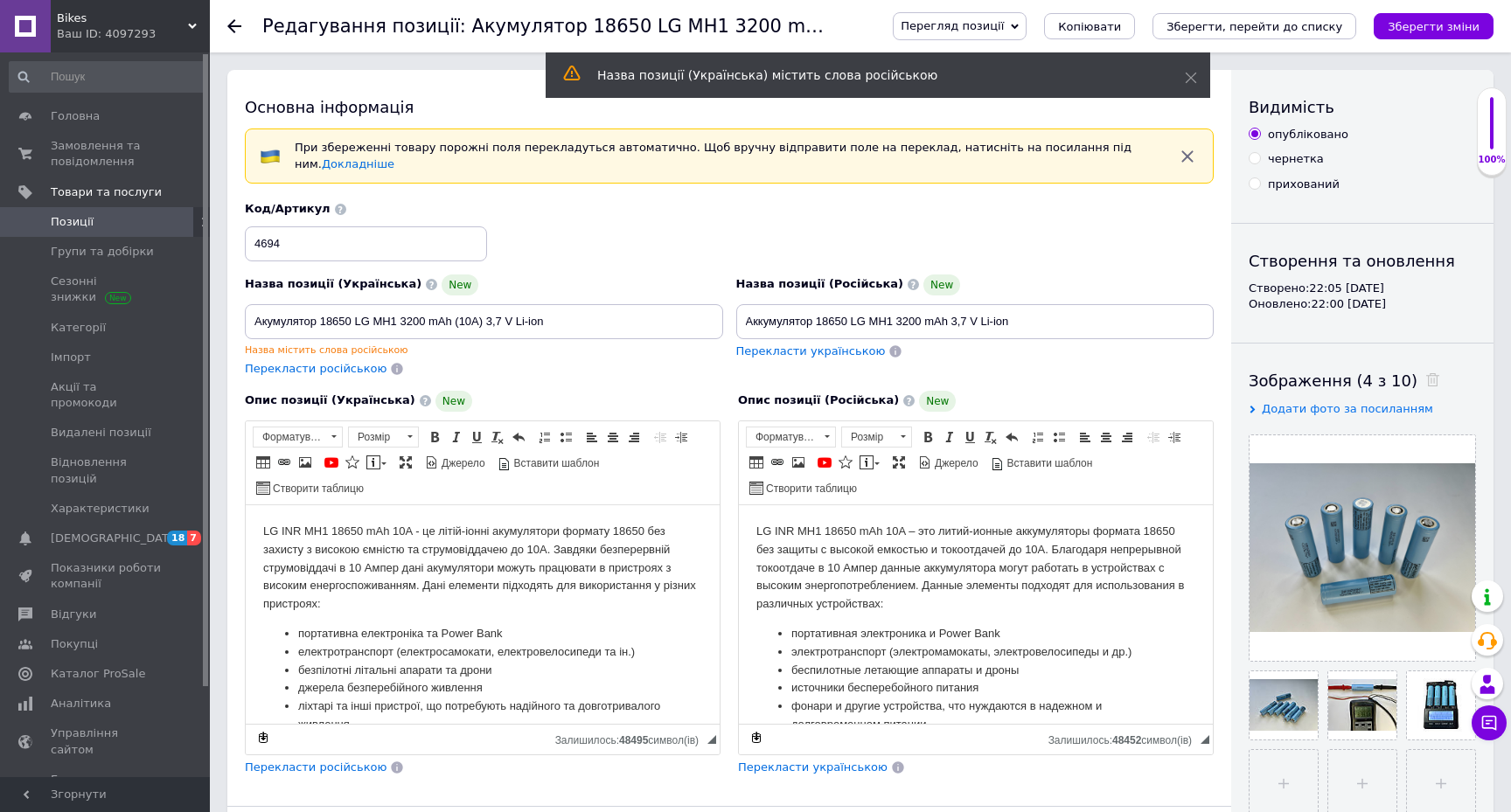
click at [239, 30] on icon at bounding box center [234, 26] width 14 height 14
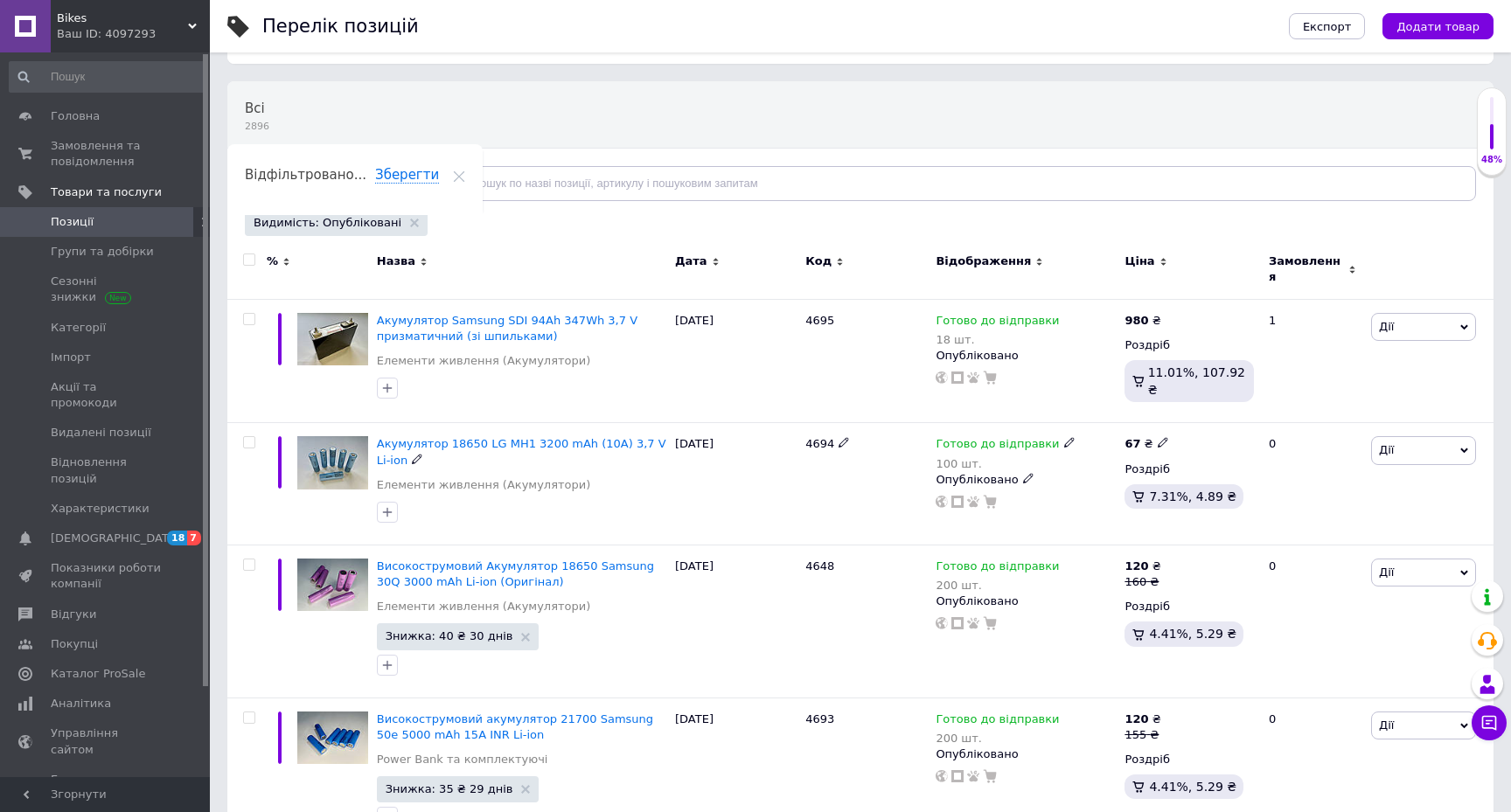
scroll to position [111, 0]
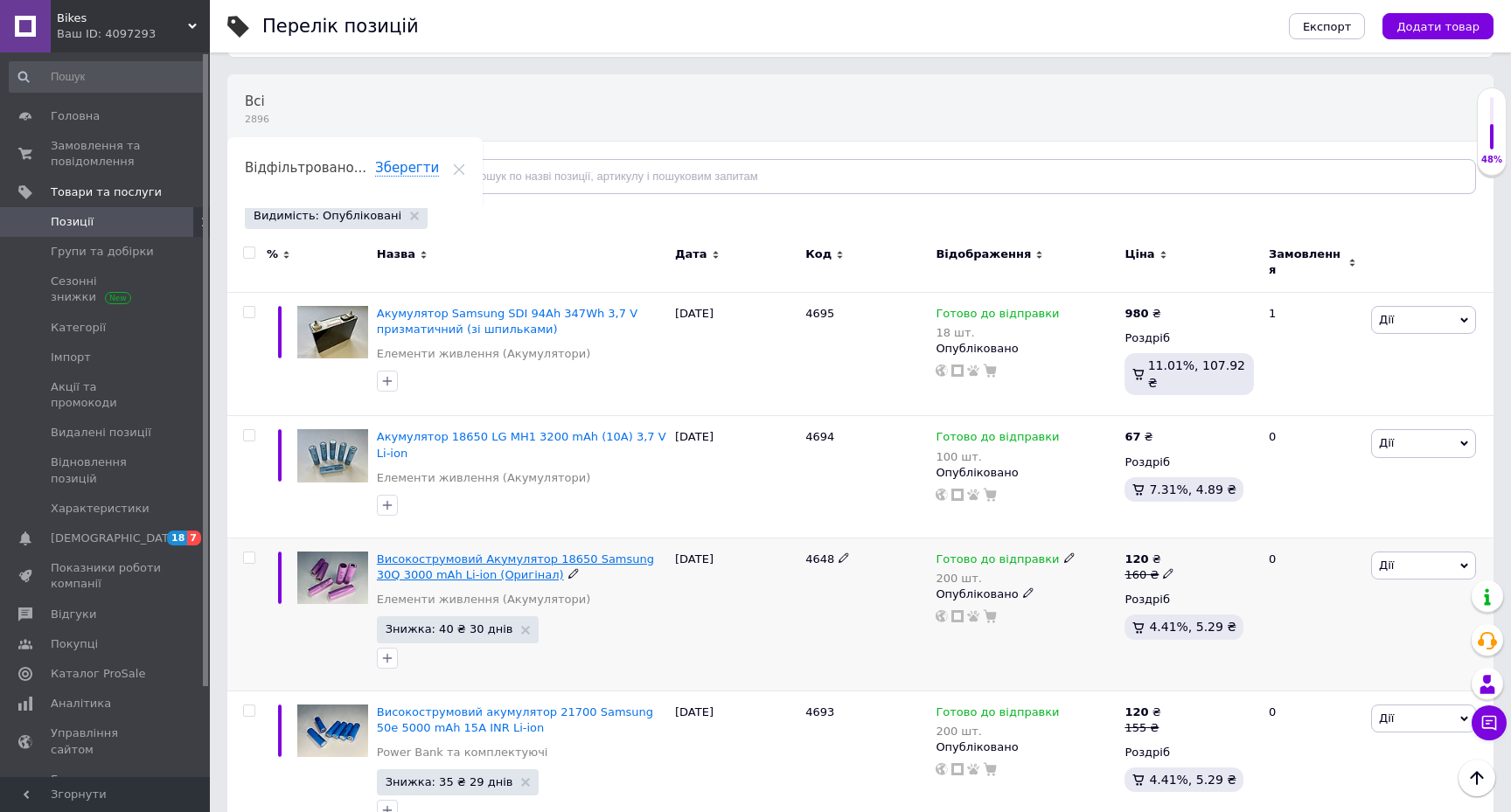
click at [471, 553] on span "Високострумовий Акумулятор 18650 Samsung 30Q 3000 mAh Li-ion (Оригінал)" at bounding box center [515, 567] width 277 height 29
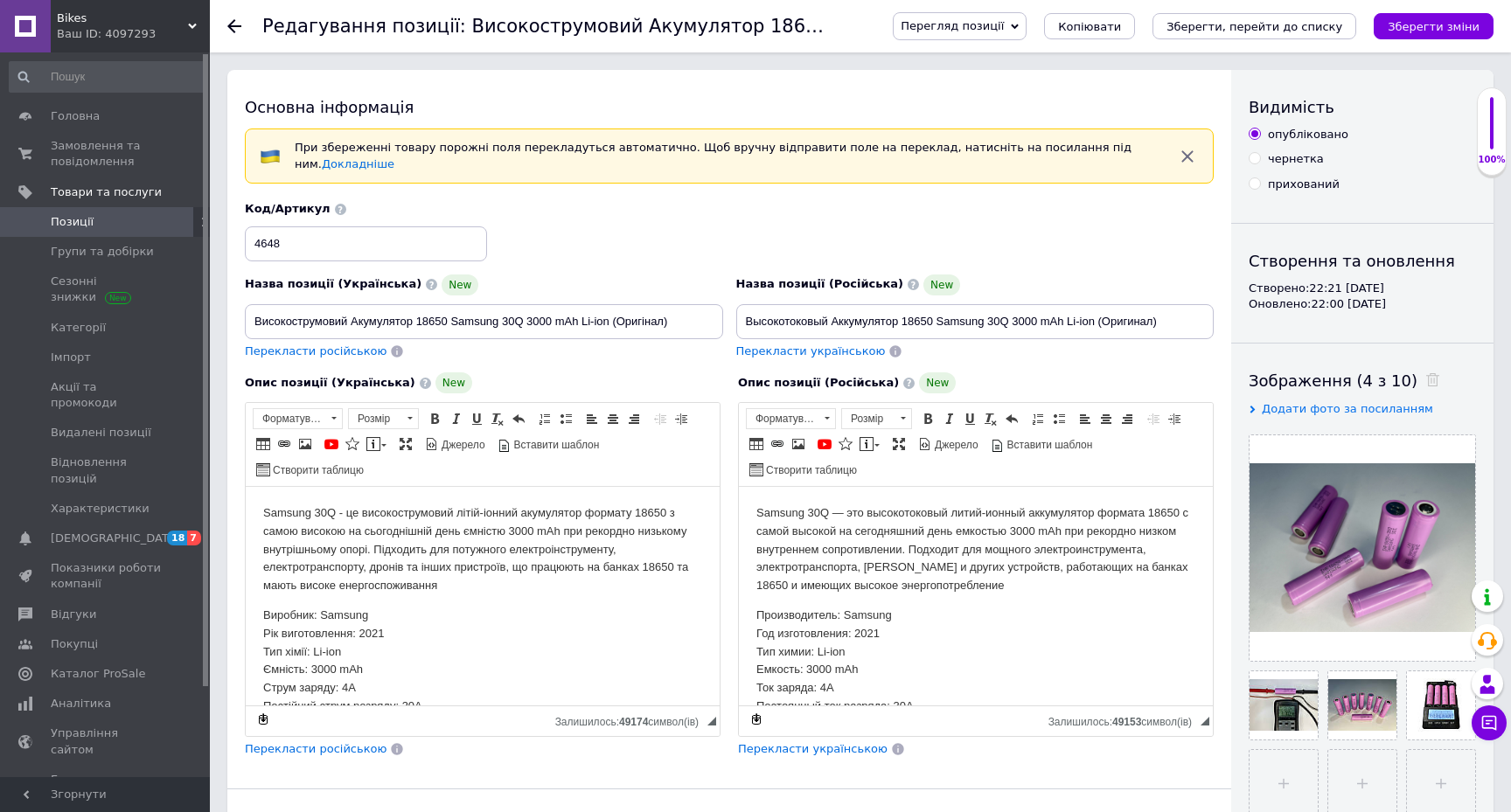
click at [231, 26] on use at bounding box center [234, 26] width 14 height 14
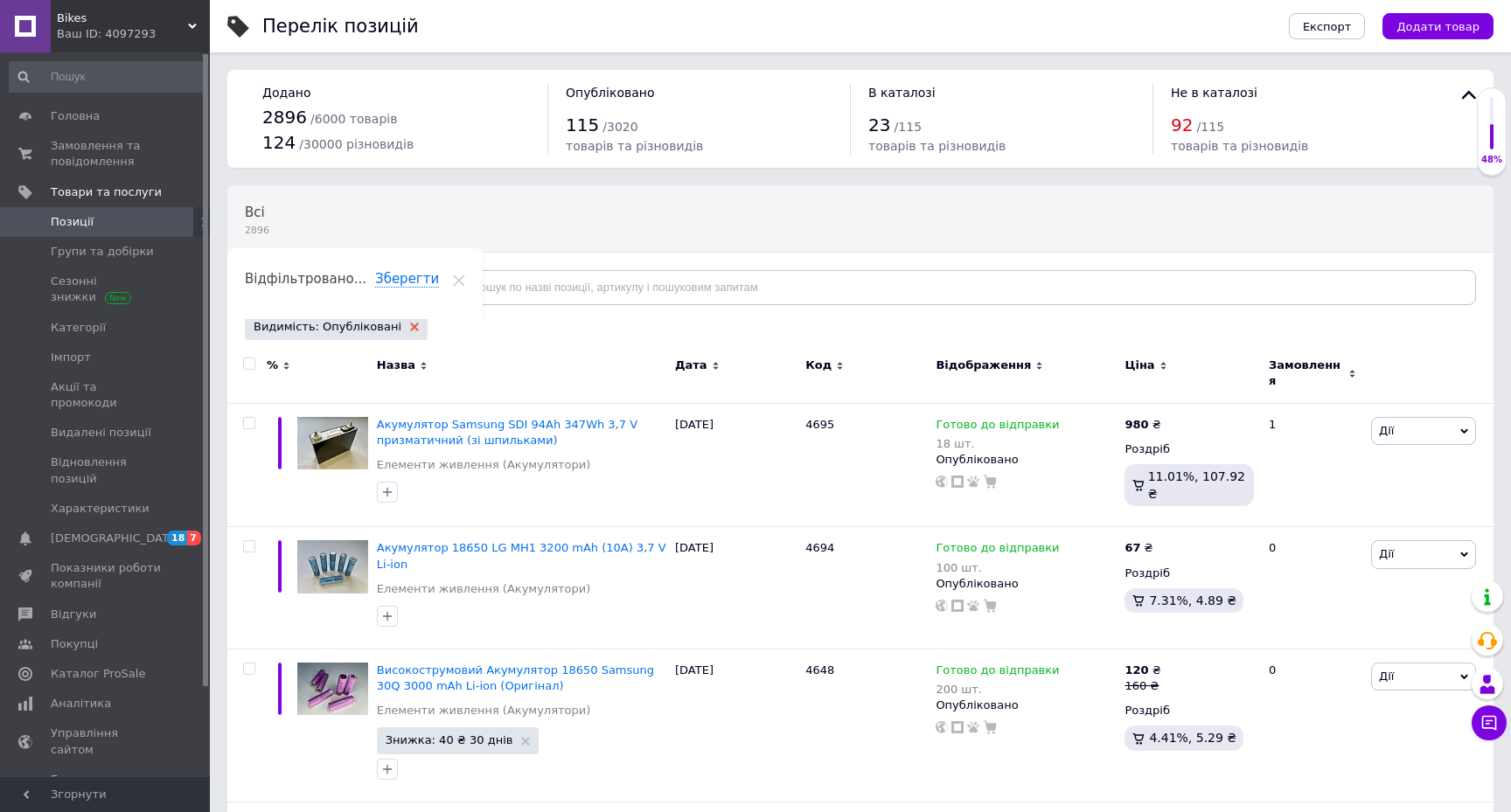
click at [410, 326] on icon at bounding box center [414, 327] width 9 height 9
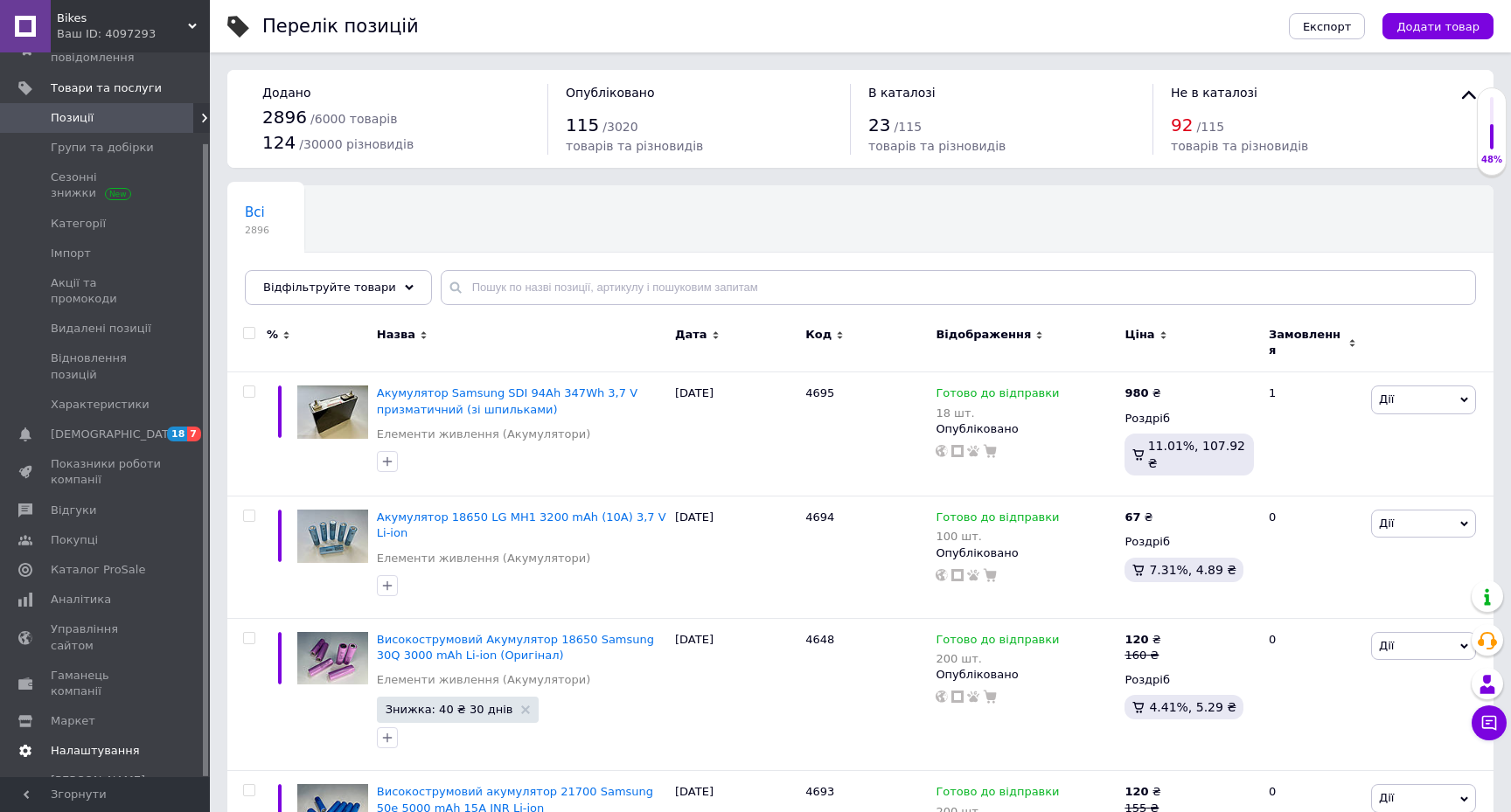
scroll to position [103, 0]
click at [146, 623] on span "Управління сайтом" at bounding box center [105, 638] width 111 height 32
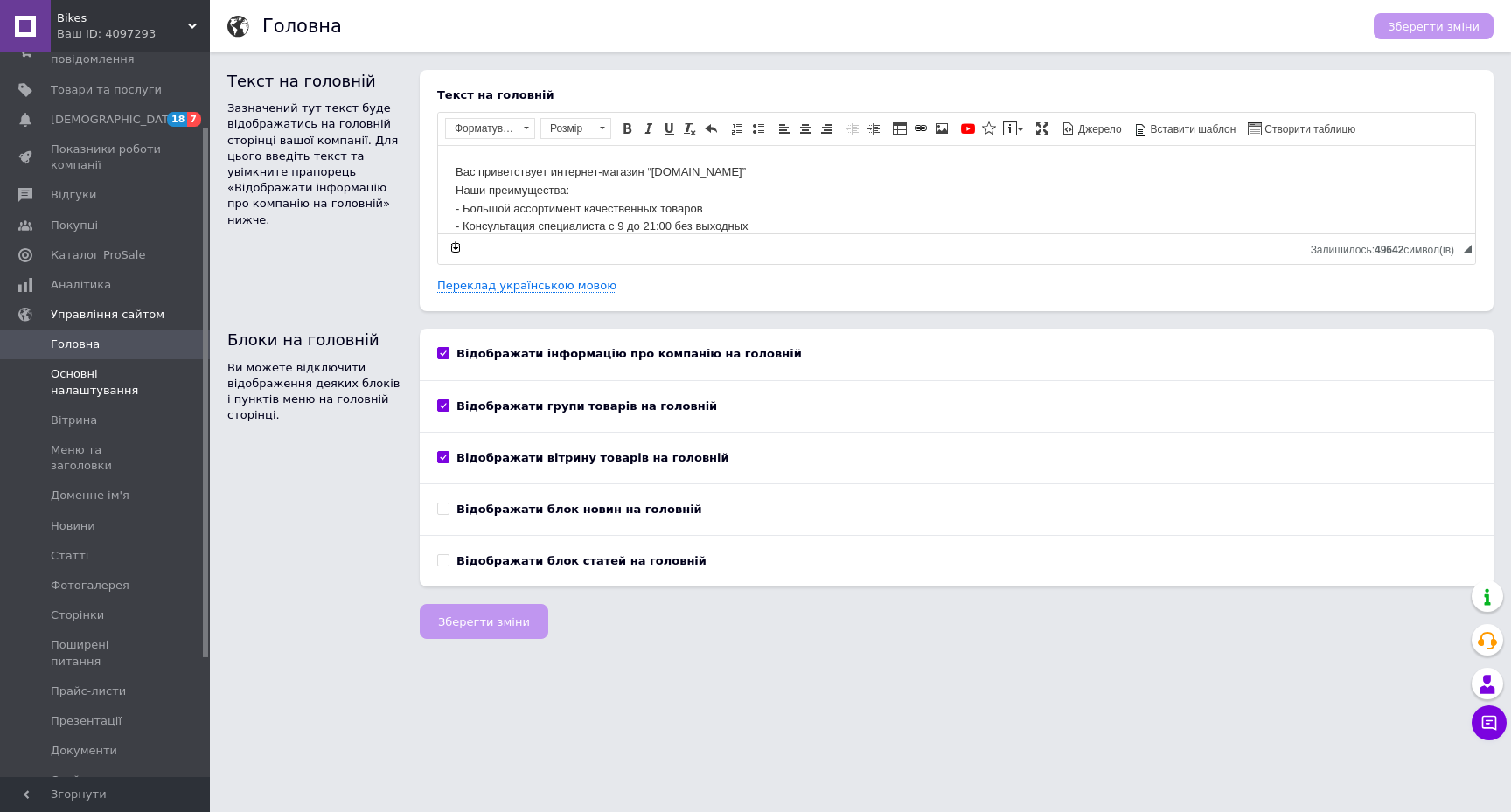
click at [105, 379] on span "Основні налаштування" at bounding box center [105, 382] width 111 height 32
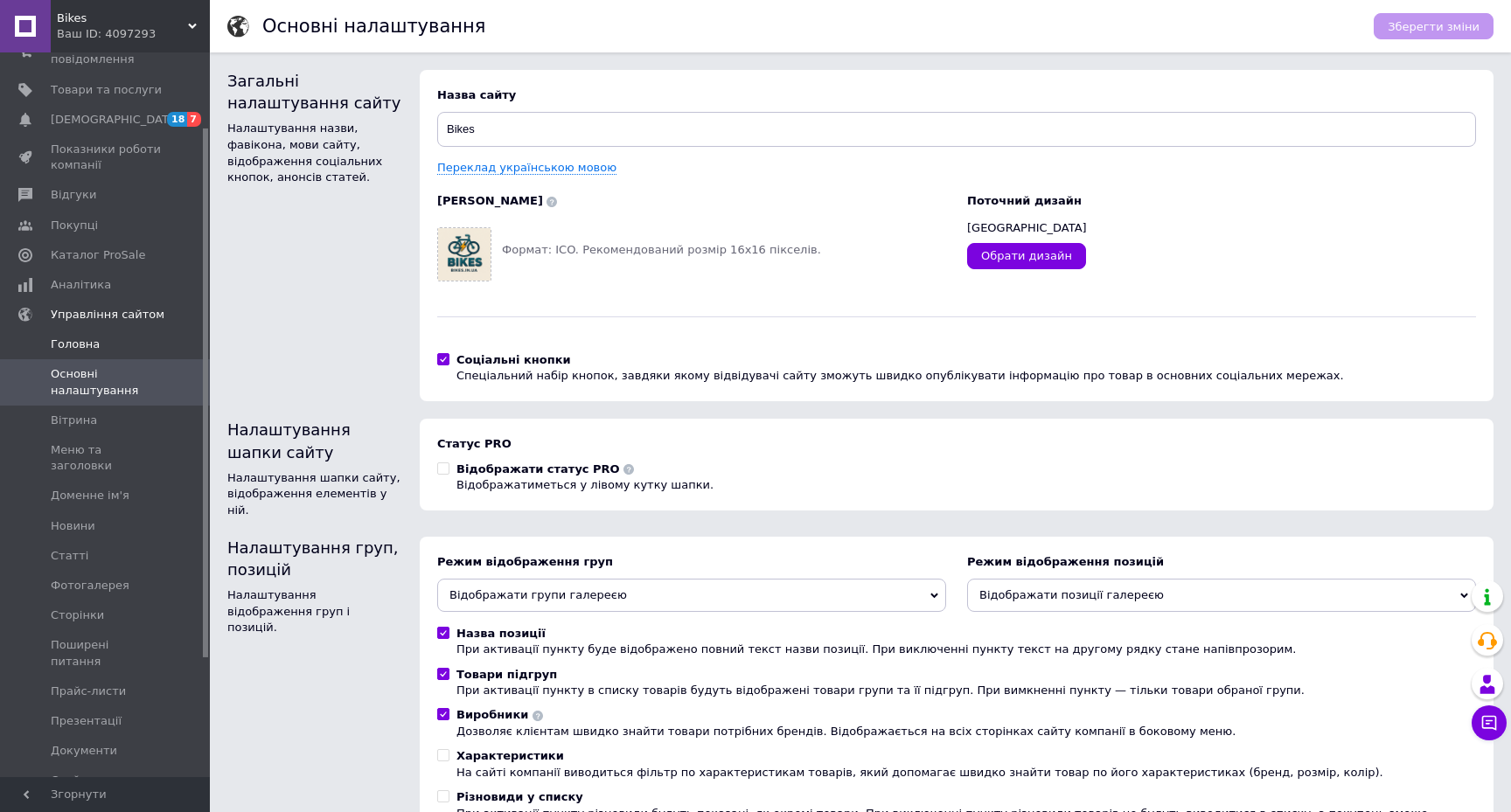
click at [96, 334] on link "Головна" at bounding box center [107, 344] width 215 height 30
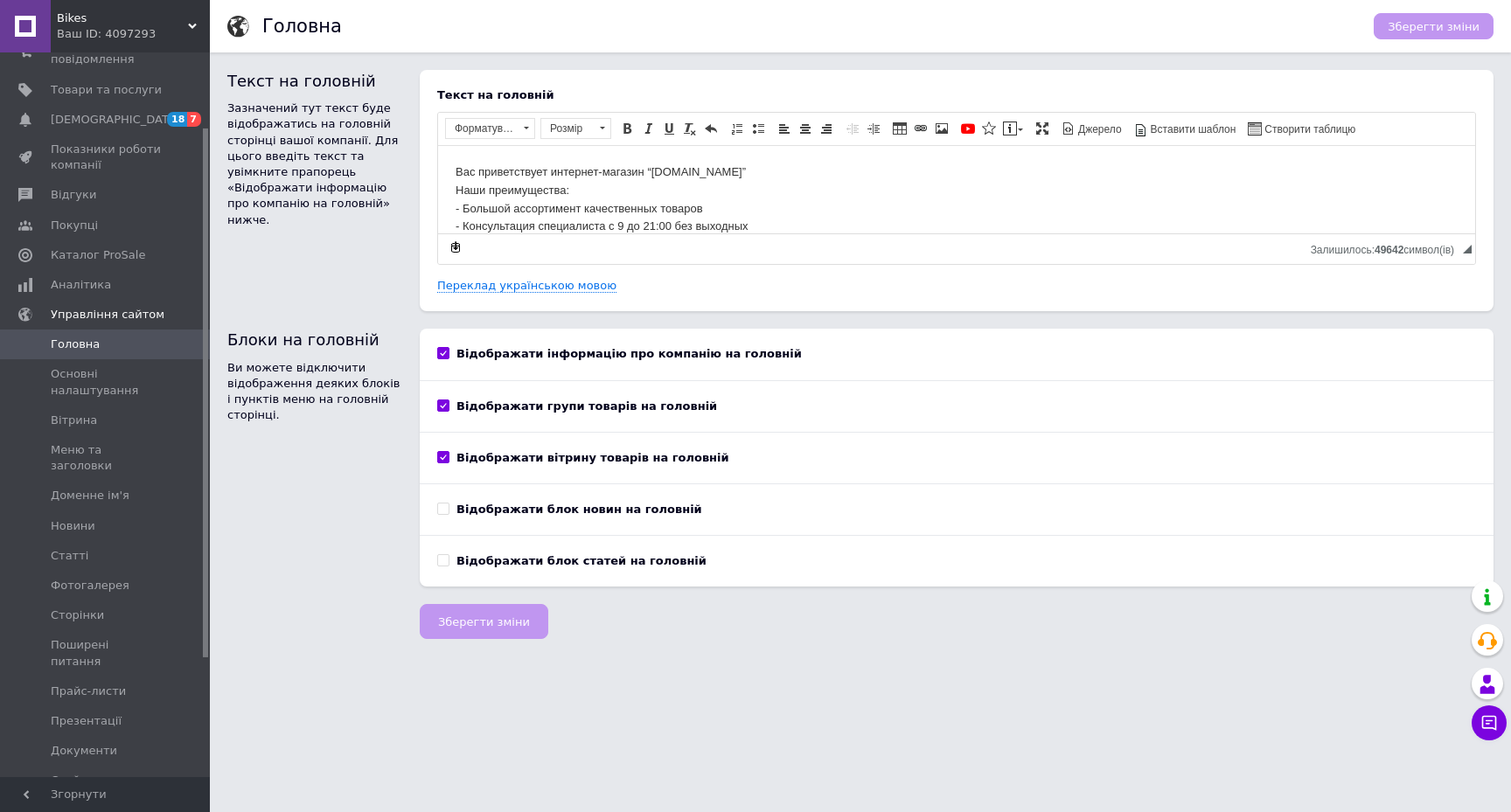
click at [510, 275] on div "Текст на головній Вас приветствует интернет-магазин “[DOMAIN_NAME]” Наши преиму…" at bounding box center [955, 190] width 1038 height 206
click at [509, 285] on link "Переклад українською мовою" at bounding box center [526, 286] width 179 height 14
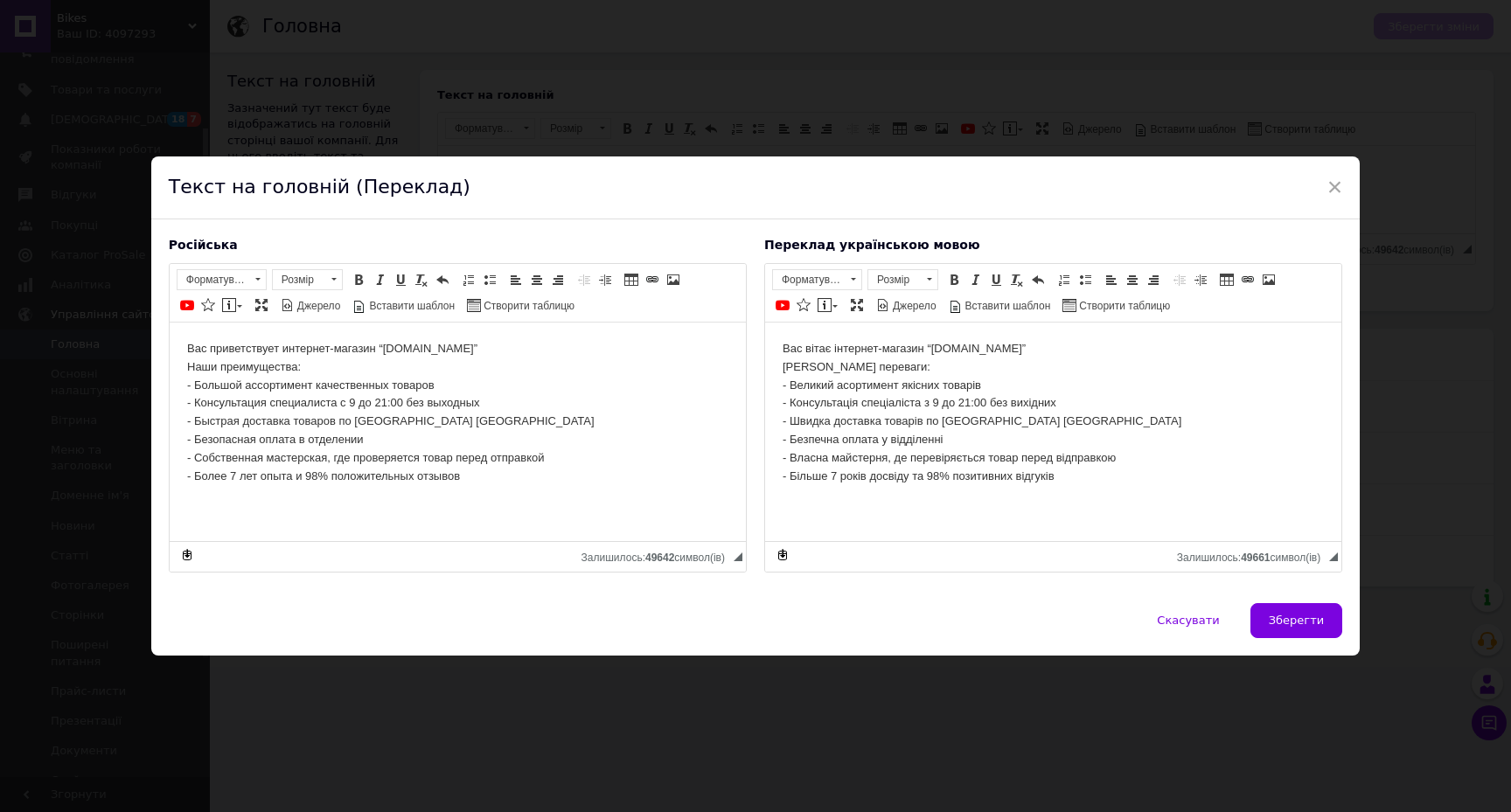
click at [1022, 349] on p "Вас вітає інтернет-магазин “[DOMAIN_NAME]” Наші переваги: - Великий асортимент …" at bounding box center [1052, 411] width 541 height 145
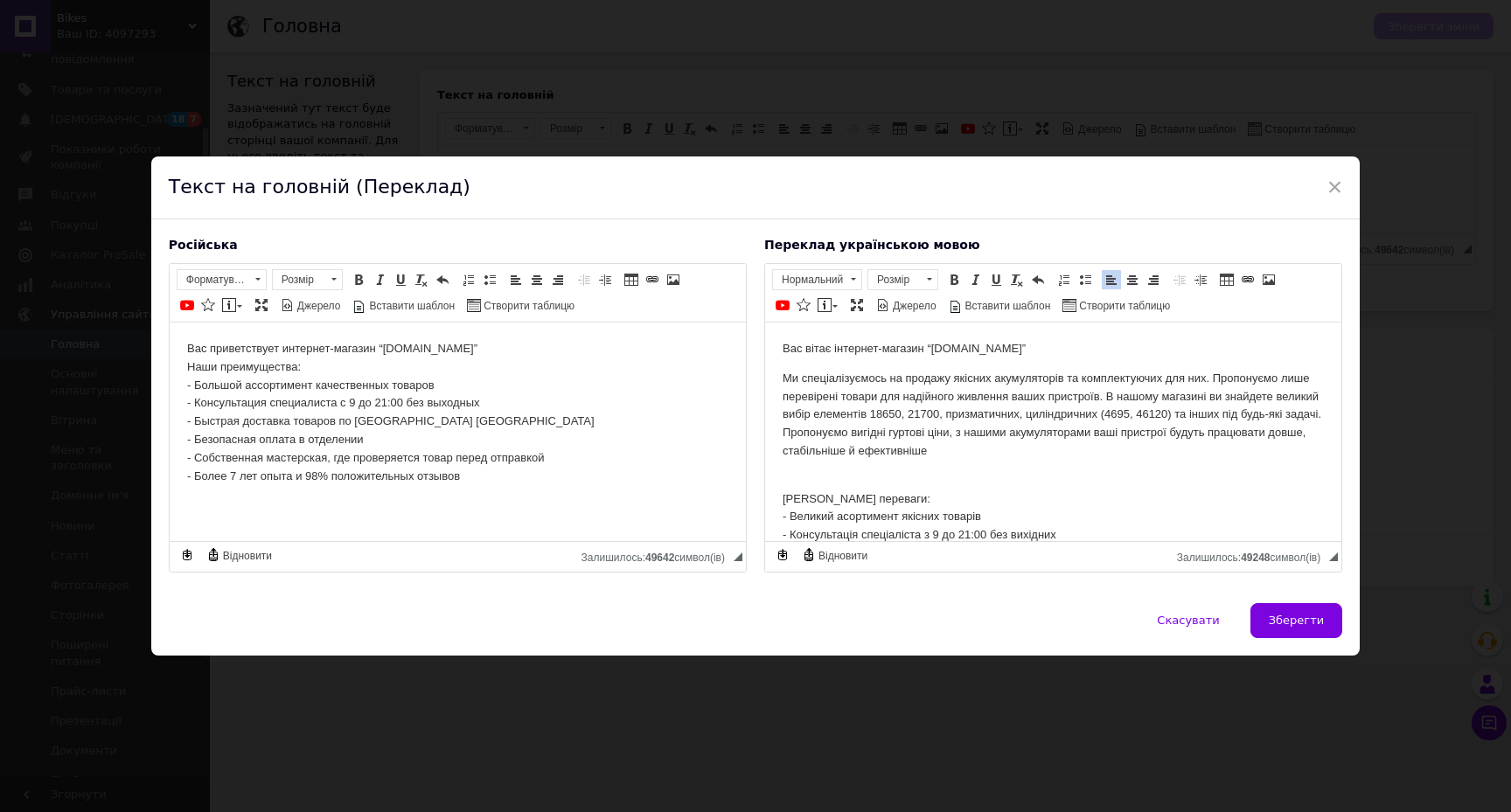
click at [780, 493] on html "Вас вітає інтернет-магазин “[DOMAIN_NAME]” Ми спеціалізуємось на продажу якісни…" at bounding box center [1053, 477] width 576 height 312
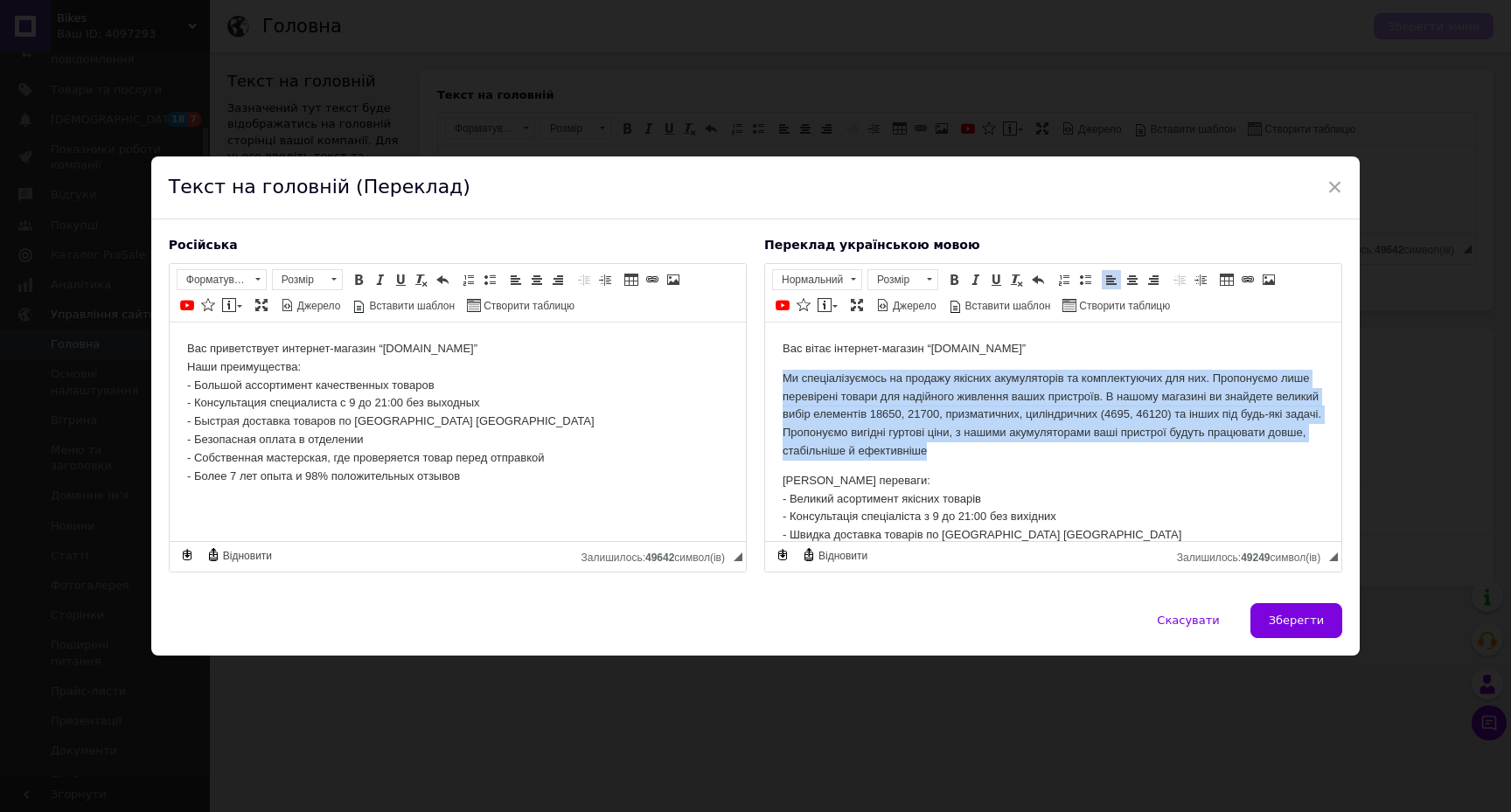
drag, startPoint x: 783, startPoint y: 374, endPoint x: 1116, endPoint y: 443, distance: 340.1
click at [1116, 443] on p "Ми спеціалізуємось на продажу якісних акумуляторів та комплектуючих для них. Пр…" at bounding box center [1052, 414] width 541 height 91
copy p "Ми спеціалізуємось на продажу якісних акумуляторів та комплектуючих для них. Пр…"
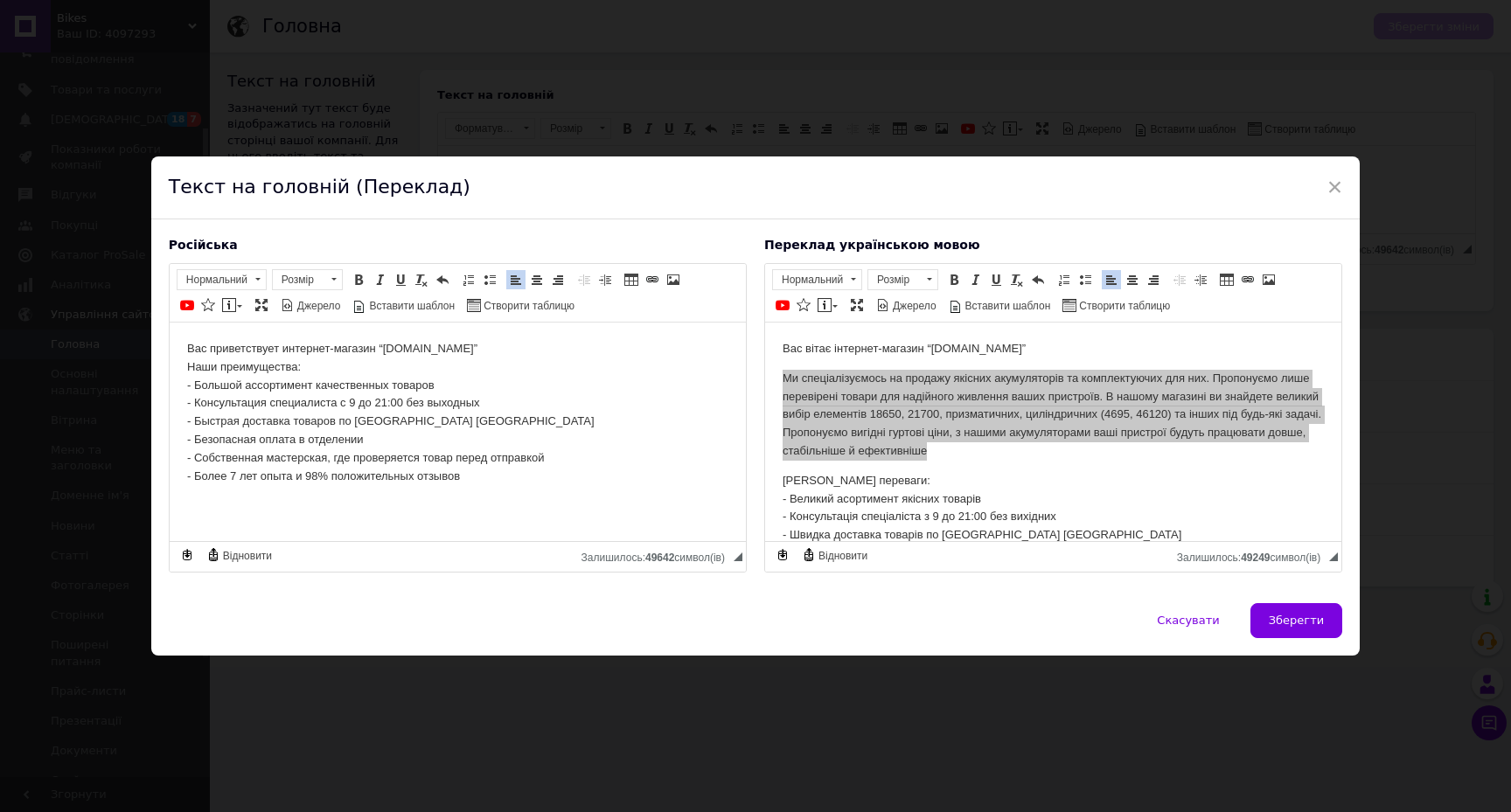
click at [460, 347] on p "Вас приветствует интернет-магазин “[DOMAIN_NAME]” Наши преимущества: - Большой …" at bounding box center [457, 411] width 541 height 145
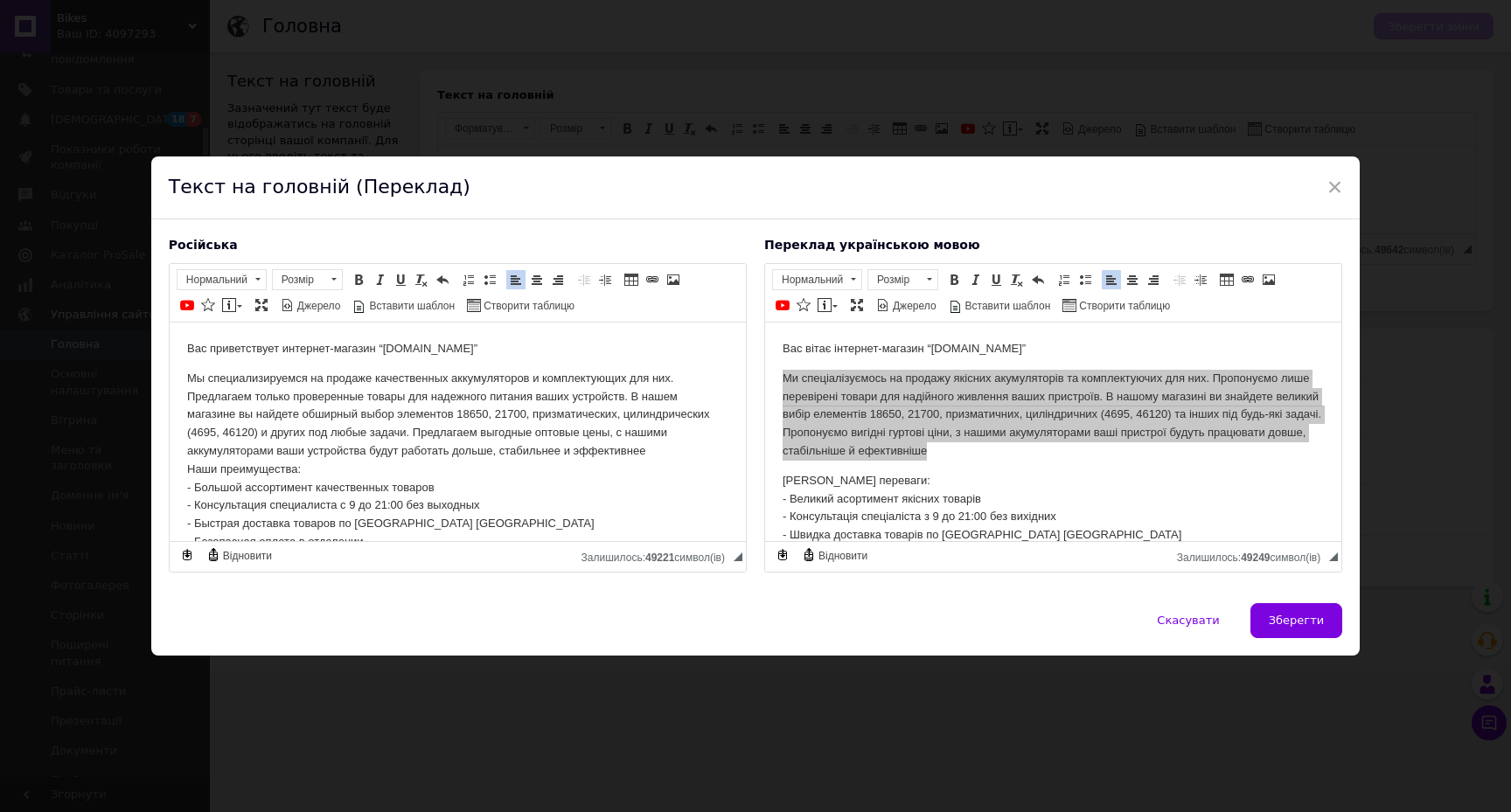
click at [360, 410] on p "Мы специализируемся на продаже качественных аккумуляторов и комплектующих для н…" at bounding box center [457, 478] width 541 height 219
click at [679, 448] on p "Мы специализируемся на продаже качественных аккумуляторов и комплектующих для н…" at bounding box center [457, 478] width 541 height 219
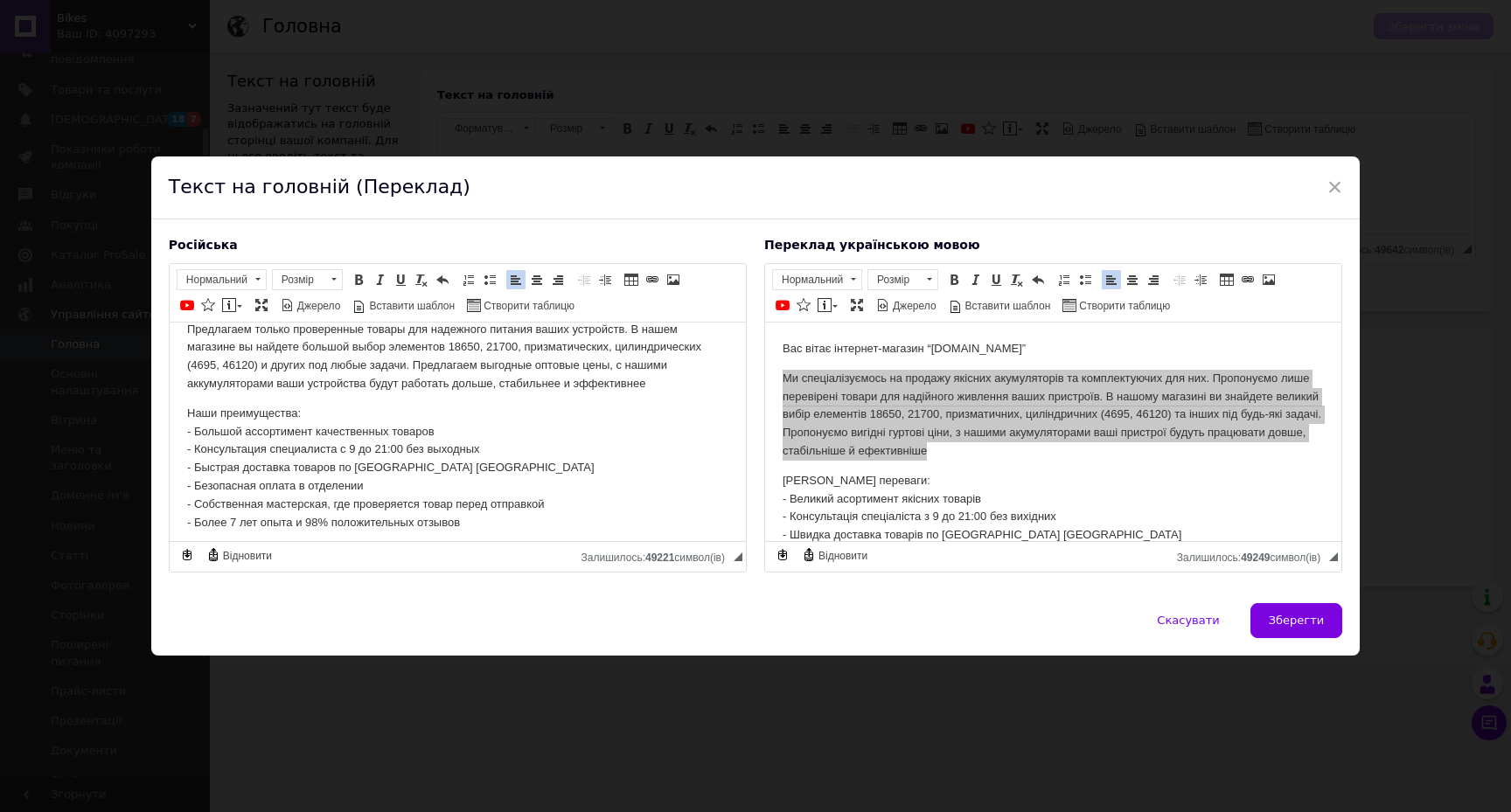
scroll to position [67, 0]
click at [1275, 618] on span "Зберегти" at bounding box center [1296, 620] width 55 height 14
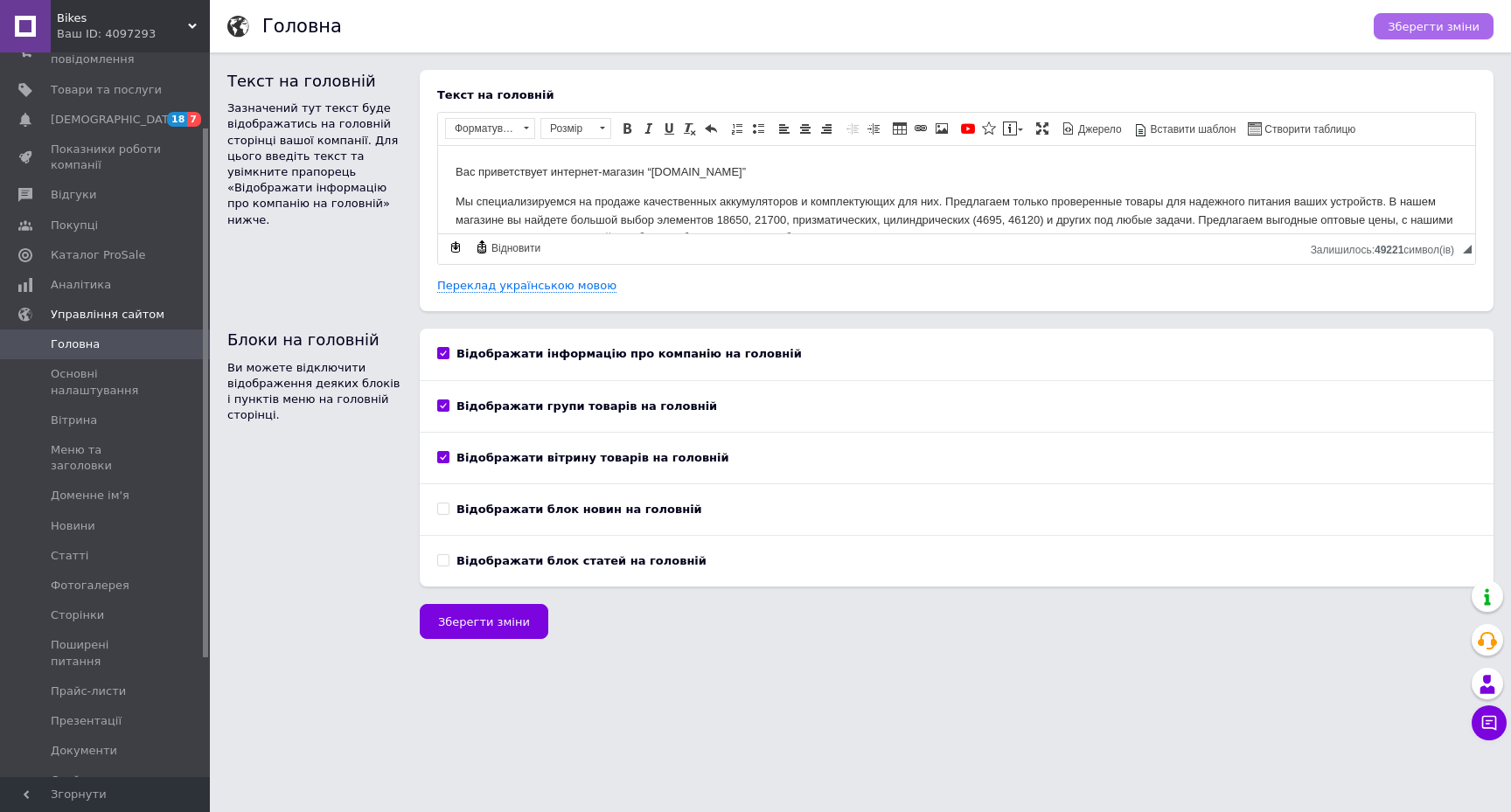
click at [1422, 26] on span "Зберегти зміни" at bounding box center [1434, 26] width 92 height 14
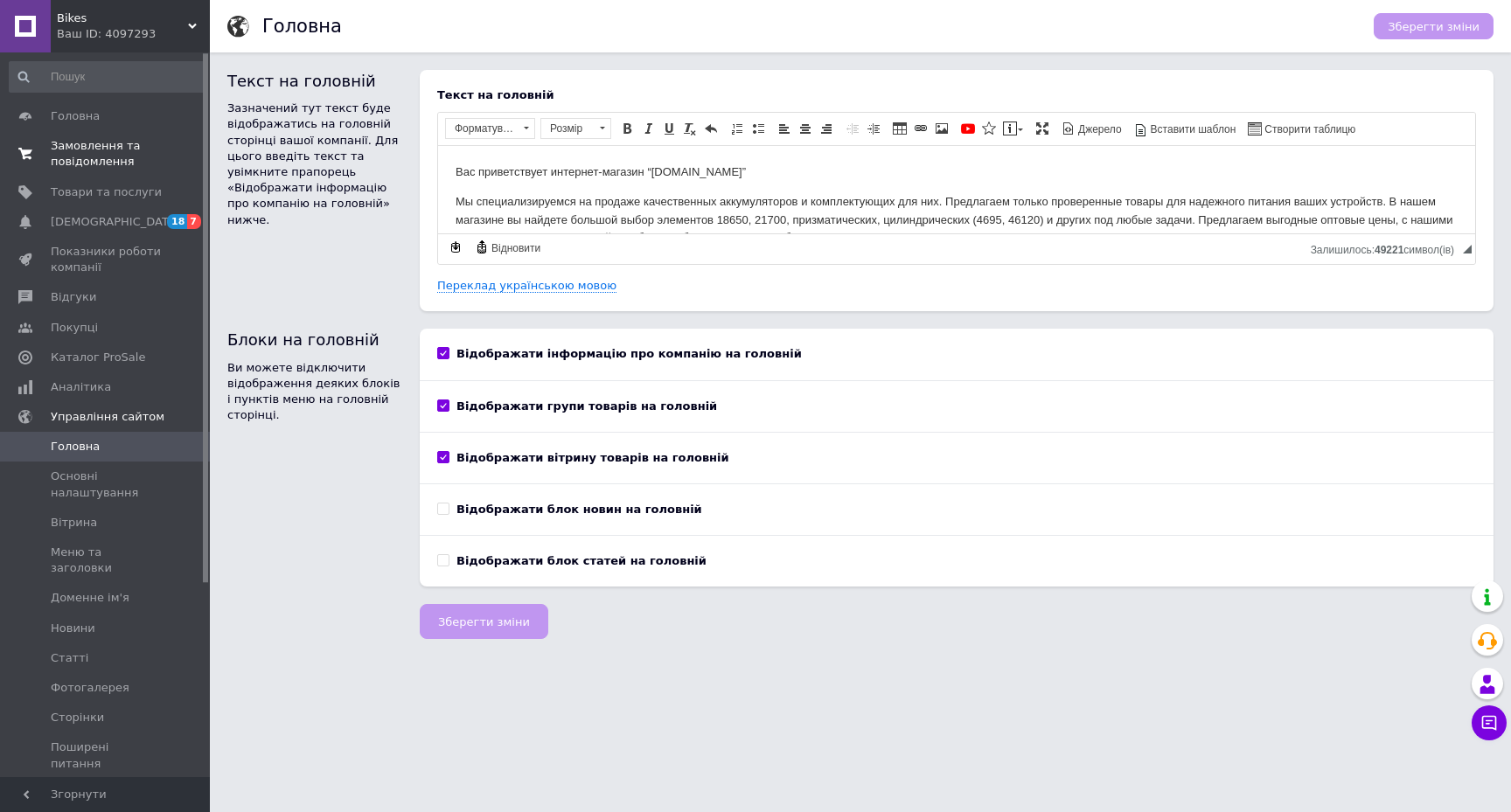
scroll to position [0, 0]
click at [101, 153] on span "Замовлення та повідомлення" at bounding box center [105, 153] width 111 height 32
